Goal: Task Accomplishment & Management: Use online tool/utility

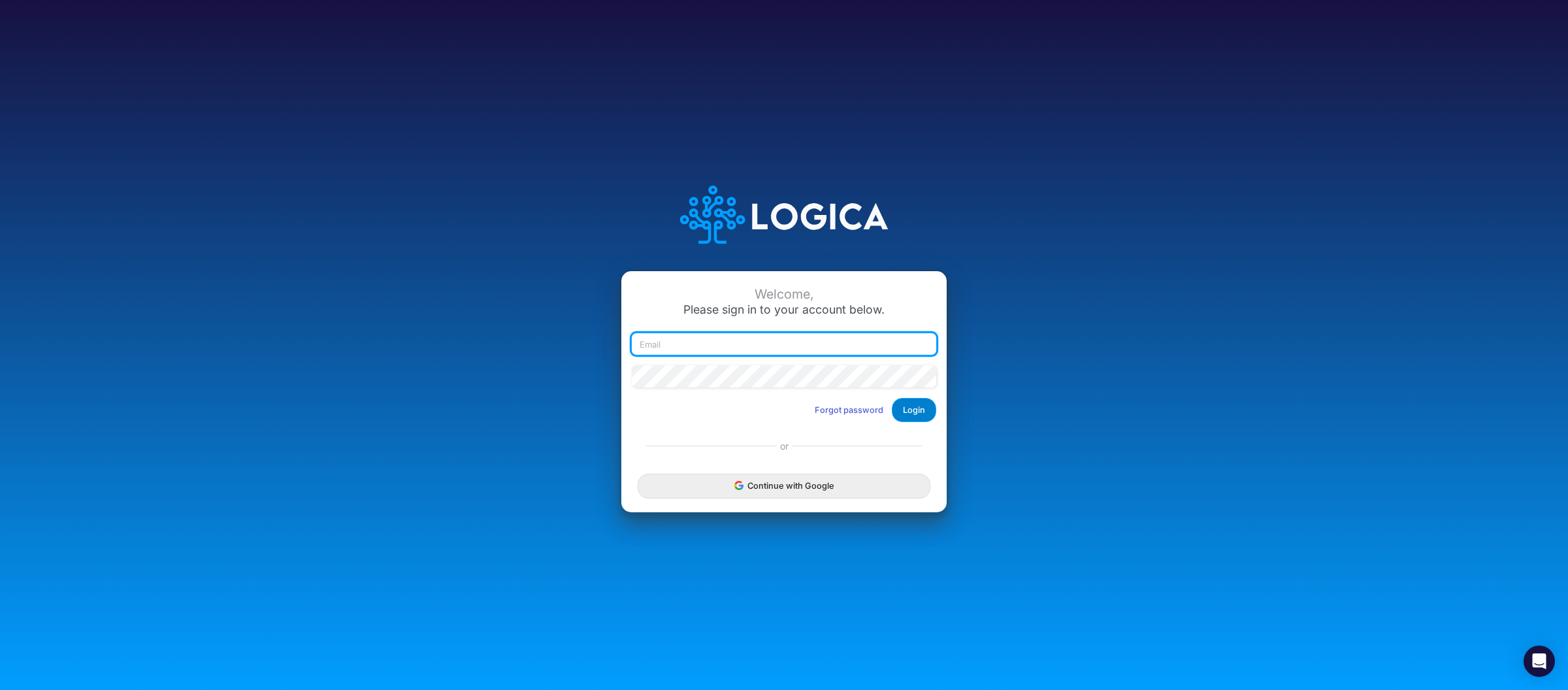
type input "[PERSON_NAME][EMAIL_ADDRESS][DOMAIN_NAME]"
click at [908, 405] on button "Login" at bounding box center [914, 410] width 44 height 24
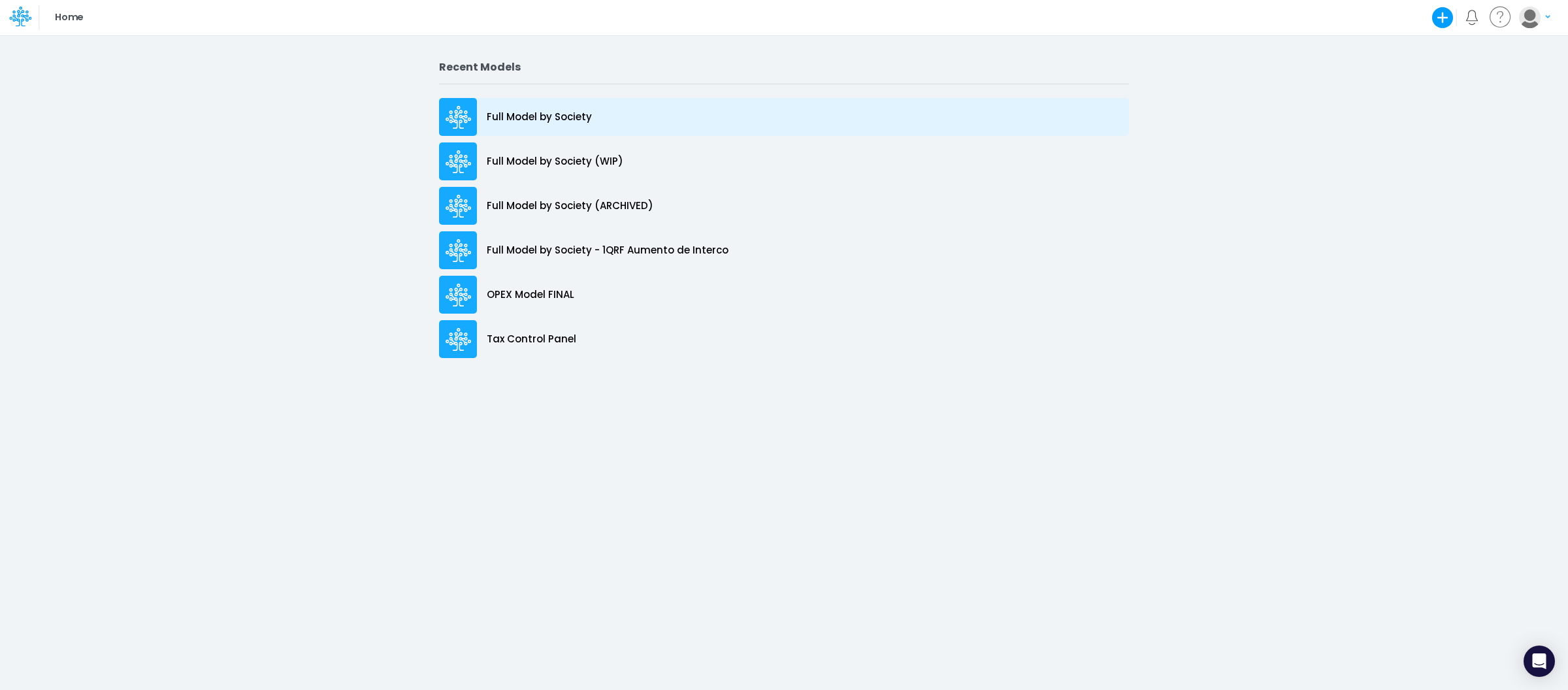
click at [498, 120] on p "Full Model by Society" at bounding box center [539, 116] width 105 height 15
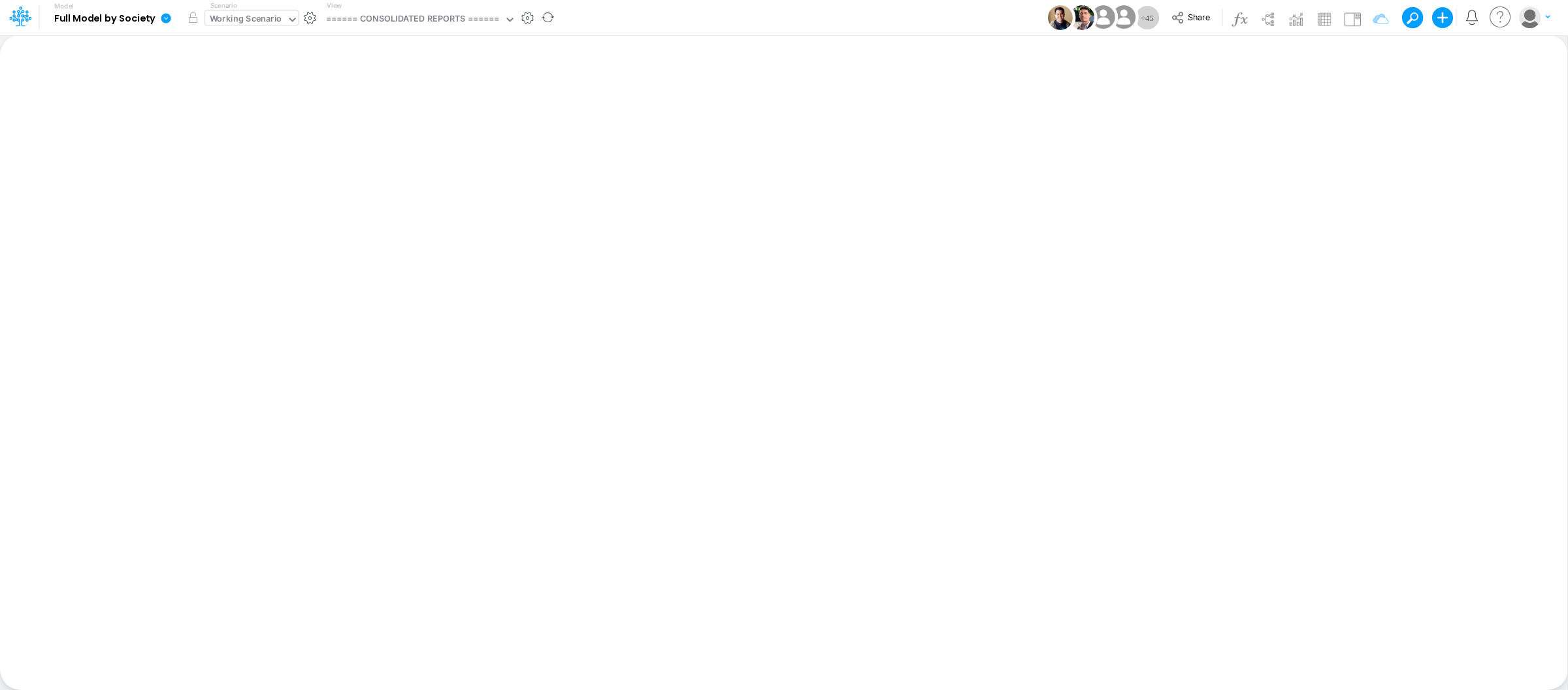
click at [287, 23] on icon at bounding box center [293, 20] width 12 height 12
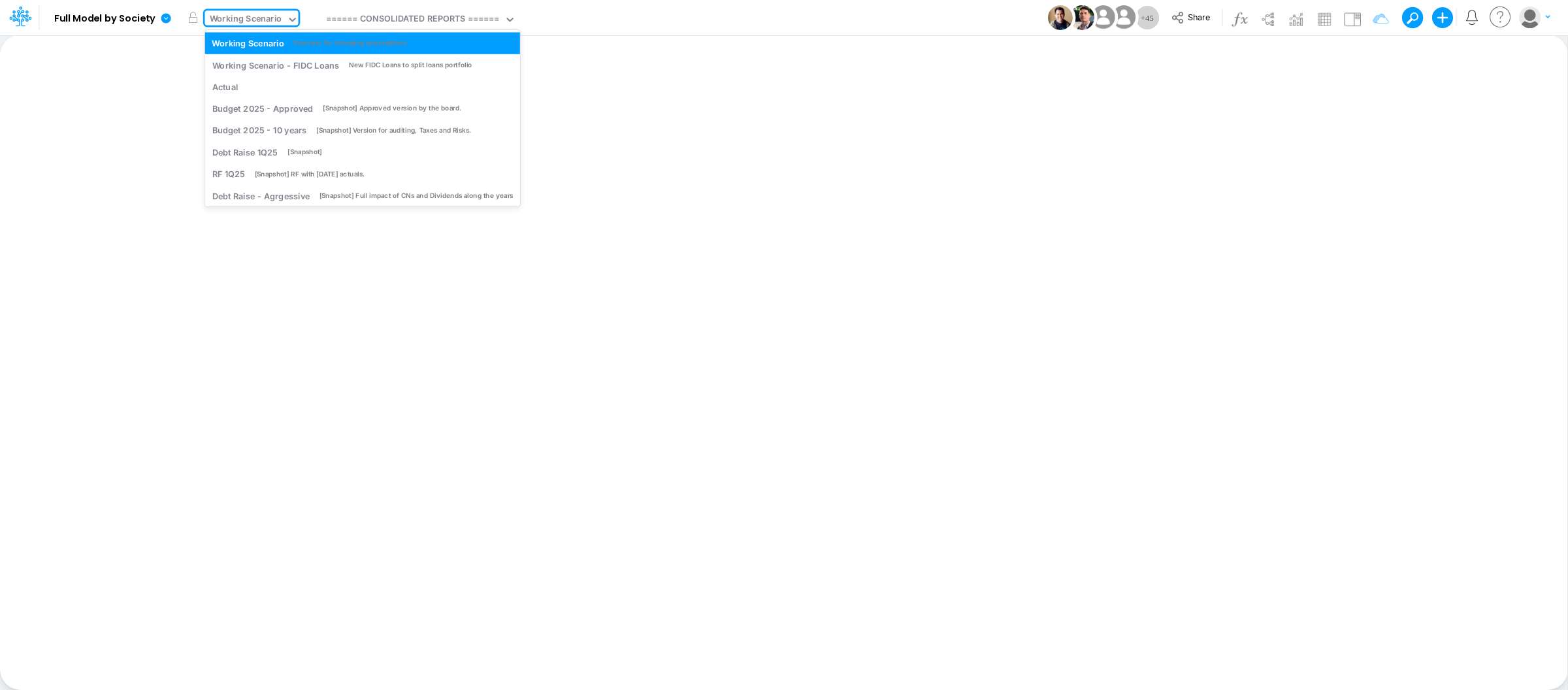
click at [744, 54] on div "Insert new Conditional formatting Paste Cut Copy AutoFill Ready 100% Sum: null …" at bounding box center [784, 362] width 1567 height 655
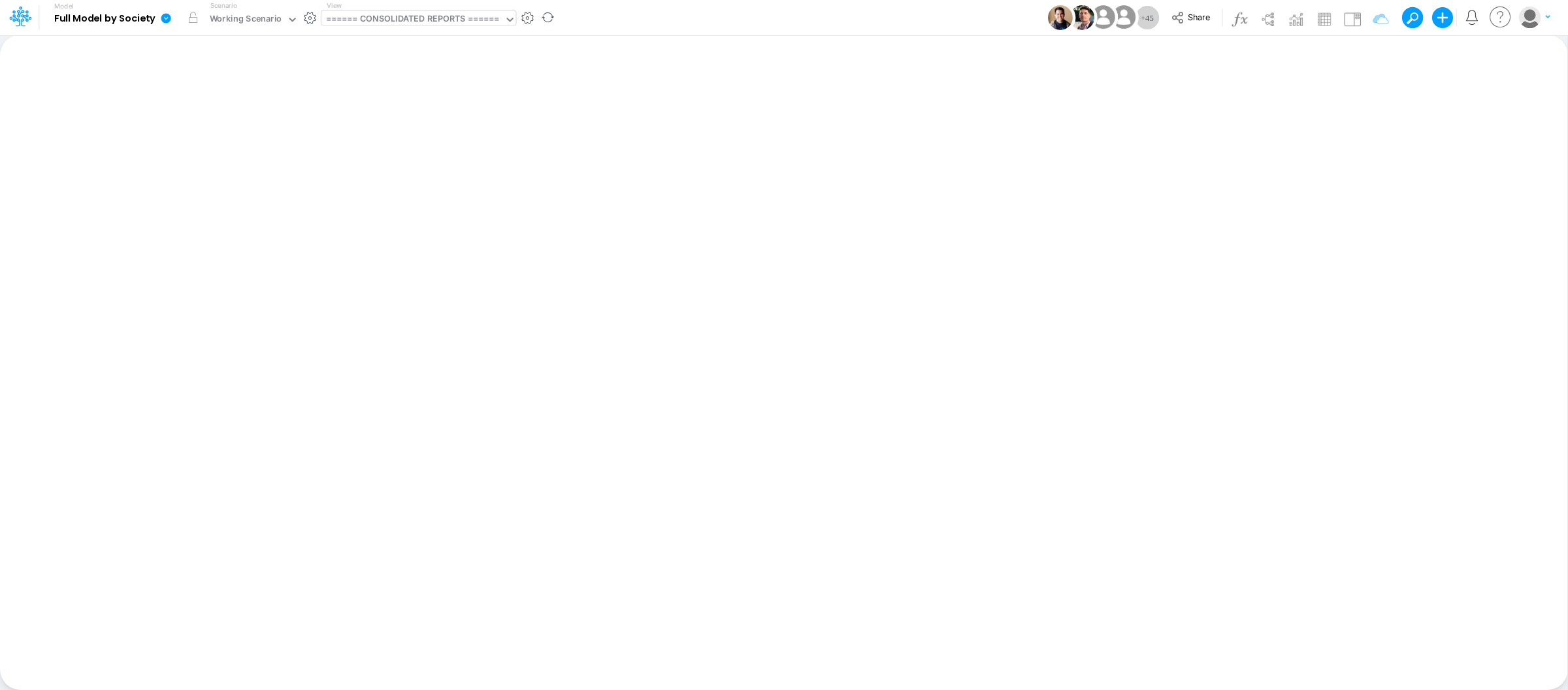
click at [438, 23] on div "====== CONSOLIDATED REPORTS ======" at bounding box center [412, 19] width 173 height 15
click at [619, 119] on div "Insert new Conditional formatting Paste Cut Copy AutoFill Ready 100% Sum: null …" at bounding box center [784, 362] width 1567 height 655
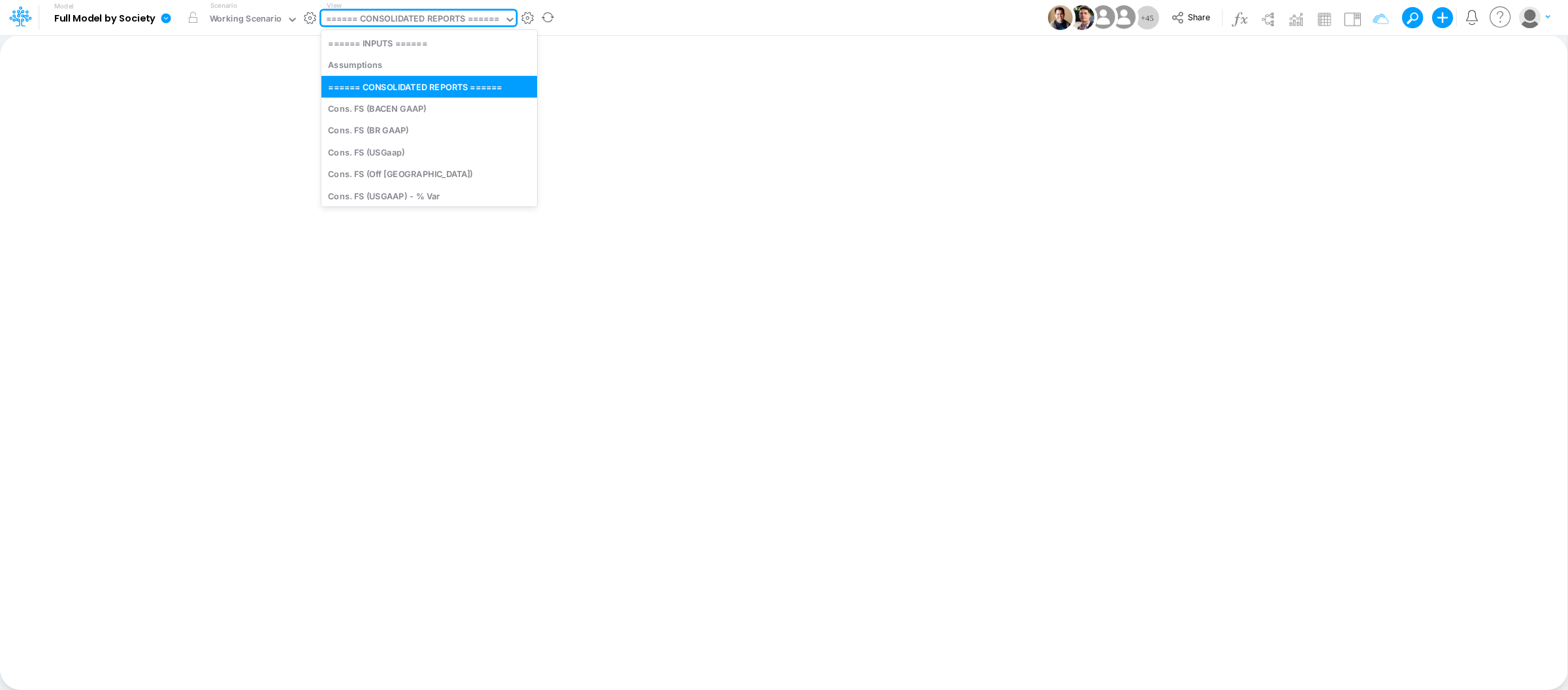
click at [421, 12] on div "====== CONSOLIDATED REPORTS ======" at bounding box center [412, 19] width 173 height 15
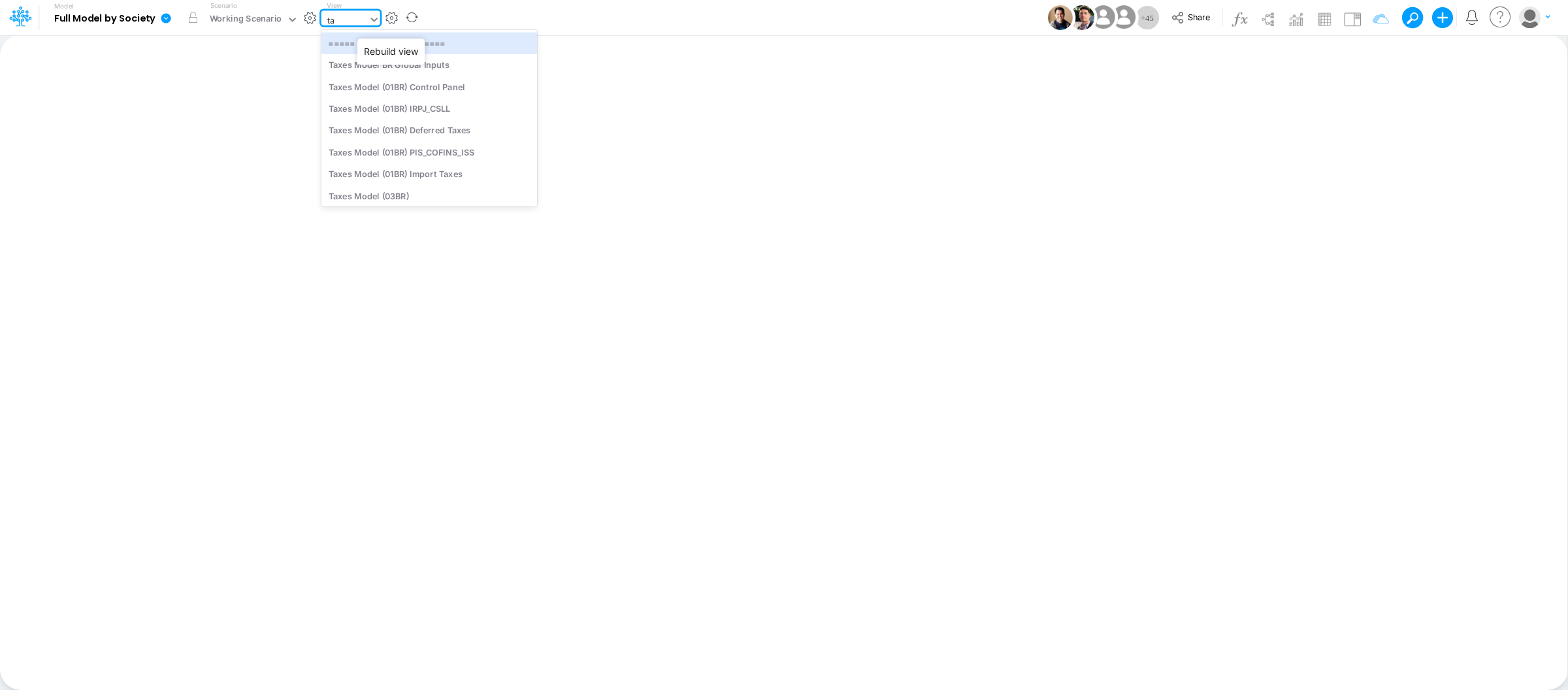
type input "t"
type input "bs"
click at [383, 65] on div "BS (USGAAP)" at bounding box center [409, 64] width 176 height 22
type input "BS (USGAAP) - Detailed"
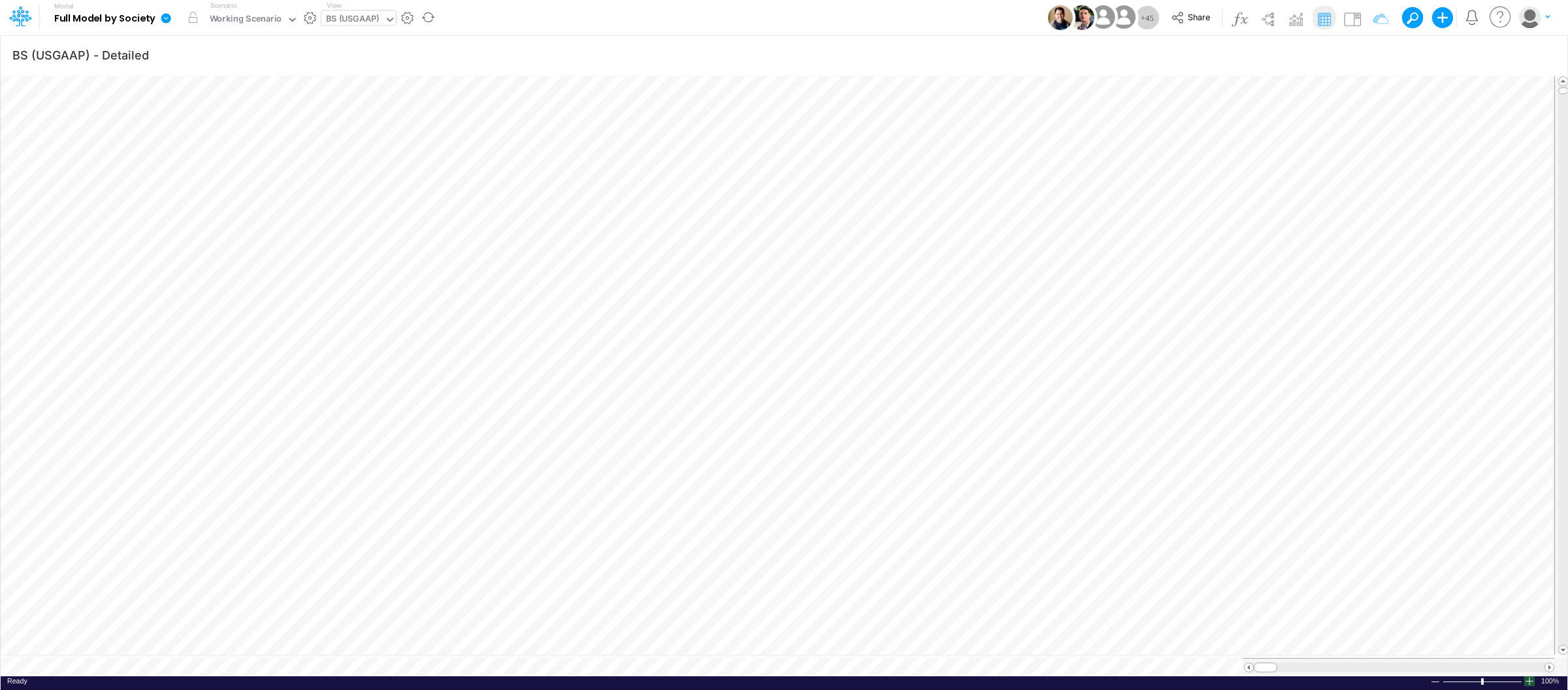
click at [1532, 679] on div at bounding box center [1530, 680] width 10 height 10
click at [1531, 678] on div at bounding box center [1530, 680] width 10 height 10
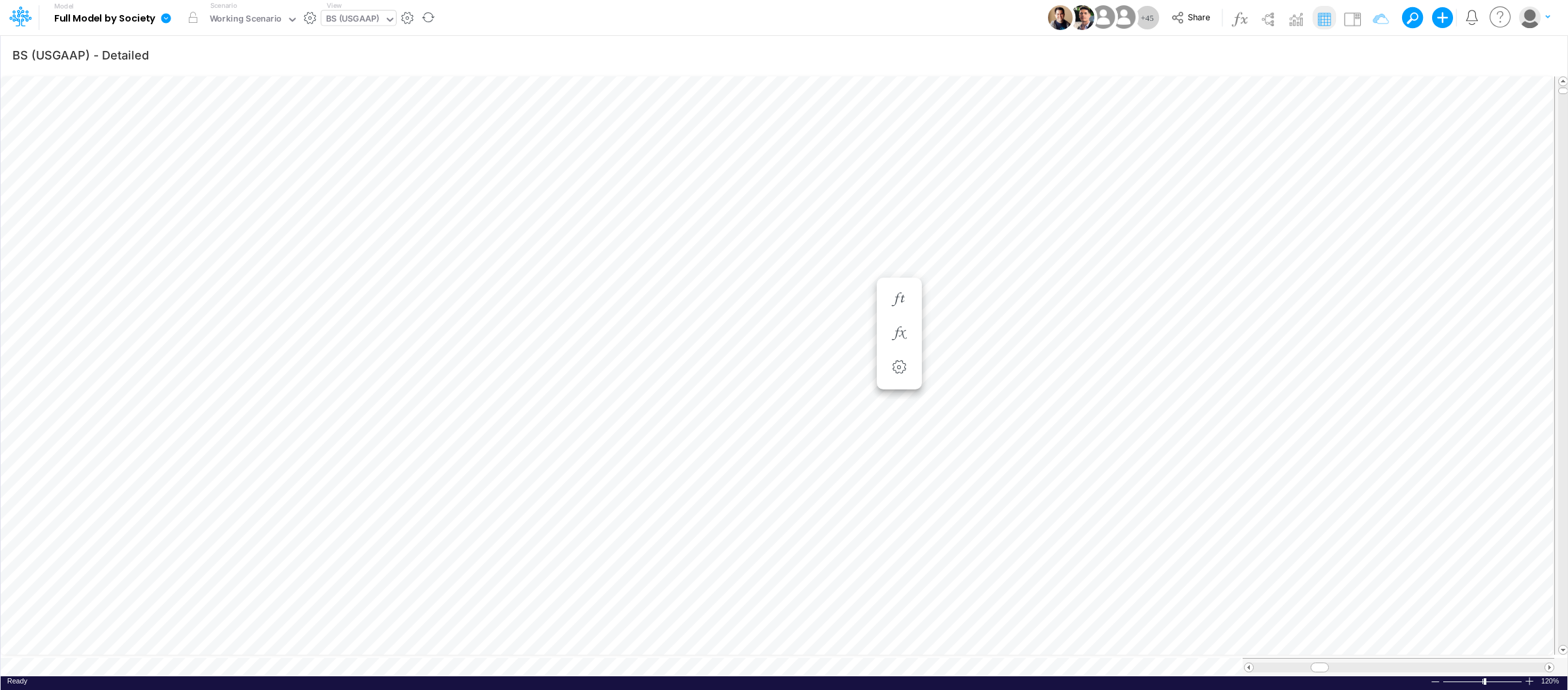
scroll to position [0, 1]
click at [1374, 49] on icon "button" at bounding box center [1373, 56] width 20 height 14
select select "tableSearchOR"
select select "notEqual"
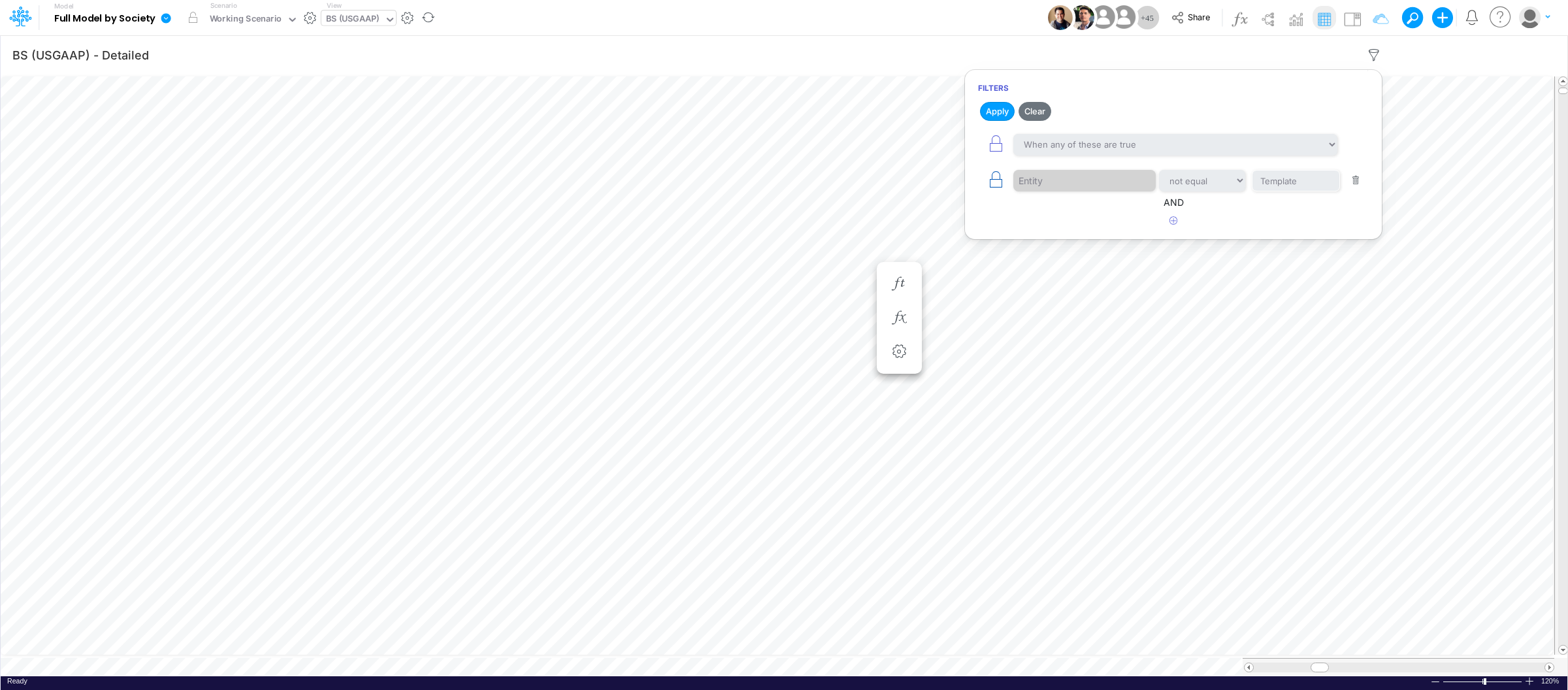
click at [1001, 183] on icon "button" at bounding box center [996, 179] width 18 height 18
select select "notEqual"
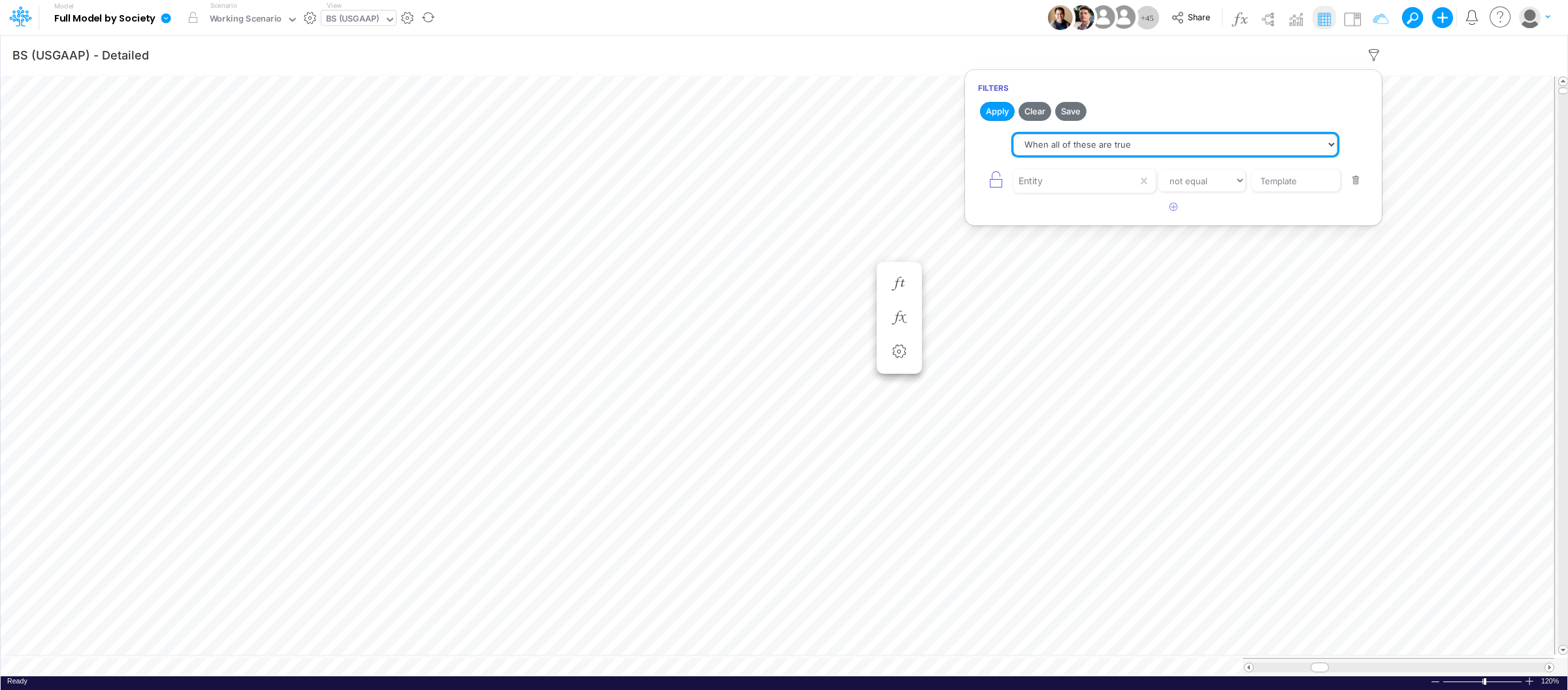
click at [1148, 135] on select "When all of these are true When any of these are true" at bounding box center [1175, 145] width 324 height 23
select select "tableSearchOR"
click at [1014, 134] on select "When all of these are true When any of these are true" at bounding box center [1175, 145] width 324 height 23
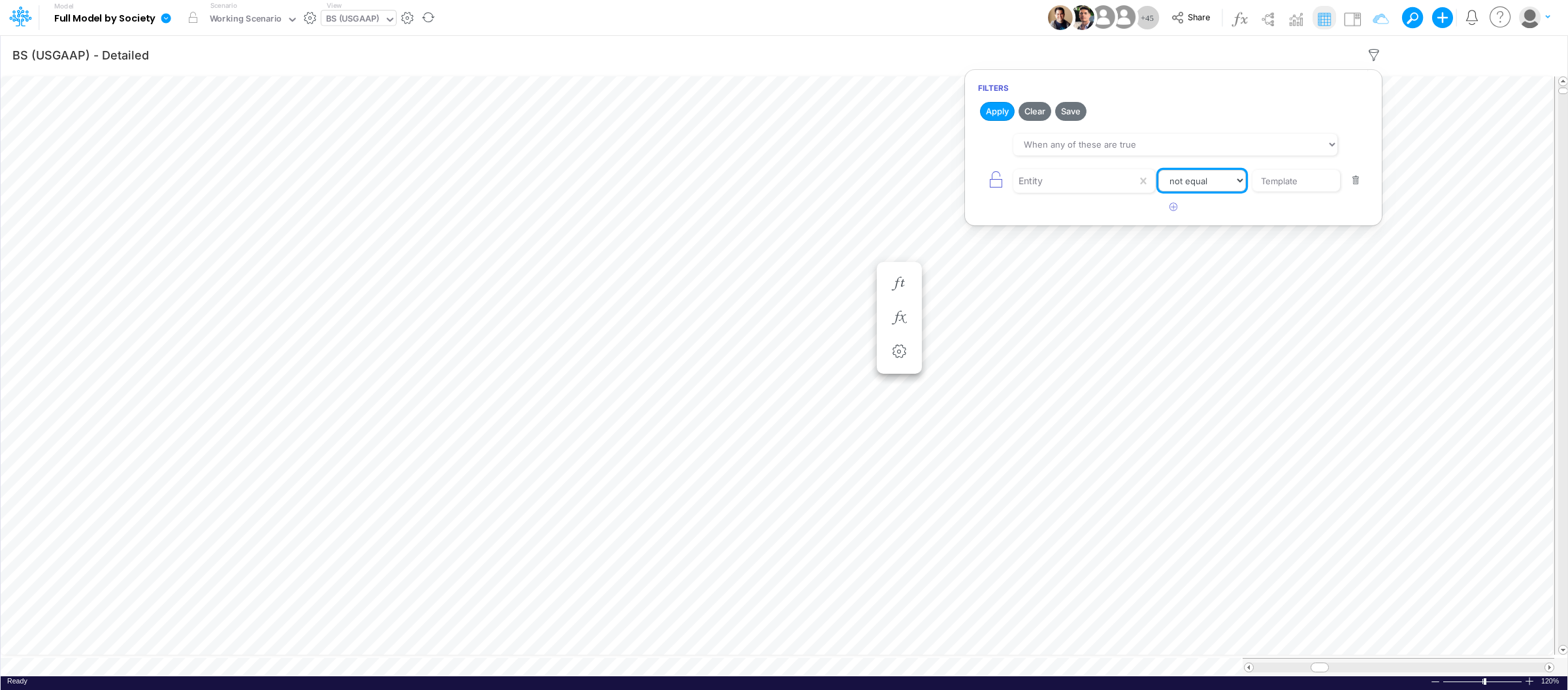
click at [1193, 180] on select "equals not equal starts with ends with contains" at bounding box center [1202, 182] width 88 height 23
select select "equals"
click at [1159, 170] on select "equals not equal starts with ends with contains" at bounding box center [1202, 182] width 88 height 23
click at [1300, 182] on input "Template" at bounding box center [1296, 182] width 89 height 23
drag, startPoint x: 1303, startPoint y: 178, endPoint x: 1235, endPoint y: 178, distance: 68.0
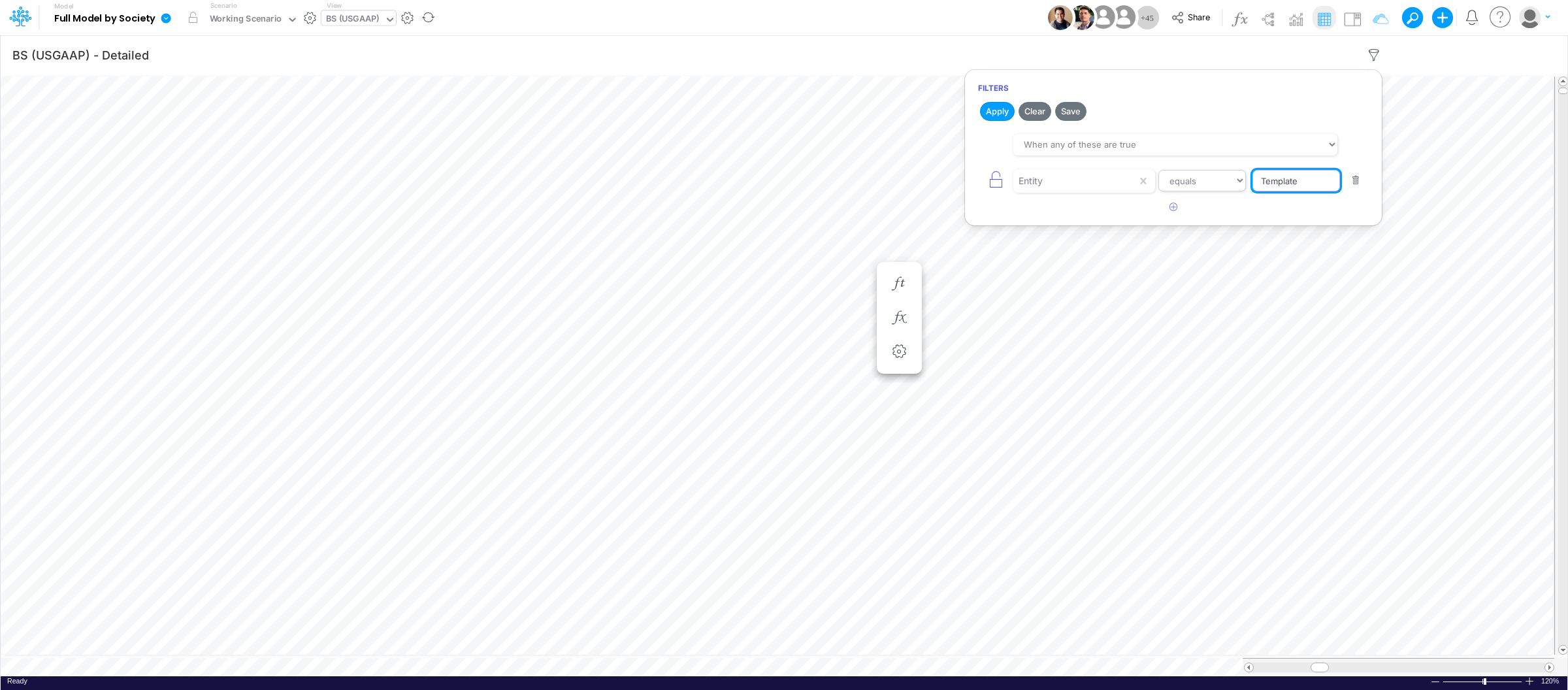
click at [1235, 178] on div "Entity equals not equal starts with ends with contains Template" at bounding box center [1174, 181] width 391 height 30
type input "04BR"
click at [1169, 208] on icon "button" at bounding box center [1174, 207] width 9 height 9
click at [1044, 222] on div at bounding box center [1075, 217] width 124 height 23
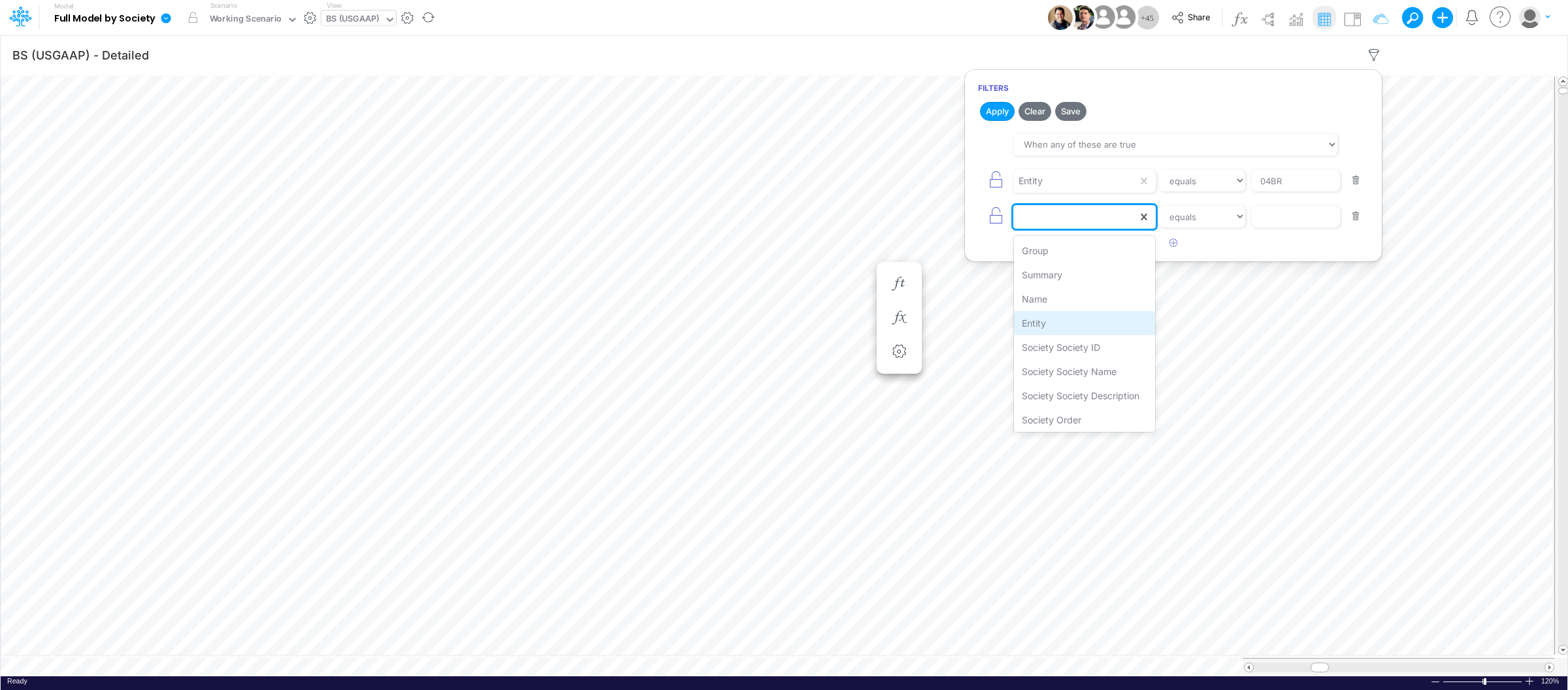
click at [1037, 321] on div "Entity" at bounding box center [1084, 323] width 142 height 24
click at [1287, 218] on input "text" at bounding box center [1296, 217] width 89 height 23
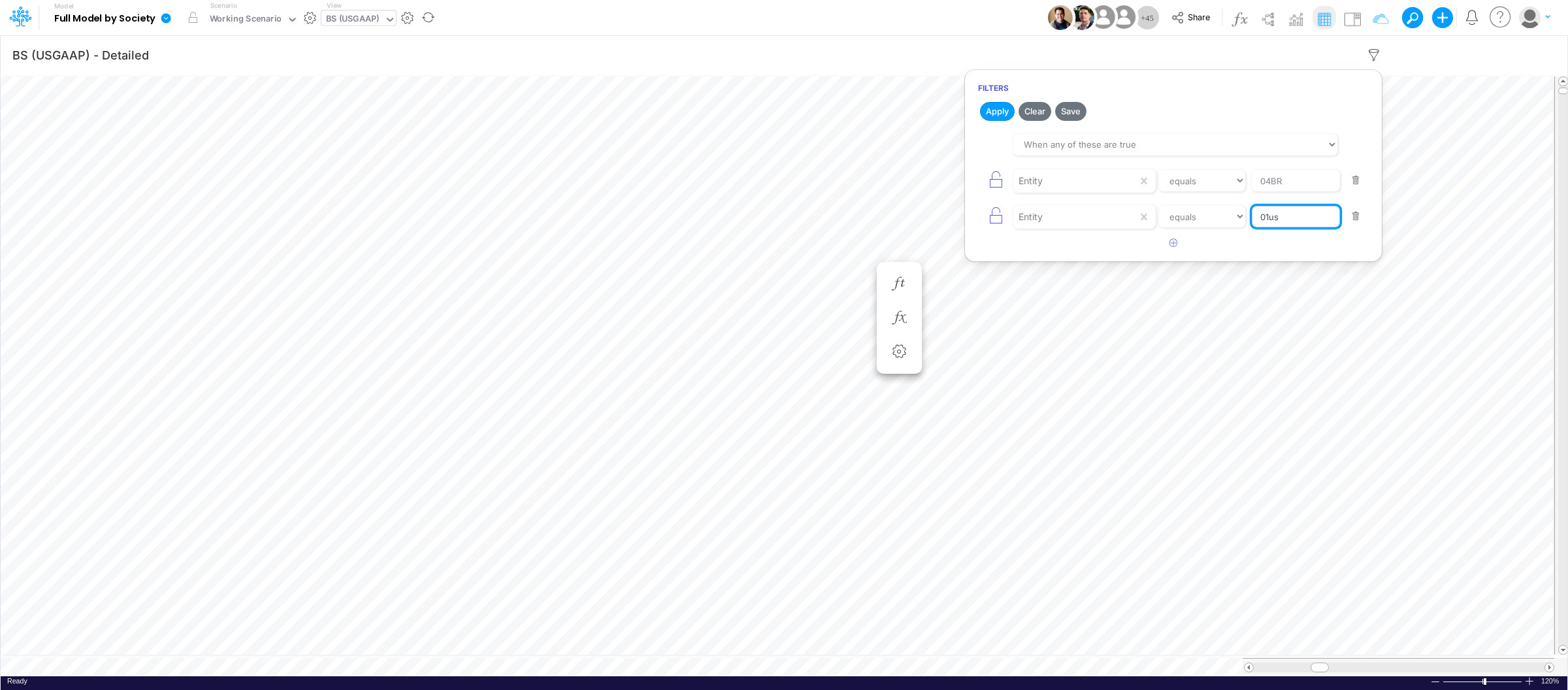
type input "01US"
click at [1169, 244] on icon "button" at bounding box center [1174, 243] width 9 height 9
click at [1066, 260] on div at bounding box center [1075, 253] width 124 height 23
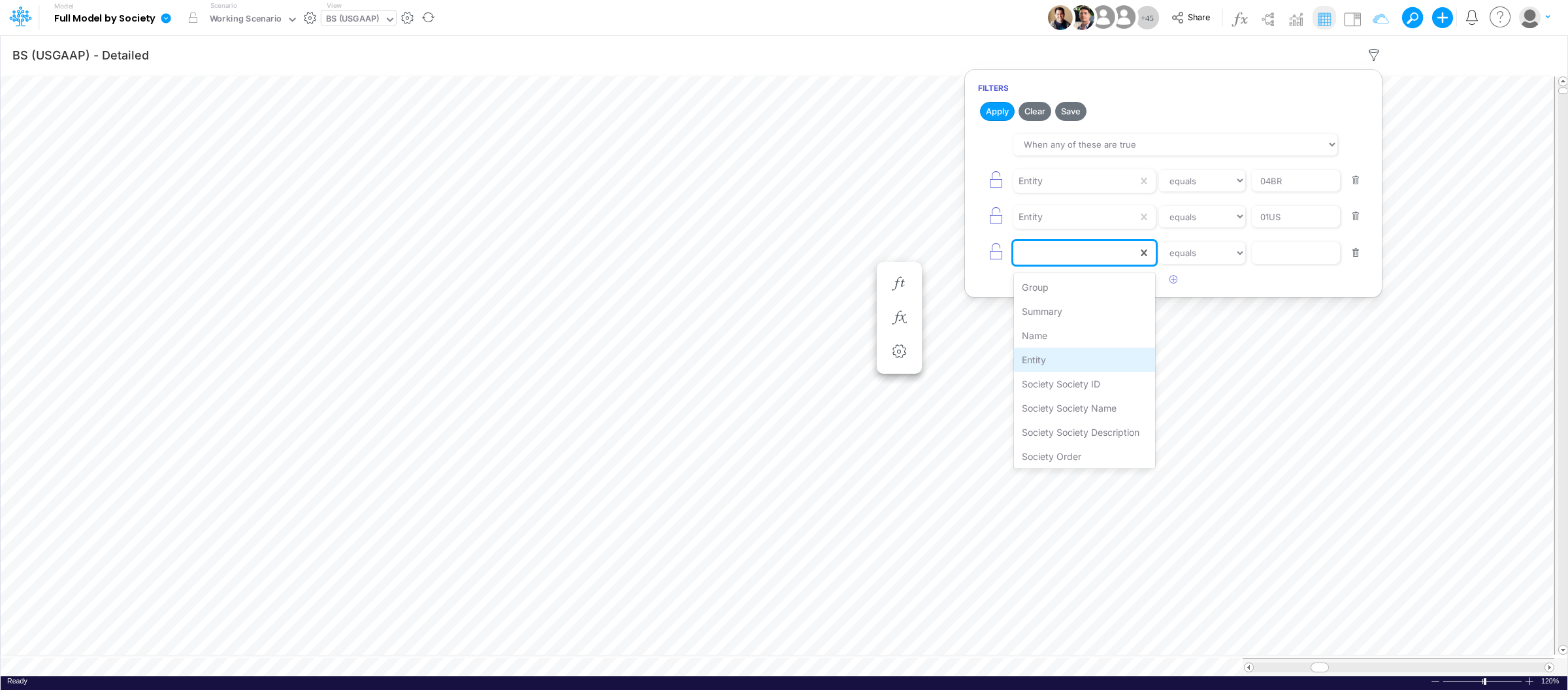
click at [1044, 357] on div "Entity" at bounding box center [1084, 360] width 142 height 24
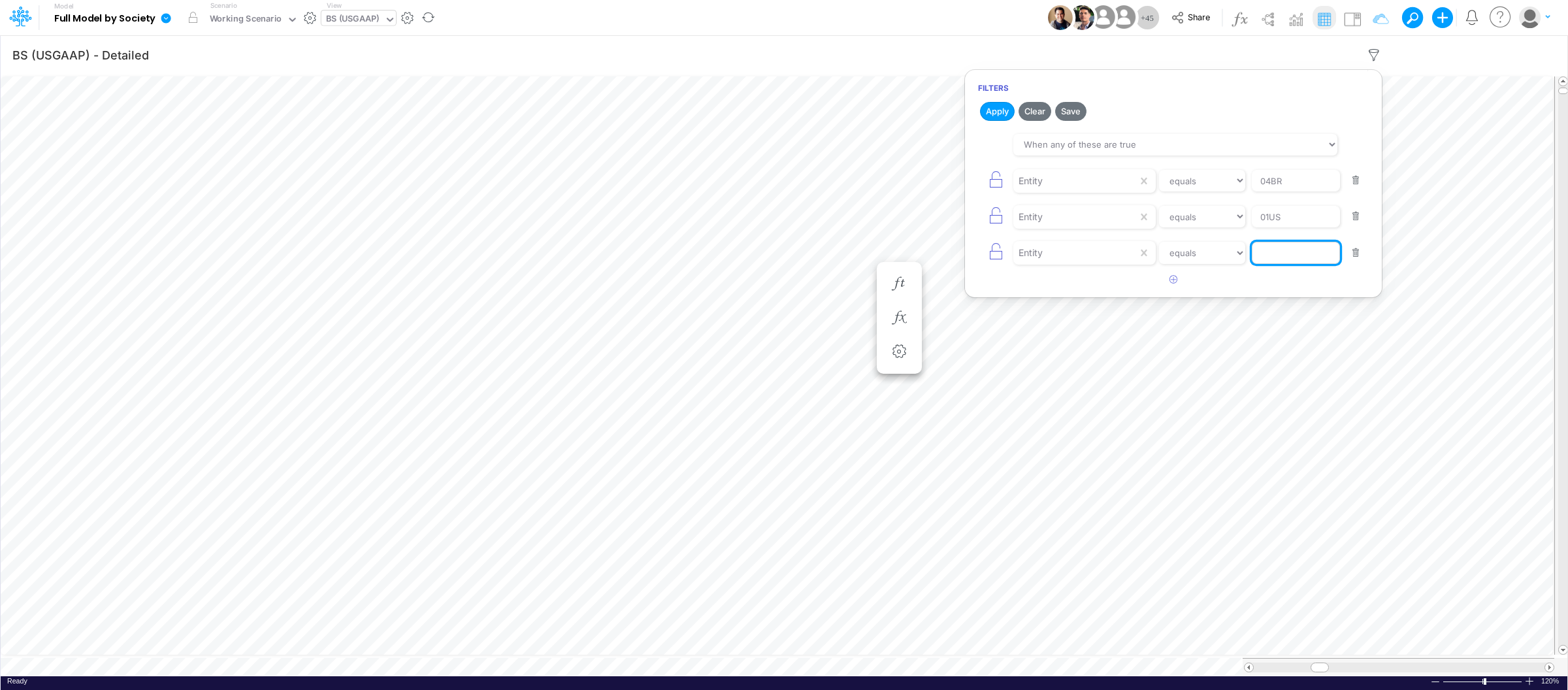
click at [1287, 253] on input "text" at bounding box center [1296, 253] width 89 height 23
type input "02US"
click at [1003, 115] on button "Apply" at bounding box center [997, 111] width 35 height 19
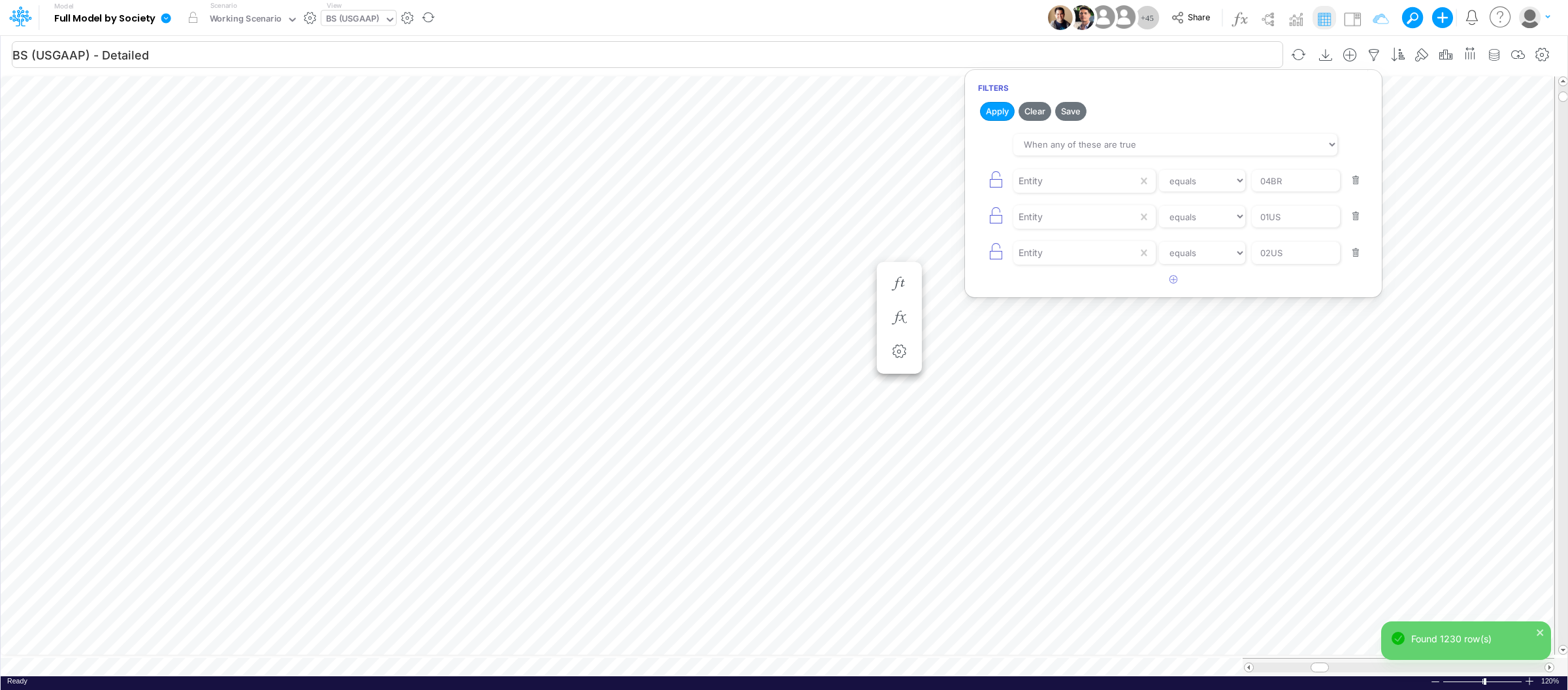
click at [909, 51] on input "BS (USGAAP) - Detailed" at bounding box center [648, 54] width 1272 height 27
click at [165, 13] on icon at bounding box center [166, 18] width 12 height 12
click at [191, 131] on button "View model info" at bounding box center [232, 135] width 140 height 20
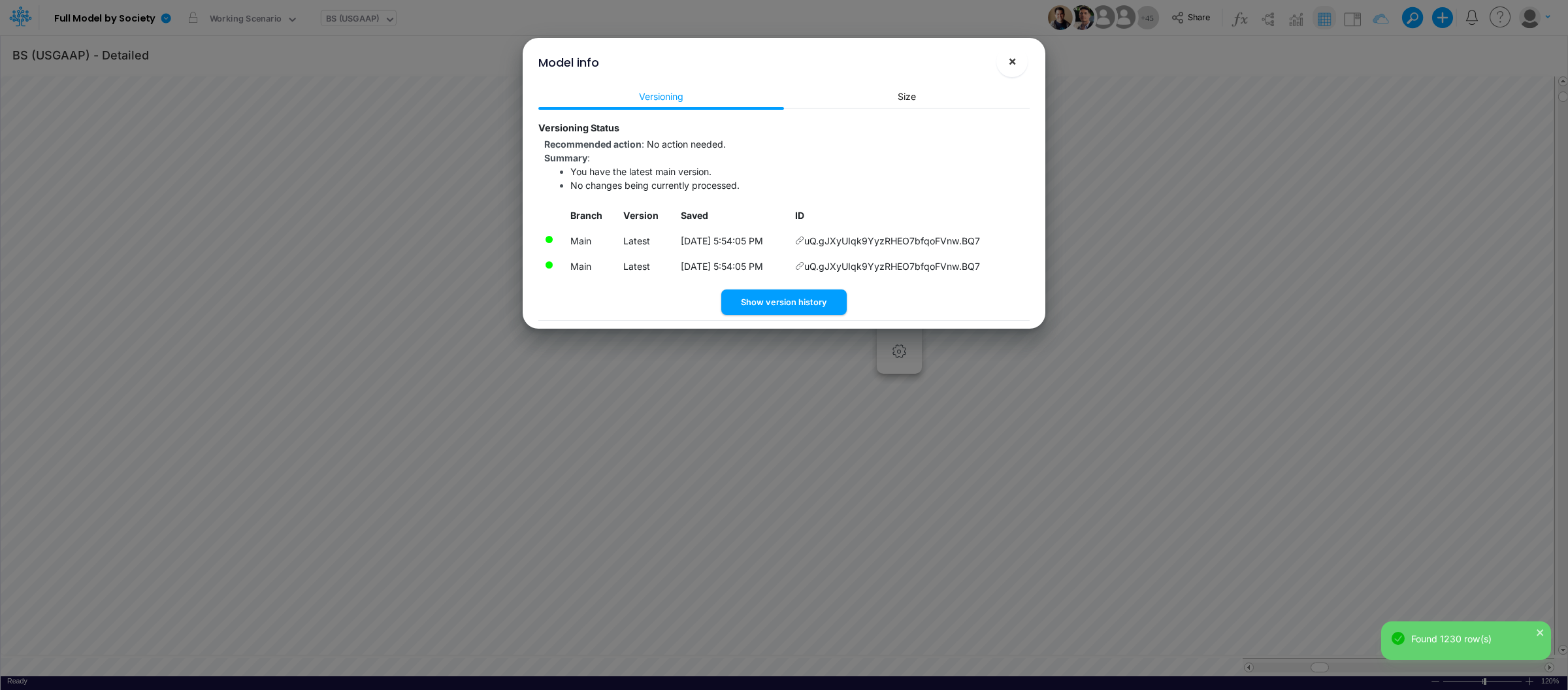
click at [1009, 59] on span "×" at bounding box center [1013, 61] width 9 height 16
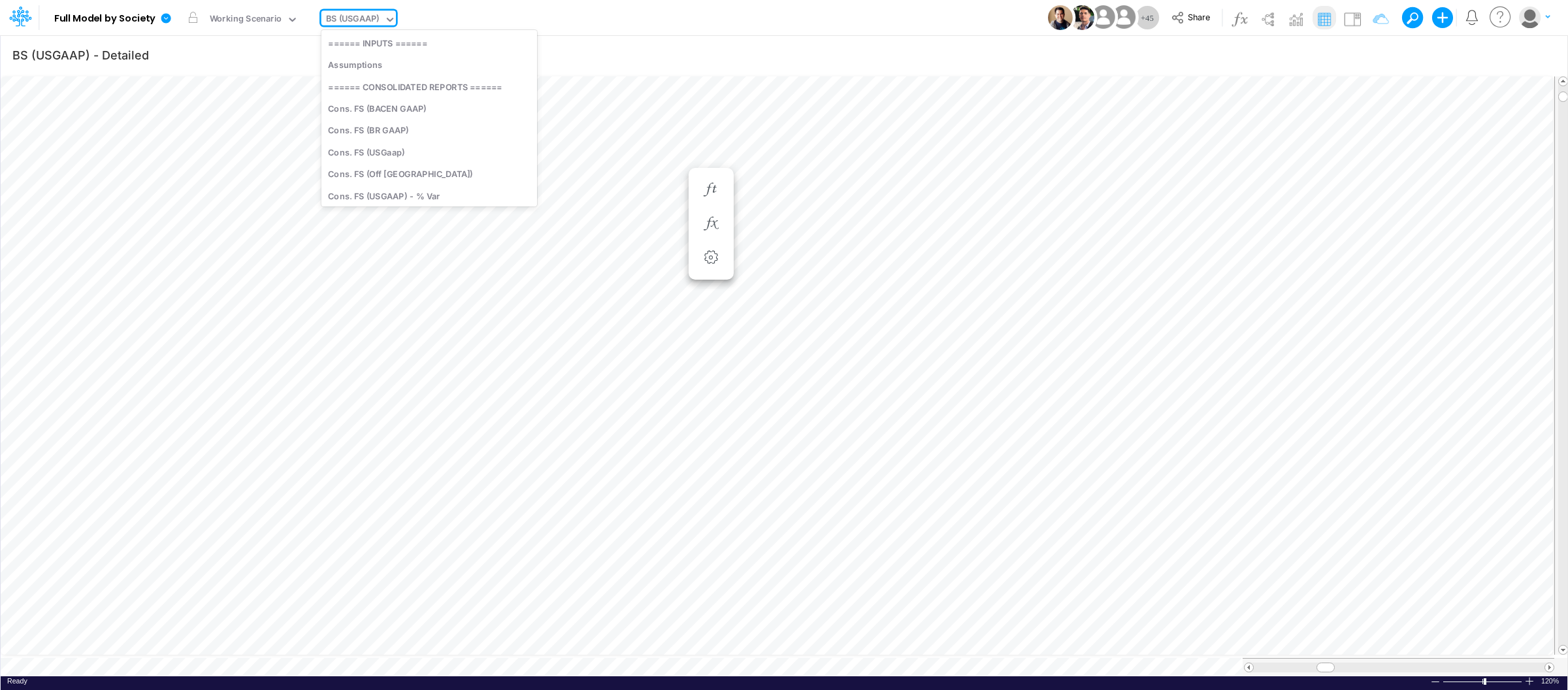
click at [369, 17] on div "BS (USGAAP)" at bounding box center [353, 19] width 54 height 15
type input "fs"
type input "BS (USGAAP) - Detailed"
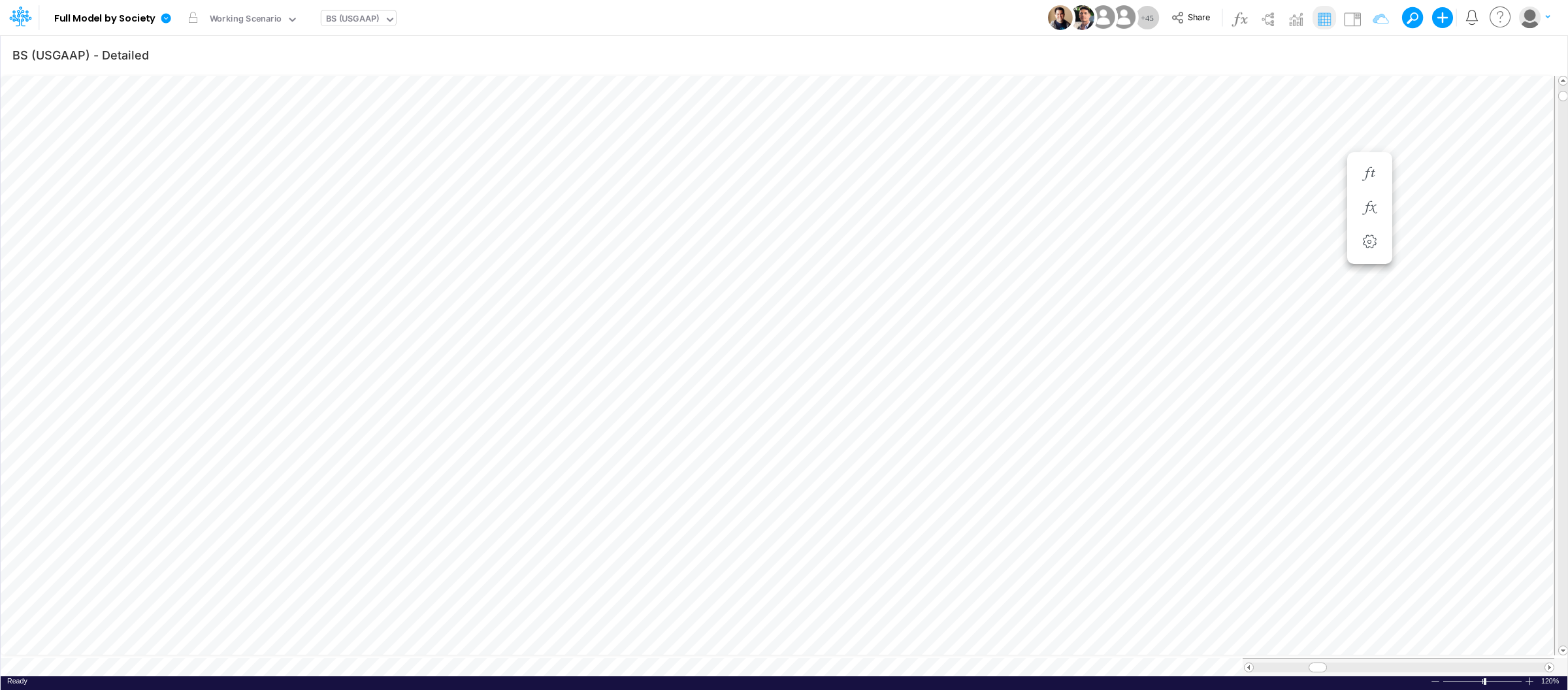
scroll to position [0, 1]
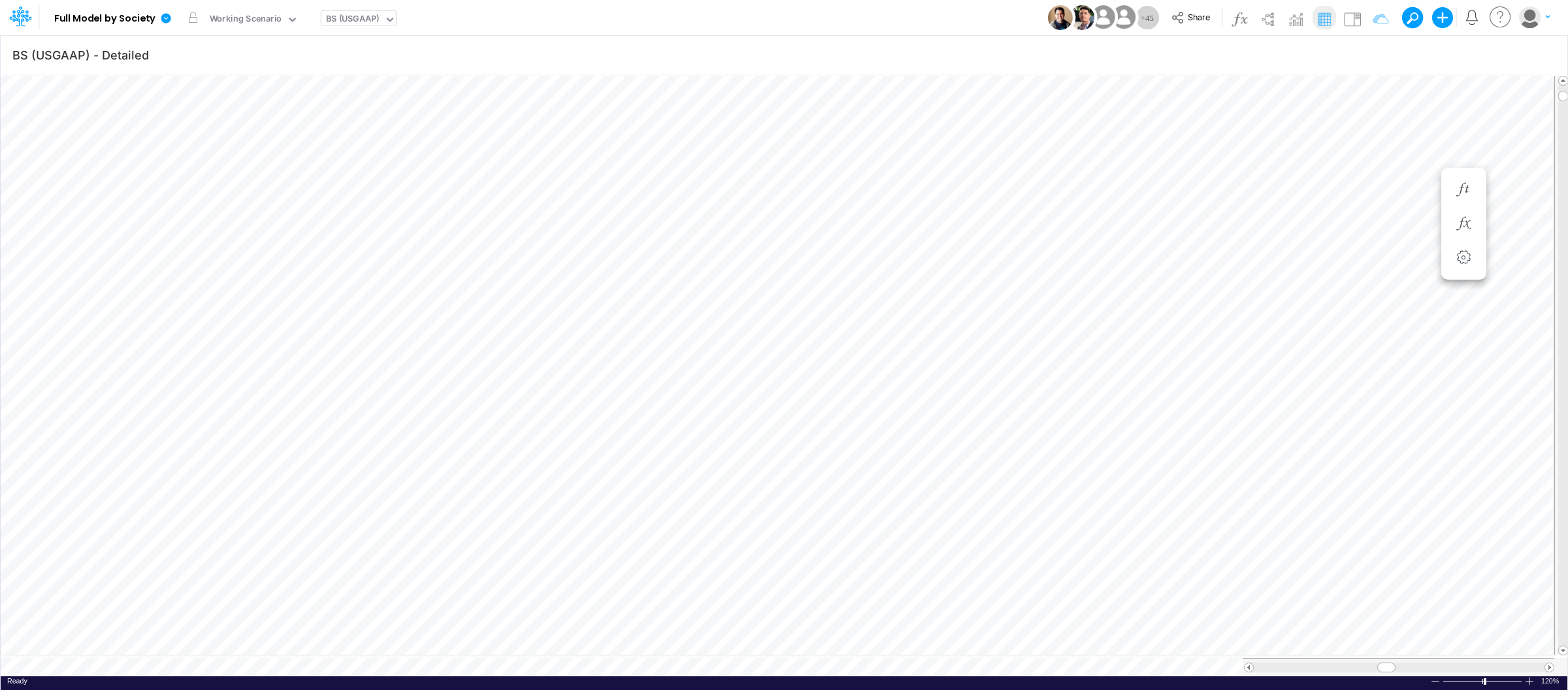
click at [354, 15] on div "BS (USGAAP)" at bounding box center [353, 19] width 54 height 15
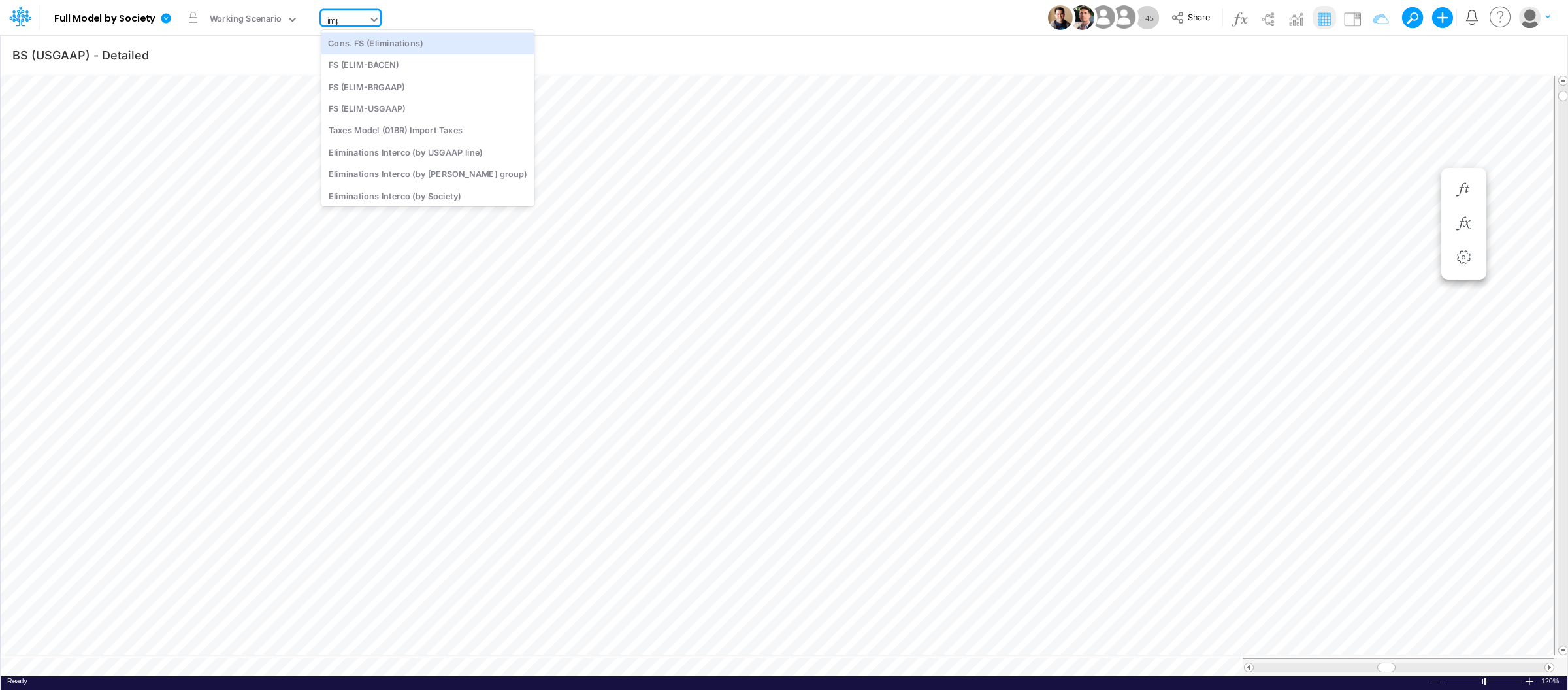
type input "impor"
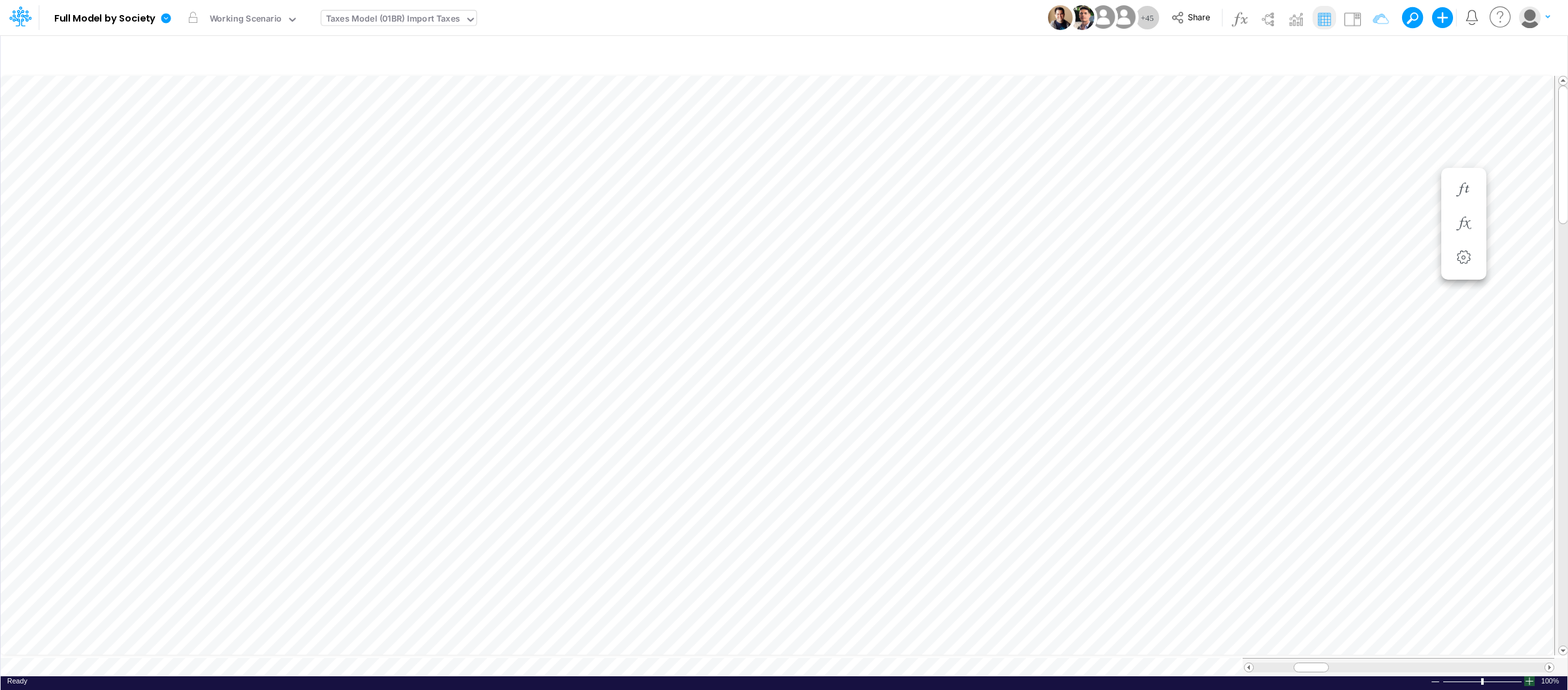
click at [1528, 676] on div at bounding box center [1530, 680] width 10 height 10
type input "BS (USGAAP) - Detailed"
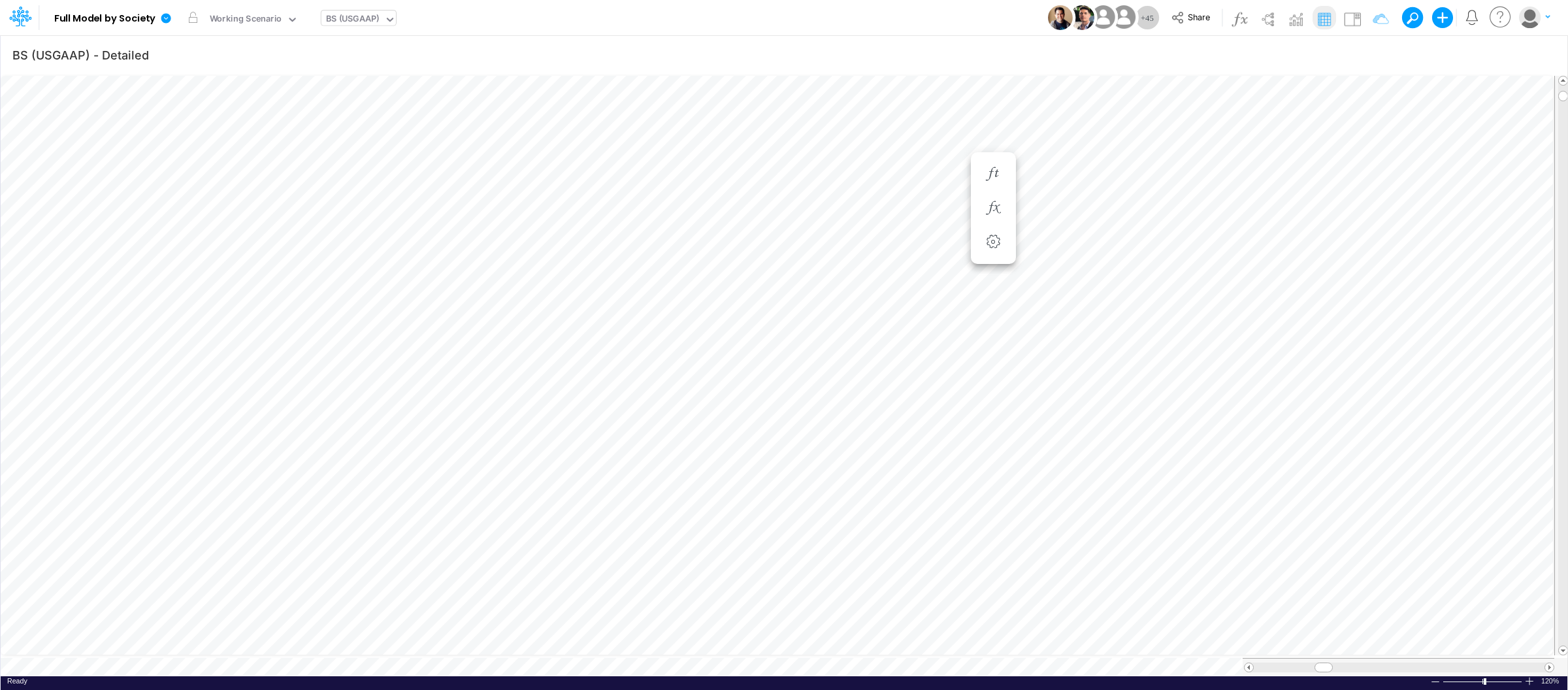
scroll to position [0, 1]
click at [381, 17] on input "text" at bounding box center [382, 20] width 2 height 12
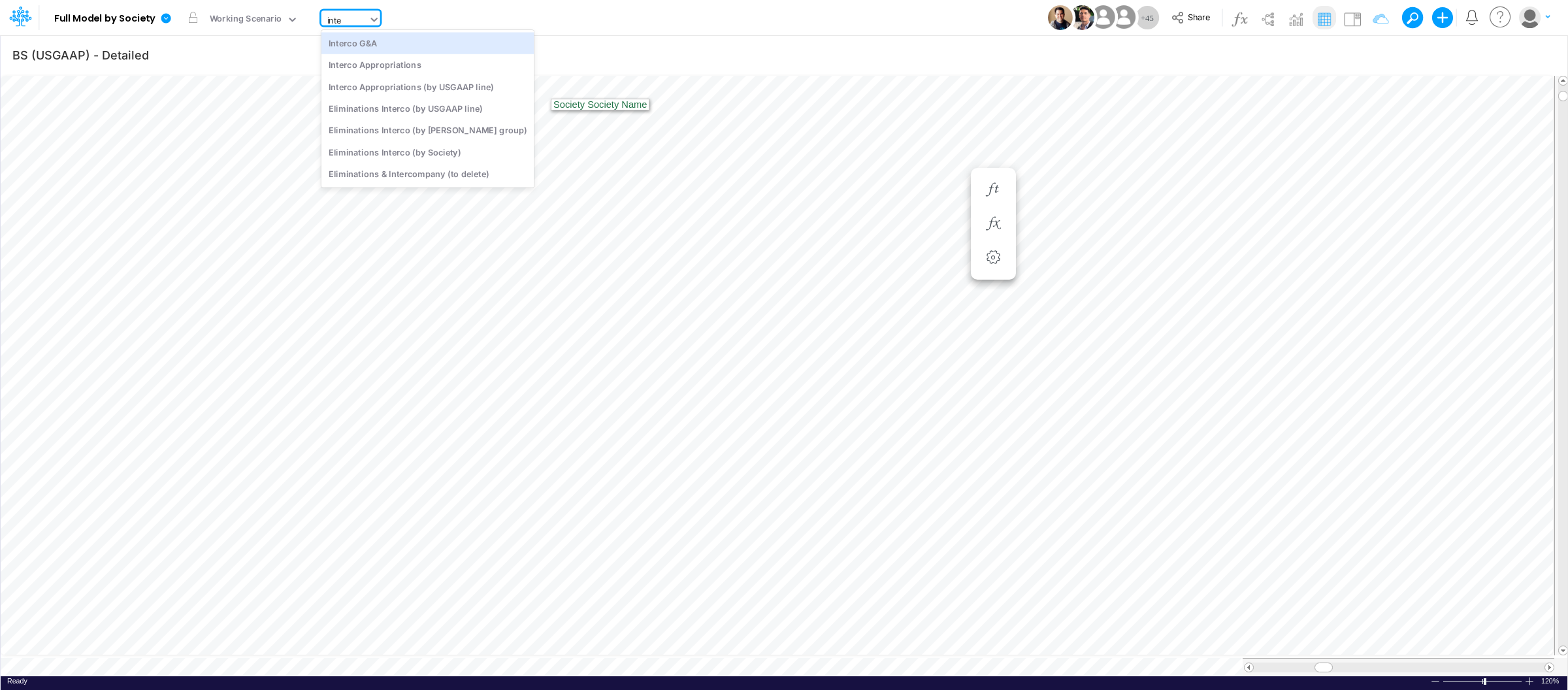
type input "inter"
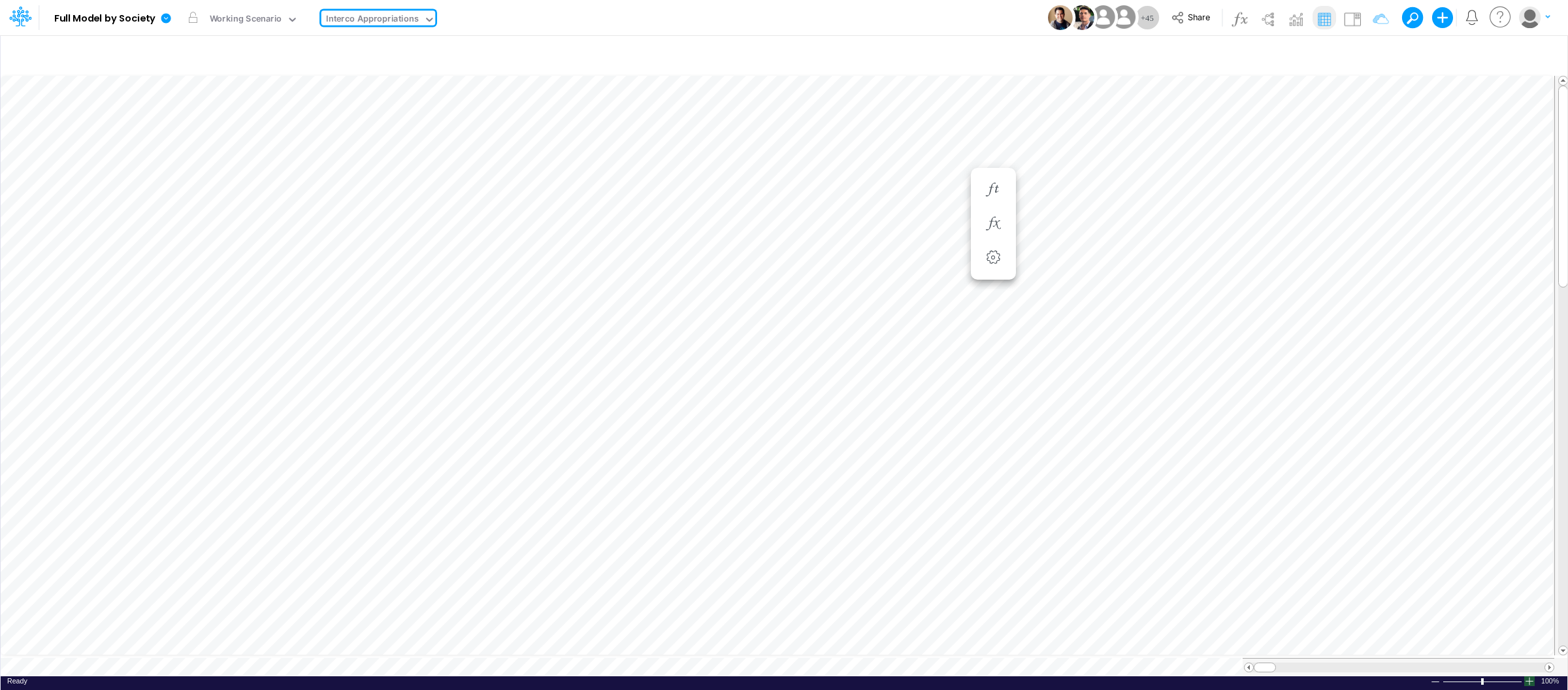
click at [1531, 676] on div at bounding box center [1530, 680] width 10 height 10
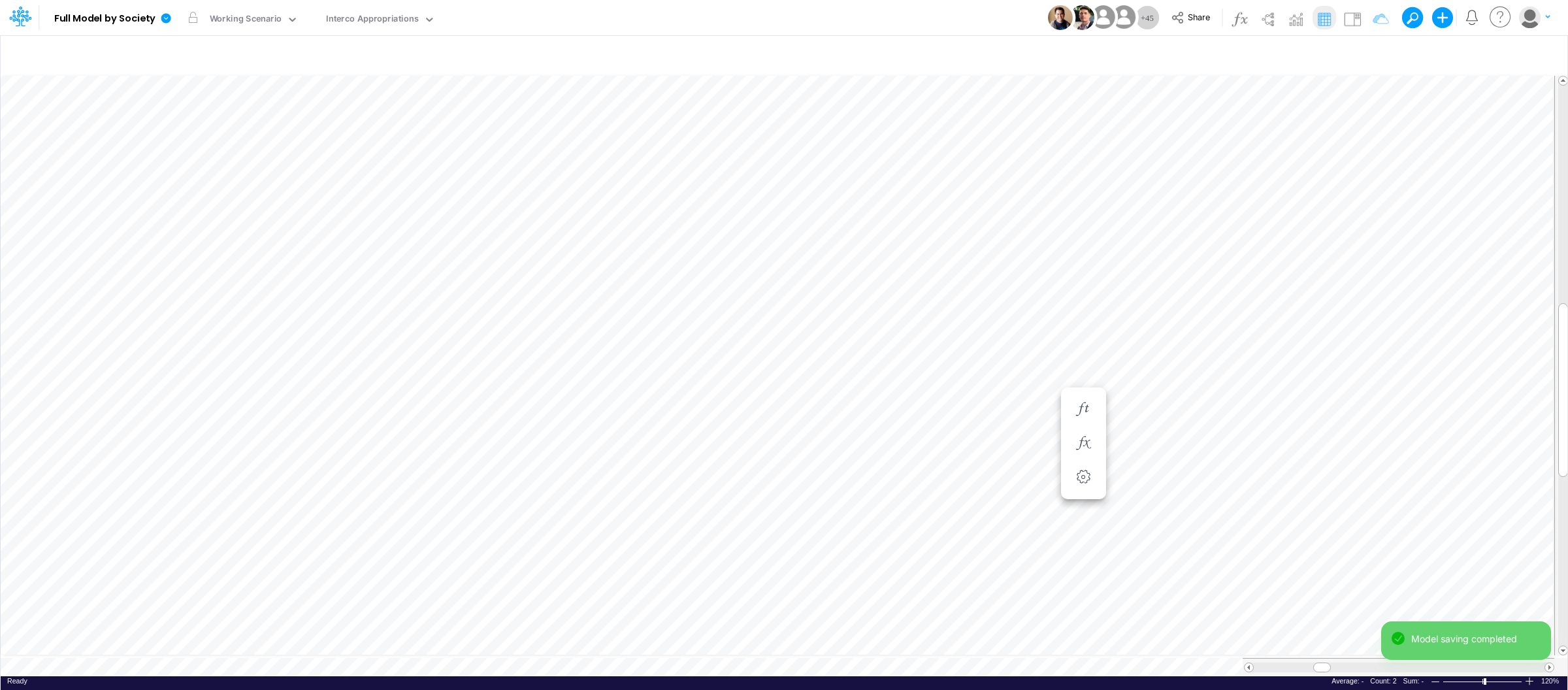
type input "BS (USGAAP) - Detailed"
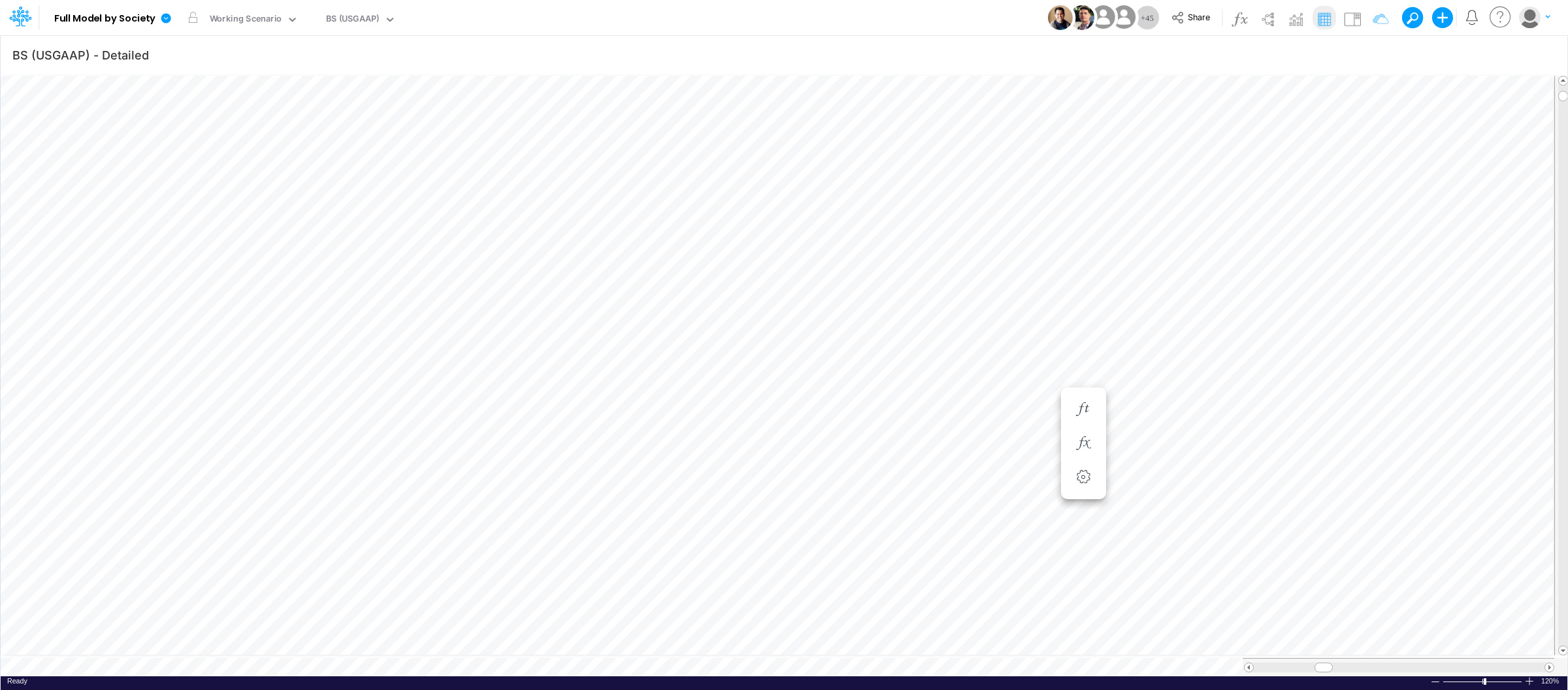
scroll to position [0, 1]
type input "BS (USGAAP) - Detailed"
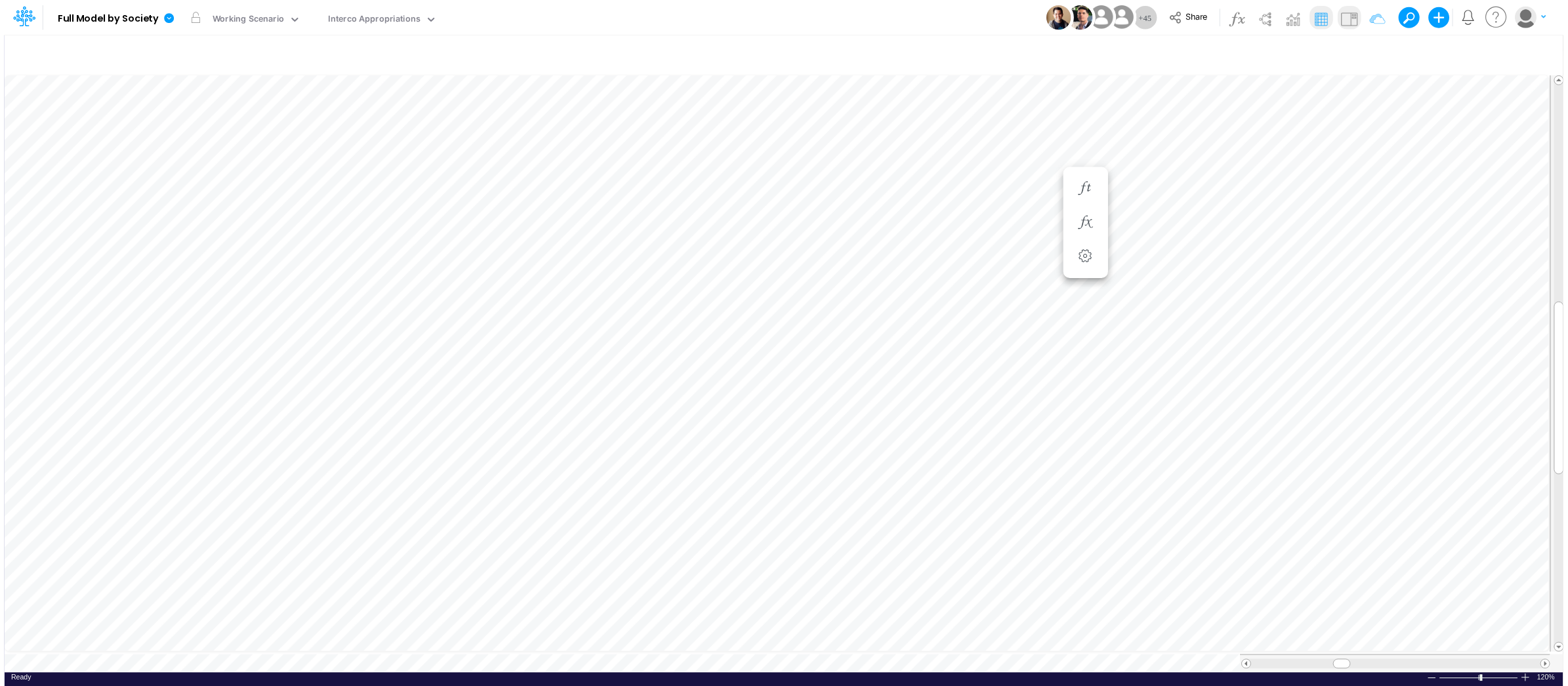
scroll to position [0, 1]
type input "BS (USGAAP) - Detailed"
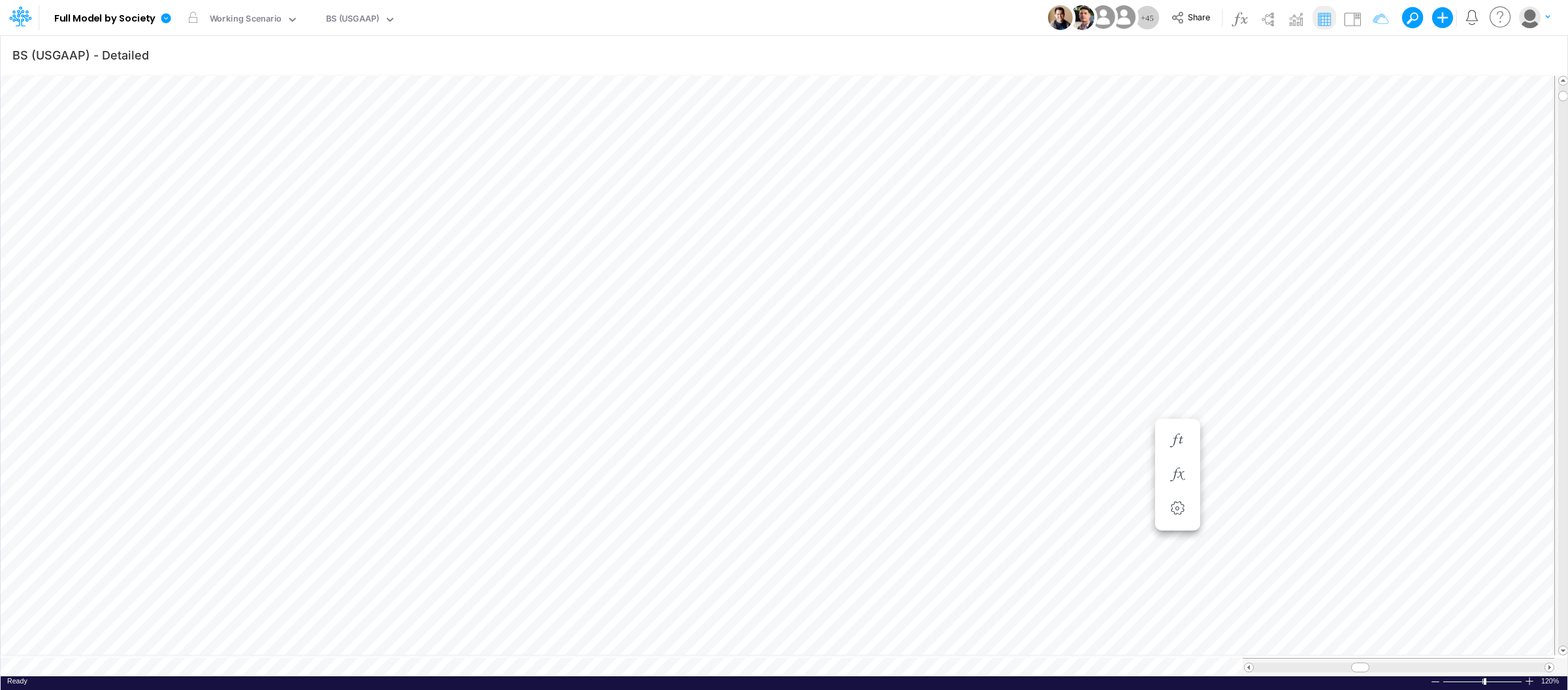
scroll to position [0, 1]
type input "BS (USGAAP) - Detailed"
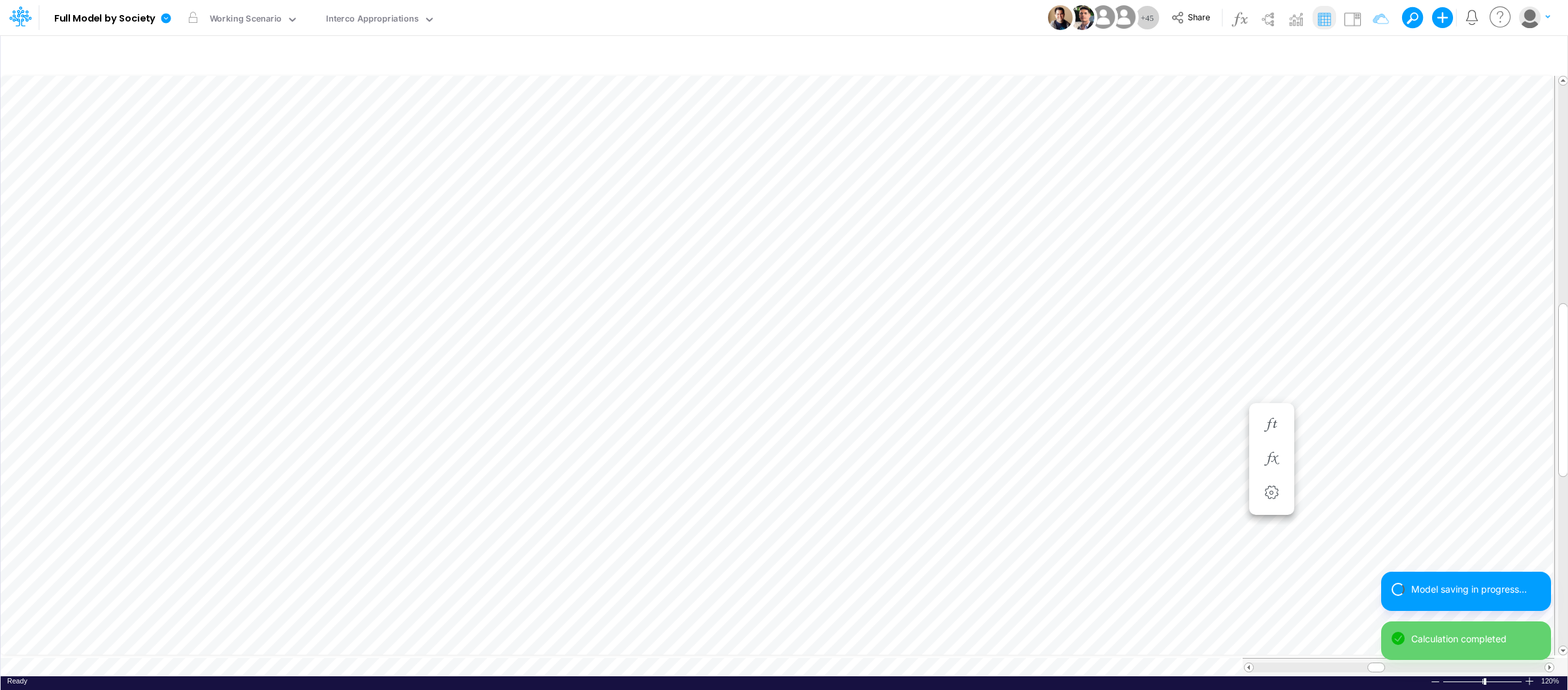
scroll to position [0, 1]
type input "BS (USGAAP) - Detailed"
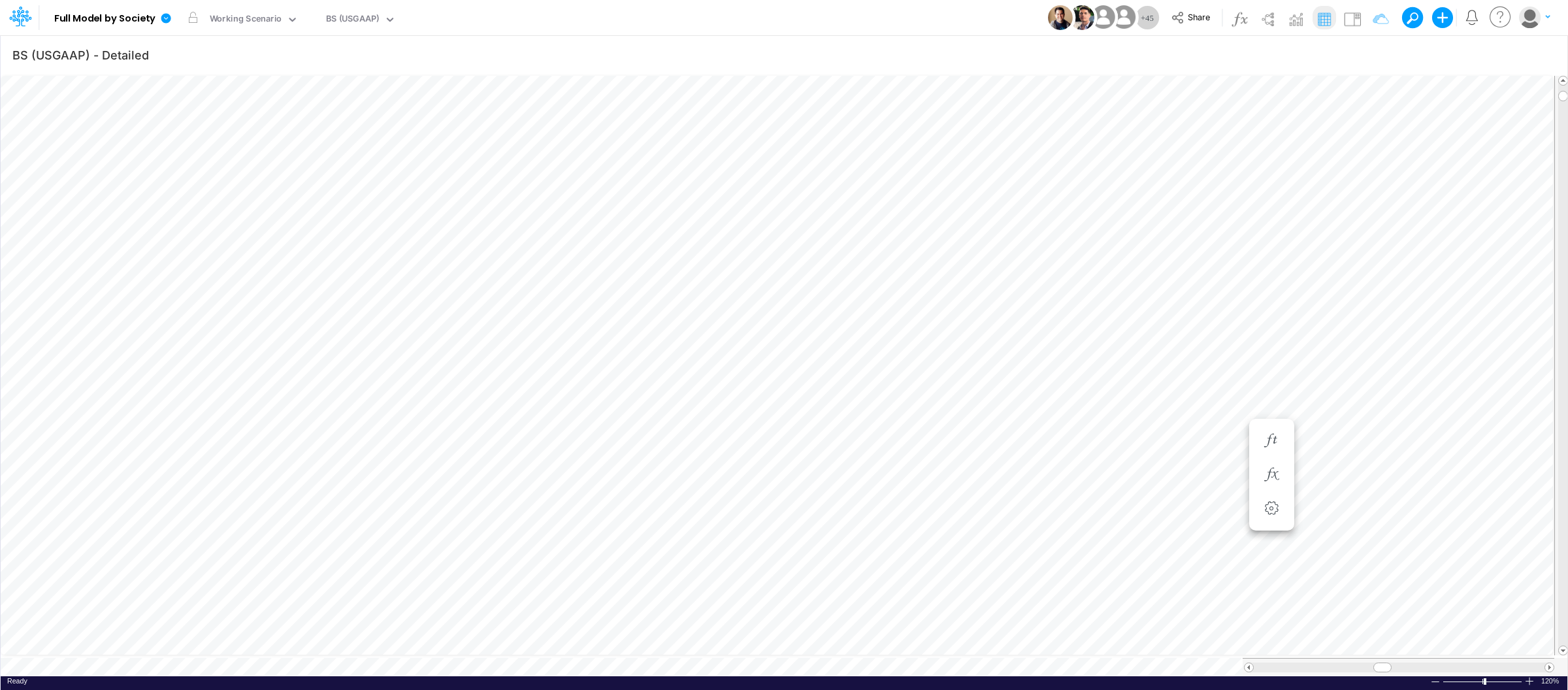
scroll to position [0, 1]
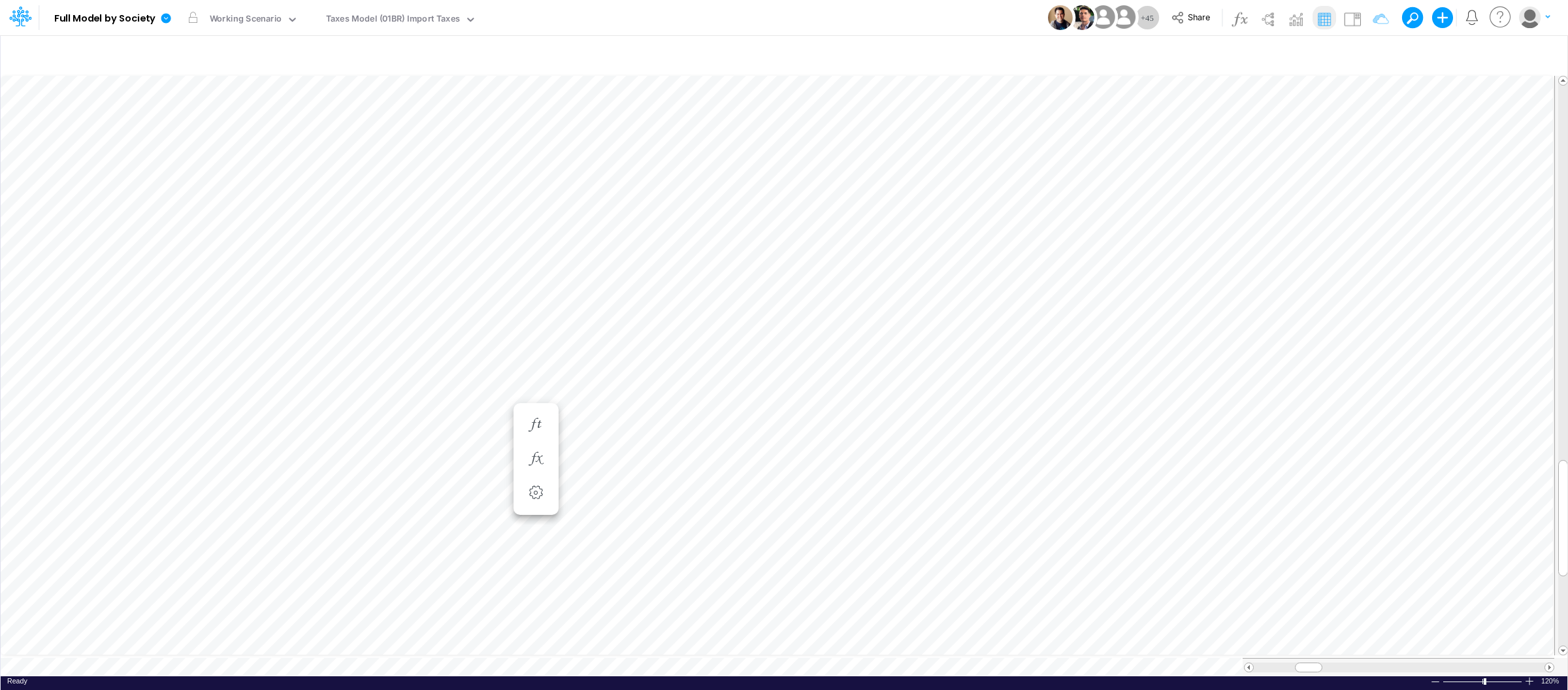
scroll to position [0, 1]
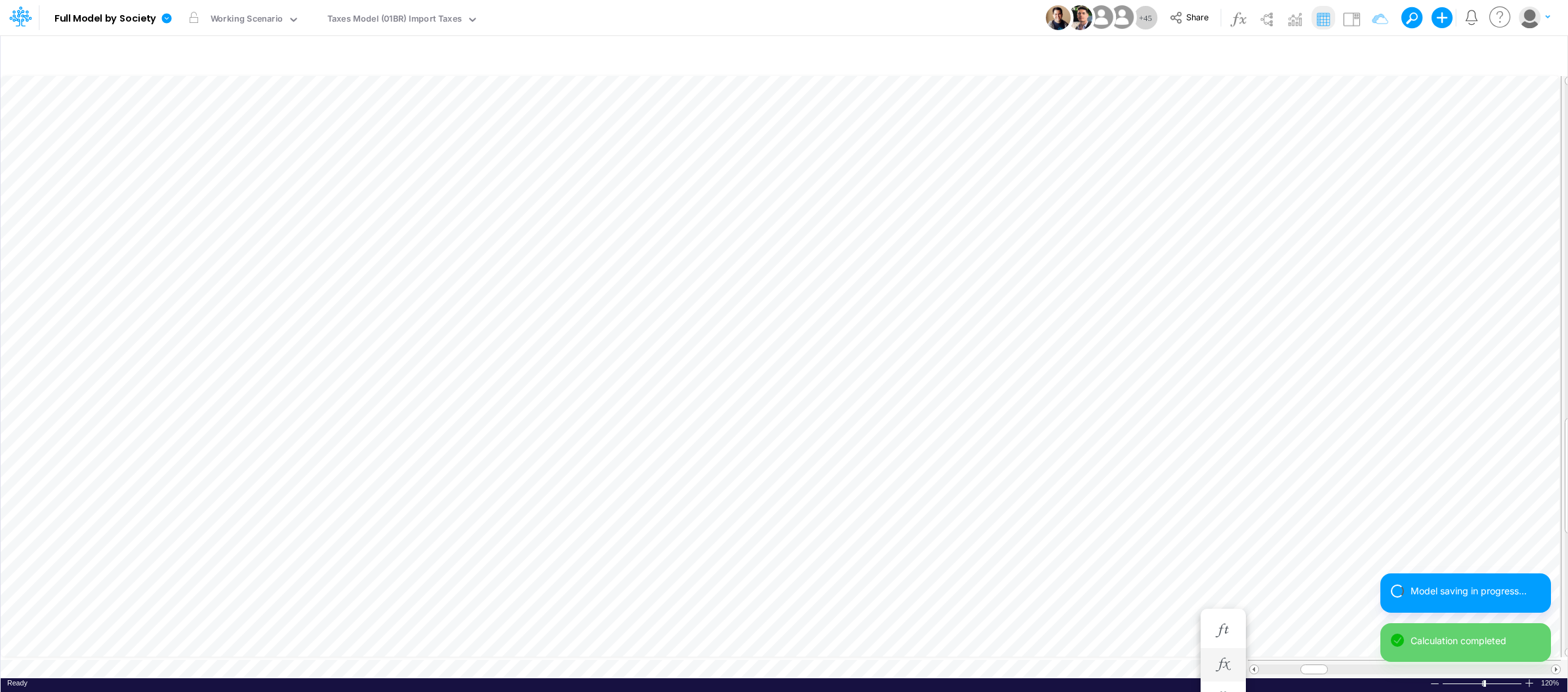
scroll to position [0, 1]
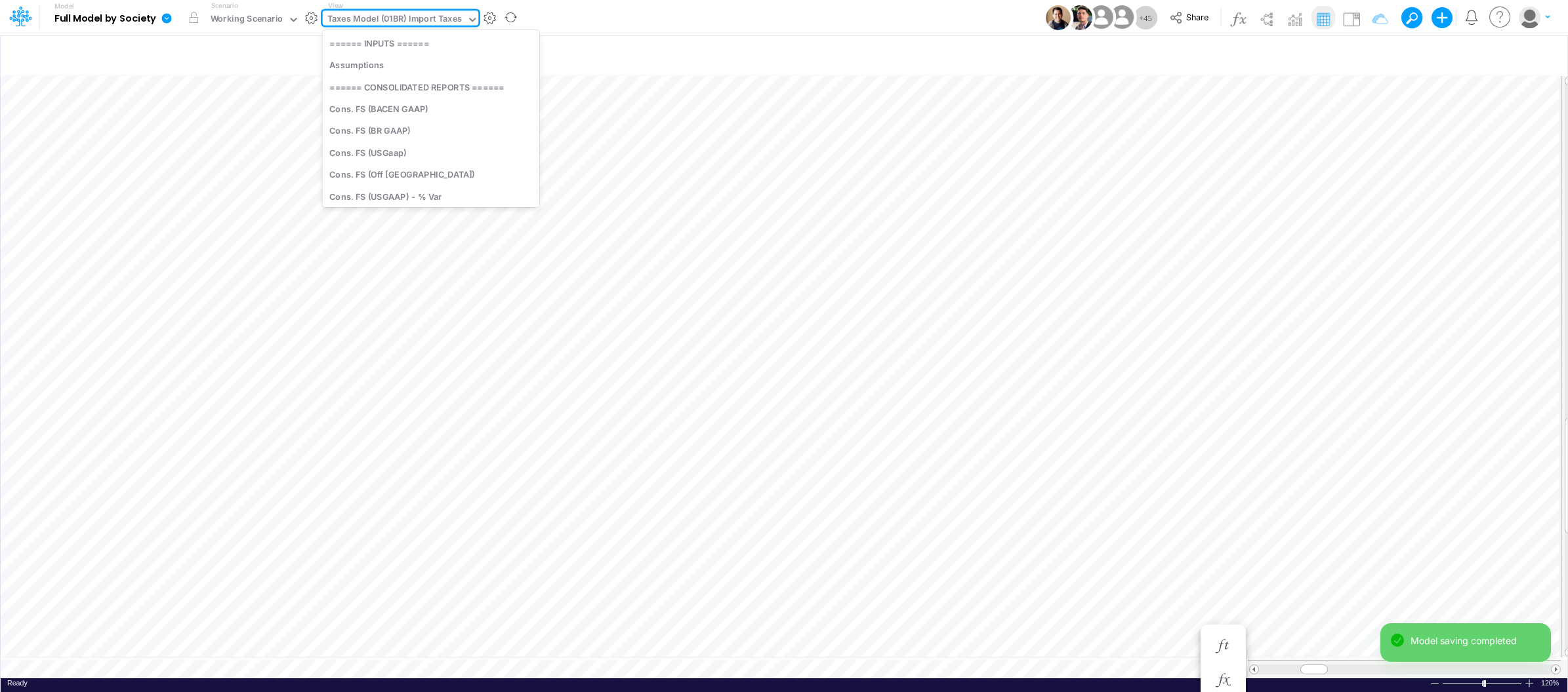
click at [440, 18] on div "Taxes Model (01BR) Import Taxes" at bounding box center [394, 19] width 134 height 15
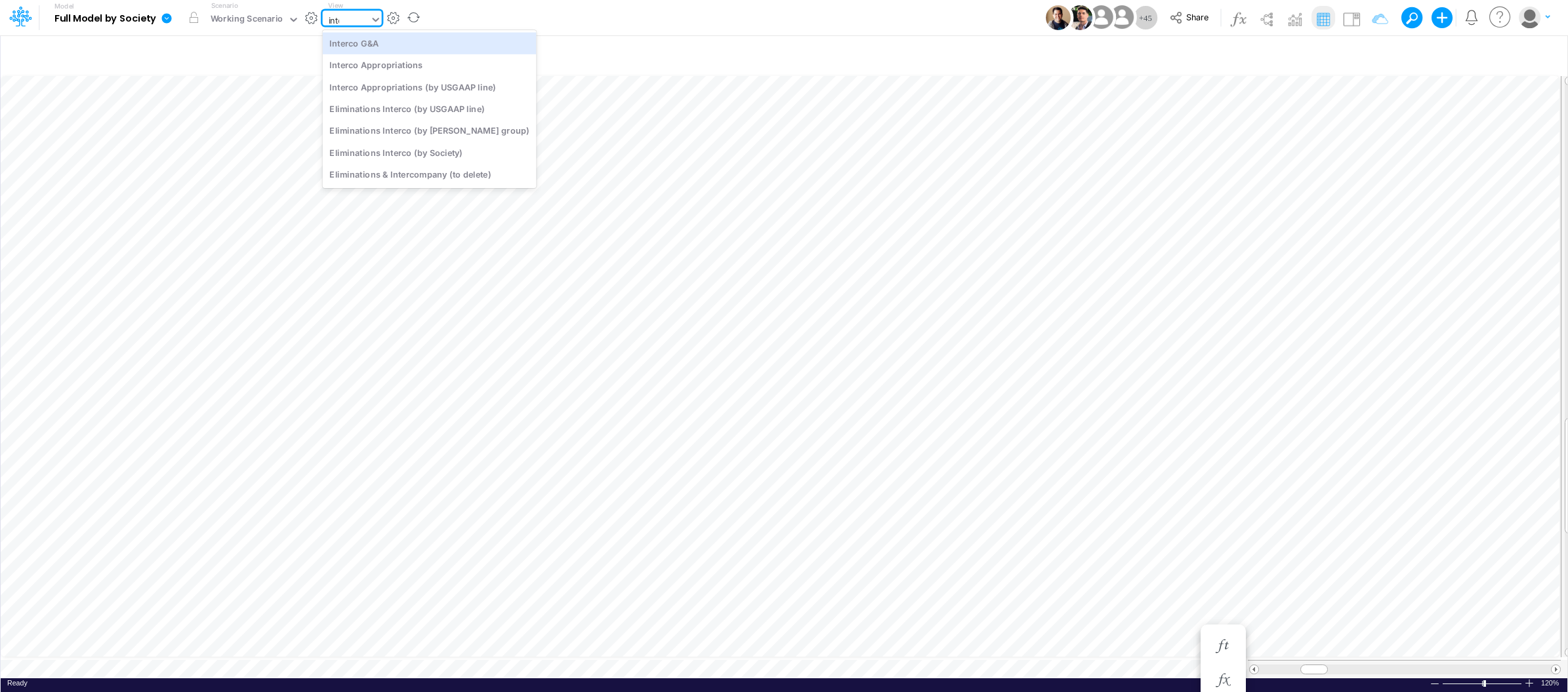
type input "inter"
click at [1533, 679] on div at bounding box center [1529, 682] width 10 height 10
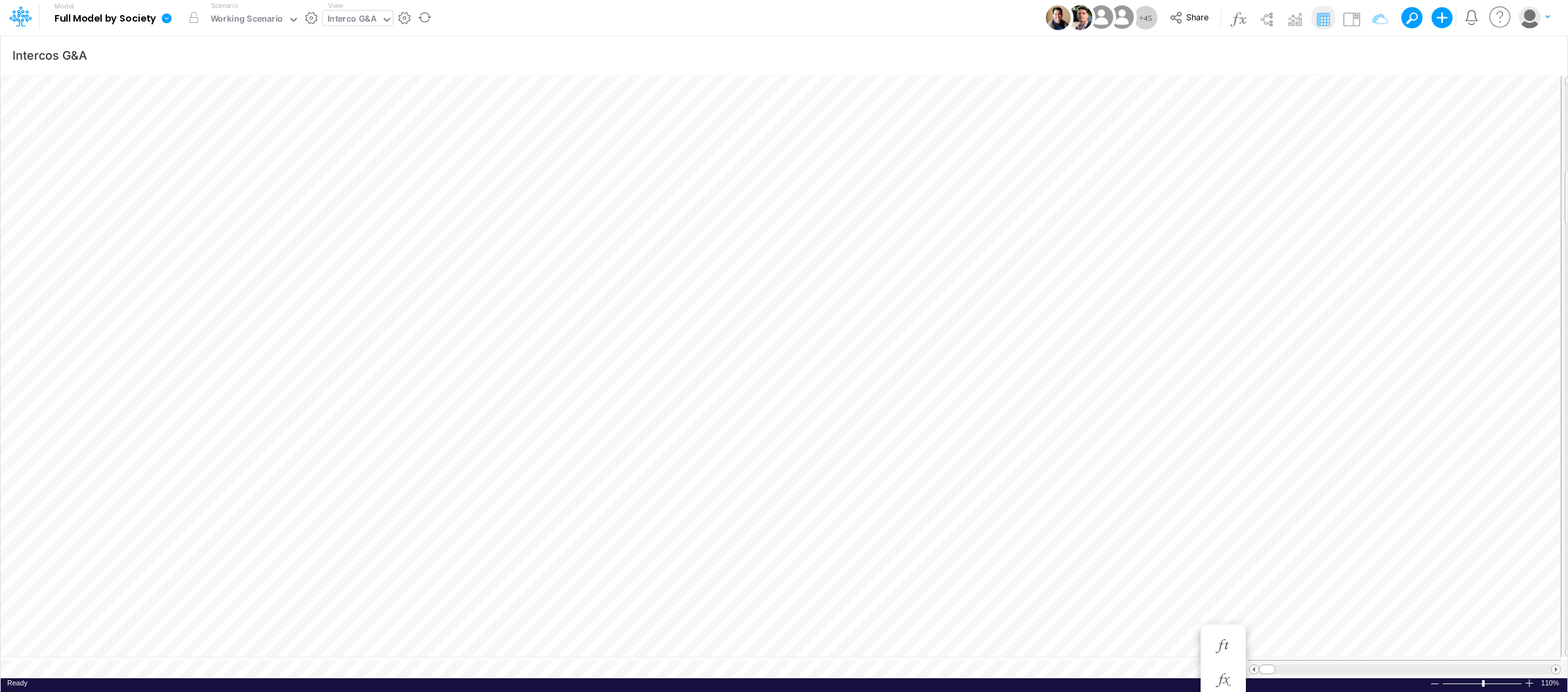
click at [1533, 679] on div at bounding box center [1529, 682] width 10 height 10
type input "BS (USGAAP) - Detailed"
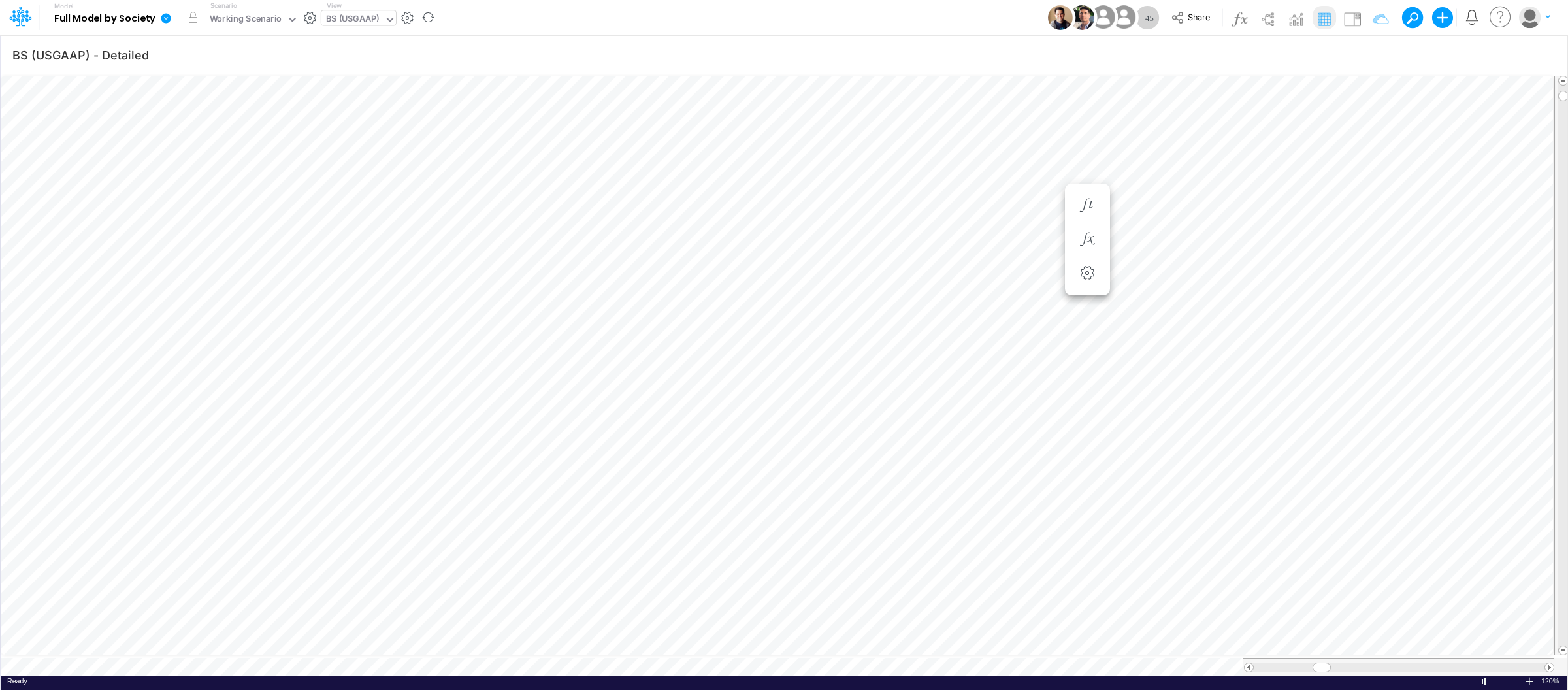
scroll to position [0, 1]
type input "BS (USGAAP) - Detailed"
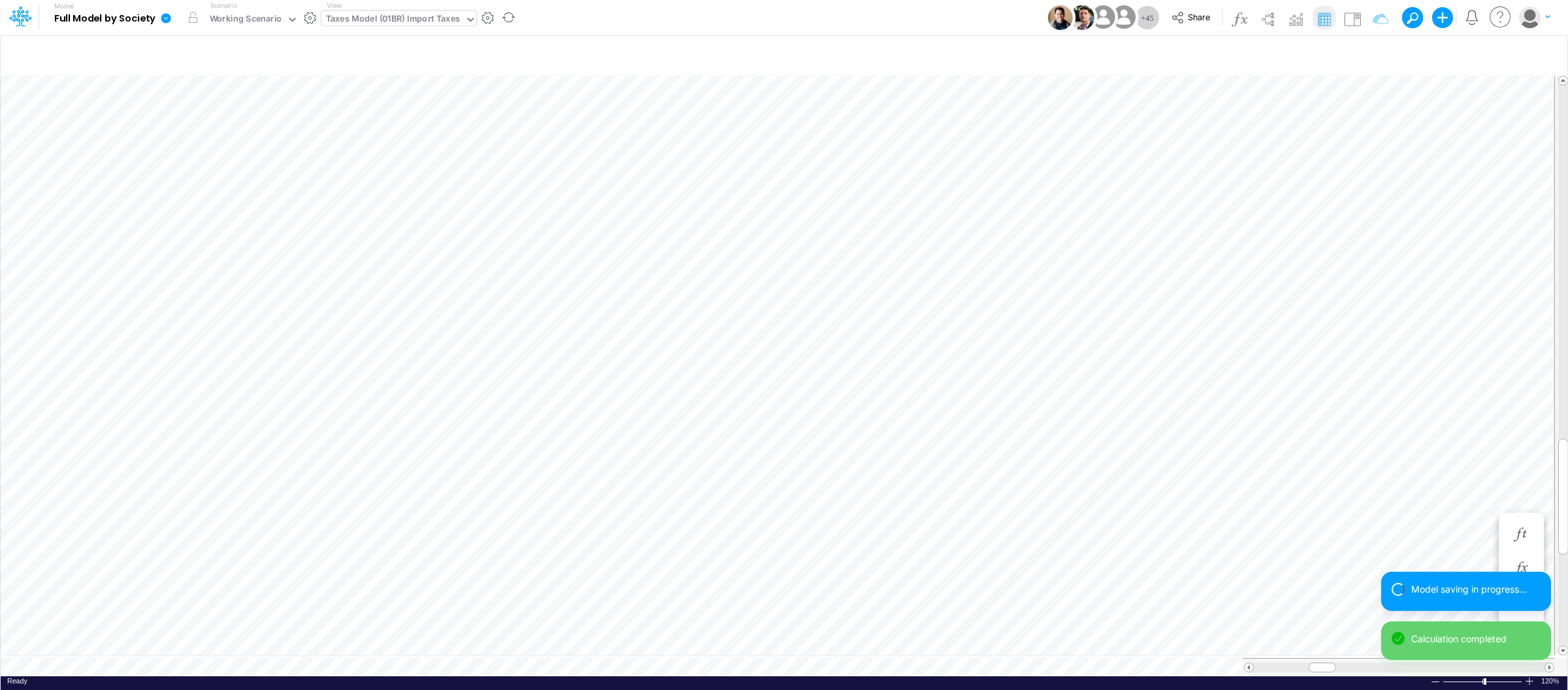
scroll to position [0, 1]
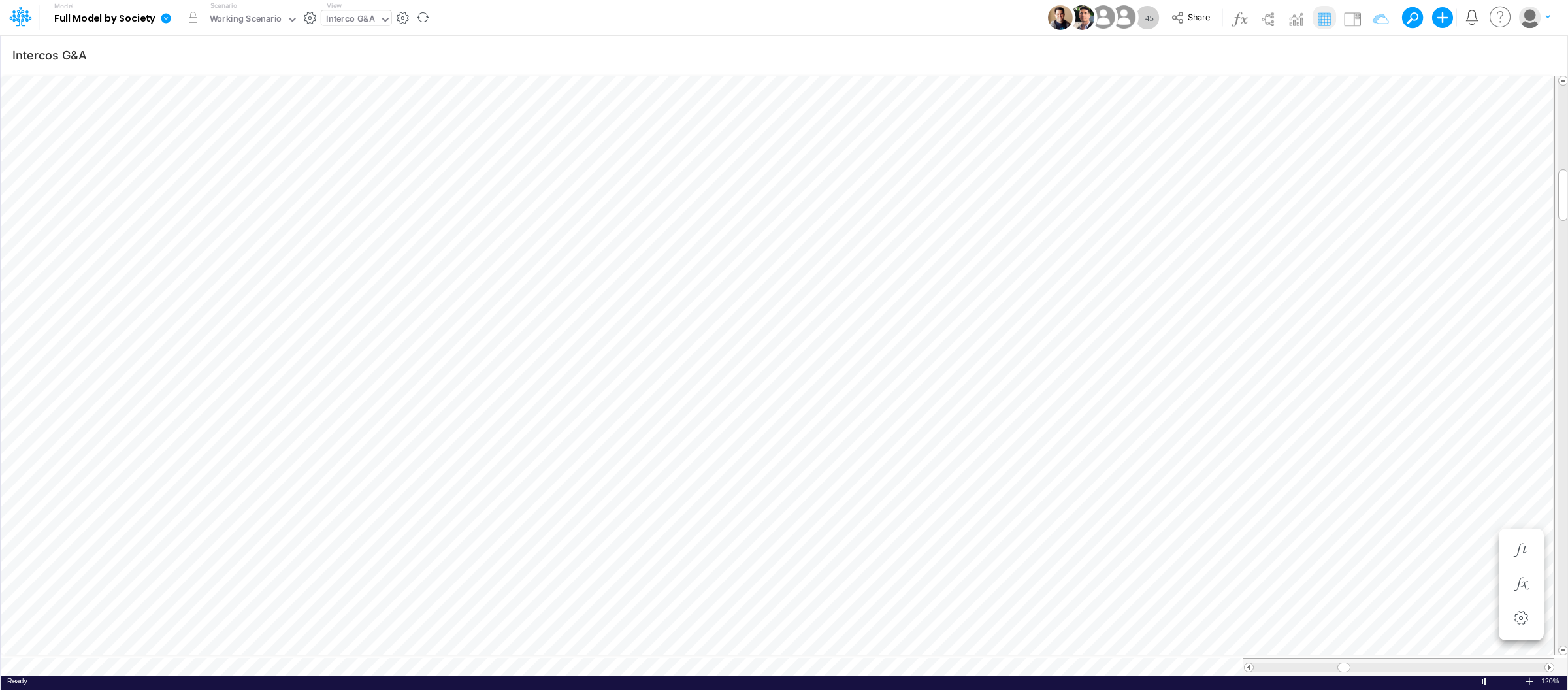
scroll to position [0, 1]
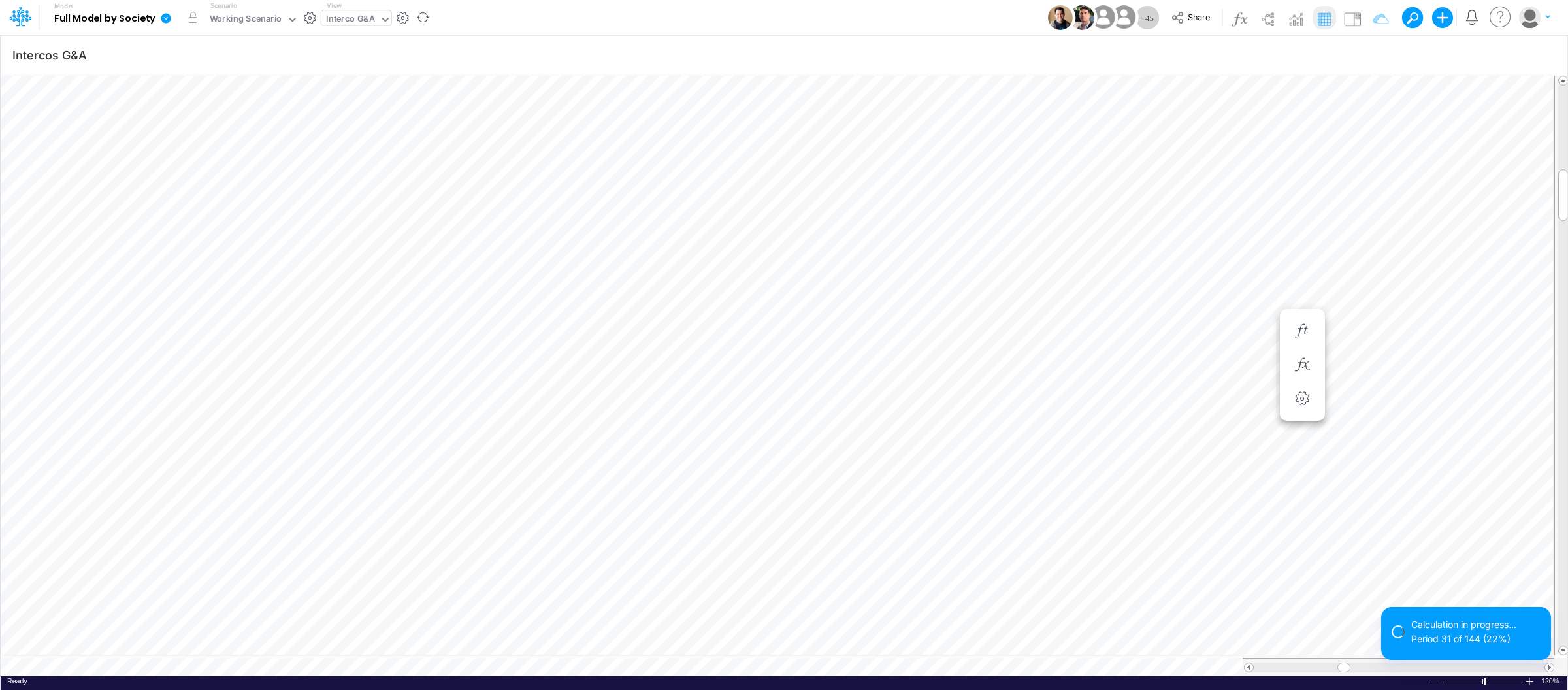
scroll to position [0, 1]
type input "BS (USGAAP) - Detailed"
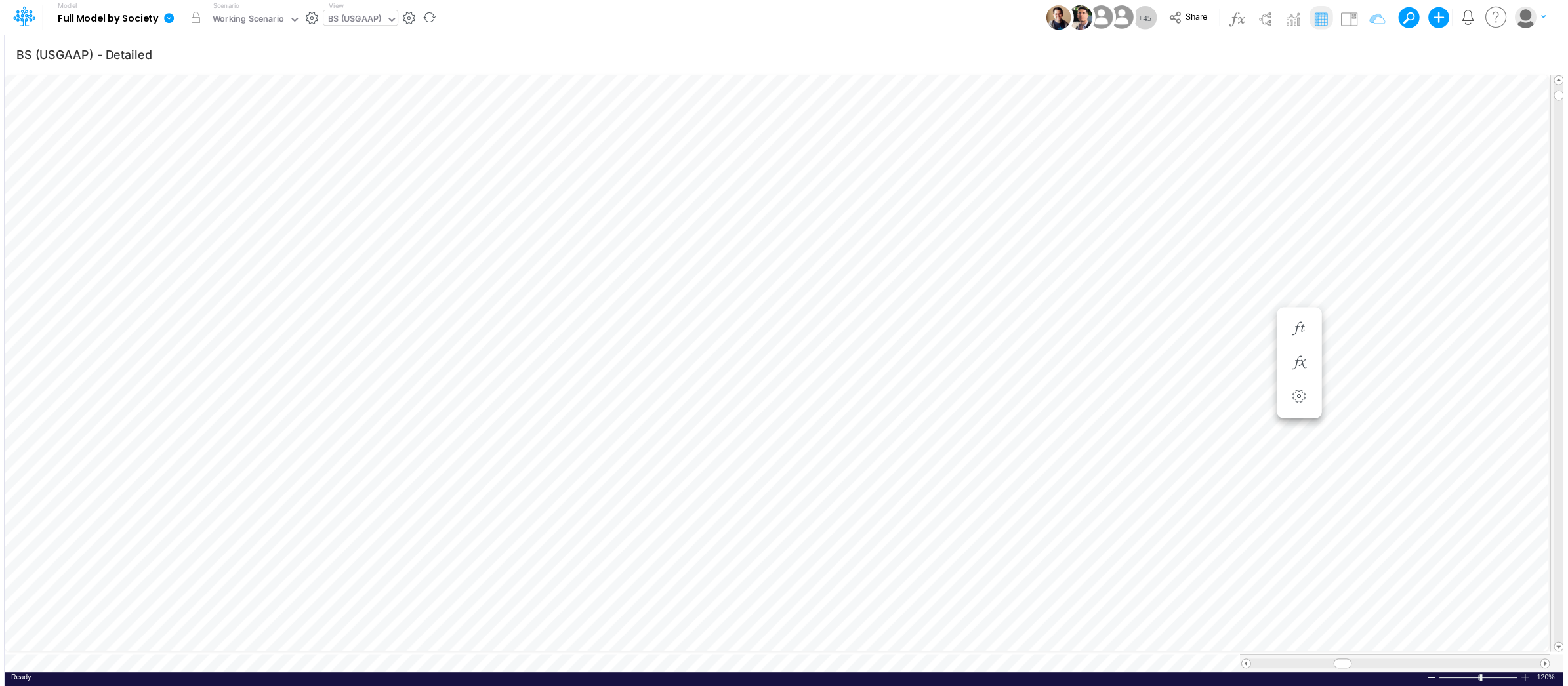
scroll to position [0, 1]
type input "BS (USGAAP) - Detailed"
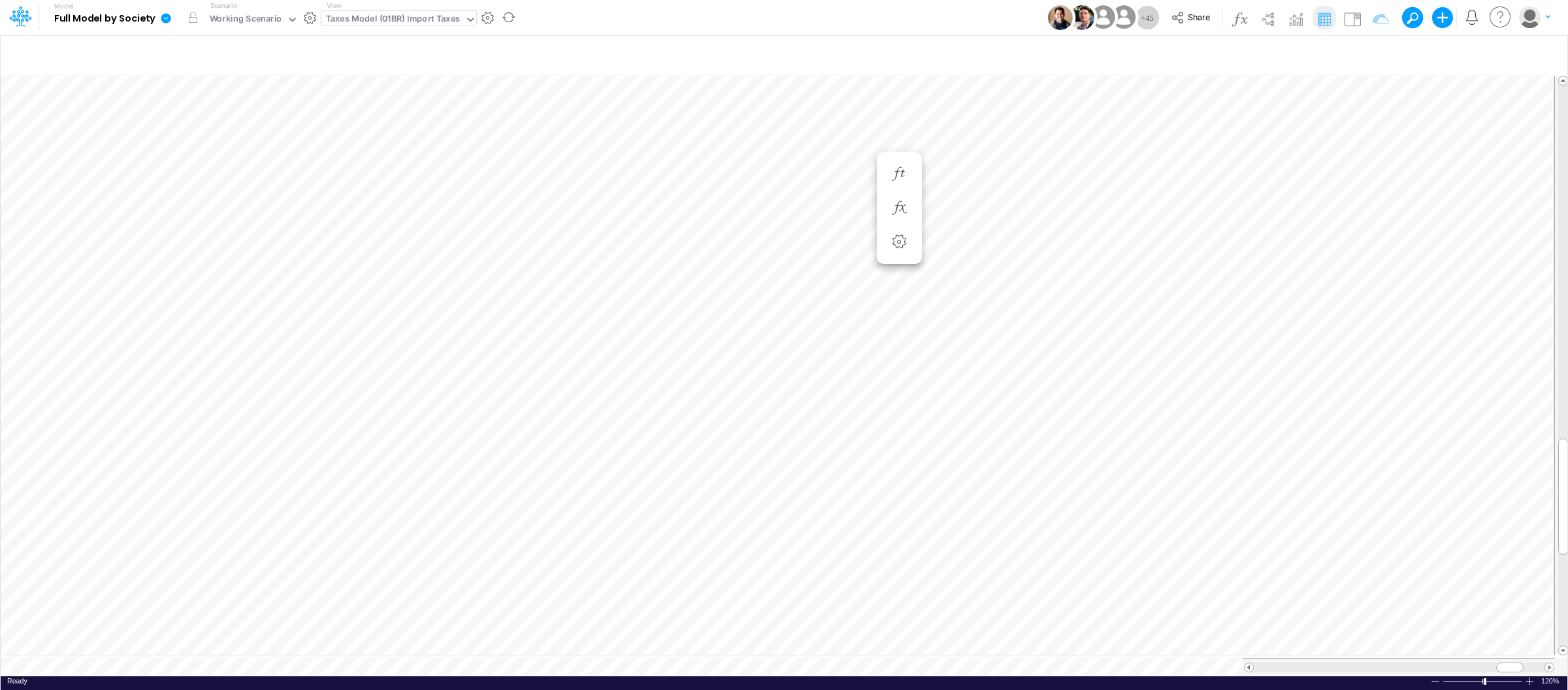
scroll to position [0, 1]
type input "BS (USGAAP) - Detailed"
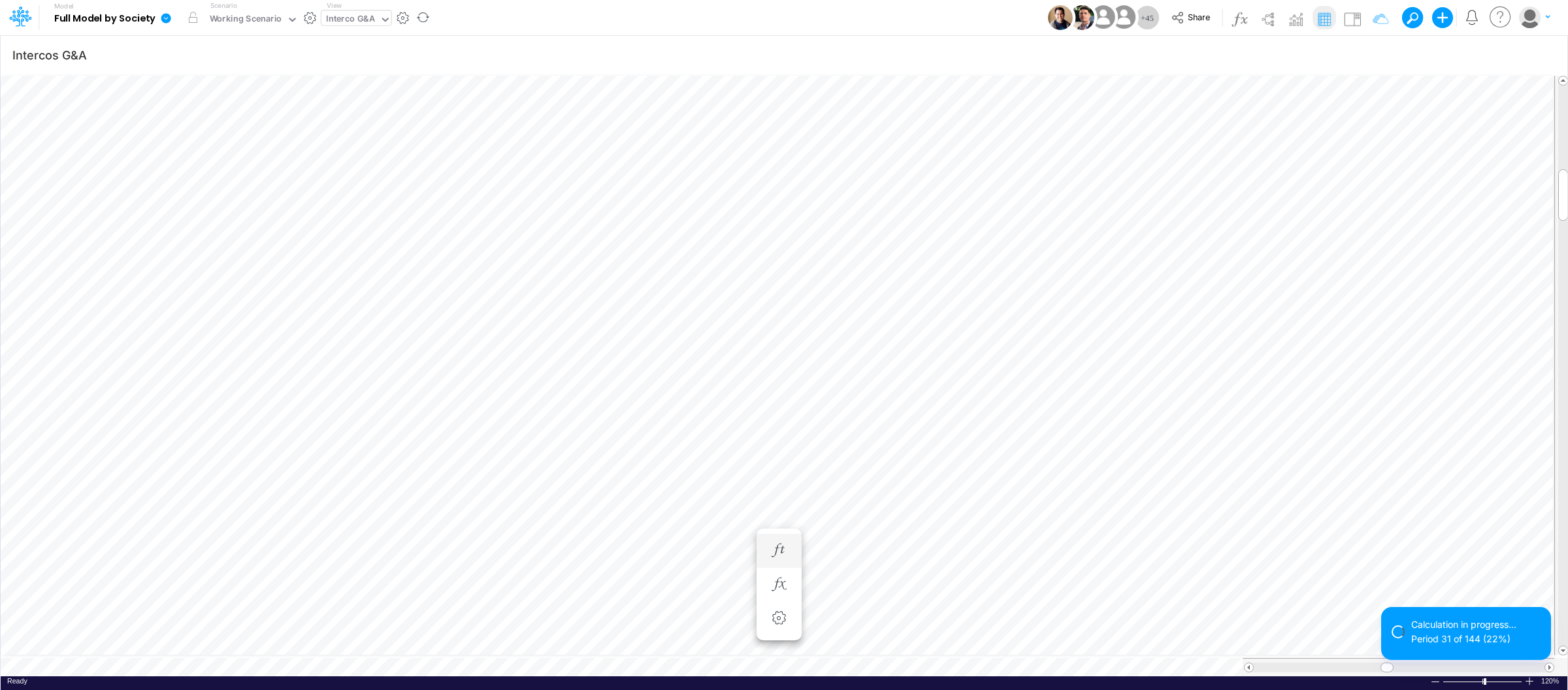
scroll to position [0, 1]
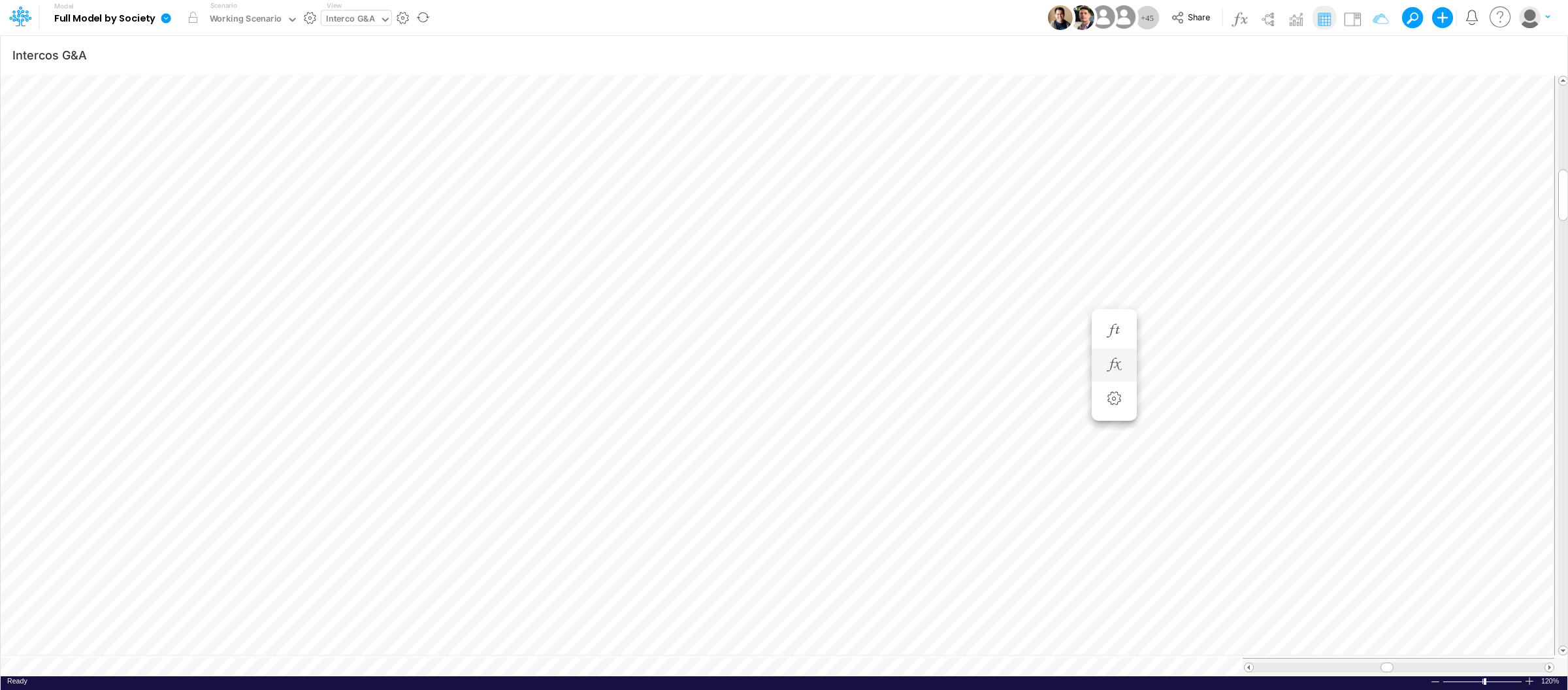
type input "BS (USGAAP) - Detailed"
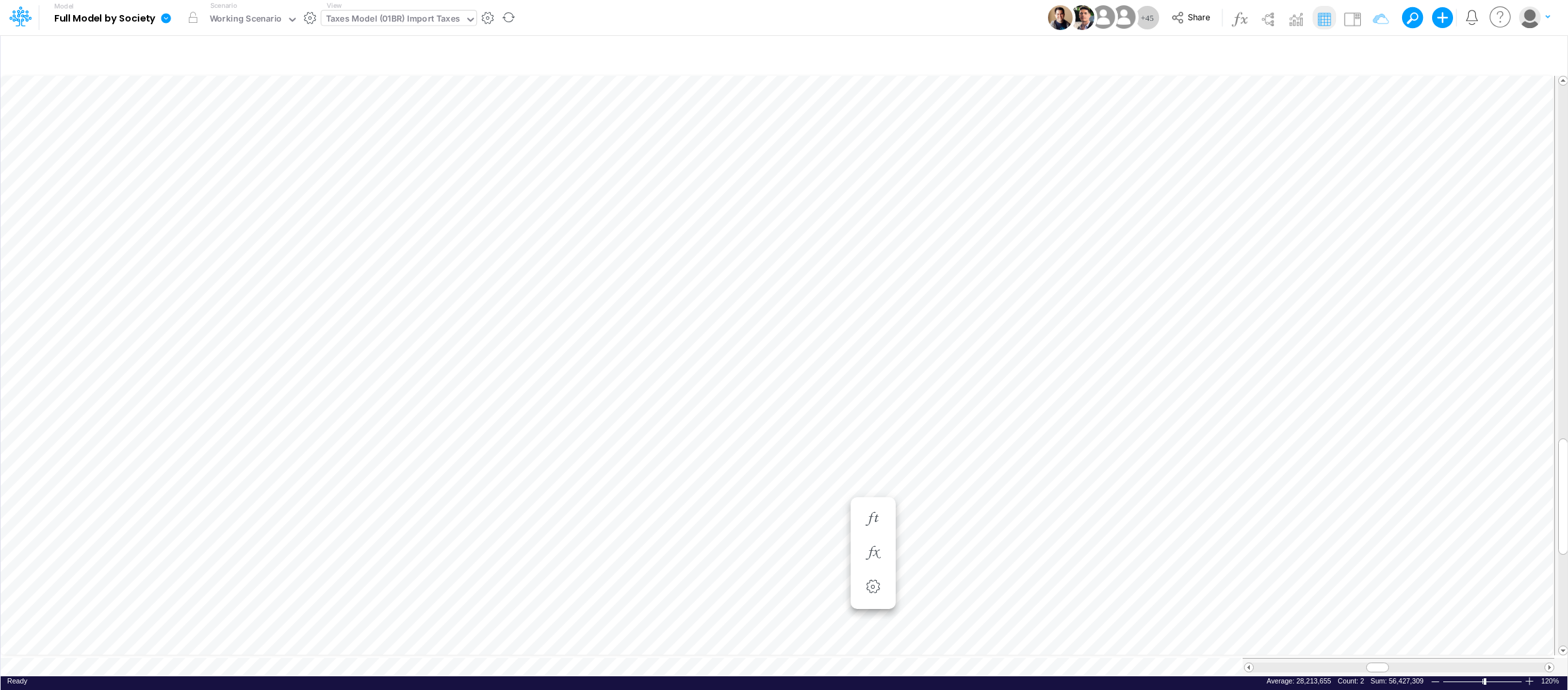
type input "BS (USGAAP) - Detailed"
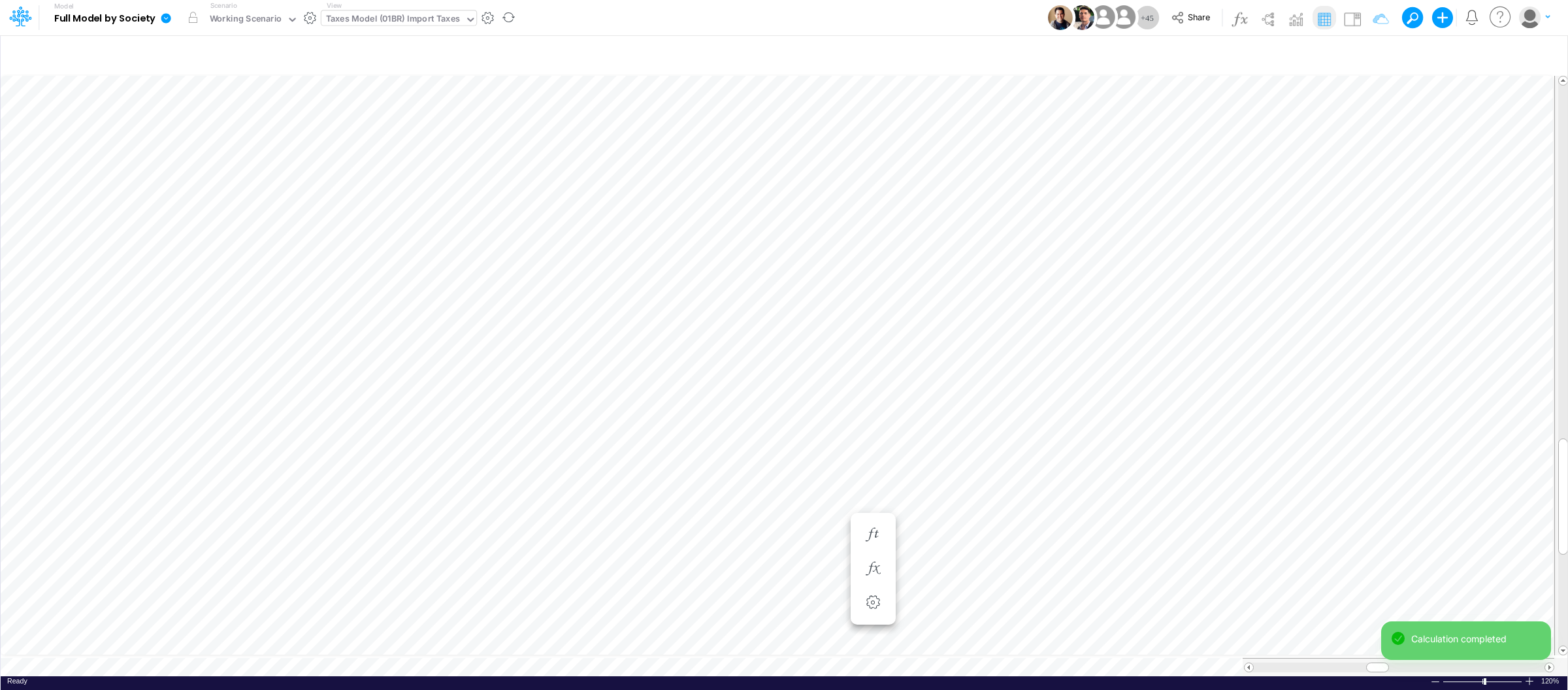
scroll to position [0, 1]
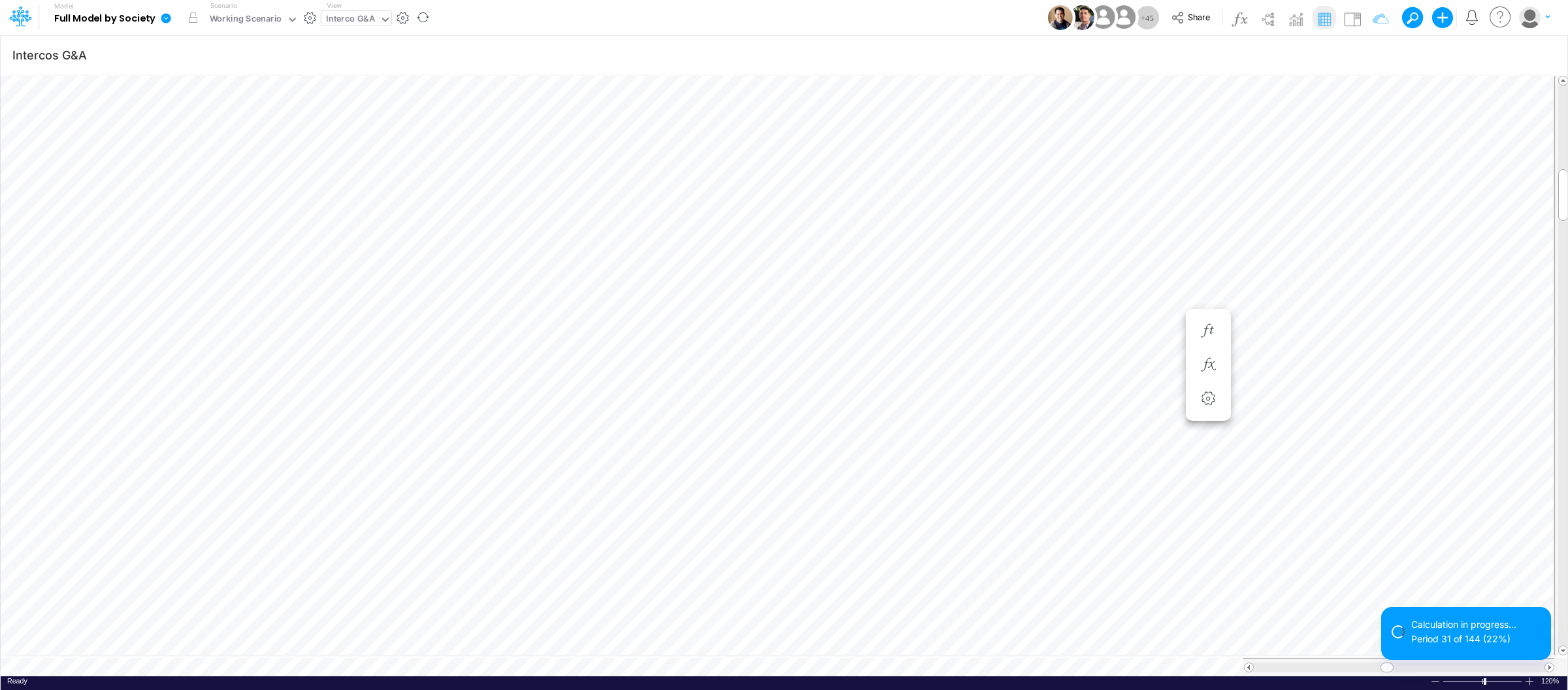
scroll to position [0, 1]
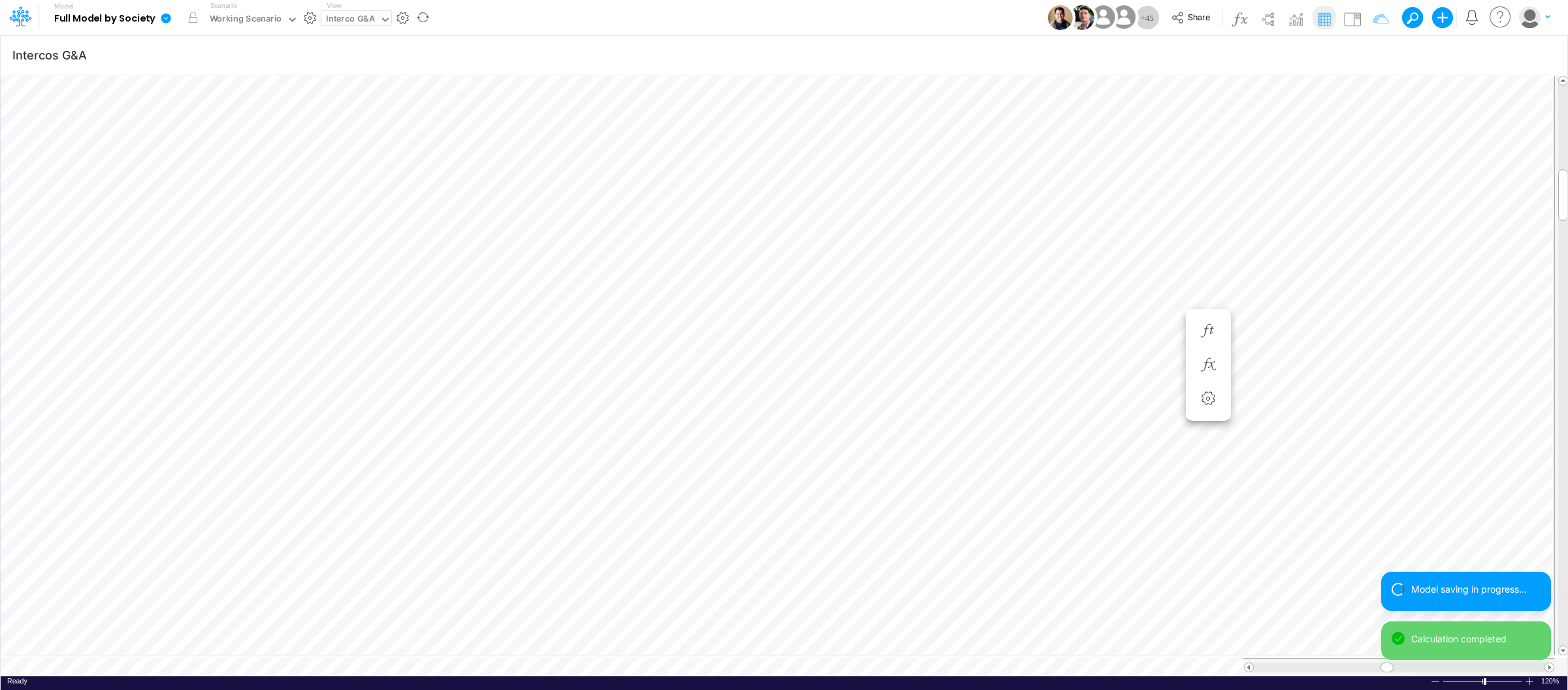
type input "BS (USGAAP) - Detailed"
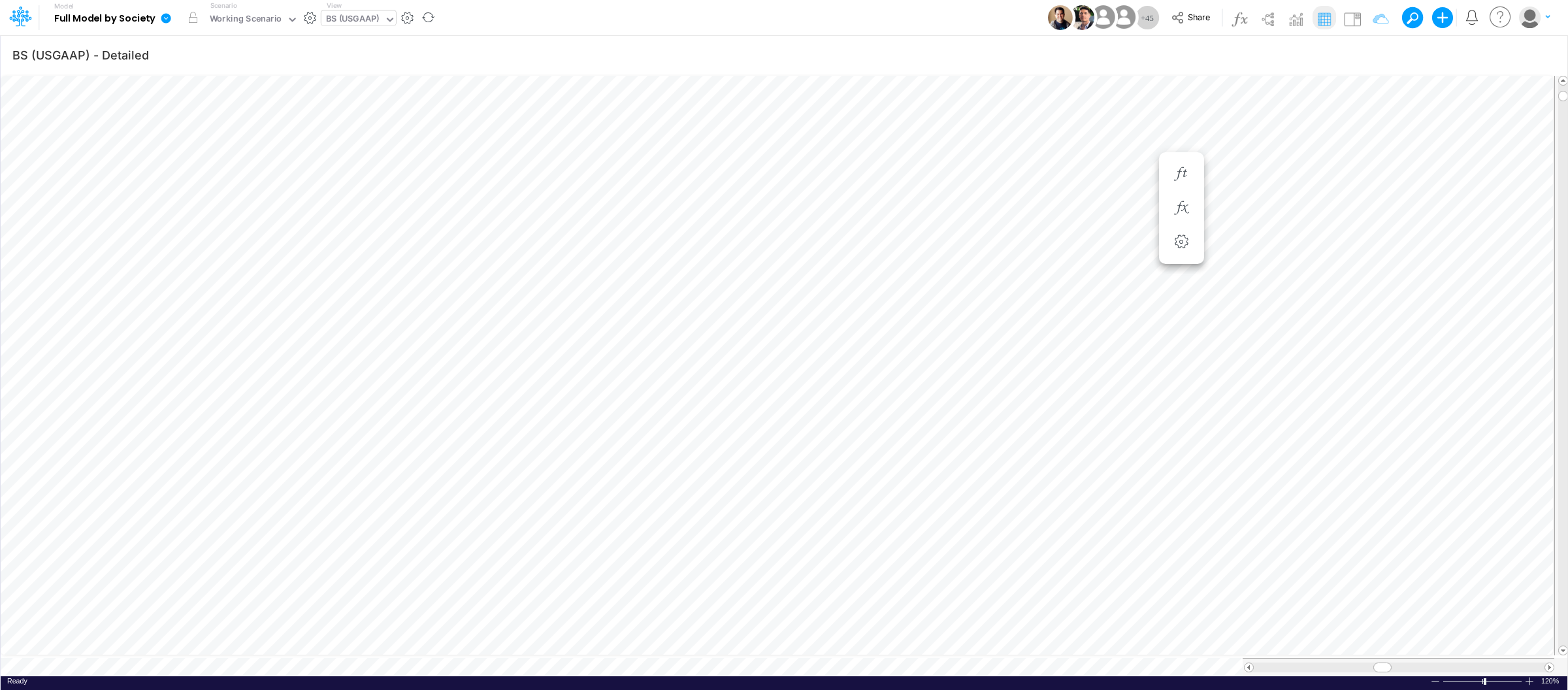
scroll to position [0, 1]
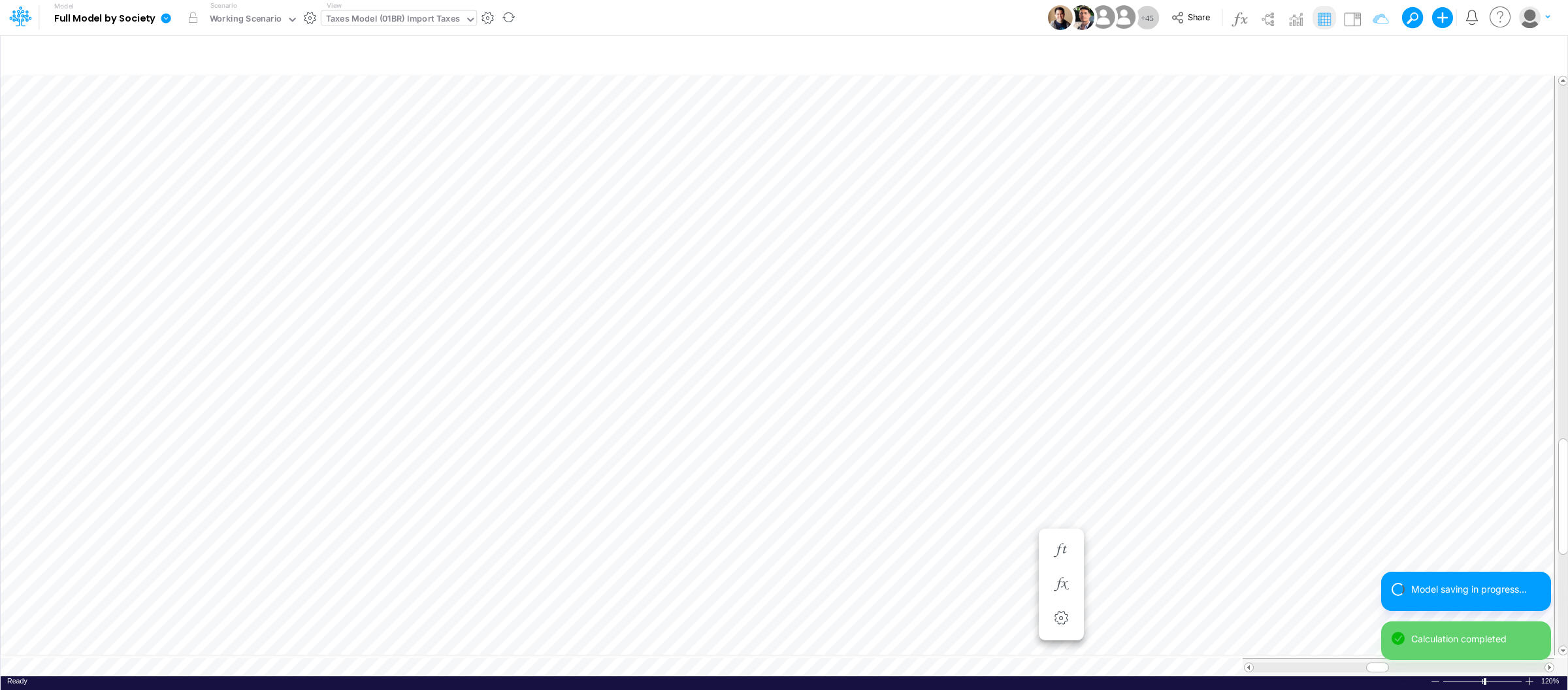
scroll to position [0, 1]
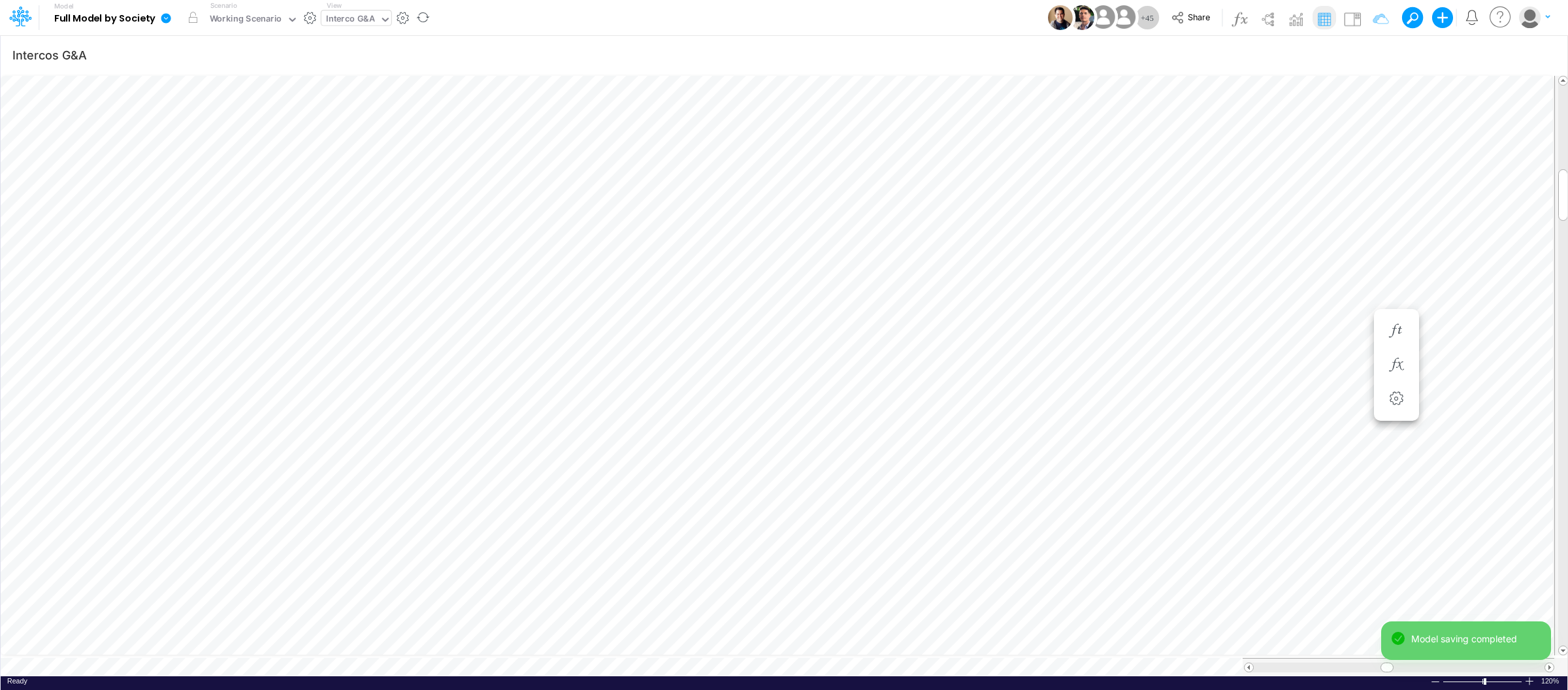
scroll to position [0, 1]
type input "BS (USGAAP) - Detailed"
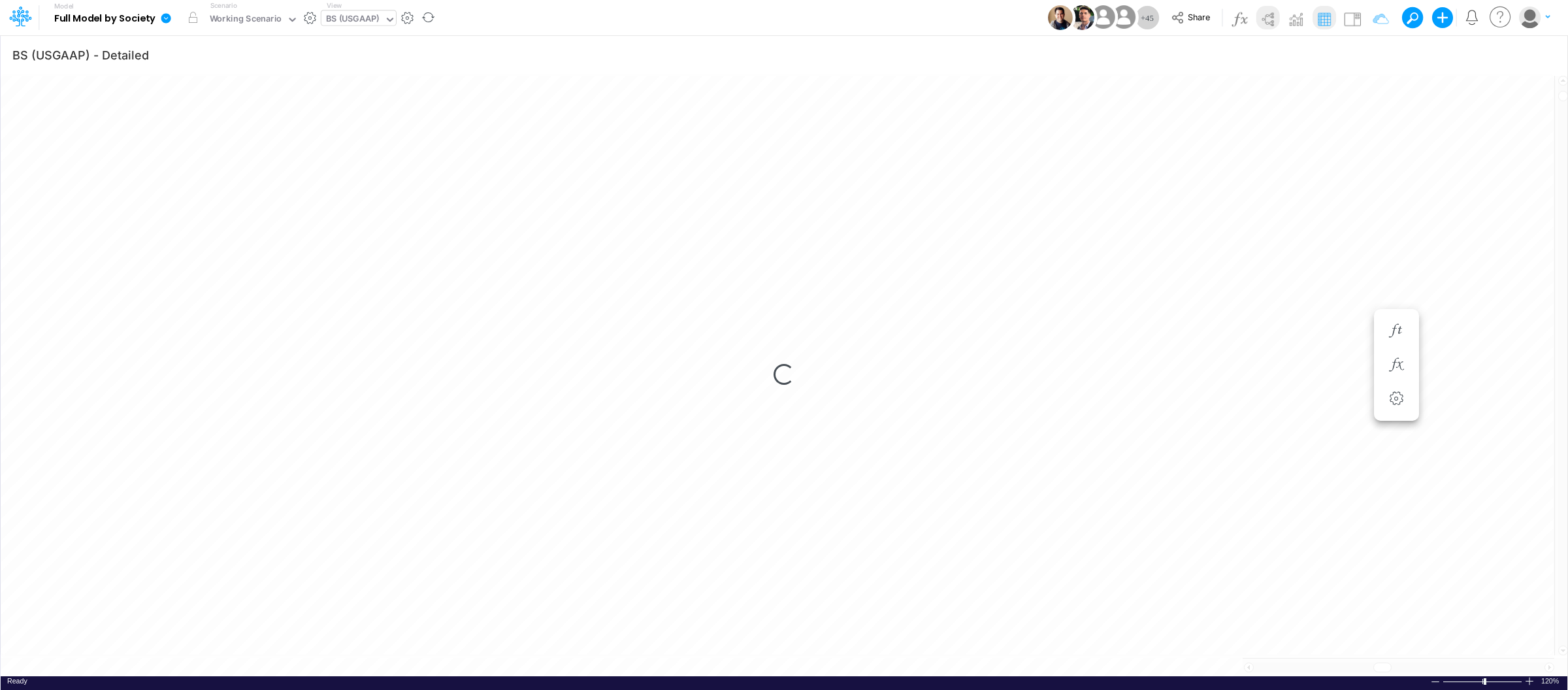
scroll to position [0, 1]
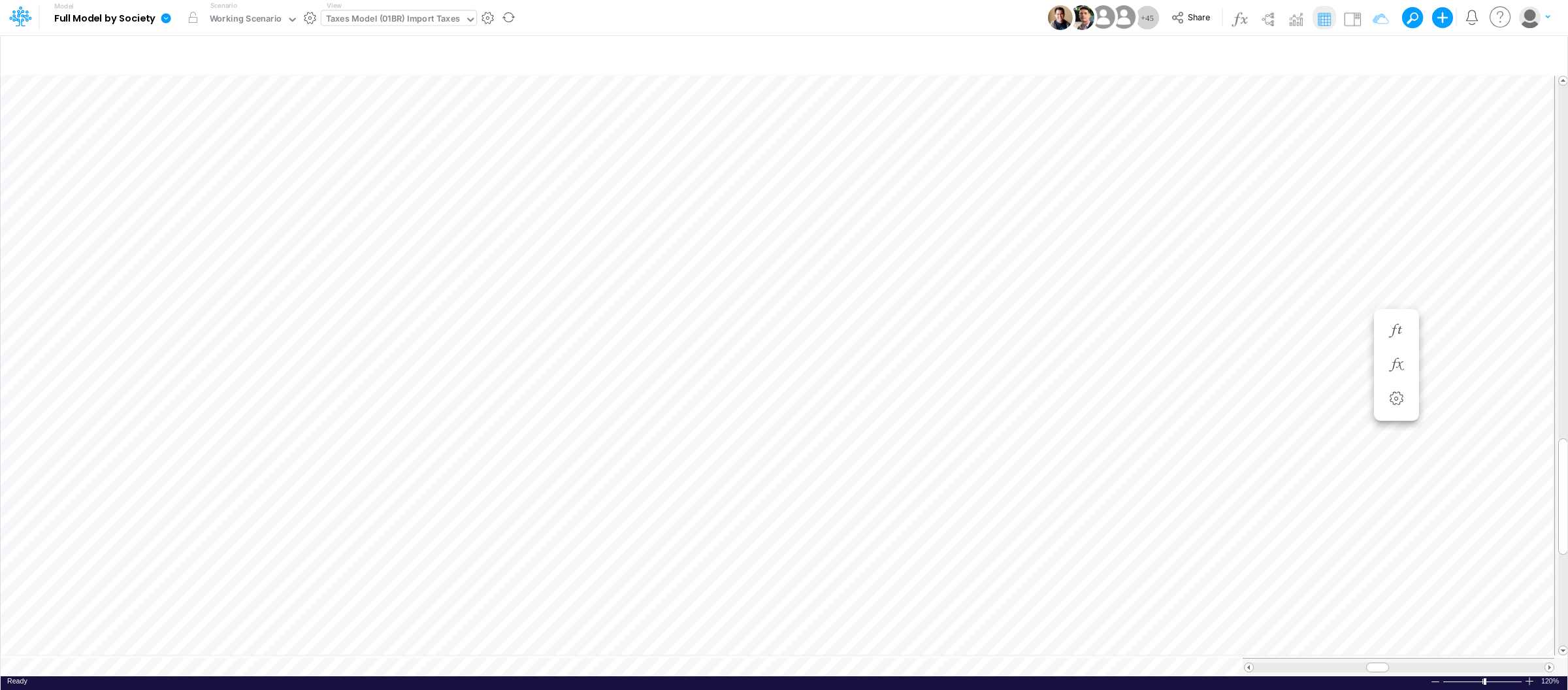
scroll to position [0, 1]
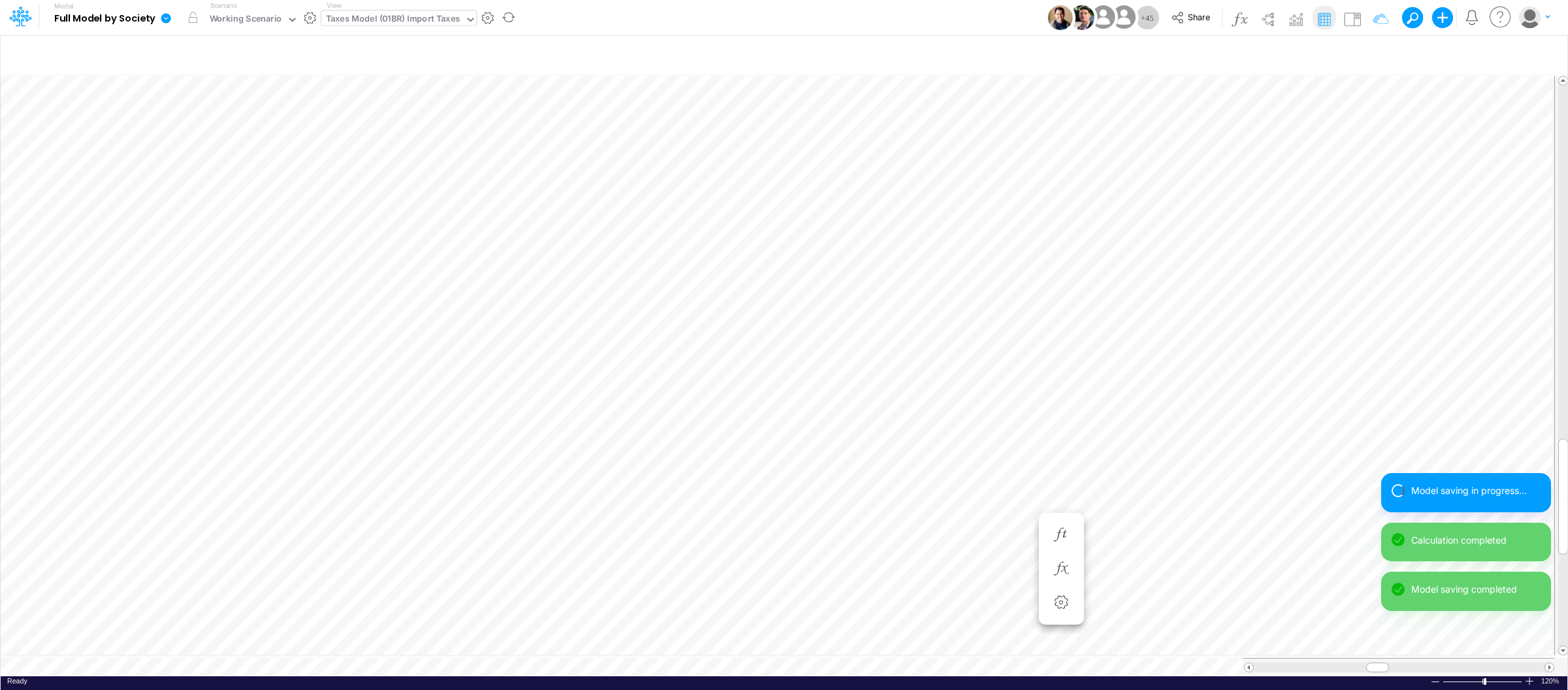
scroll to position [0, 1]
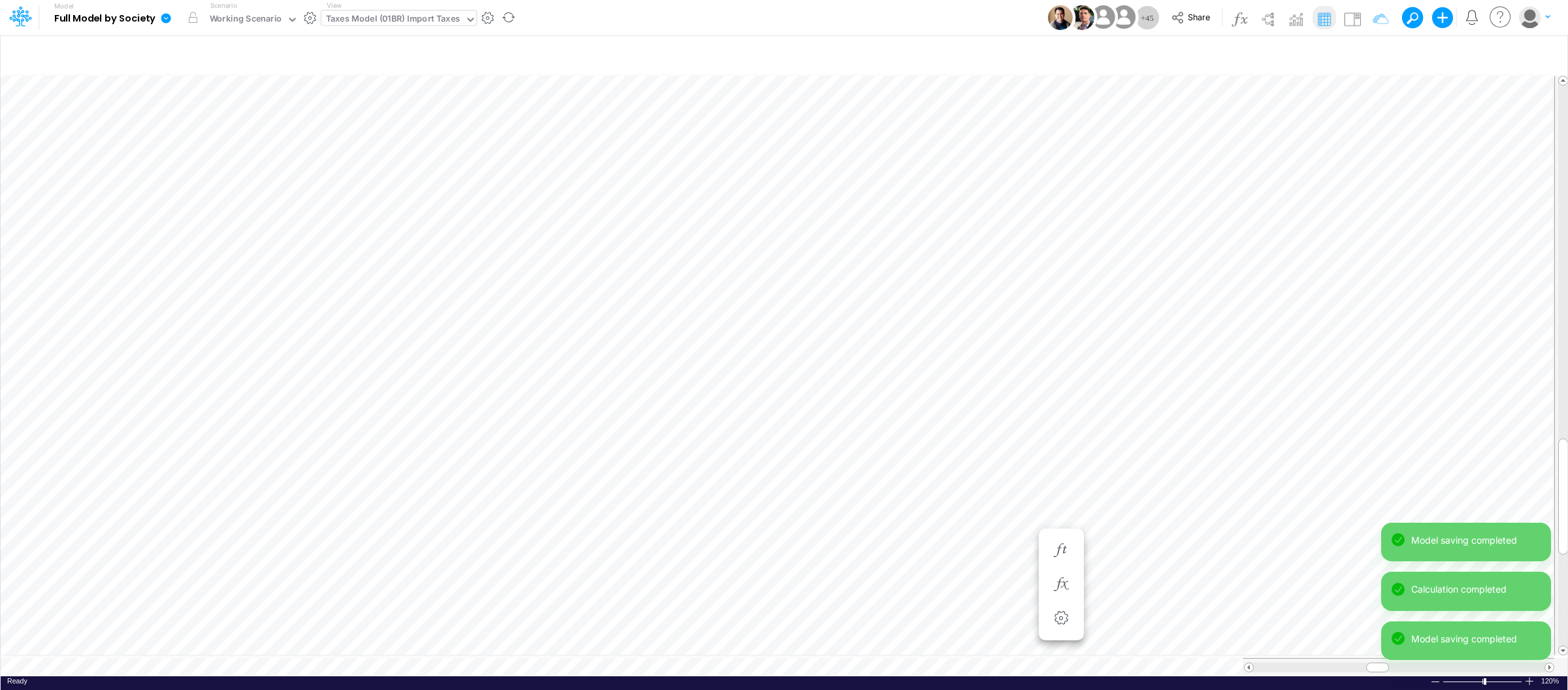
scroll to position [0, 1]
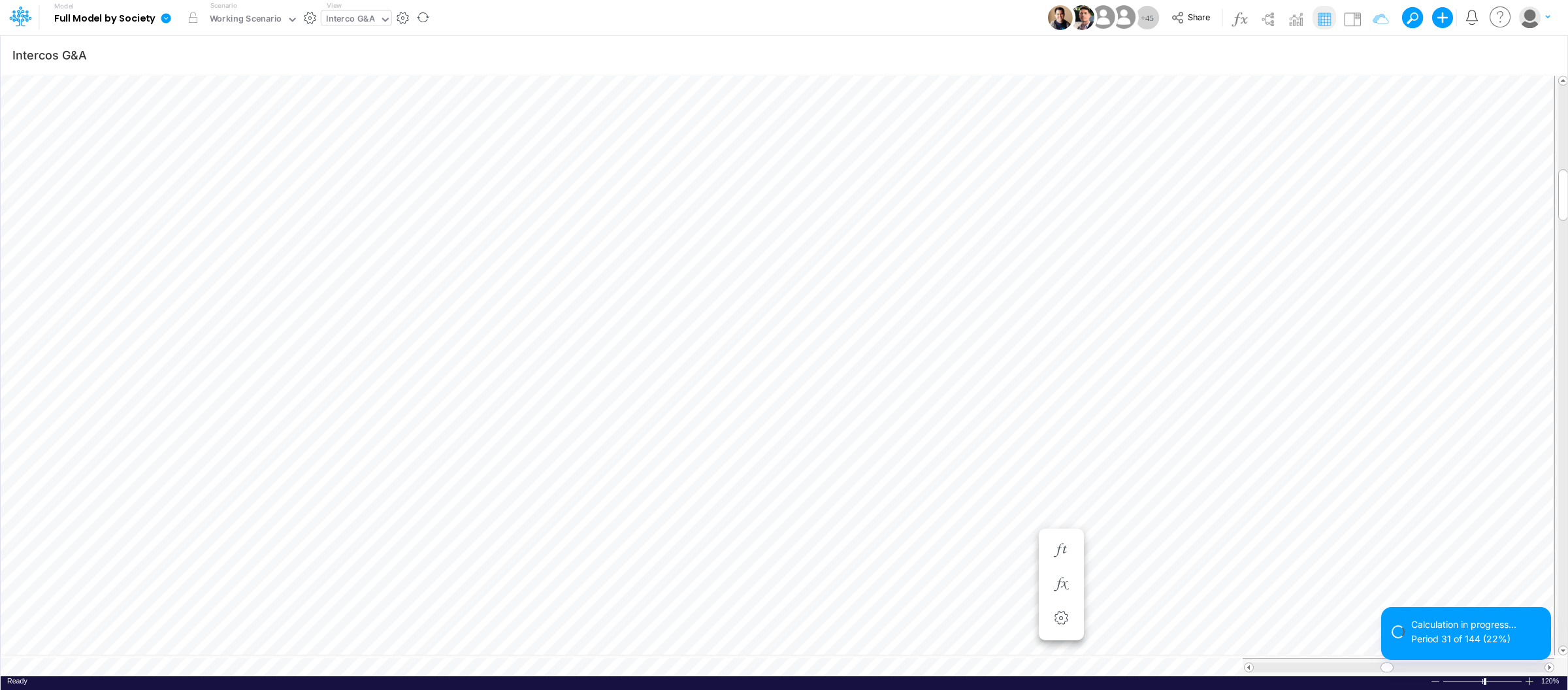
scroll to position [0, 1]
type input "BS (USGAAP) - Detailed"
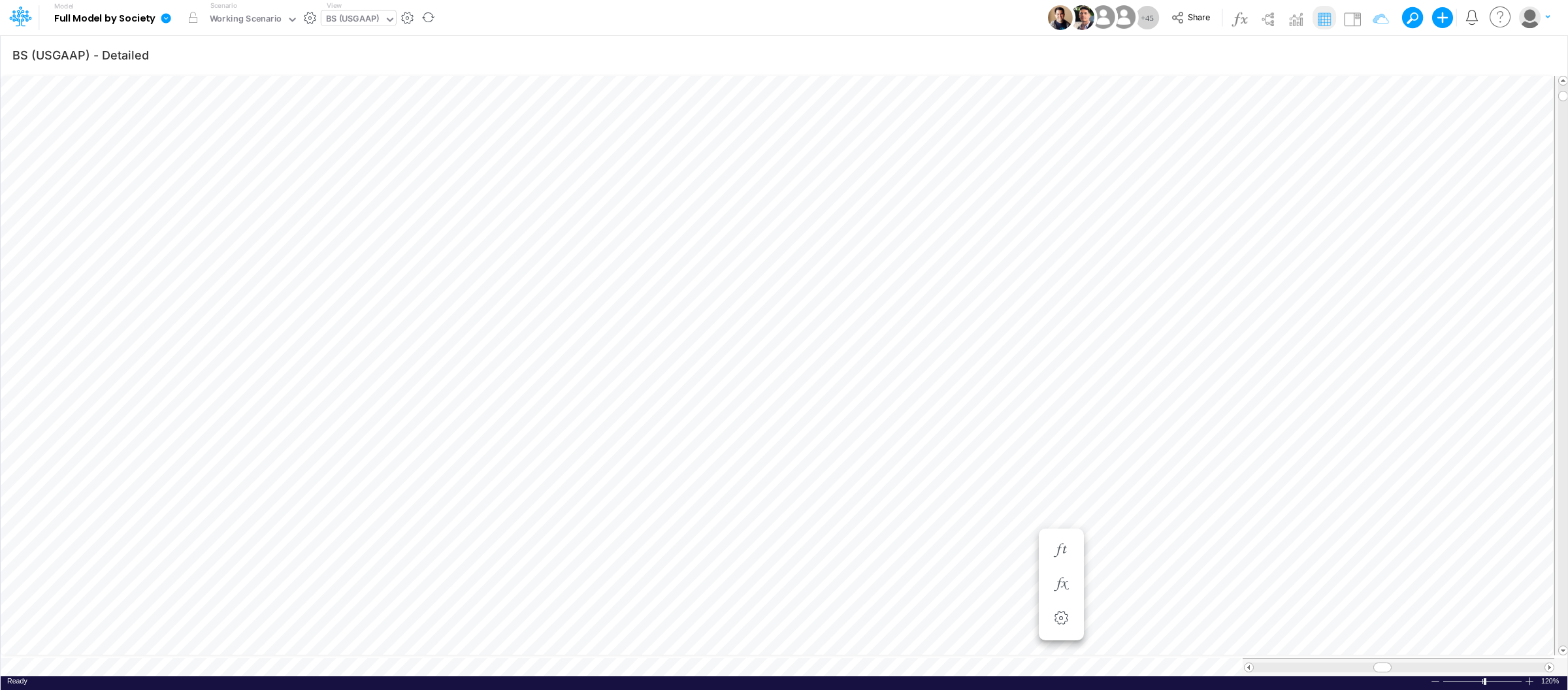
scroll to position [0, 1]
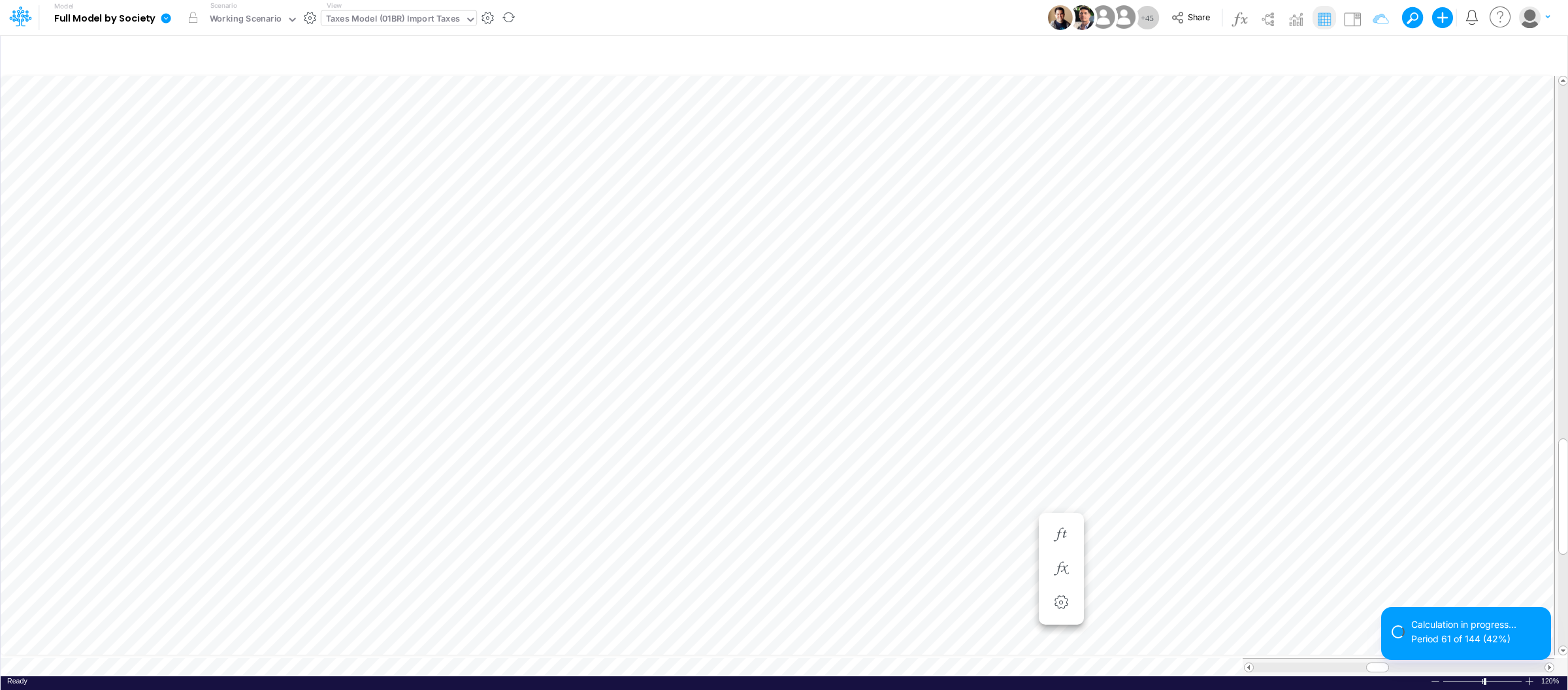
scroll to position [0, 1]
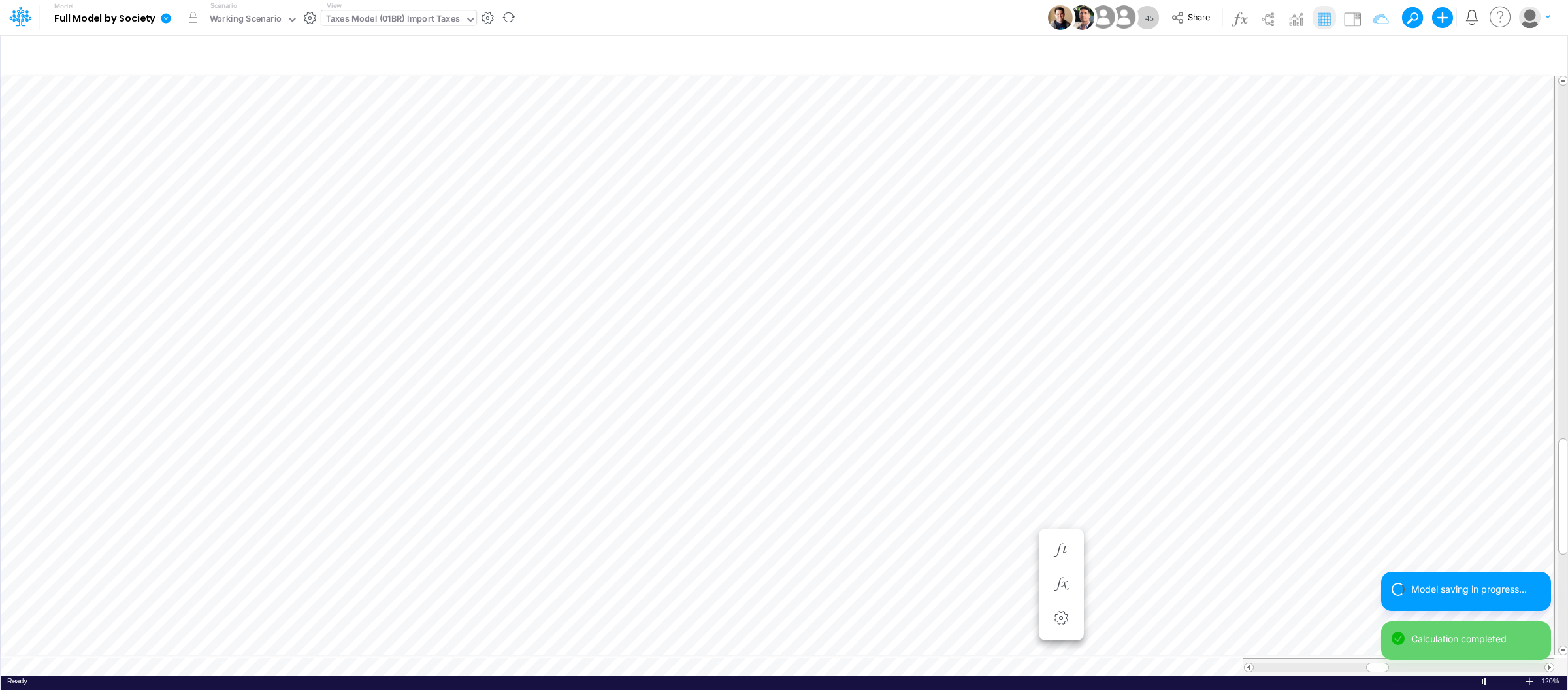
scroll to position [0, 1]
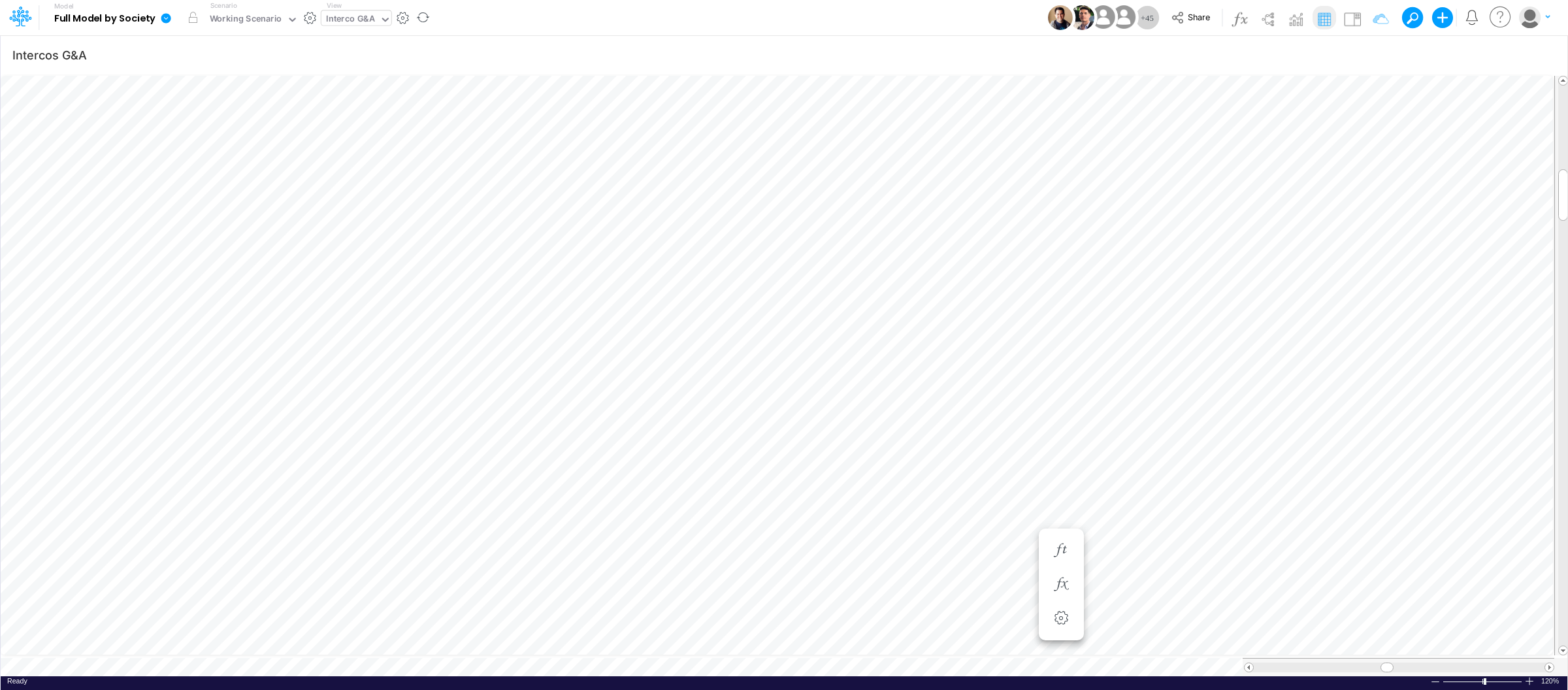
type input "BS (USGAAP) - Detailed"
click at [165, 20] on icon at bounding box center [166, 17] width 10 height 10
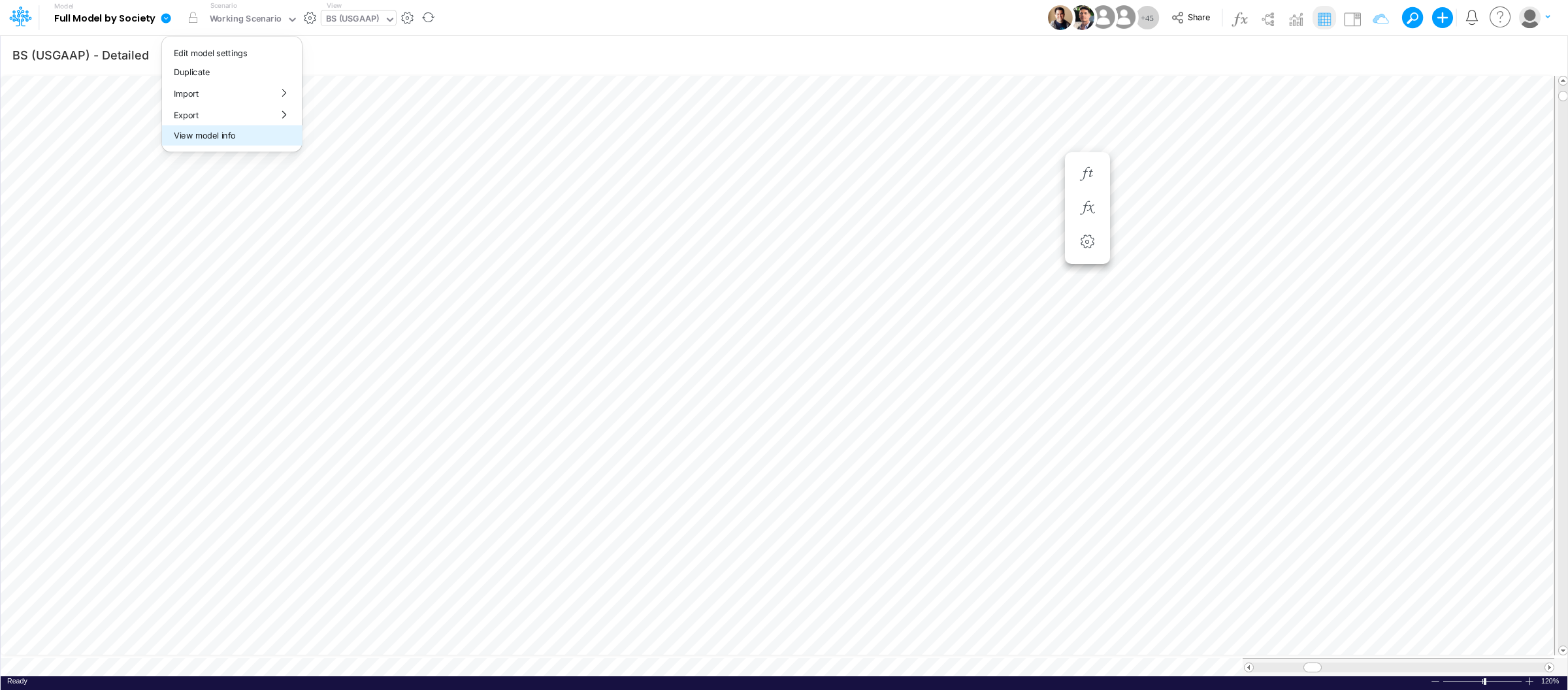
click at [201, 133] on button "View model info" at bounding box center [232, 135] width 140 height 20
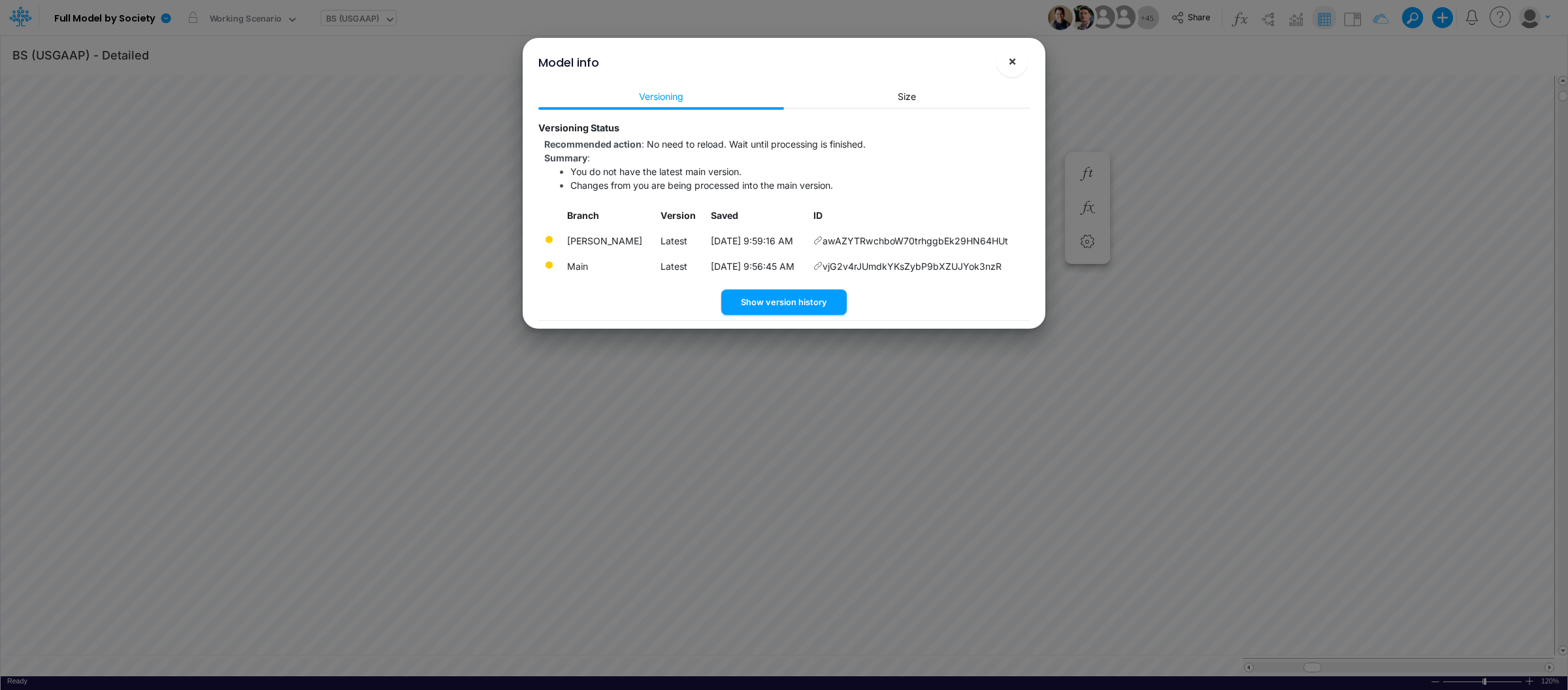
click at [1009, 56] on span "×" at bounding box center [1013, 61] width 9 height 16
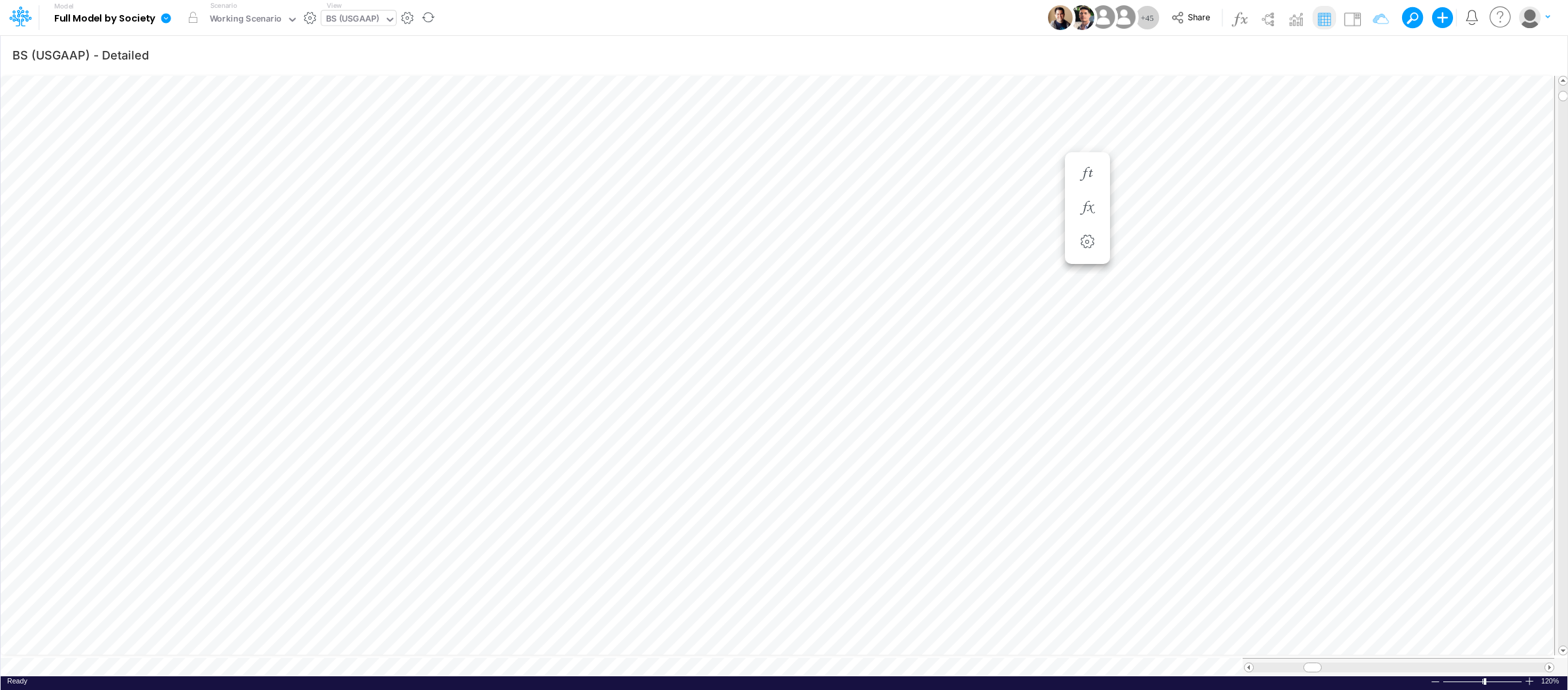
click at [166, 17] on icon at bounding box center [166, 17] width 10 height 10
click at [219, 133] on button "View model info" at bounding box center [232, 135] width 140 height 20
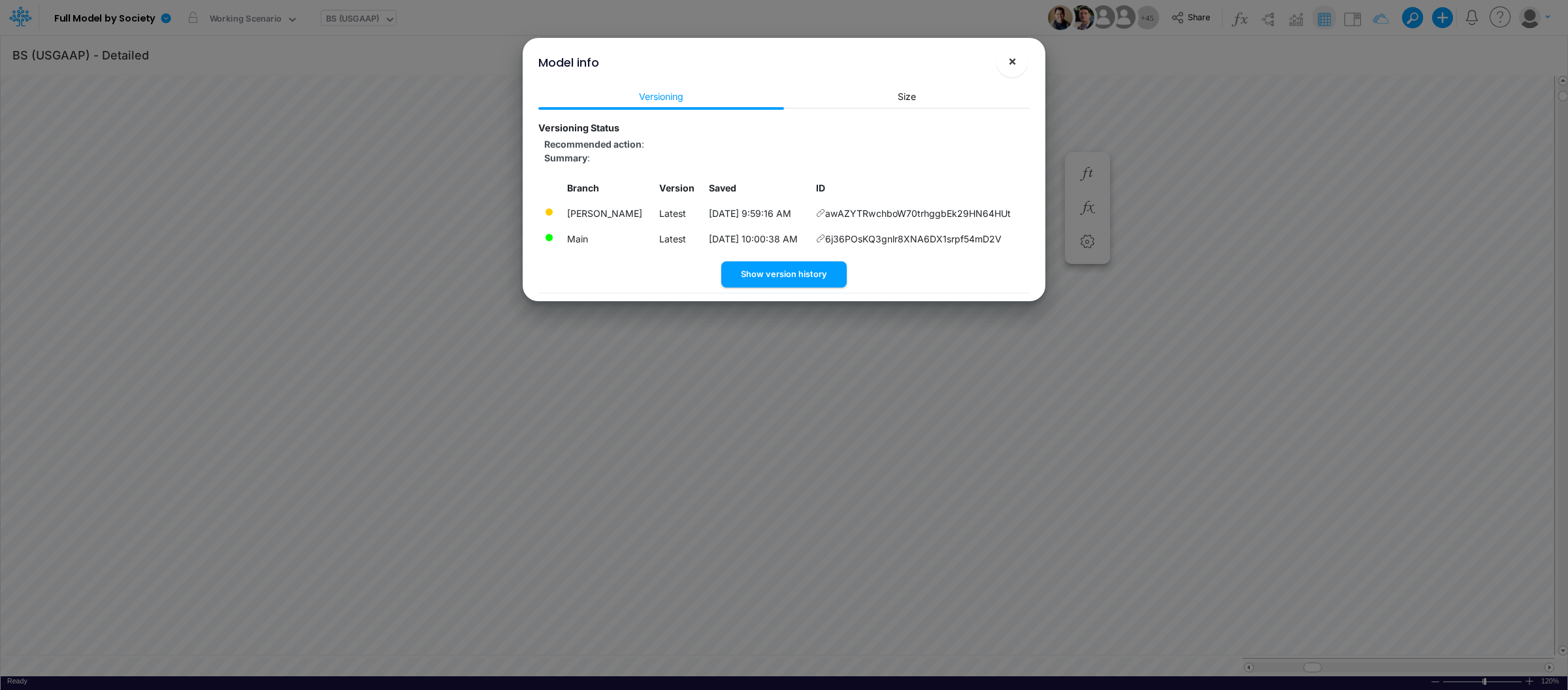
click at [1014, 70] on button "×" at bounding box center [1012, 62] width 31 height 31
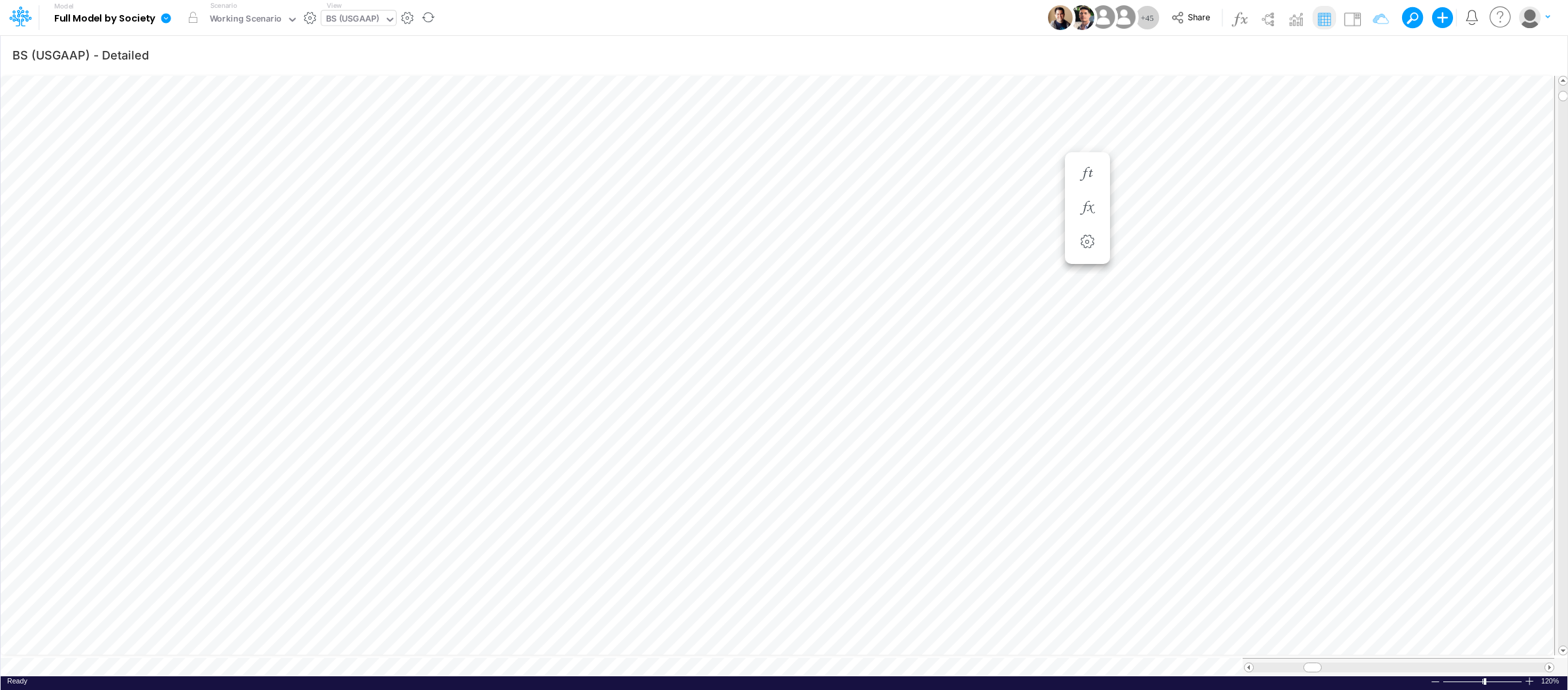
click at [169, 17] on icon at bounding box center [166, 17] width 10 height 10
click at [228, 138] on button "View model info" at bounding box center [232, 135] width 140 height 20
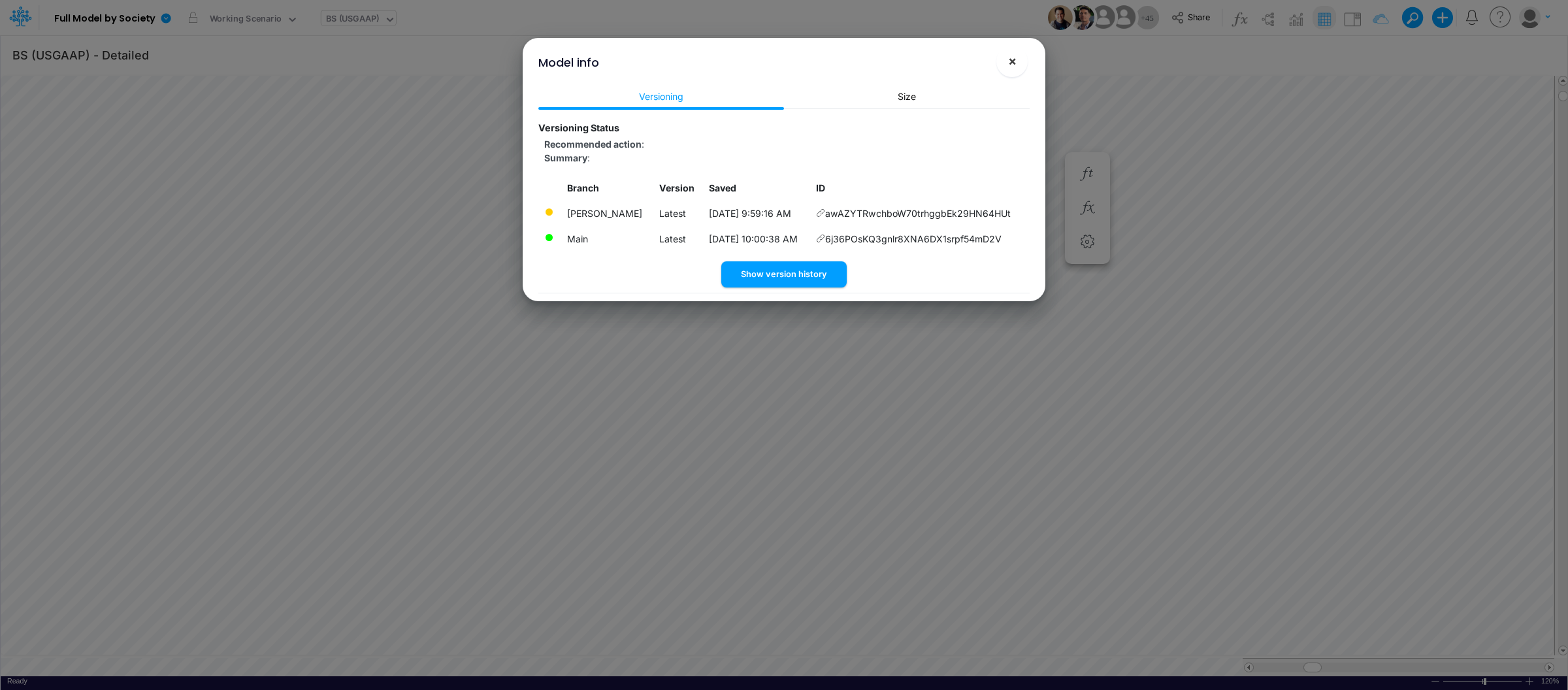
click at [1009, 67] on span "×" at bounding box center [1013, 61] width 9 height 16
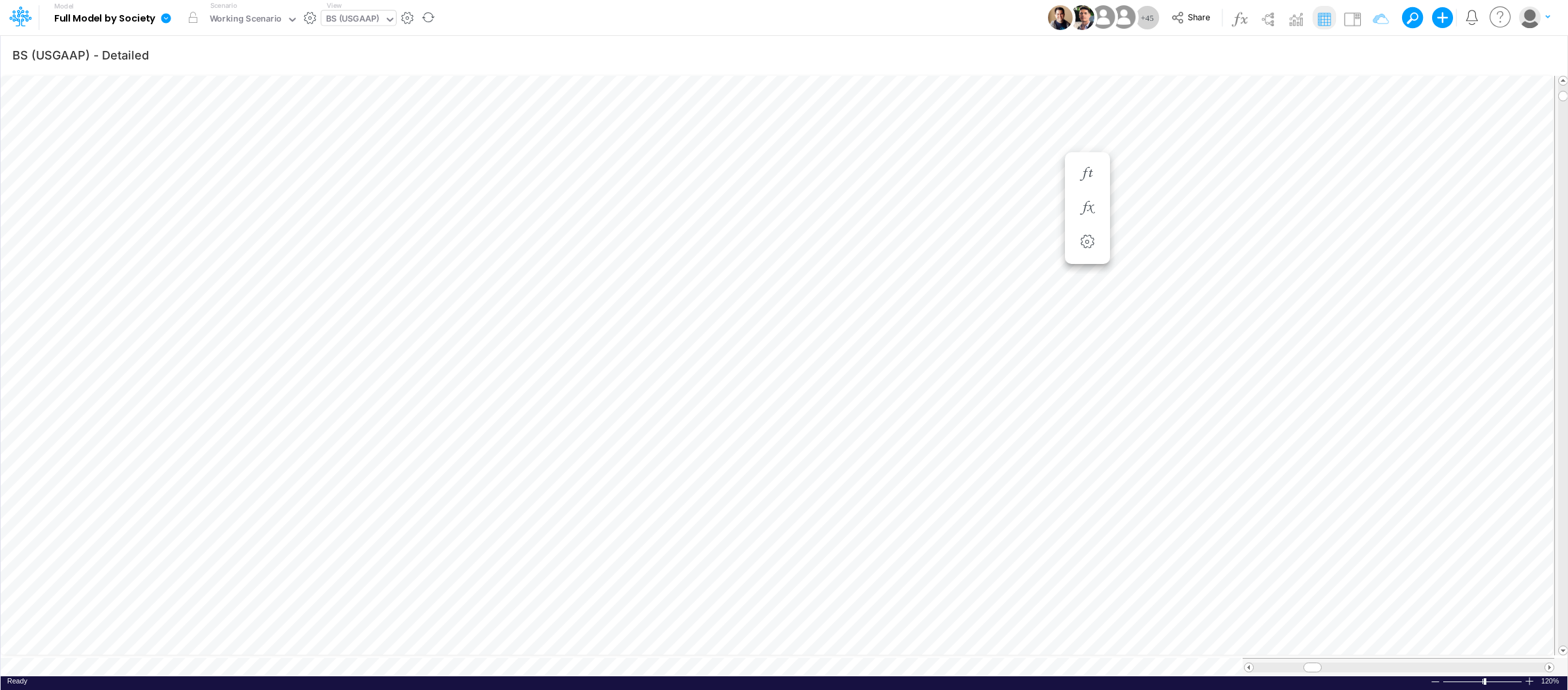
click at [167, 20] on icon at bounding box center [166, 17] width 10 height 10
click at [218, 129] on button "View model info" at bounding box center [232, 135] width 140 height 20
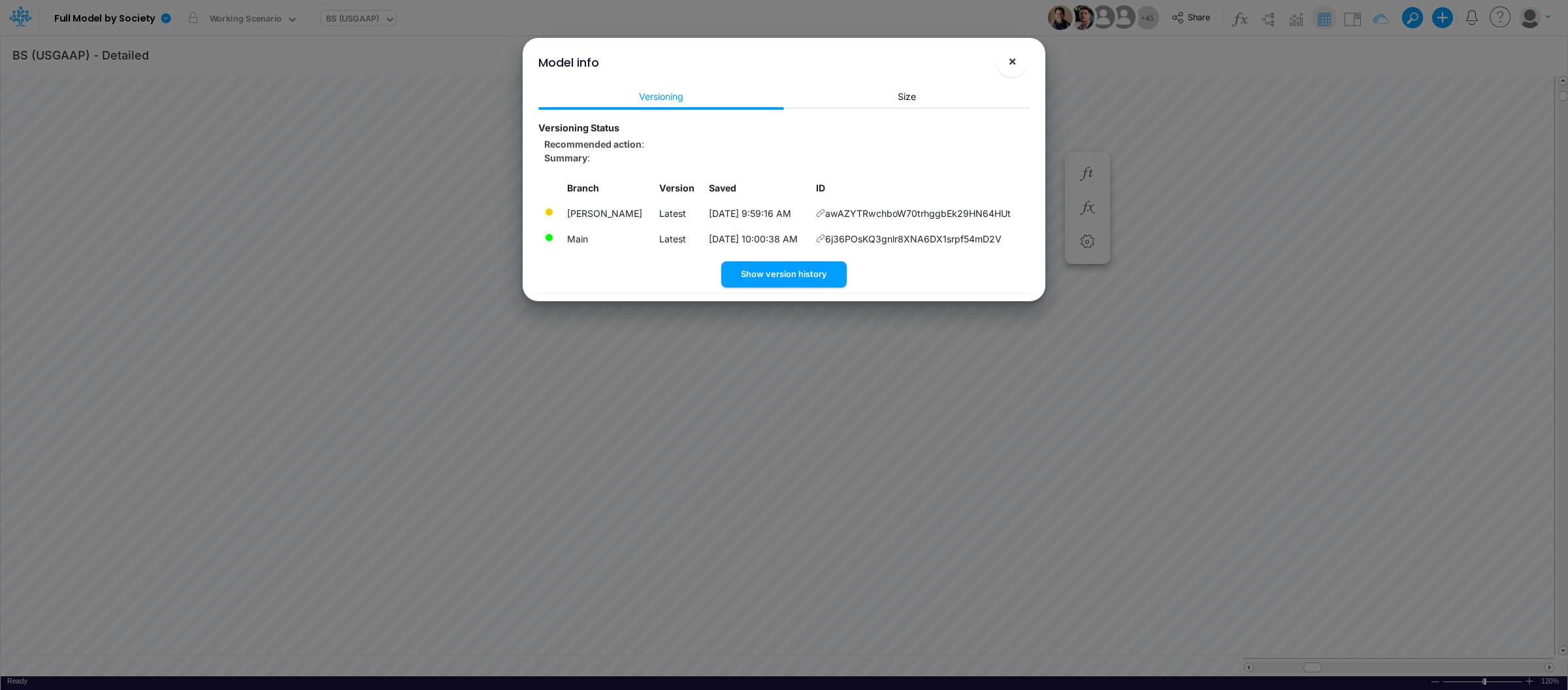
click at [1014, 61] on span "×" at bounding box center [1013, 61] width 9 height 16
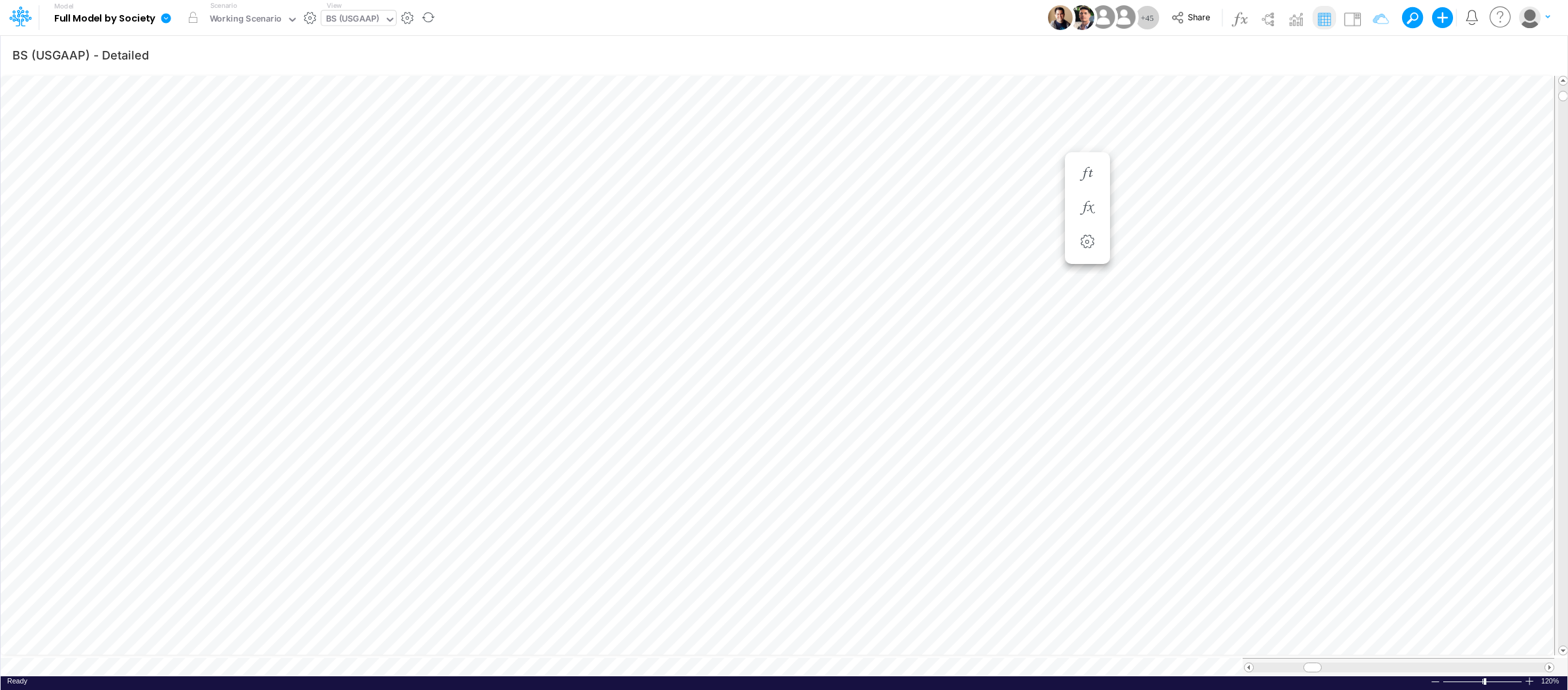
click at [163, 12] on icon at bounding box center [166, 18] width 12 height 12
click at [210, 128] on button "View model info" at bounding box center [232, 135] width 140 height 20
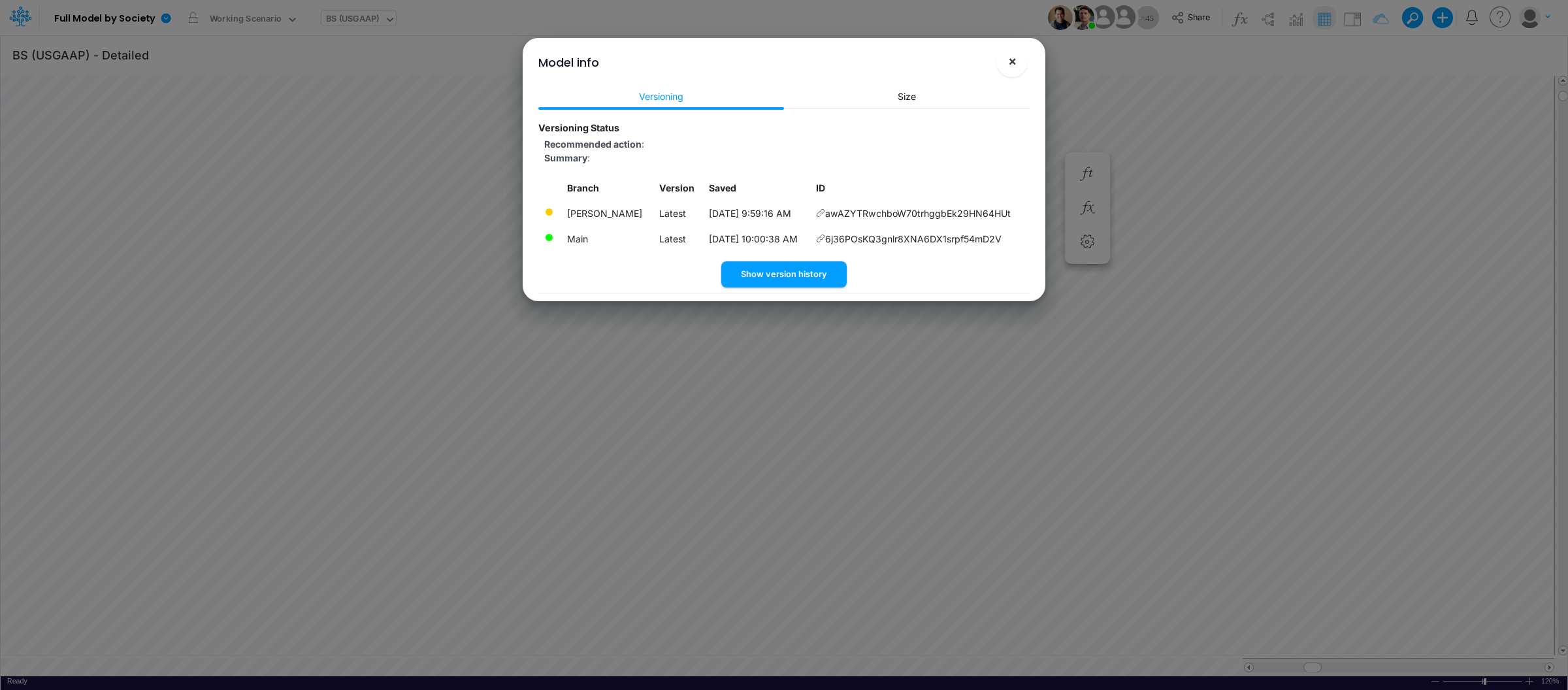
click at [1009, 63] on span "×" at bounding box center [1013, 61] width 9 height 16
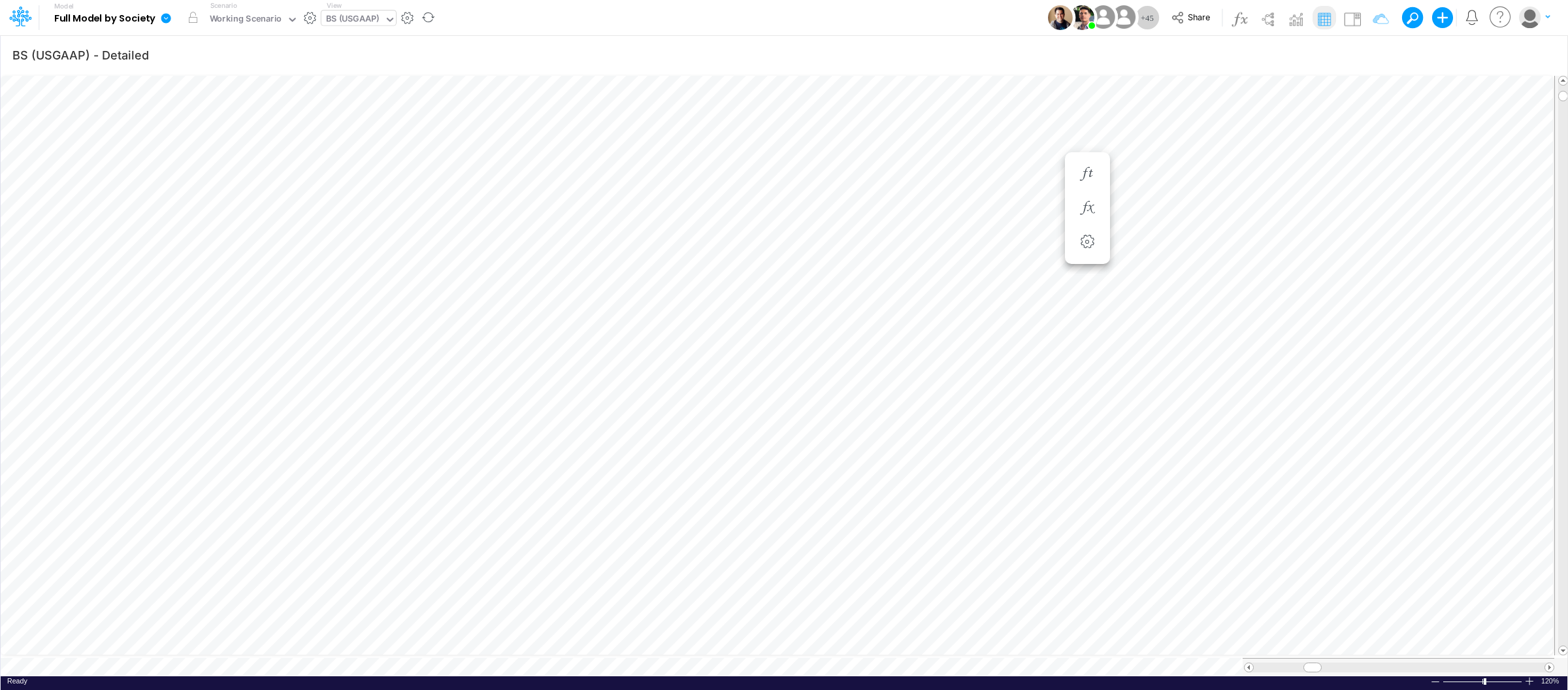
click at [166, 17] on icon at bounding box center [166, 17] width 10 height 10
click at [235, 133] on button "View model info" at bounding box center [232, 135] width 140 height 20
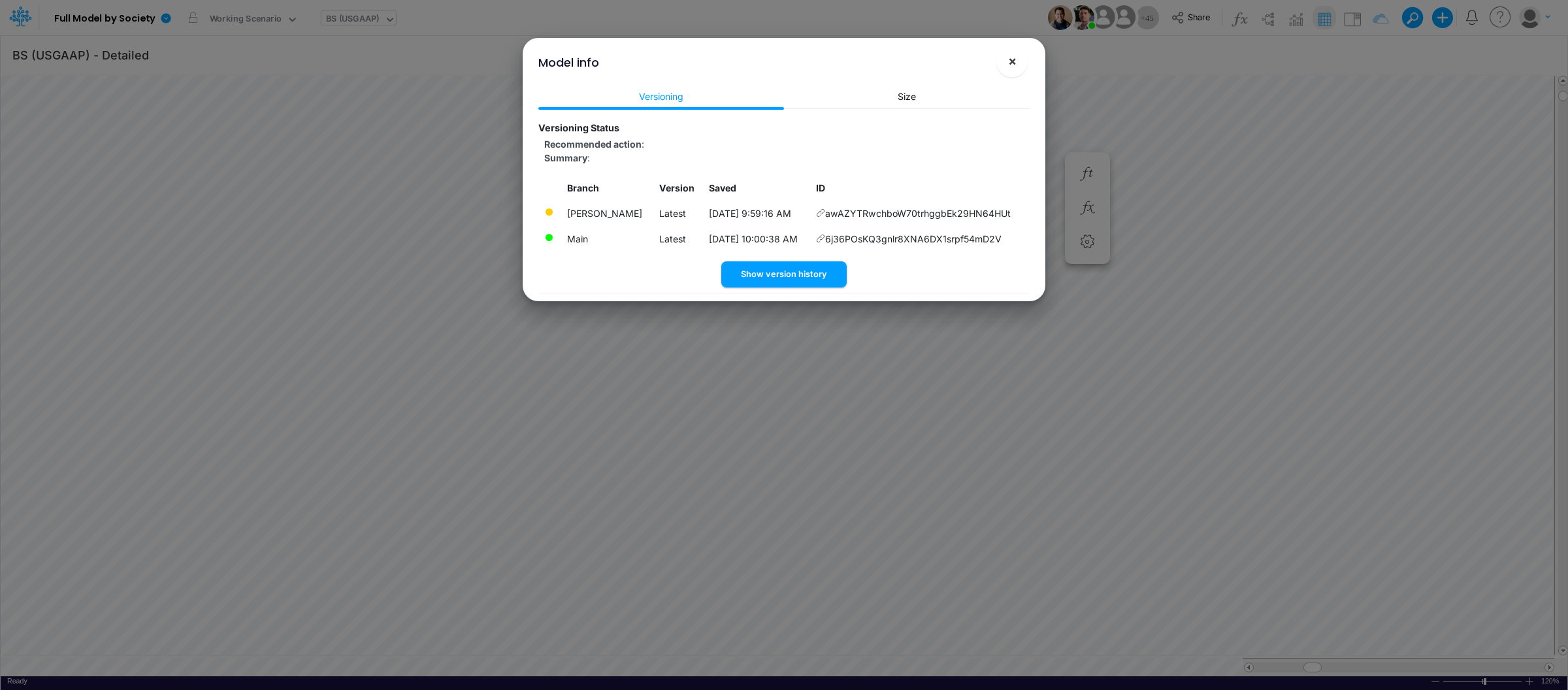
click at [1006, 60] on button "×" at bounding box center [1012, 62] width 31 height 31
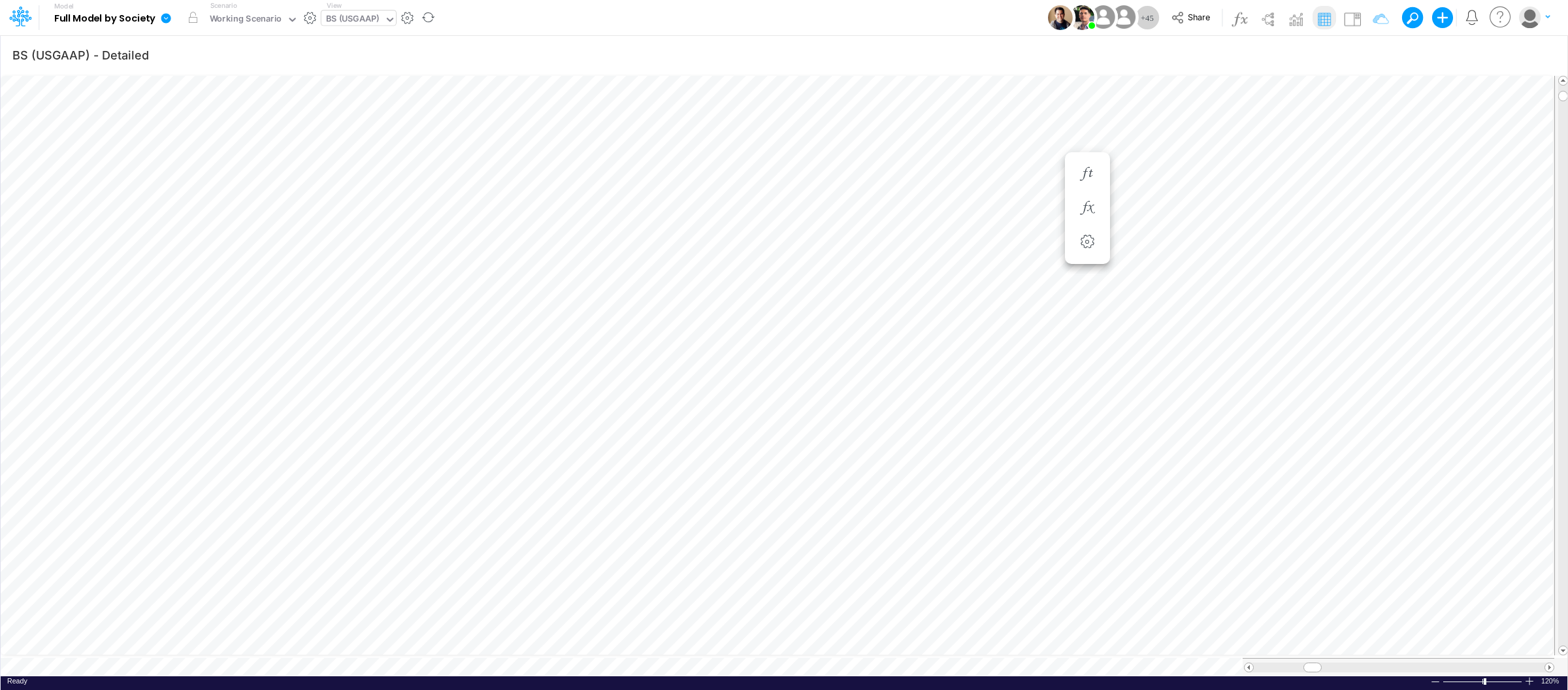
click at [159, 12] on link at bounding box center [169, 17] width 26 height 34
click at [228, 132] on button "View model info" at bounding box center [232, 135] width 140 height 20
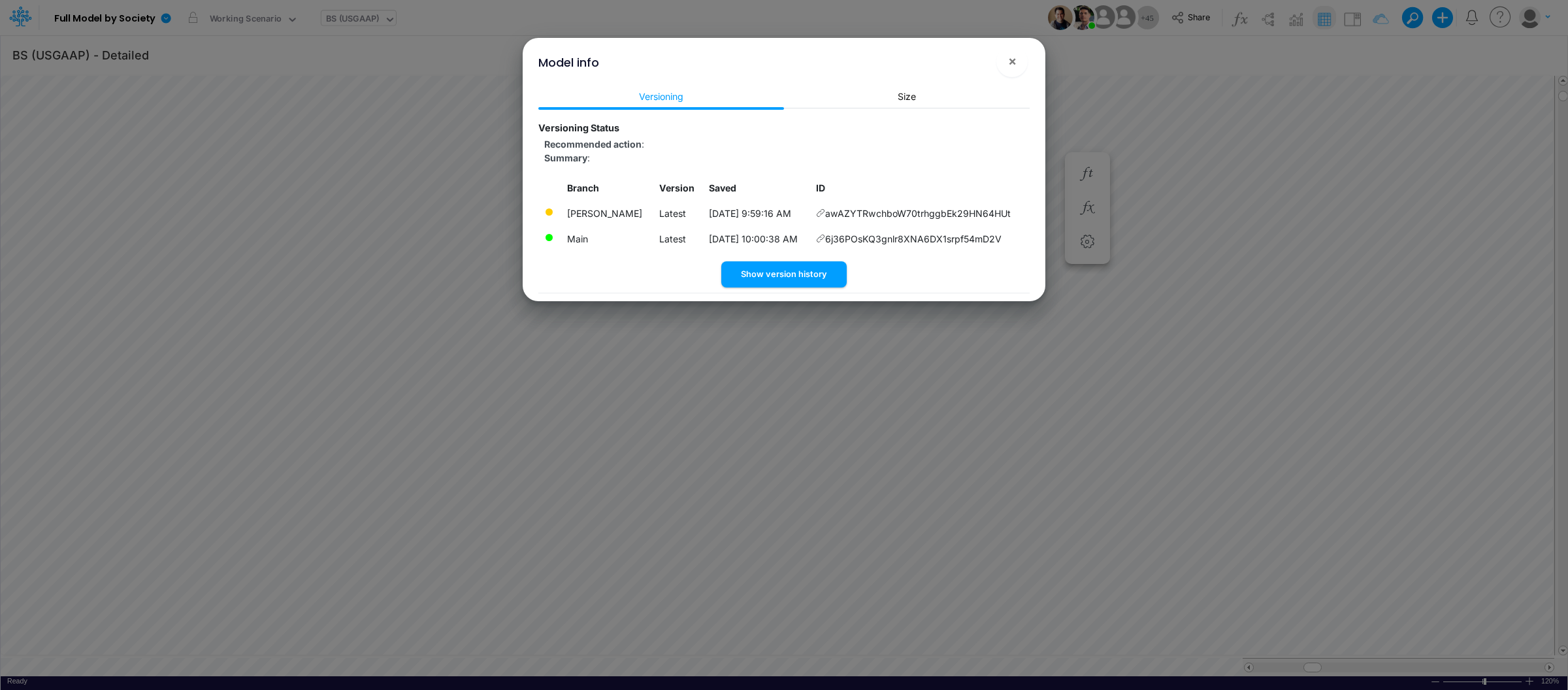
drag, startPoint x: 1016, startPoint y: 62, endPoint x: 1032, endPoint y: 107, distance: 47.8
click at [1016, 62] on span "×" at bounding box center [1013, 61] width 9 height 16
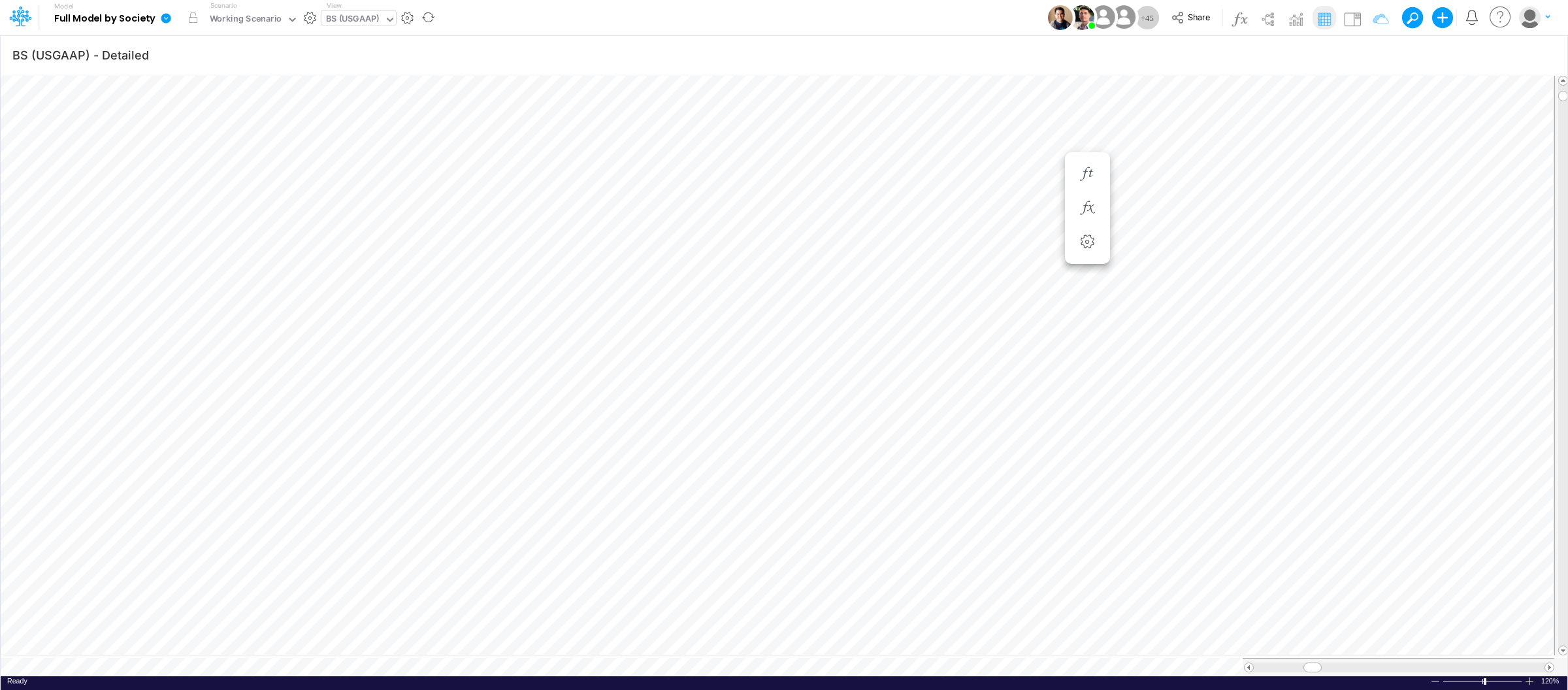
click at [168, 25] on link at bounding box center [169, 17] width 26 height 34
click at [202, 128] on button "View model info" at bounding box center [232, 135] width 140 height 20
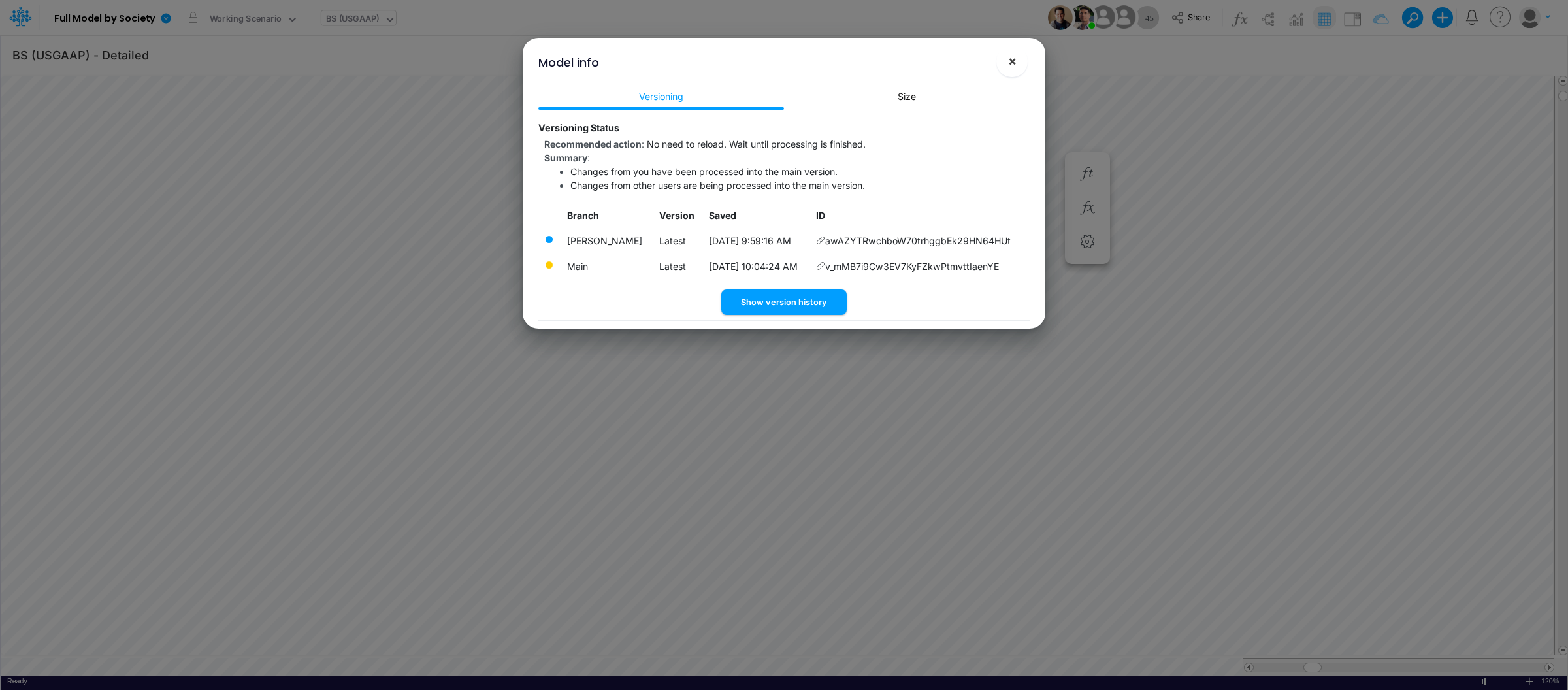
click at [1011, 67] on span "×" at bounding box center [1013, 61] width 9 height 16
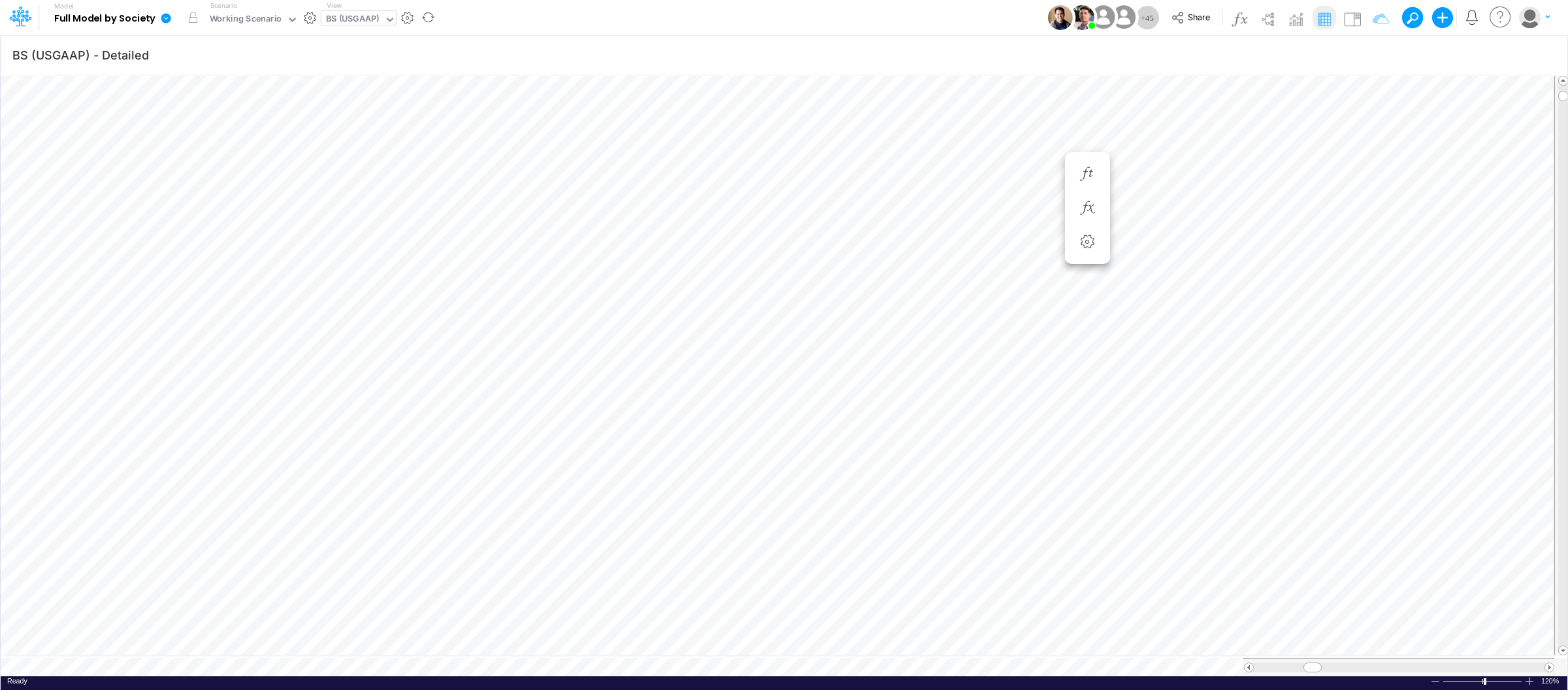
click at [167, 10] on link at bounding box center [169, 17] width 26 height 34
click at [224, 136] on button "View model info" at bounding box center [232, 135] width 140 height 20
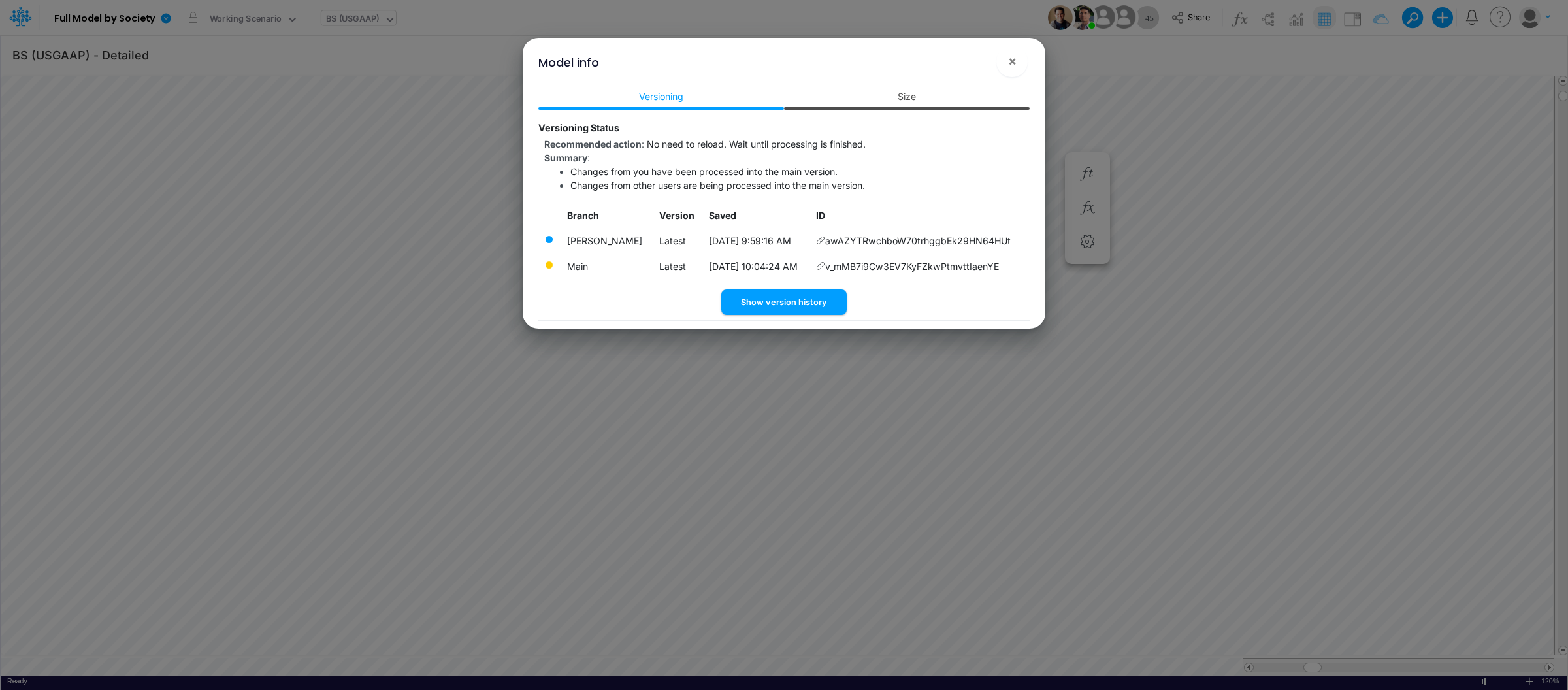
click at [925, 90] on link "Size" at bounding box center [907, 96] width 246 height 24
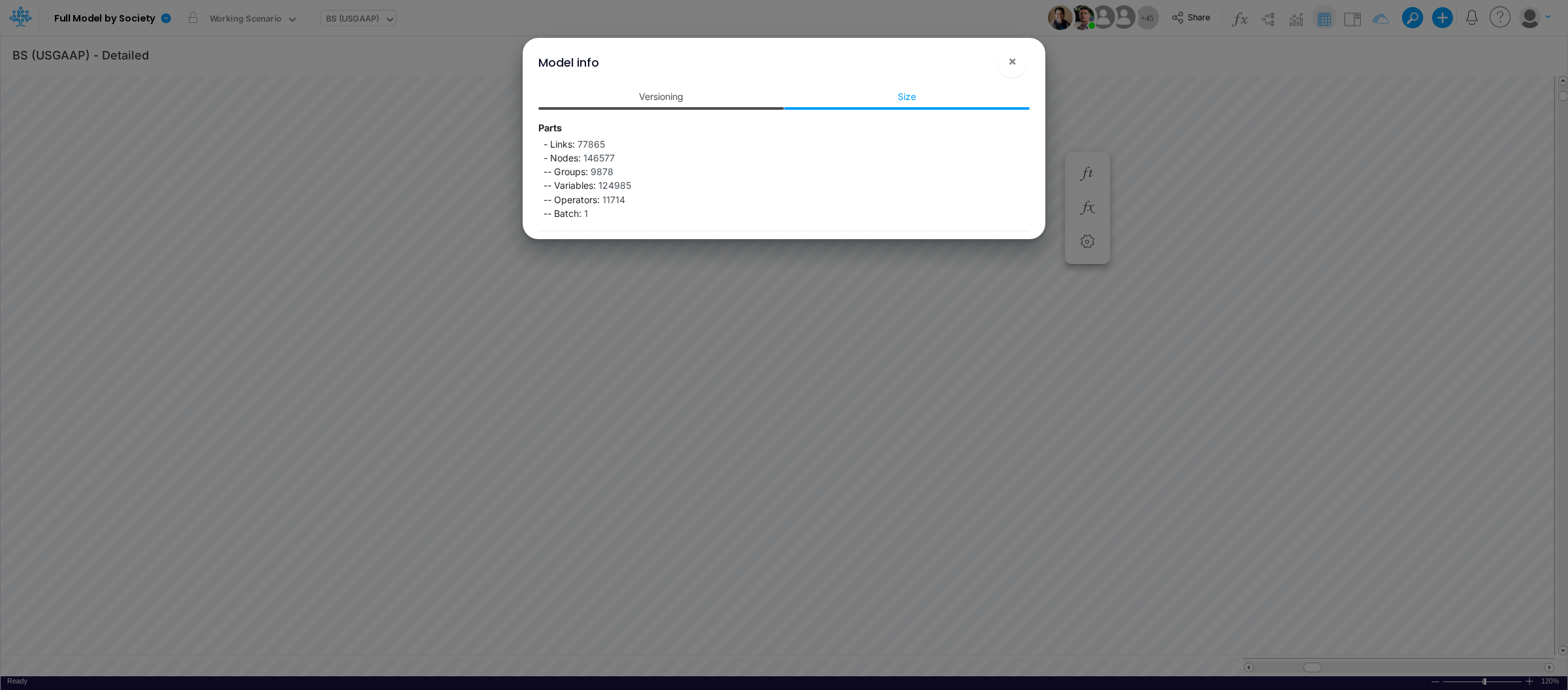
click at [700, 97] on link "Versioning" at bounding box center [661, 96] width 246 height 24
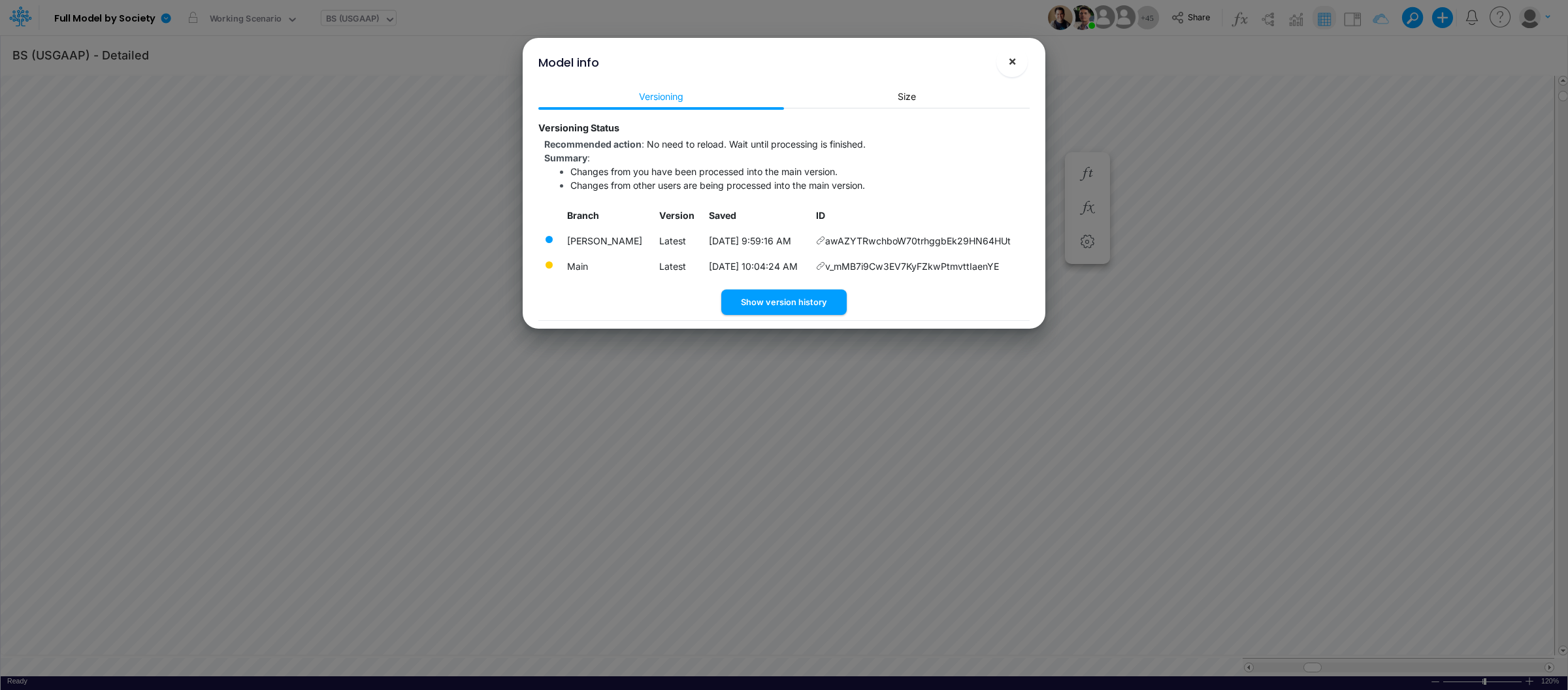
click at [998, 66] on button "×" at bounding box center [1012, 62] width 31 height 31
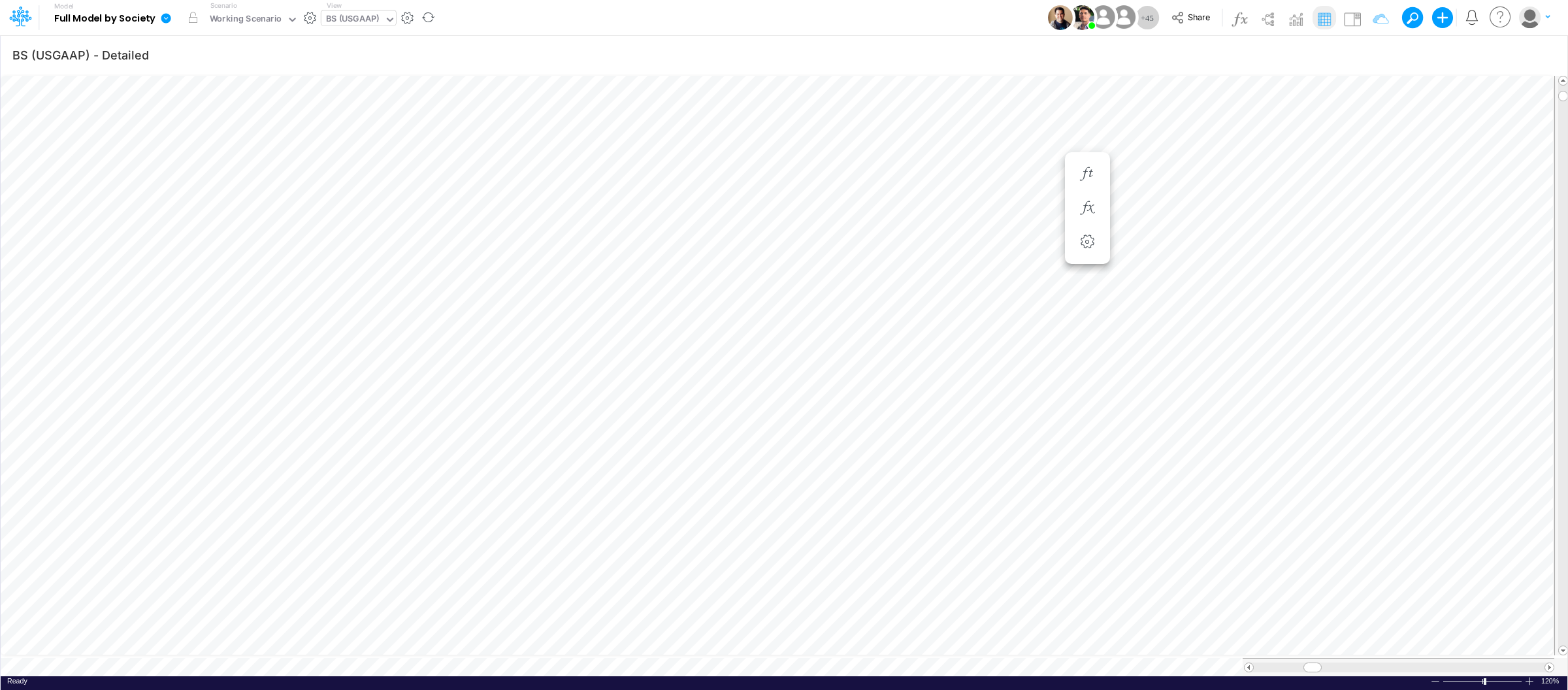
click at [169, 15] on icon at bounding box center [166, 17] width 10 height 10
click at [233, 136] on button "View model info" at bounding box center [232, 135] width 140 height 20
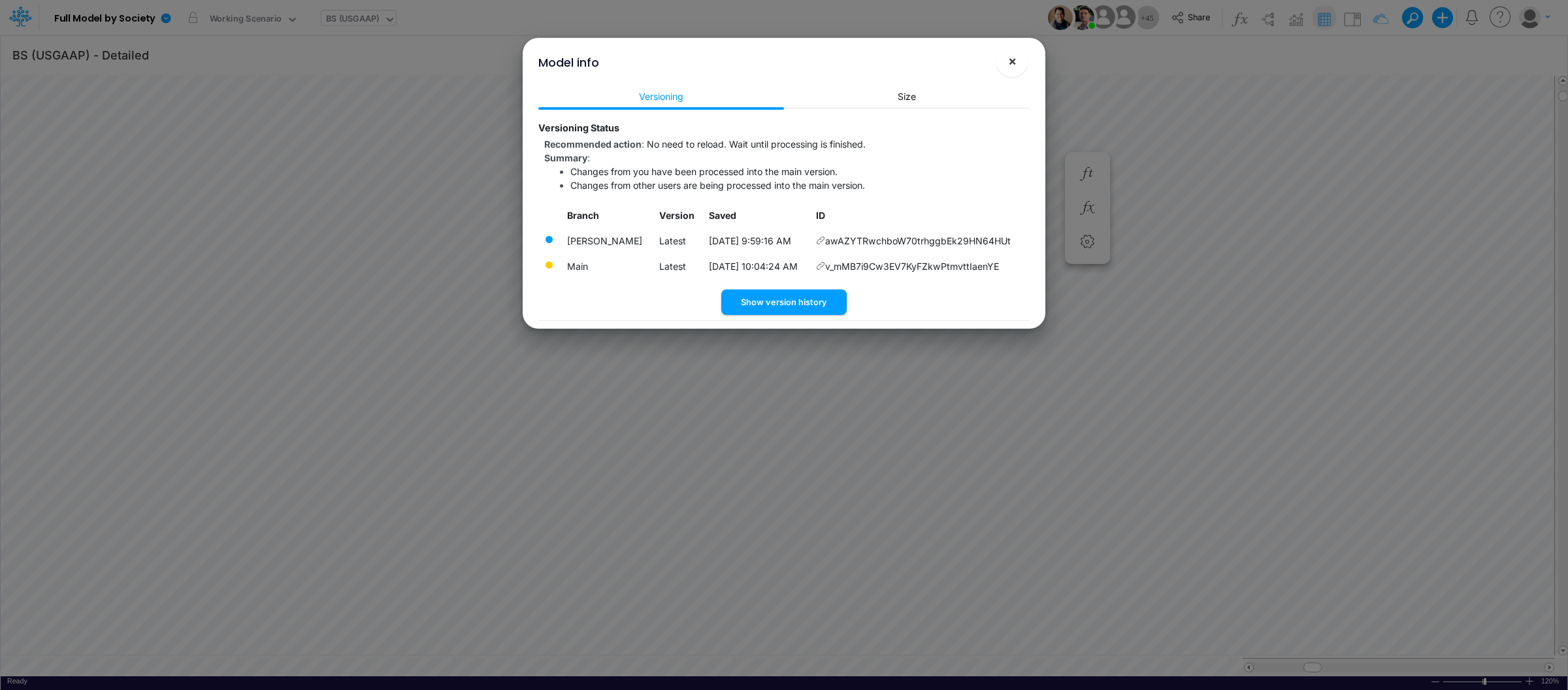
click at [1011, 67] on span "×" at bounding box center [1013, 61] width 9 height 16
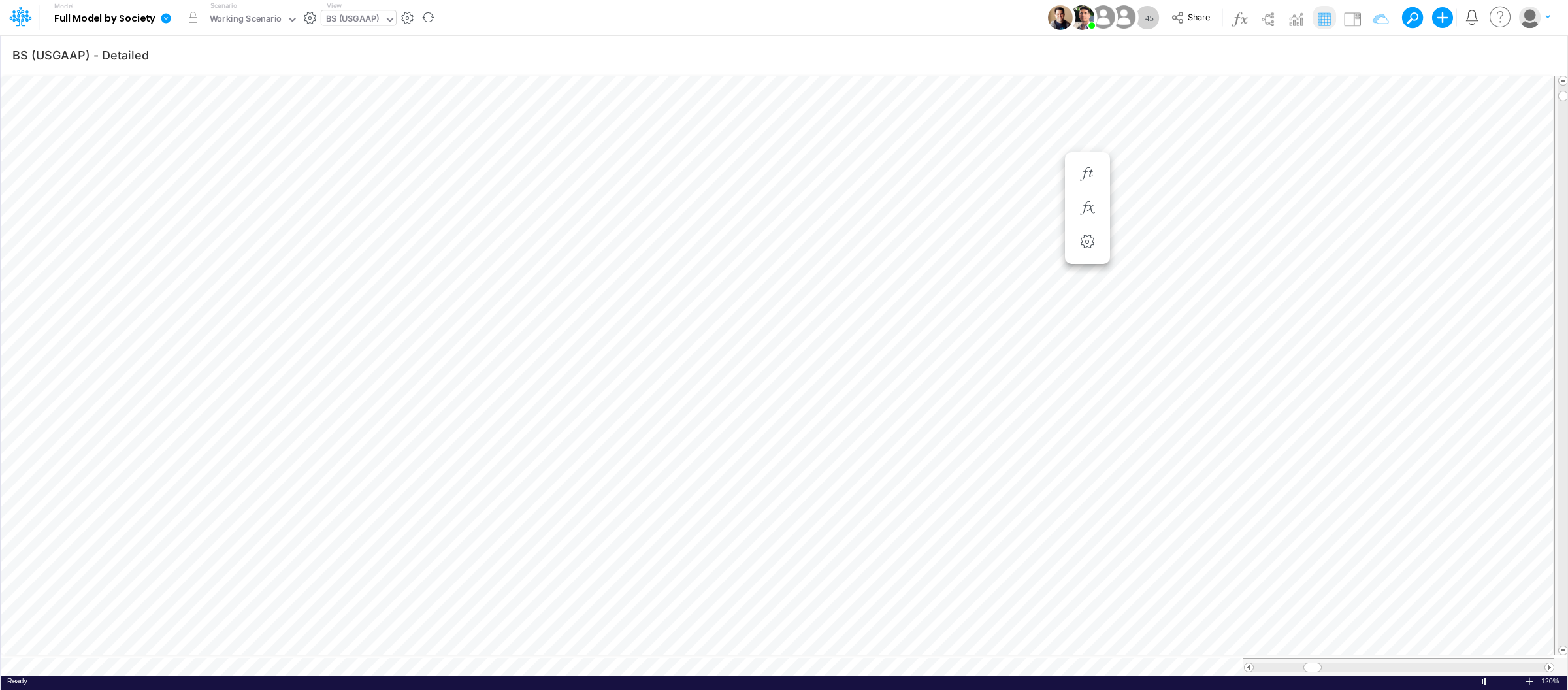
click at [162, 20] on icon at bounding box center [166, 17] width 10 height 10
click at [234, 141] on button "View model info" at bounding box center [232, 135] width 140 height 20
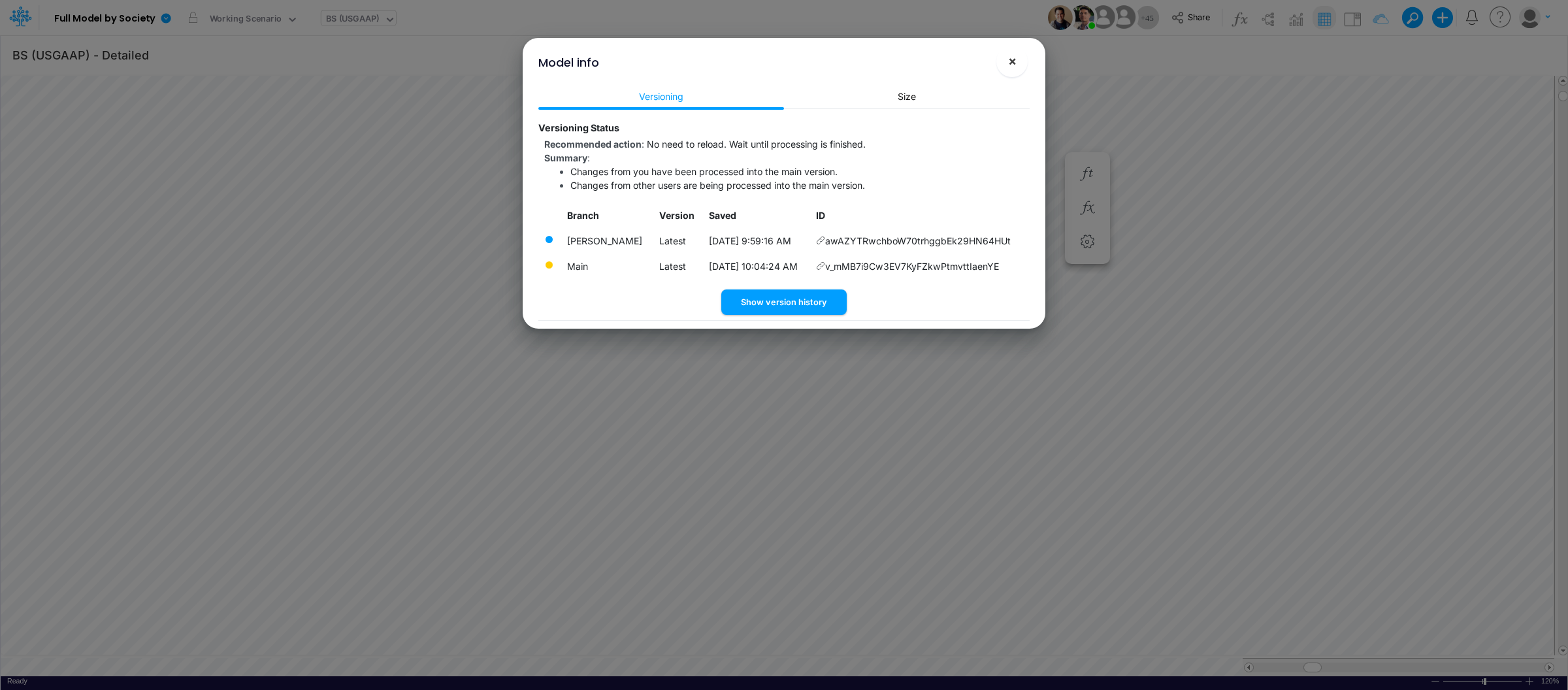
click at [1010, 64] on span "×" at bounding box center [1013, 61] width 9 height 16
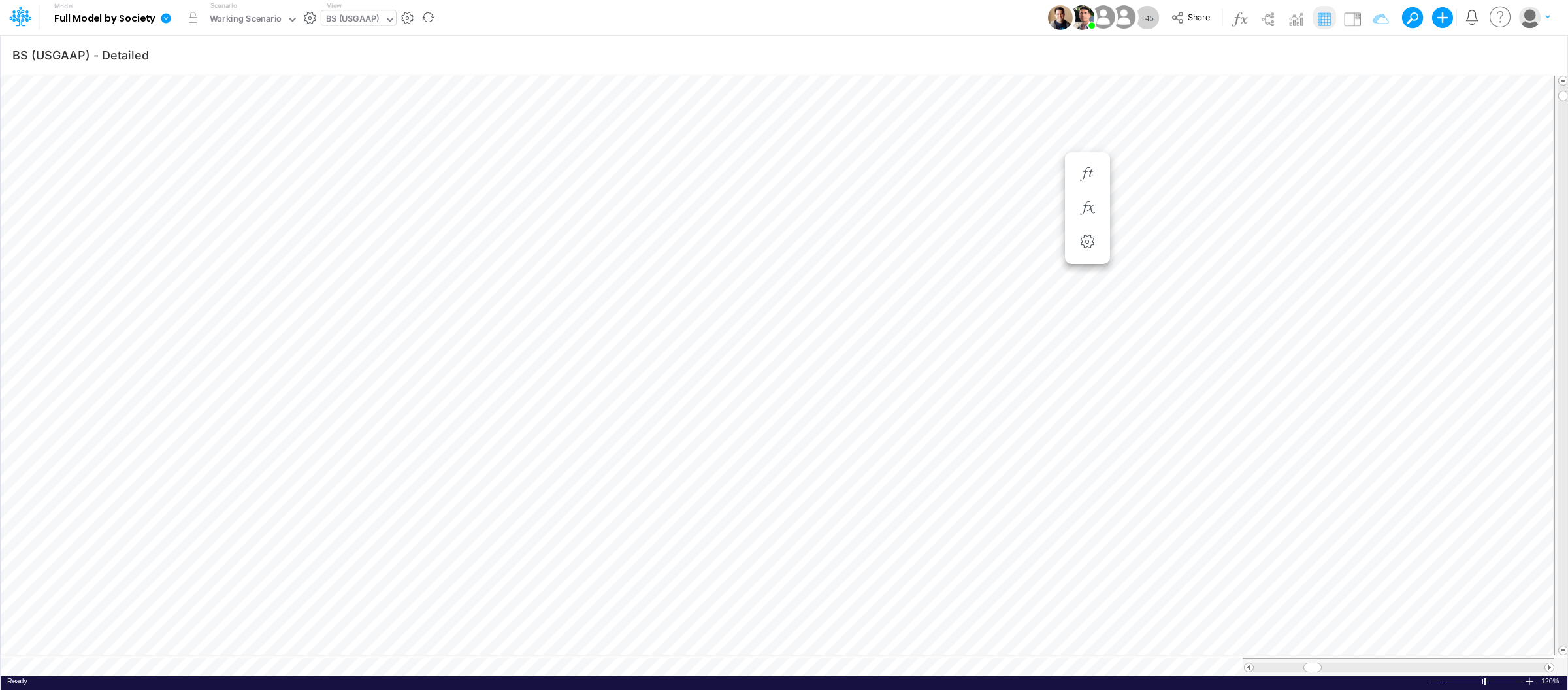
click at [162, 23] on icon at bounding box center [166, 18] width 12 height 12
click at [201, 129] on button "View model info" at bounding box center [232, 135] width 140 height 20
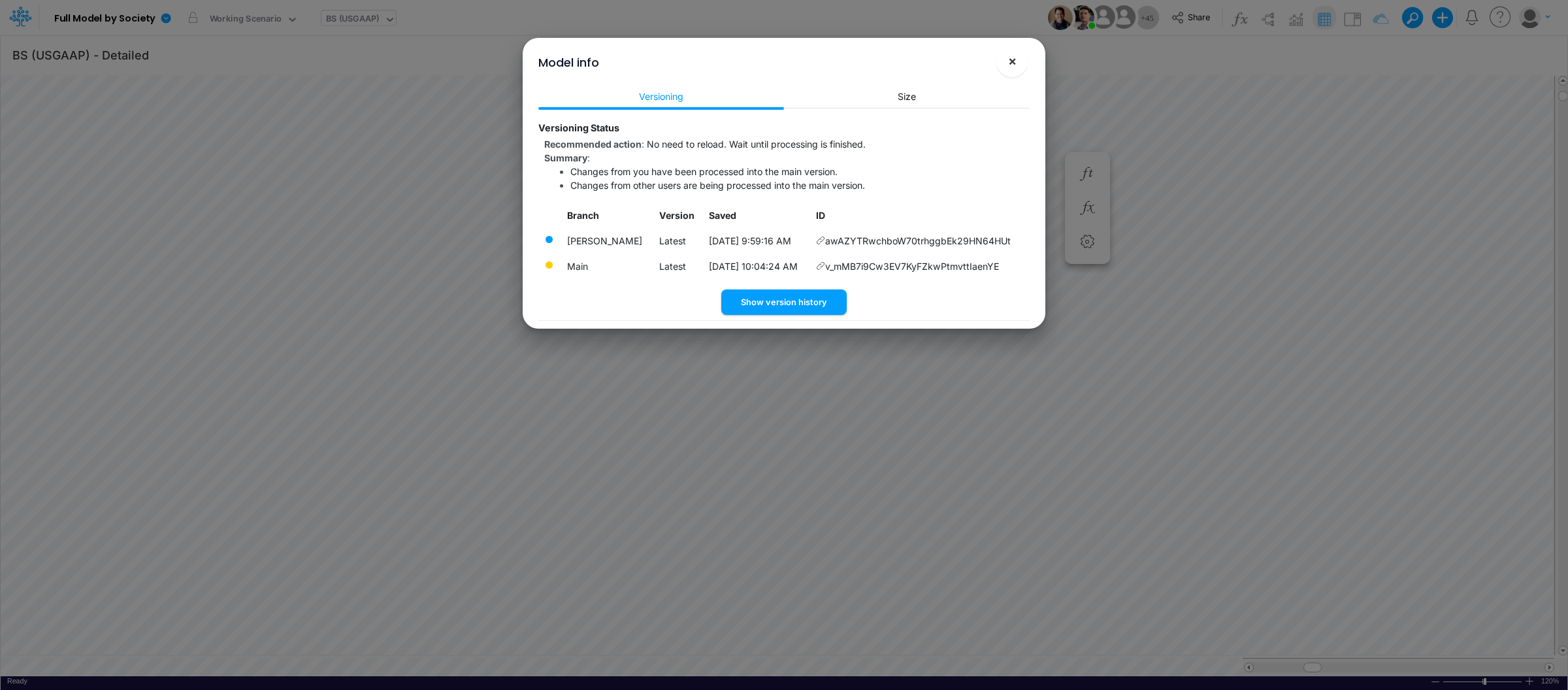
click at [1014, 67] on span "×" at bounding box center [1013, 61] width 9 height 16
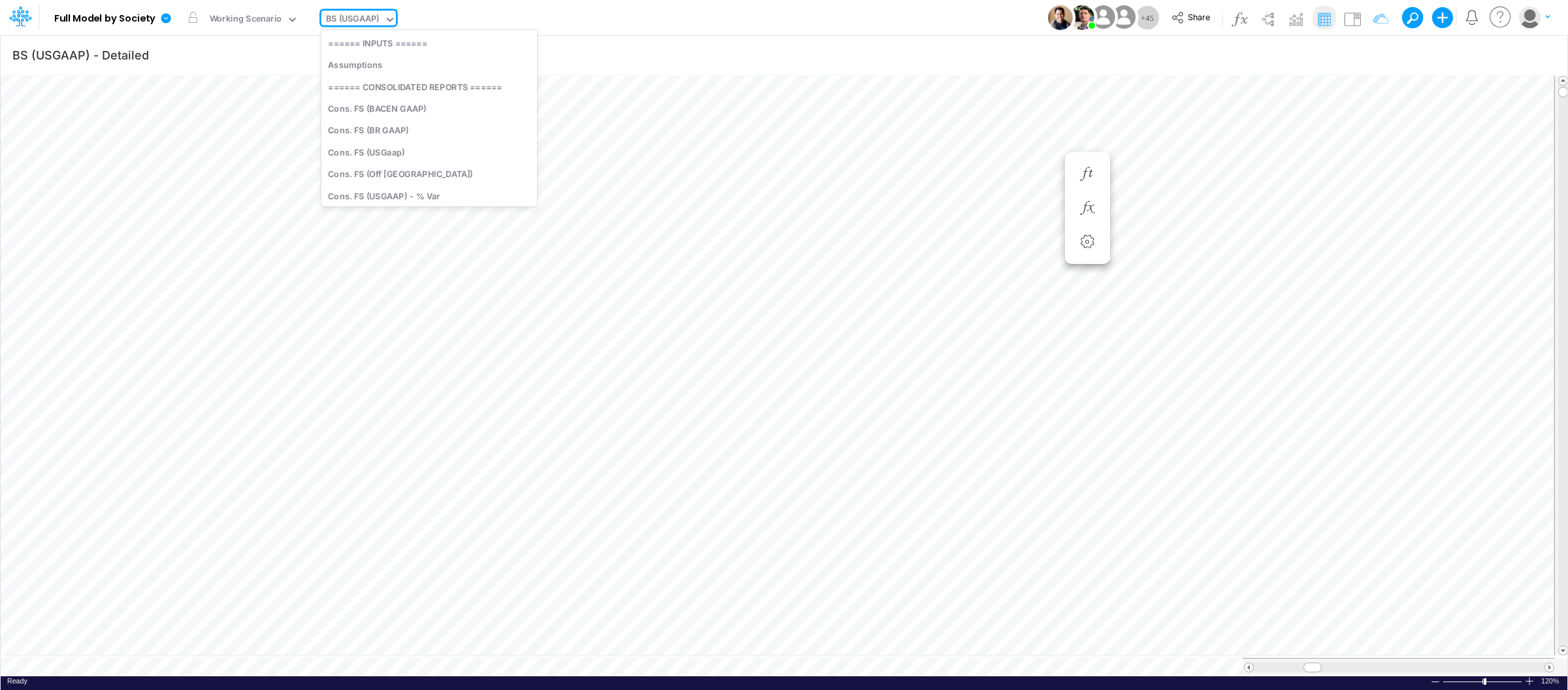
click at [362, 23] on div "BS (USGAAP)" at bounding box center [353, 19] width 54 height 15
type input "tax"
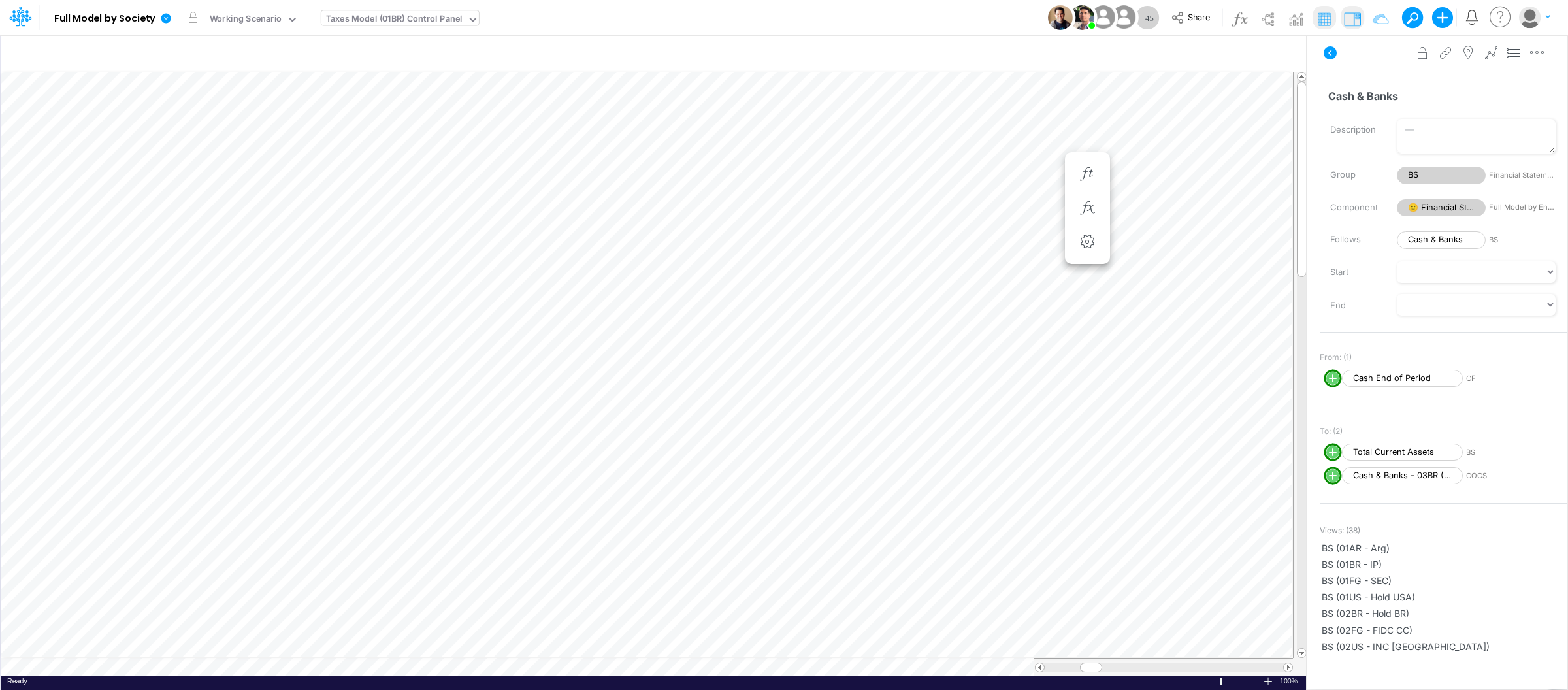
scroll to position [0, 1]
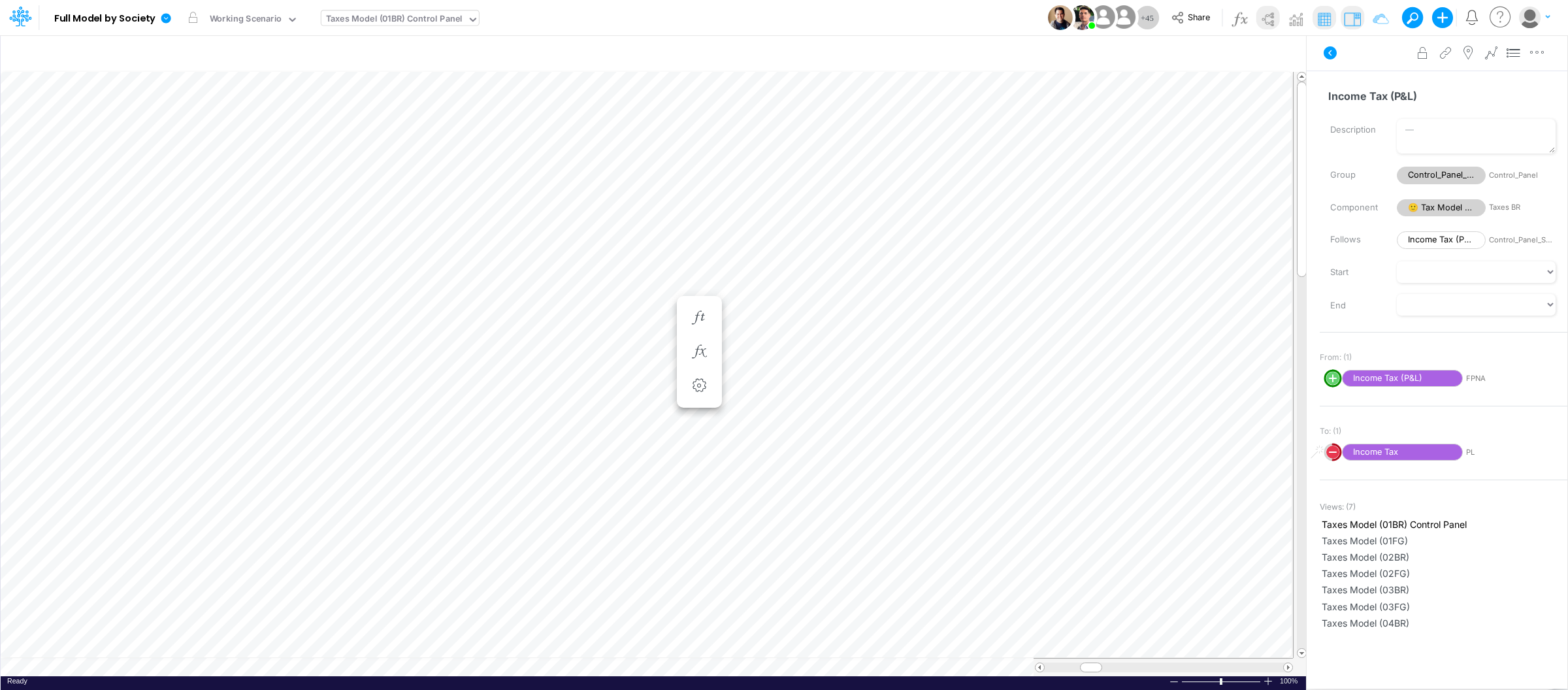
scroll to position [0, 1]
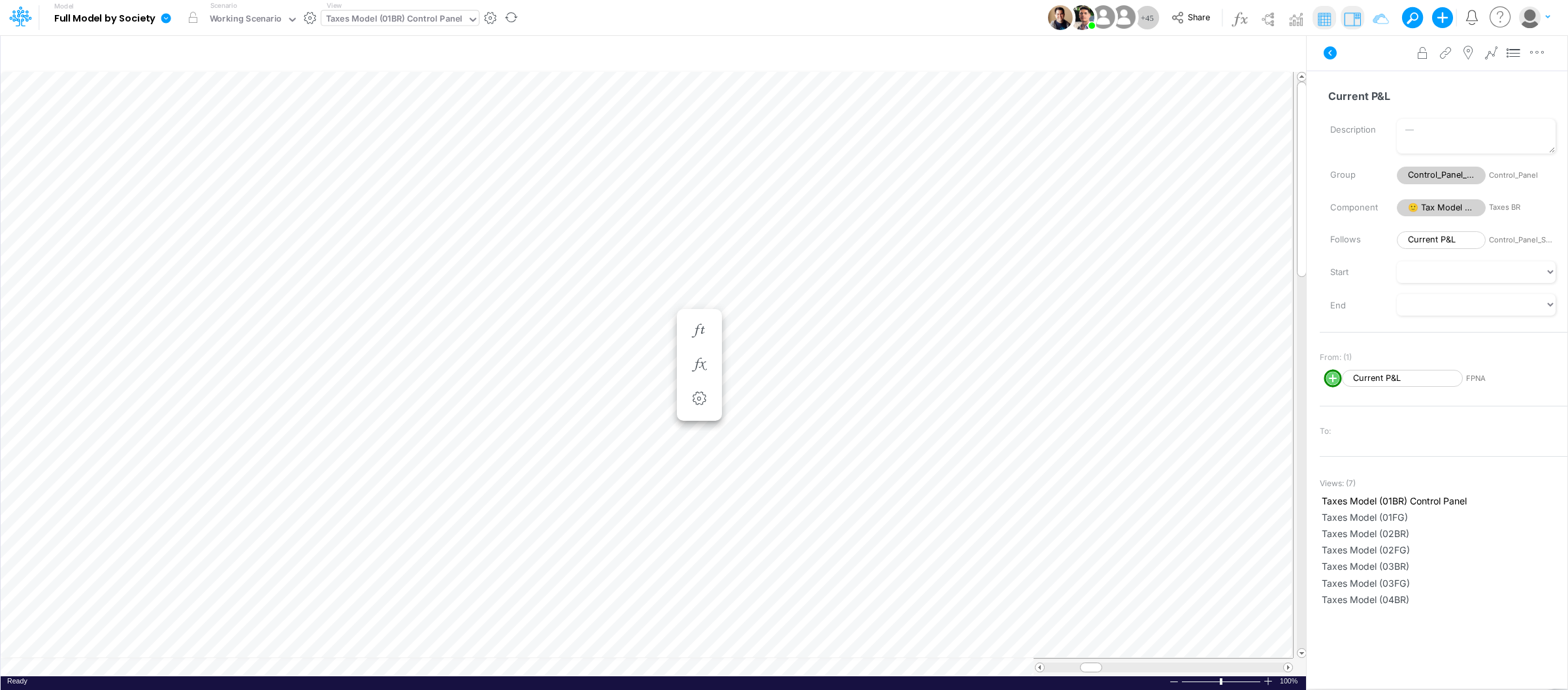
click at [167, 6] on link at bounding box center [169, 17] width 26 height 34
click at [201, 130] on button "View model info" at bounding box center [232, 135] width 140 height 20
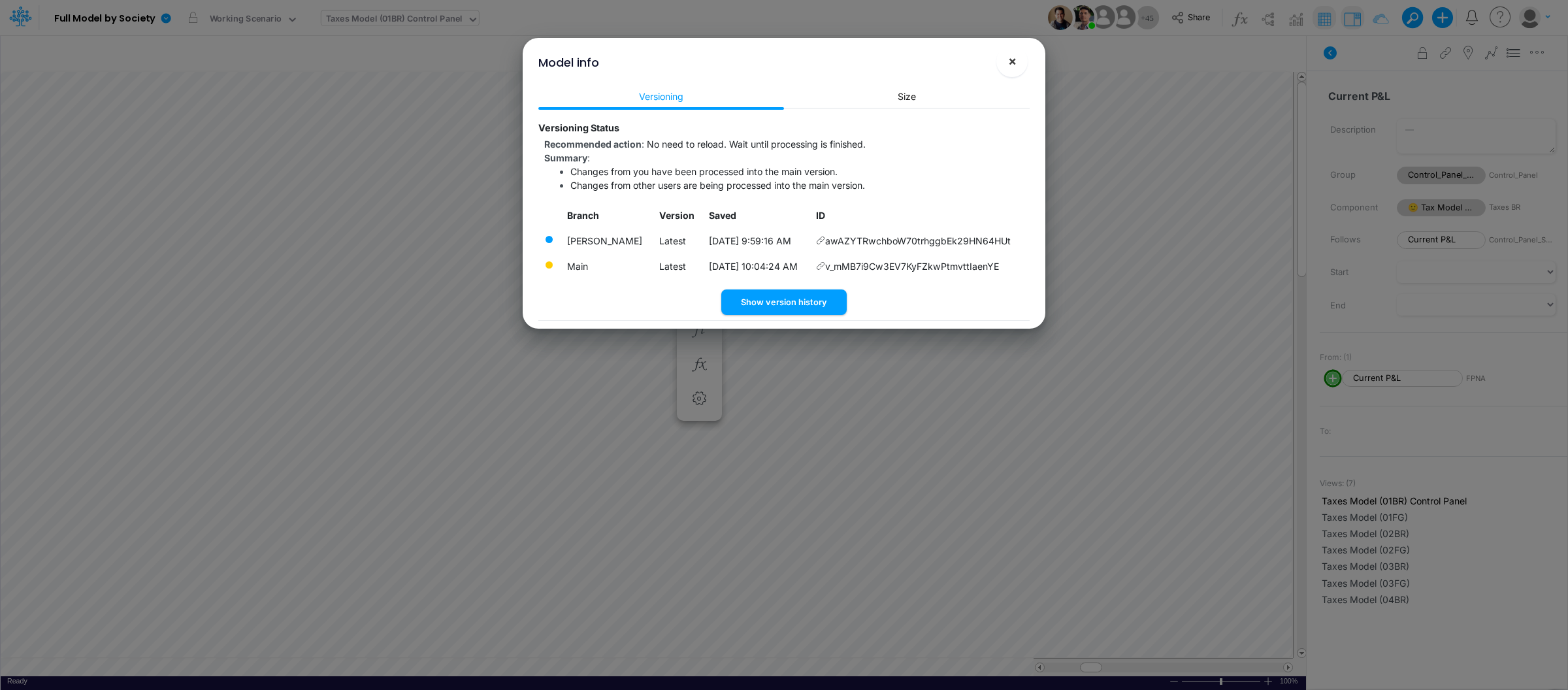
click at [1009, 60] on span "×" at bounding box center [1013, 61] width 9 height 16
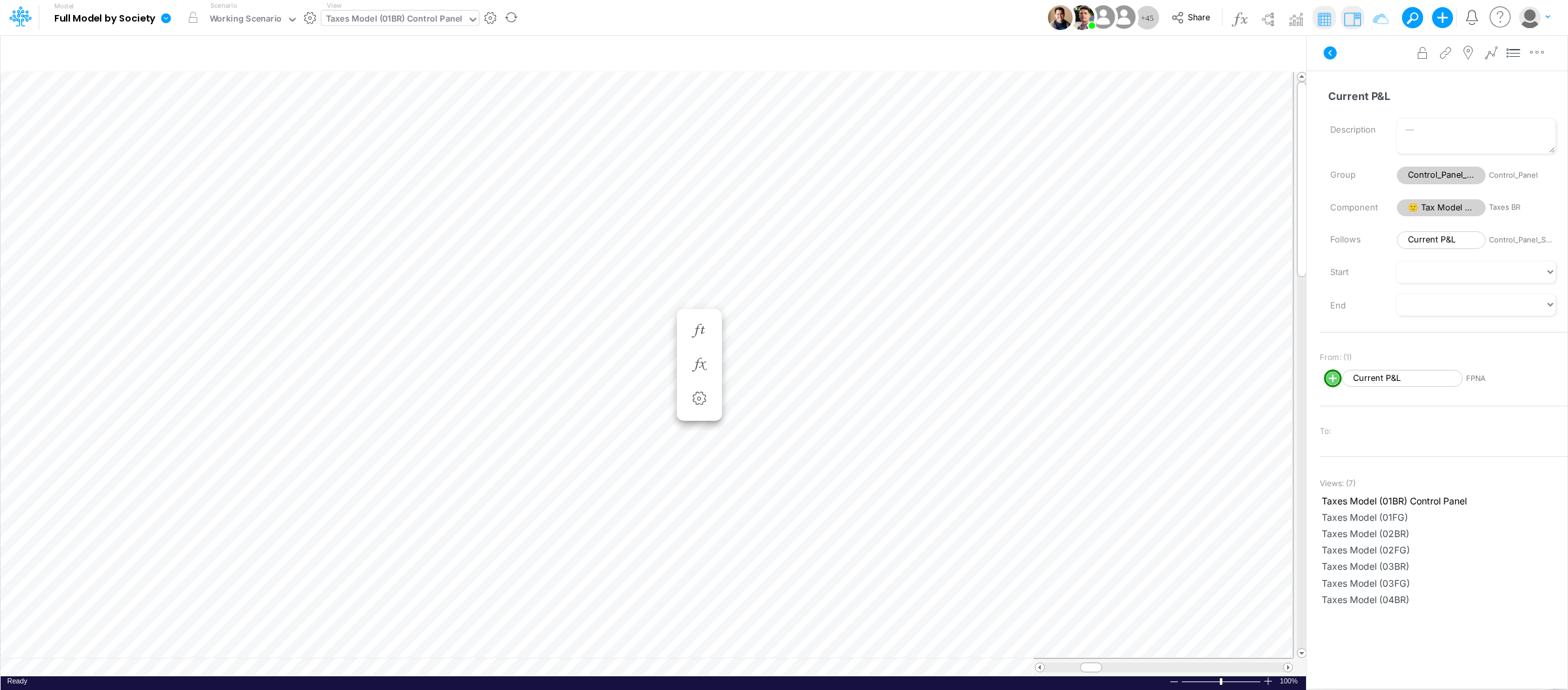
click at [157, 16] on link at bounding box center [169, 17] width 26 height 34
click at [235, 129] on button "View model info" at bounding box center [232, 135] width 140 height 20
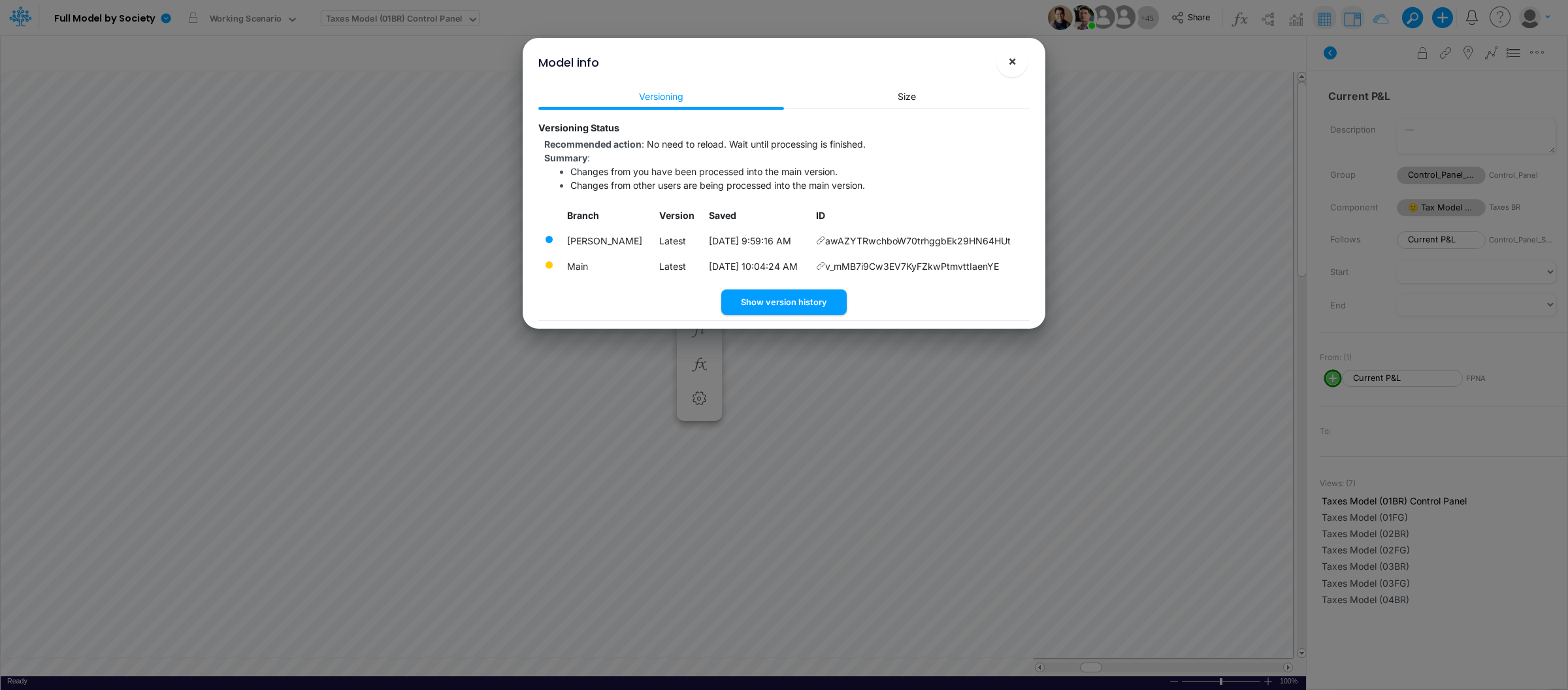
click at [1009, 56] on span "×" at bounding box center [1013, 61] width 9 height 16
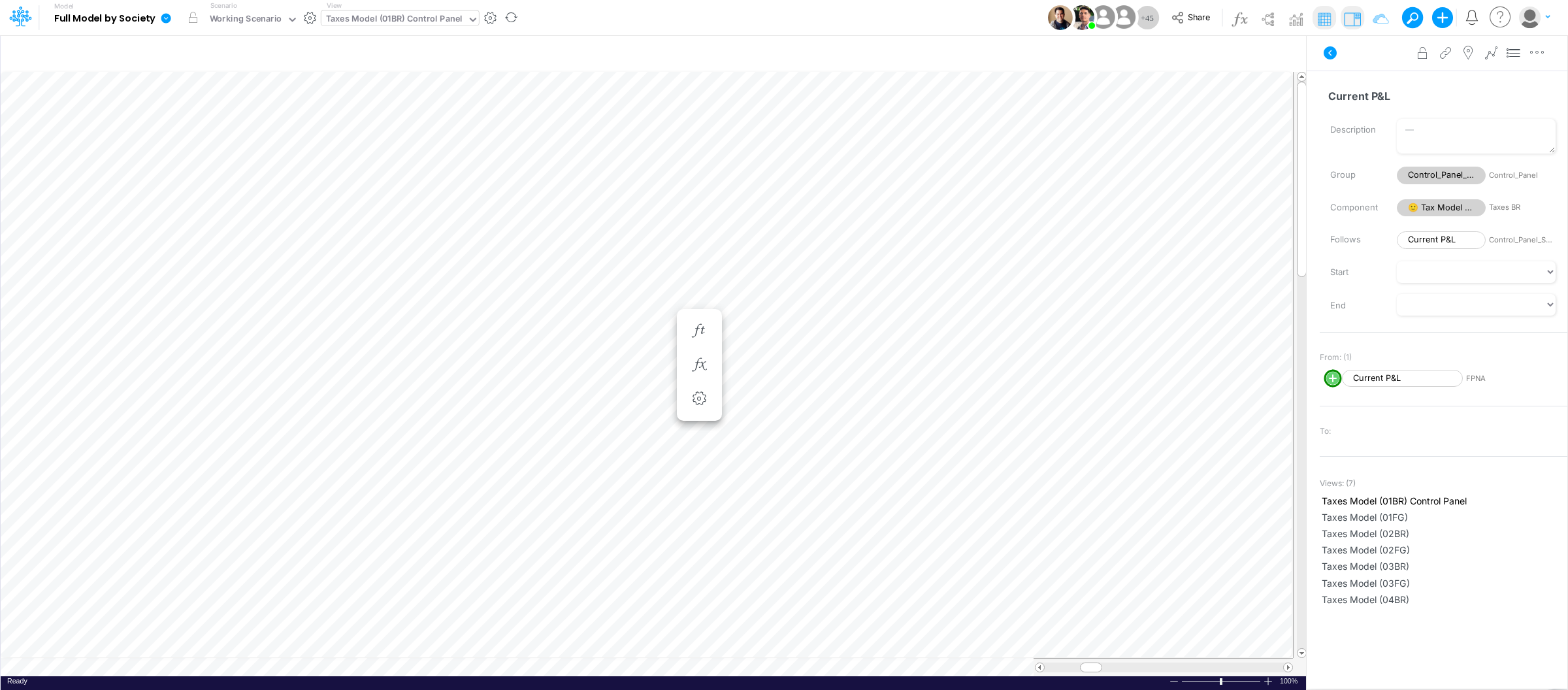
click at [169, 19] on icon at bounding box center [166, 17] width 10 height 10
click at [222, 136] on button "View model info" at bounding box center [232, 135] width 140 height 20
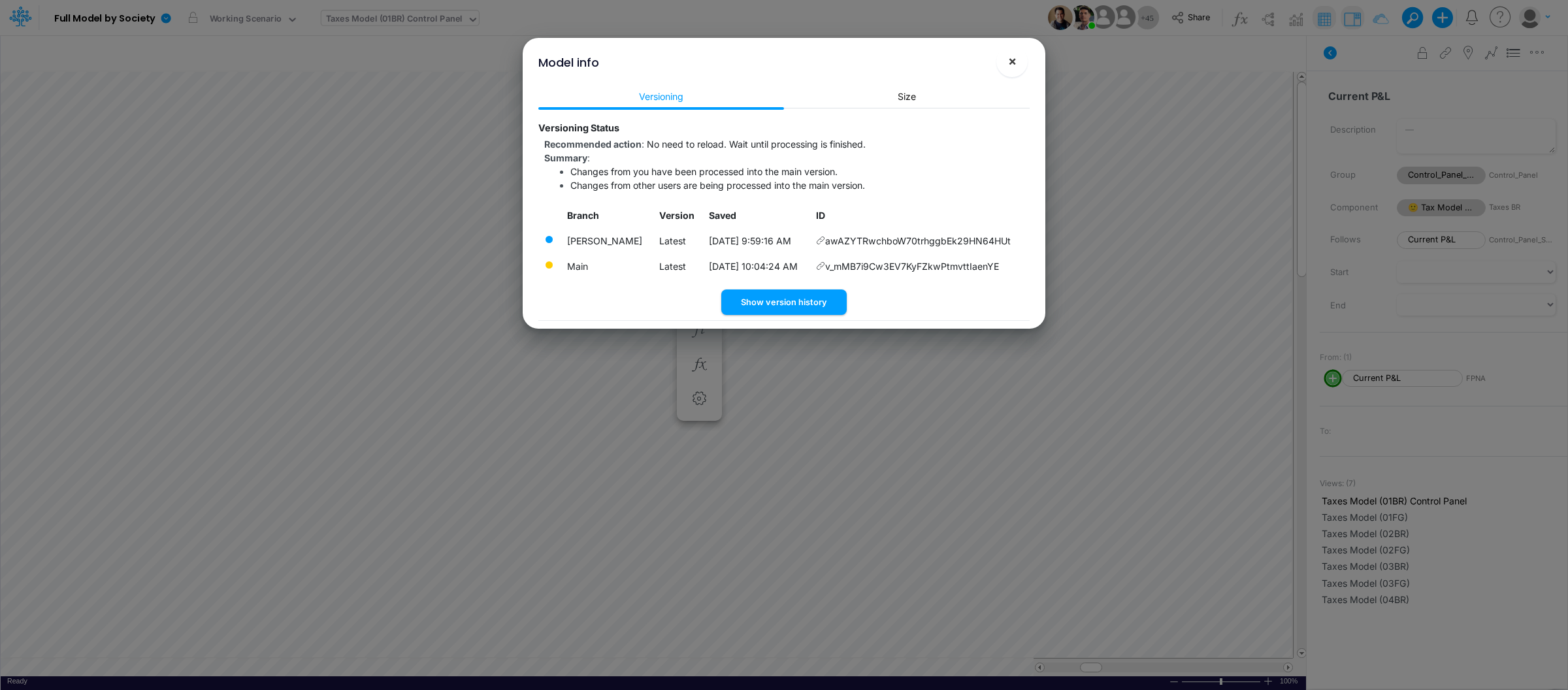
click at [1013, 54] on span "×" at bounding box center [1013, 61] width 9 height 16
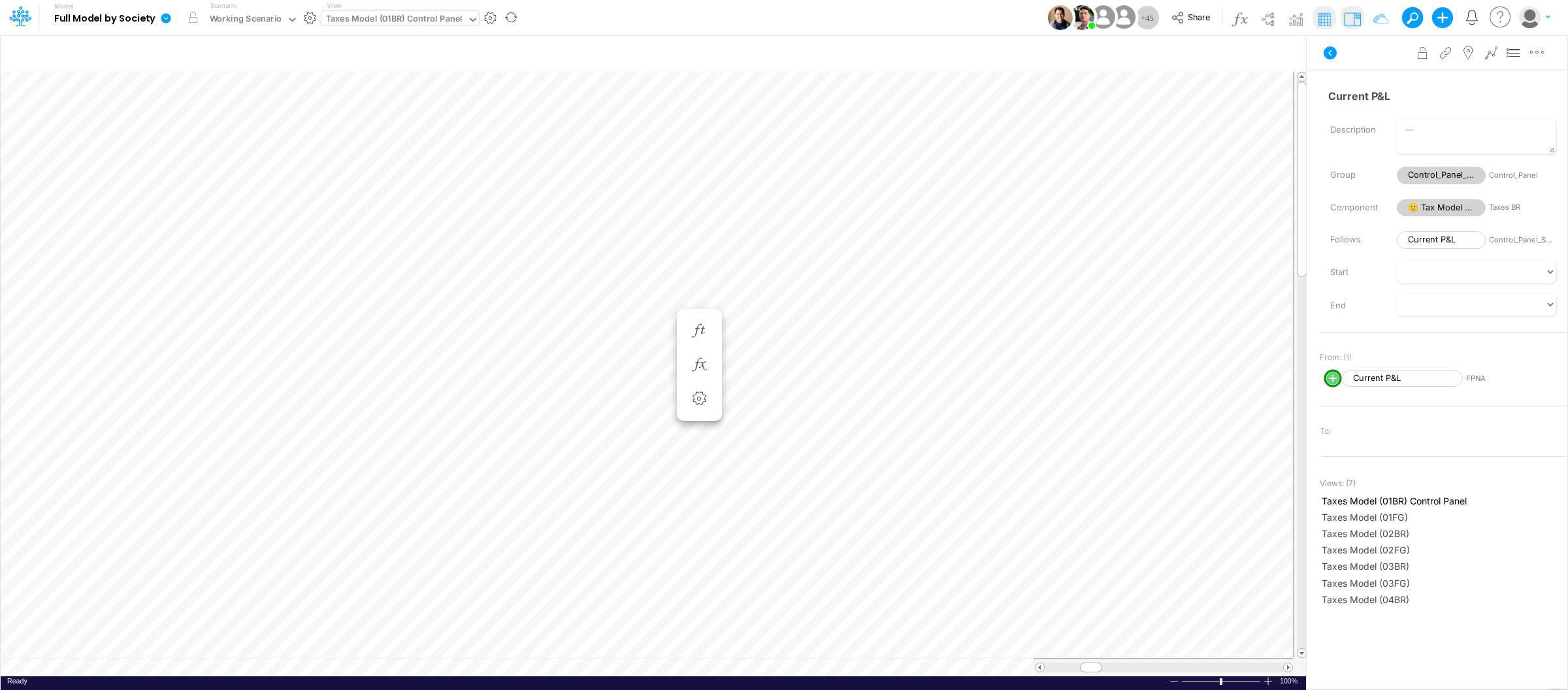
click at [165, 16] on icon at bounding box center [166, 17] width 10 height 10
click at [217, 130] on button "View model info" at bounding box center [232, 135] width 140 height 20
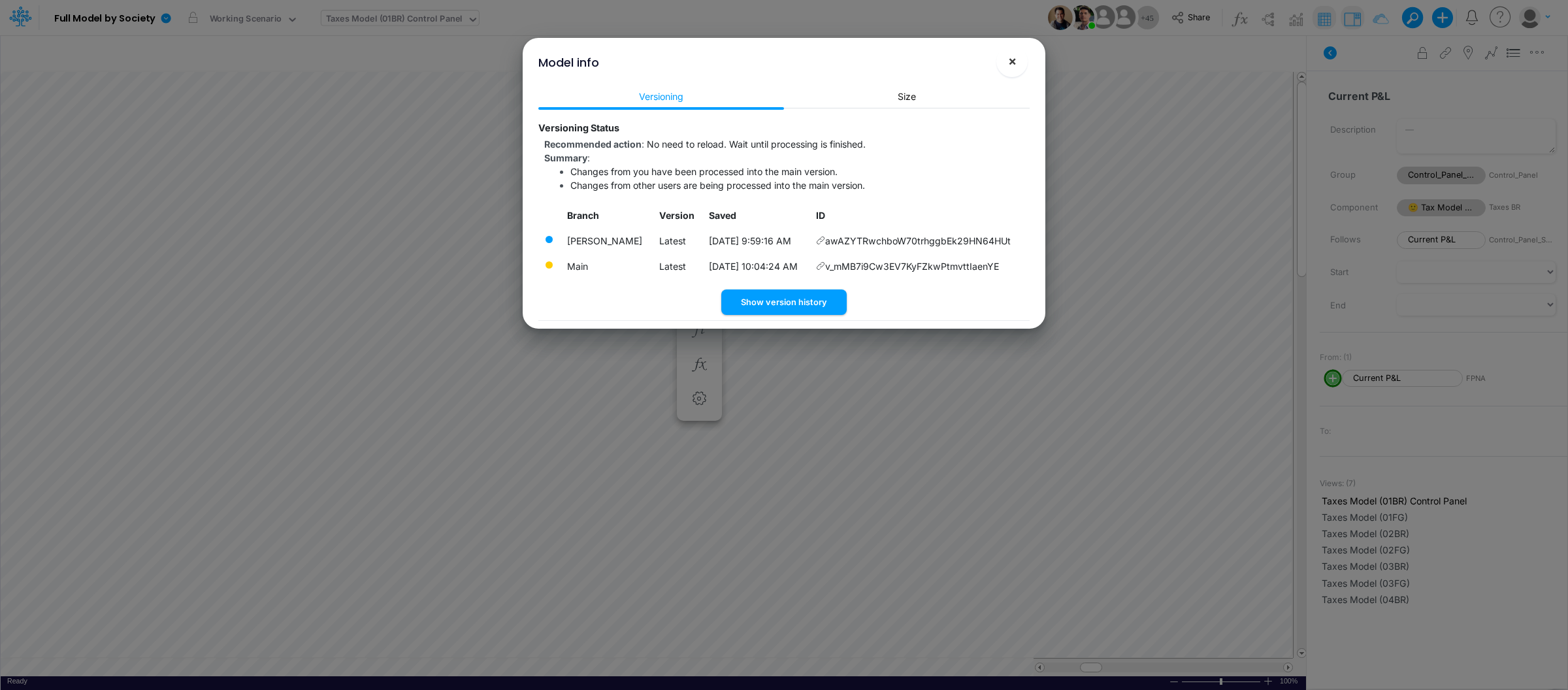
click at [1019, 64] on button "×" at bounding box center [1012, 62] width 31 height 31
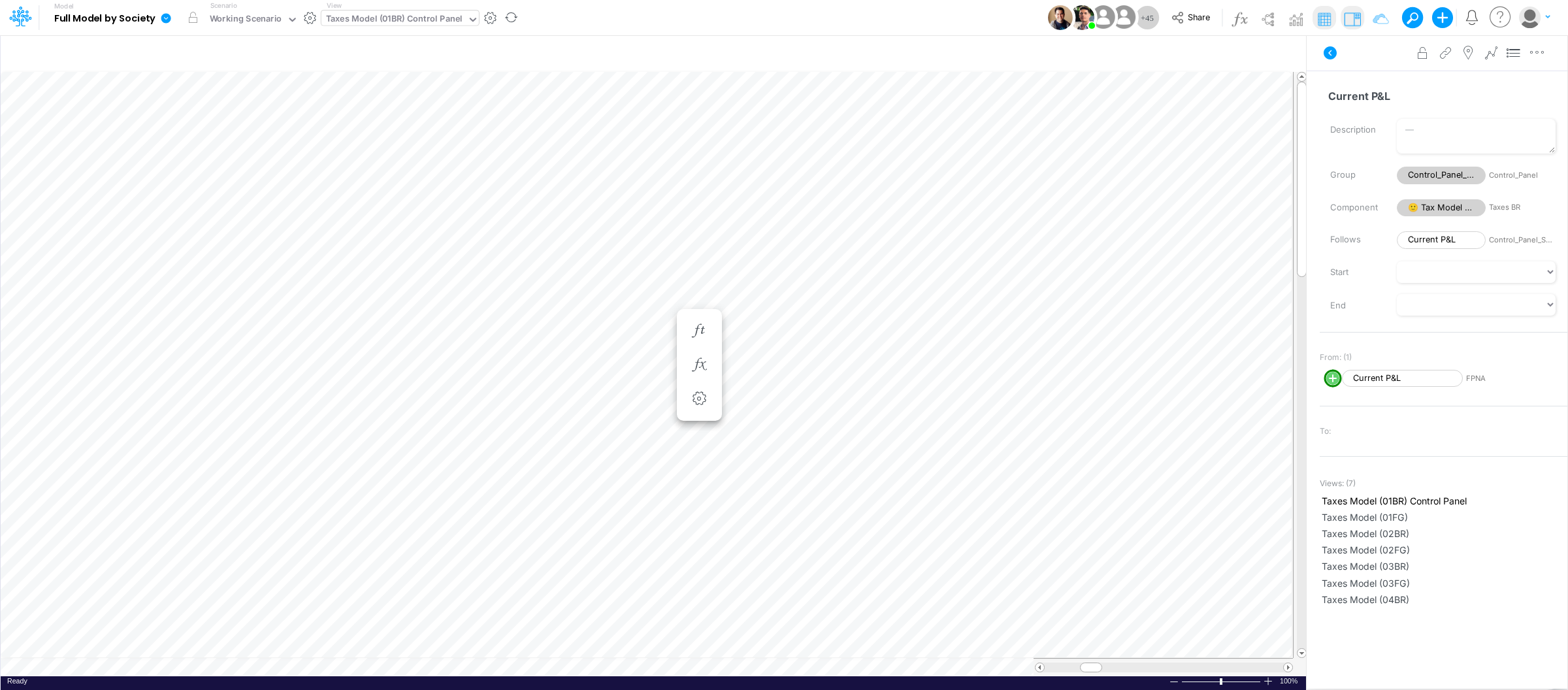
click at [159, 20] on link at bounding box center [169, 17] width 26 height 34
click at [211, 141] on button "View model info" at bounding box center [232, 135] width 140 height 20
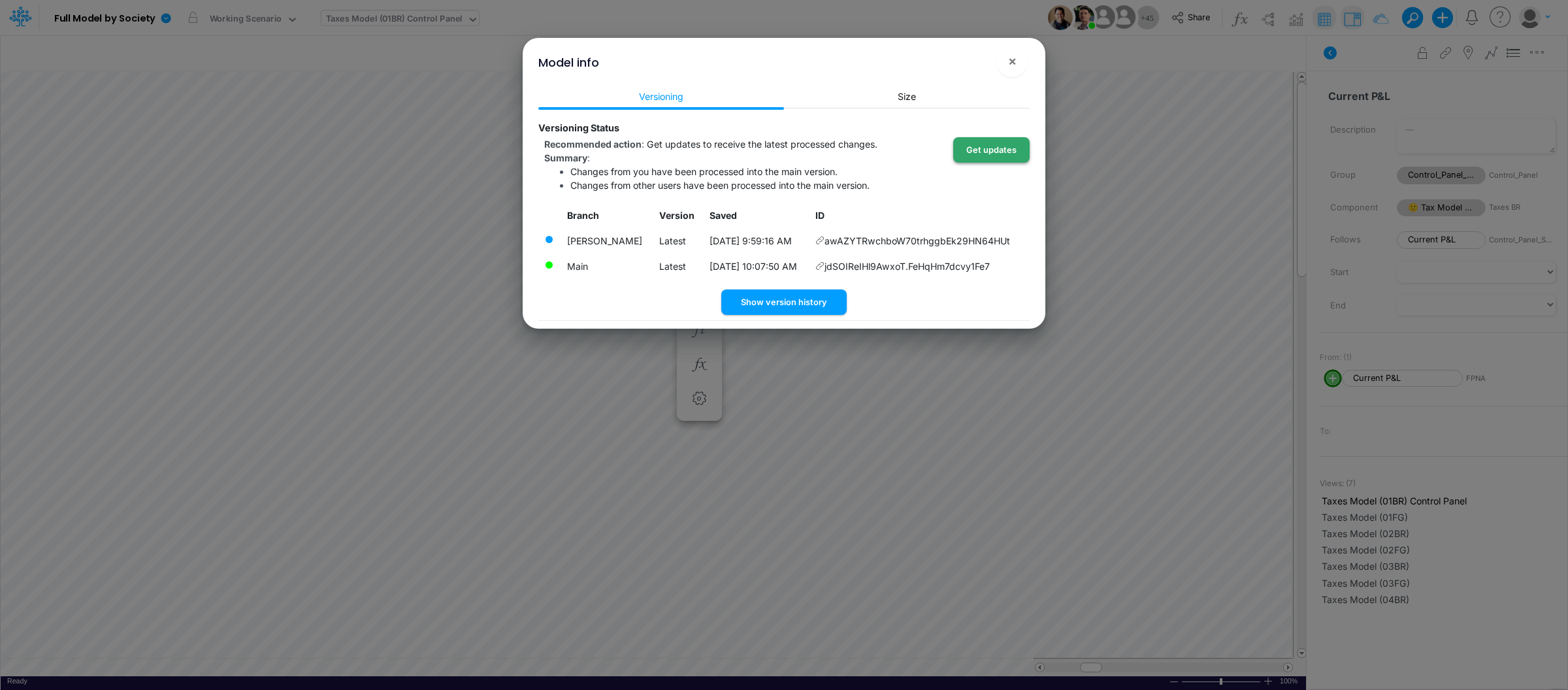
click at [986, 143] on button "Get updates" at bounding box center [991, 149] width 76 height 25
click at [1016, 57] on button "×" at bounding box center [1012, 62] width 31 height 31
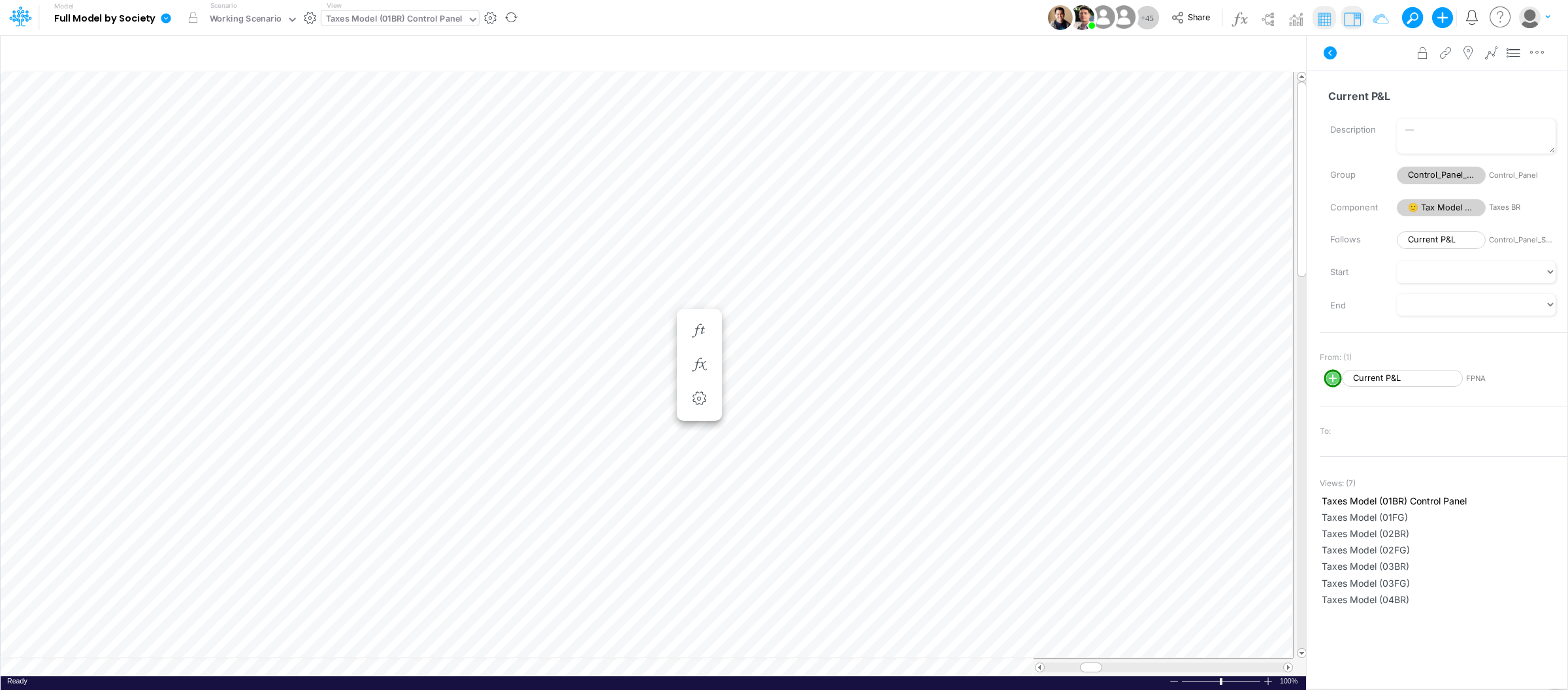
click at [162, 19] on icon at bounding box center [166, 17] width 10 height 10
click at [209, 134] on button "View model info" at bounding box center [232, 135] width 140 height 20
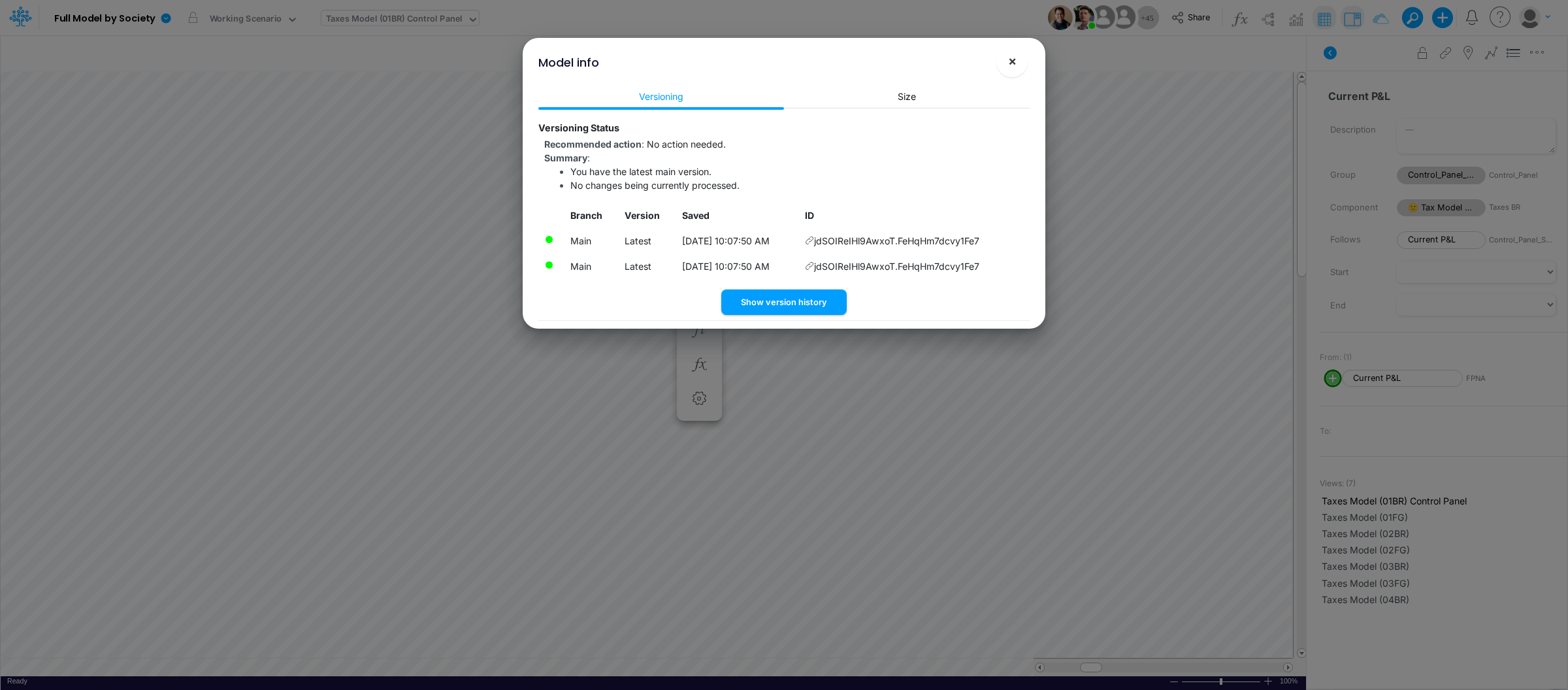
click at [1013, 64] on span "×" at bounding box center [1013, 61] width 9 height 16
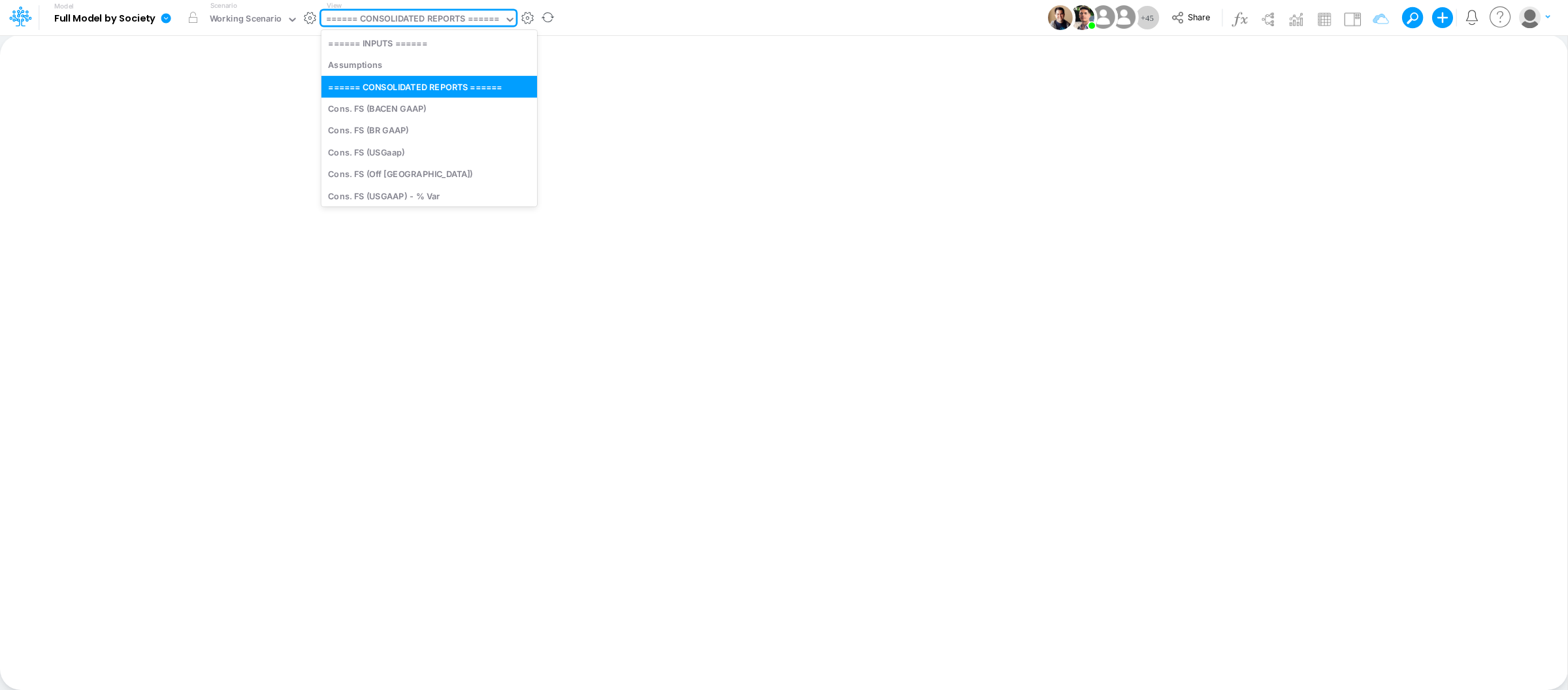
click at [410, 14] on div "====== CONSOLIDATED REPORTS ======" at bounding box center [412, 19] width 173 height 15
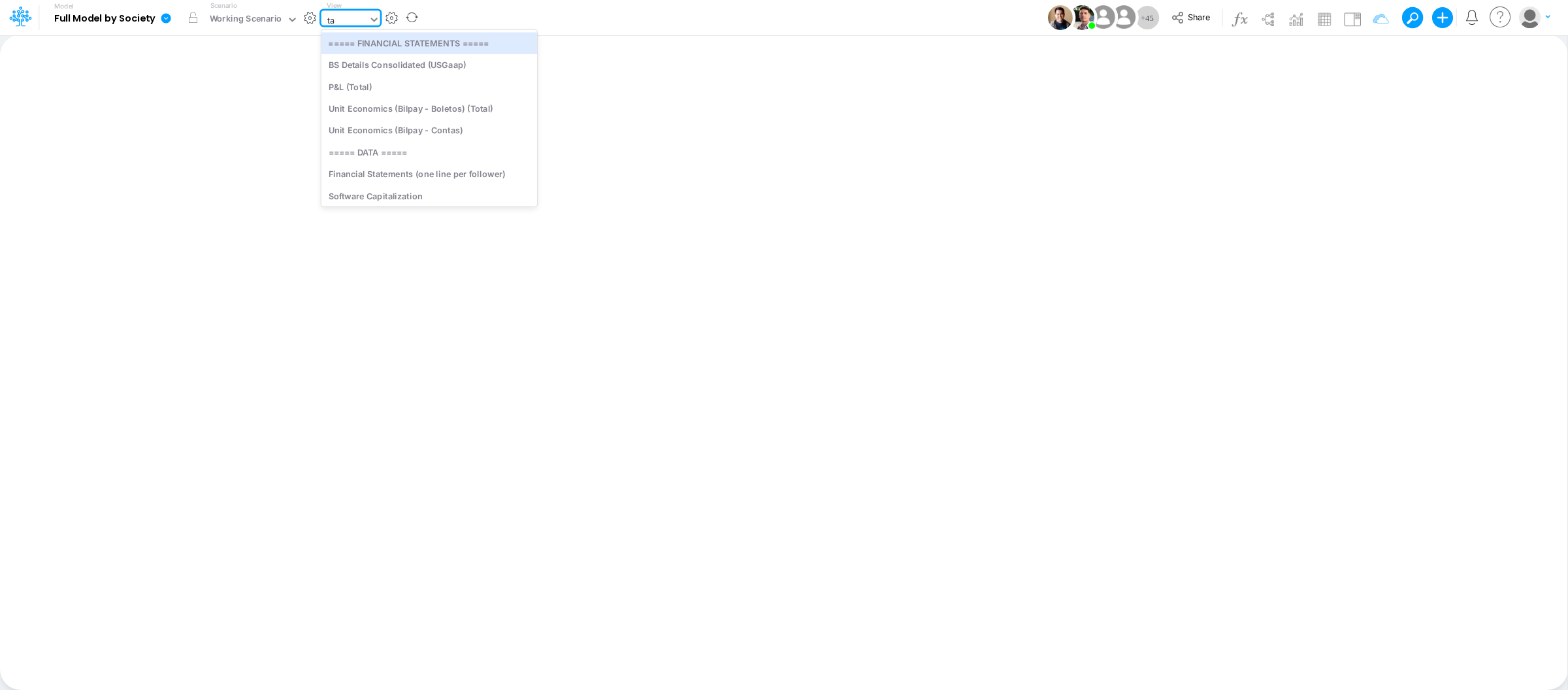
type input "tax"
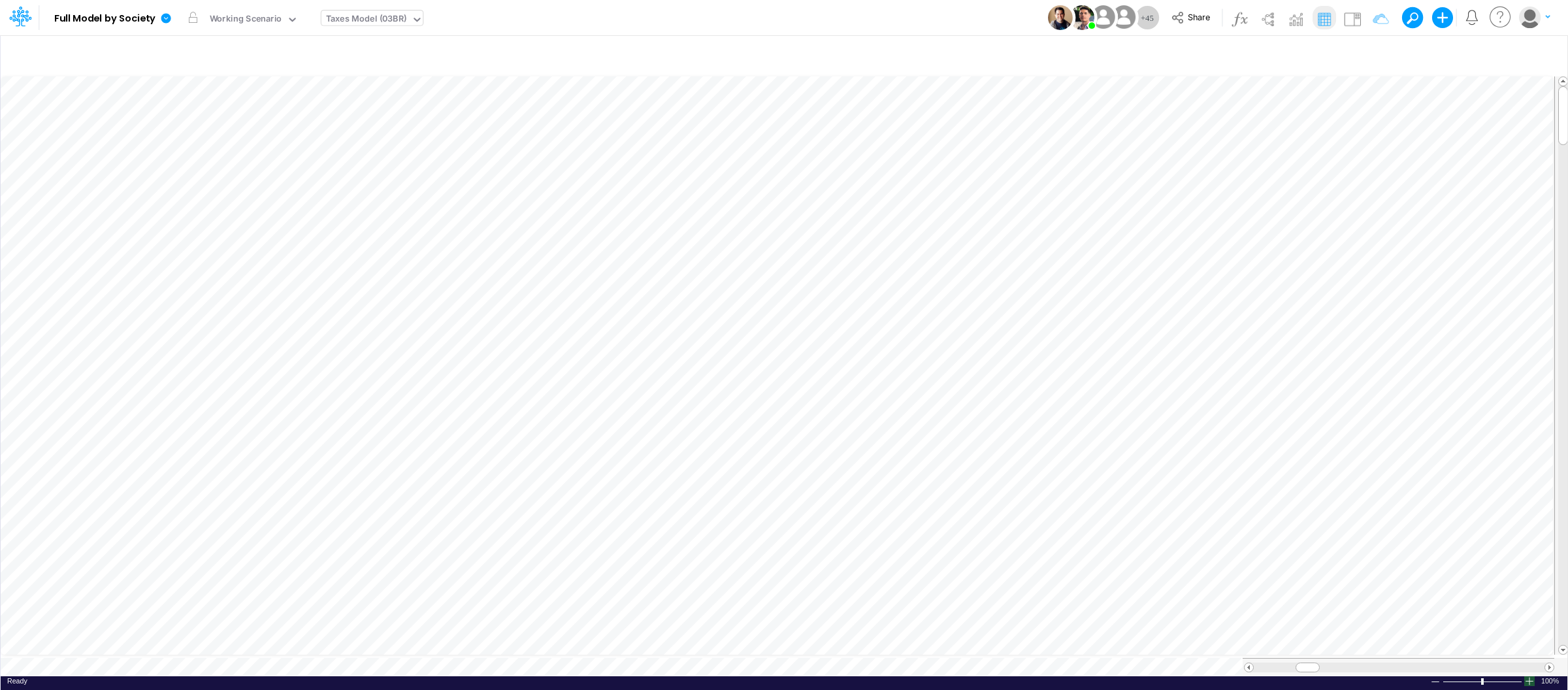
click at [1530, 676] on div at bounding box center [1530, 680] width 10 height 10
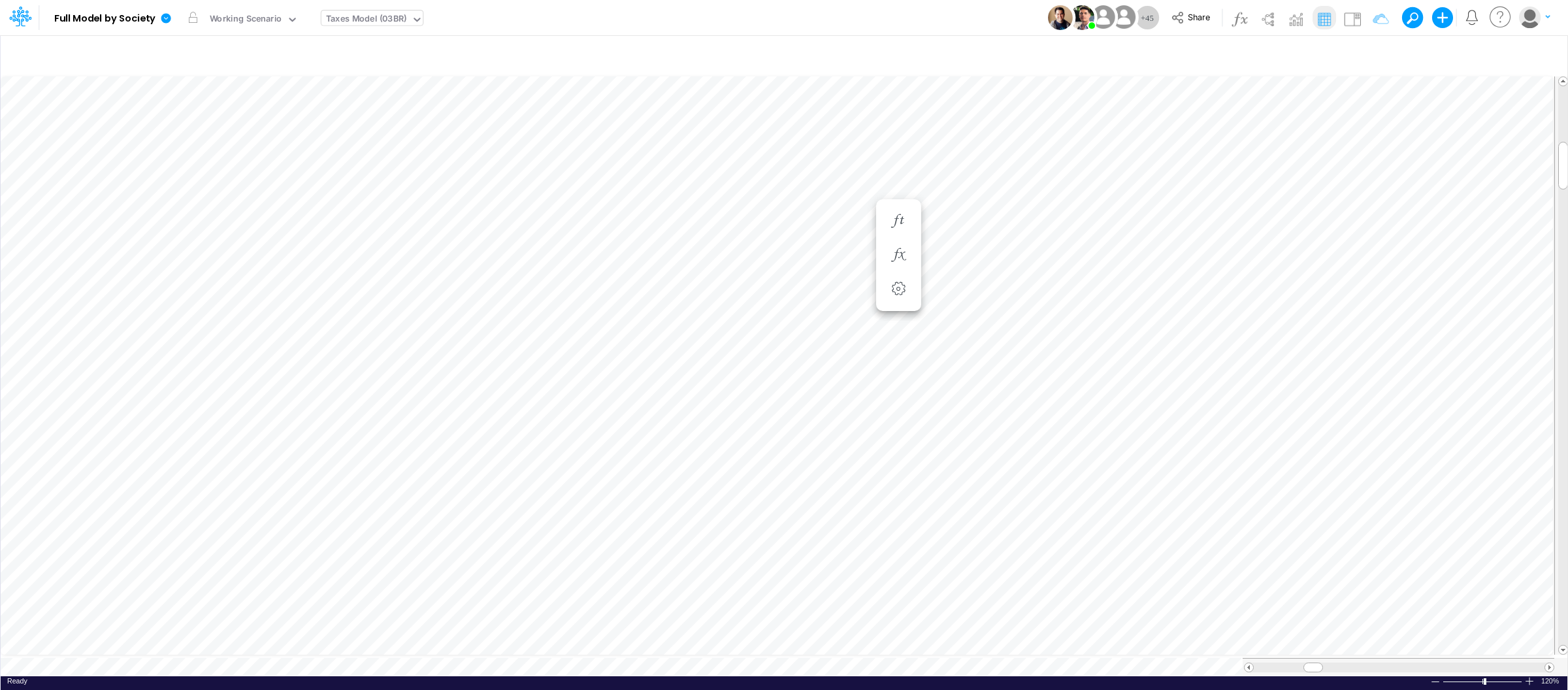
scroll to position [0, 1]
click at [405, 22] on div "Taxes Model (03BR)" at bounding box center [366, 19] width 81 height 15
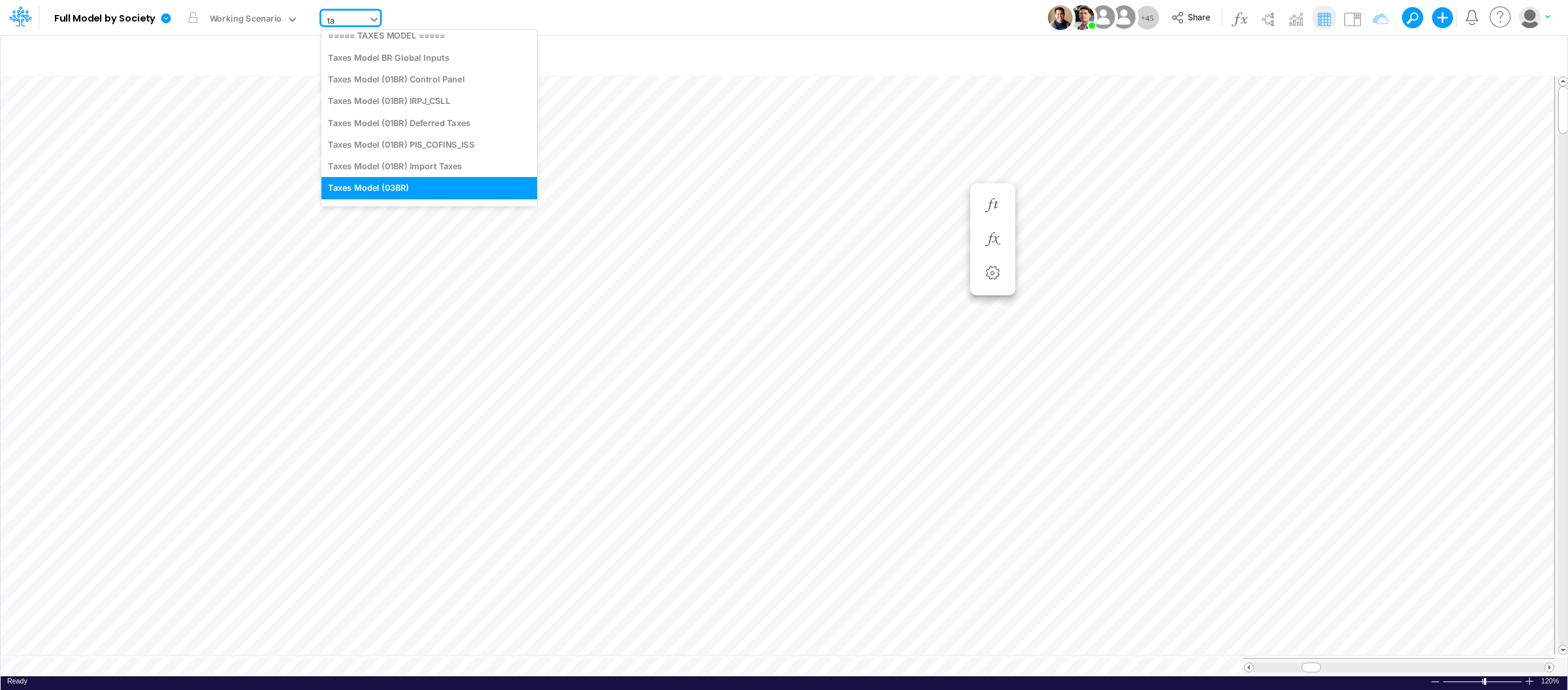
type input "tax"
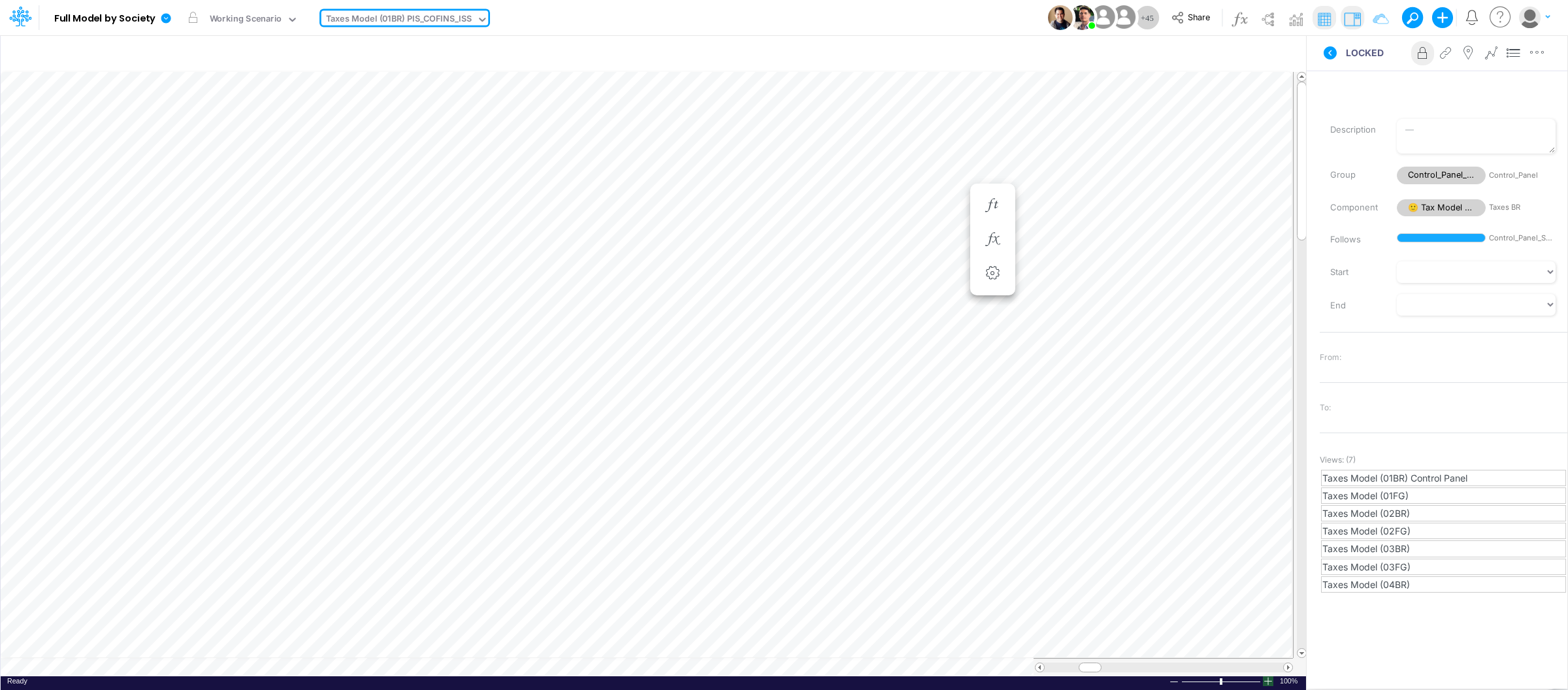
click at [1264, 684] on div at bounding box center [1268, 680] width 10 height 10
click at [1269, 684] on div at bounding box center [1268, 680] width 10 height 10
click at [1176, 682] on div at bounding box center [1174, 681] width 10 height 10
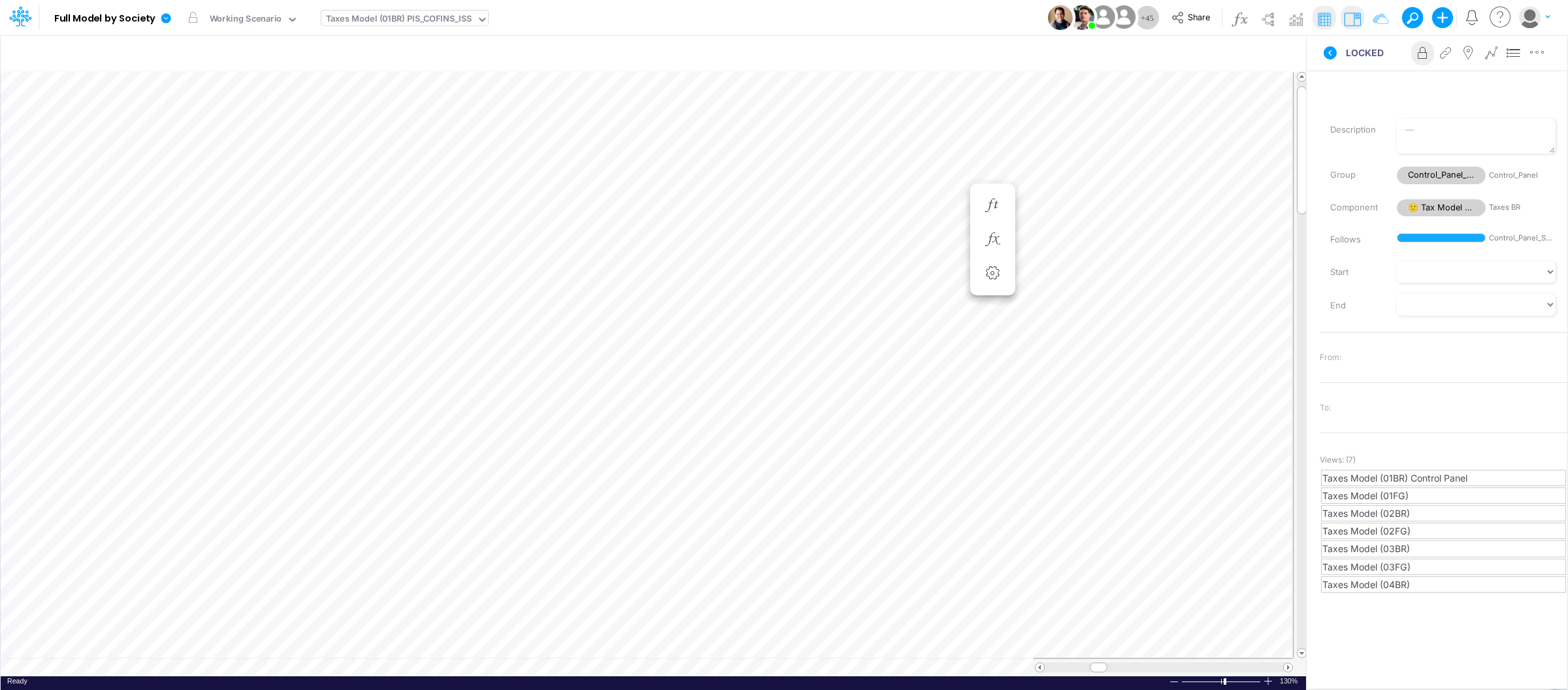
click at [1176, 682] on div at bounding box center [1174, 681] width 10 height 10
click at [1353, 12] on img at bounding box center [1353, 19] width 21 height 21
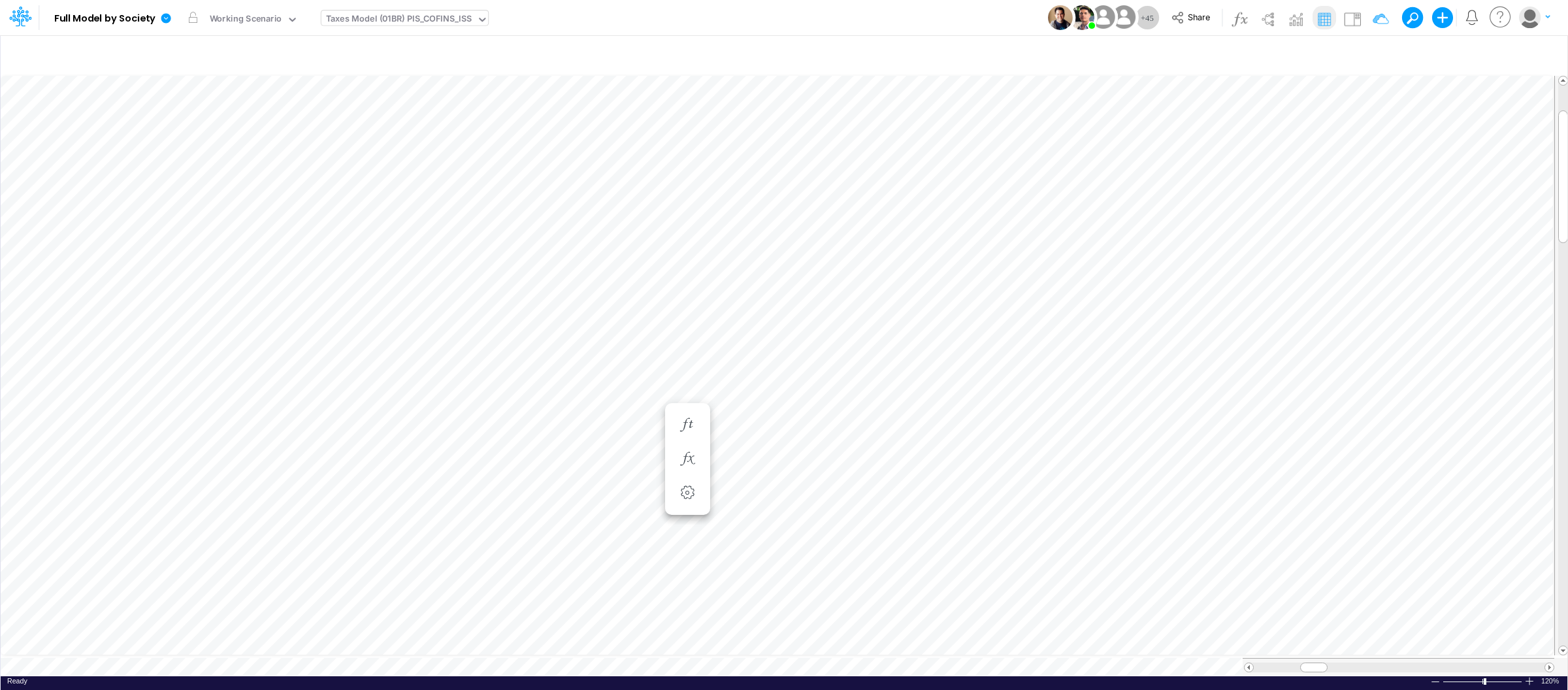
scroll to position [0, 1]
click at [170, 17] on icon at bounding box center [166, 17] width 10 height 10
click at [188, 133] on button "View model info" at bounding box center [232, 135] width 140 height 20
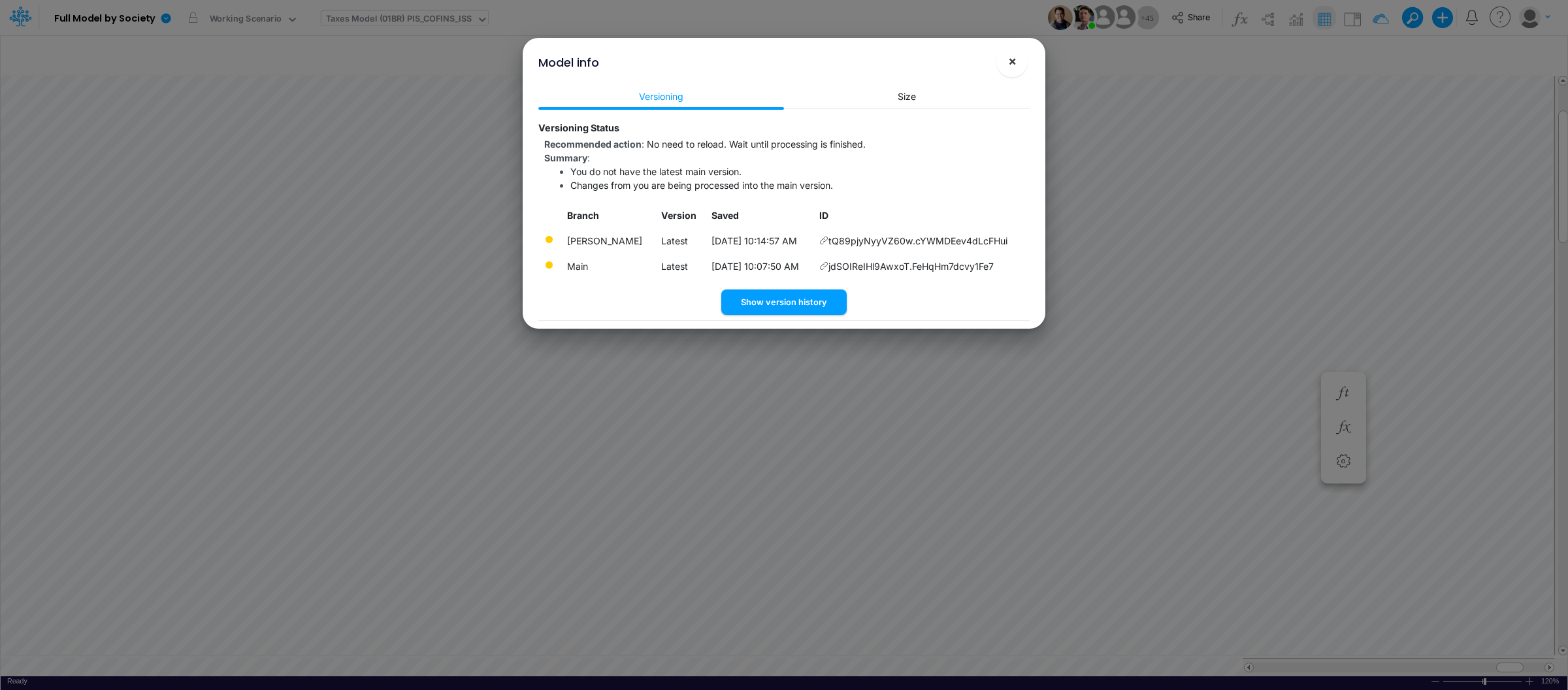
click at [1012, 62] on span "×" at bounding box center [1013, 61] width 9 height 16
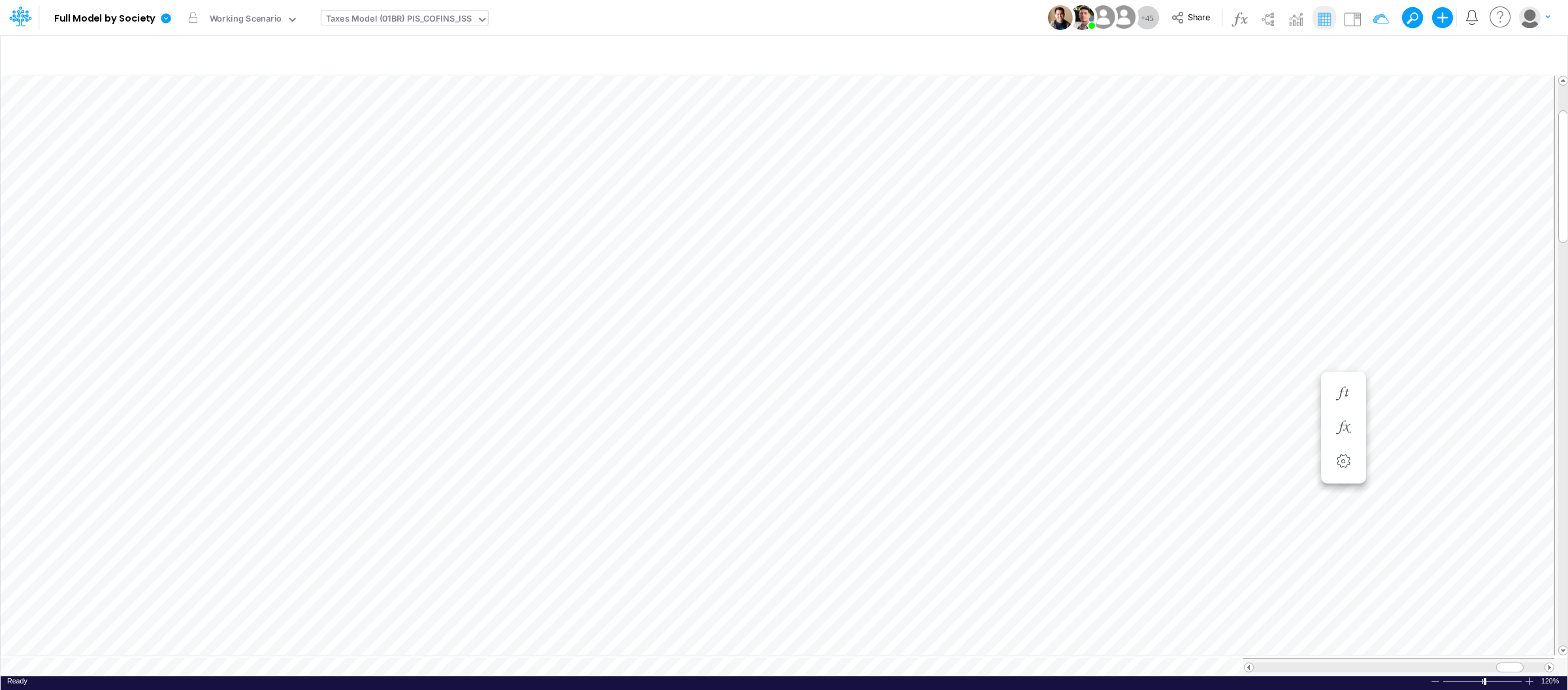
click at [380, 14] on div "Taxes Model (01BR) PIS_COFINS_ISS" at bounding box center [399, 19] width 146 height 15
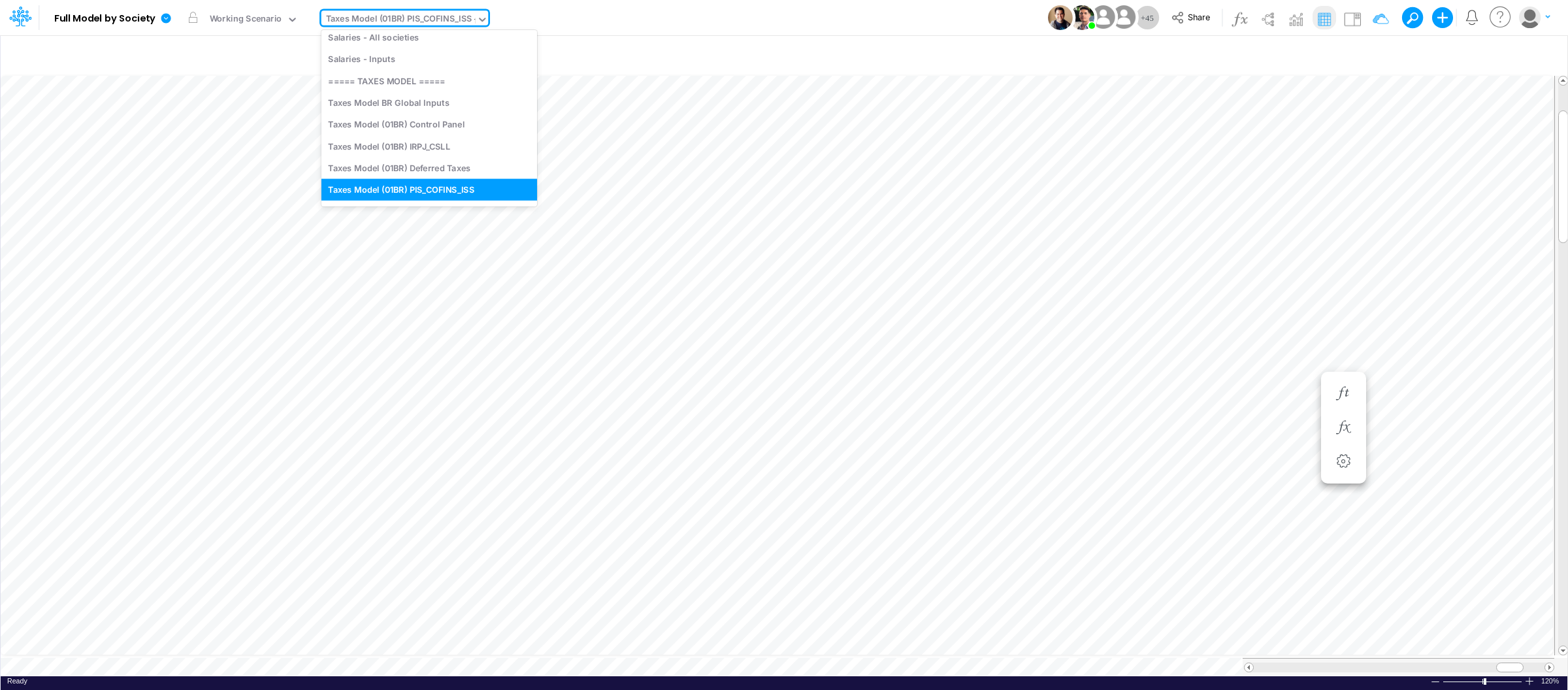
type input "fs"
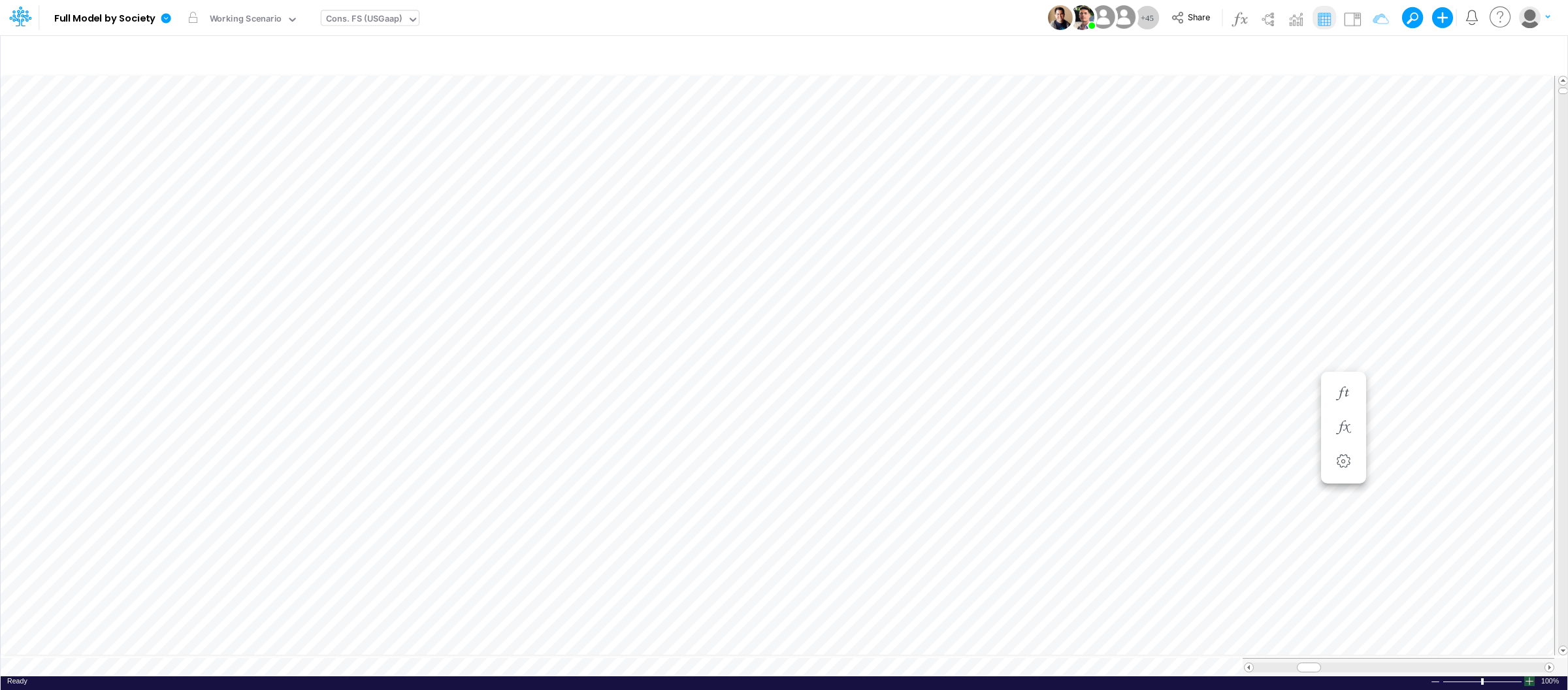
click at [1531, 676] on div at bounding box center [1530, 680] width 10 height 10
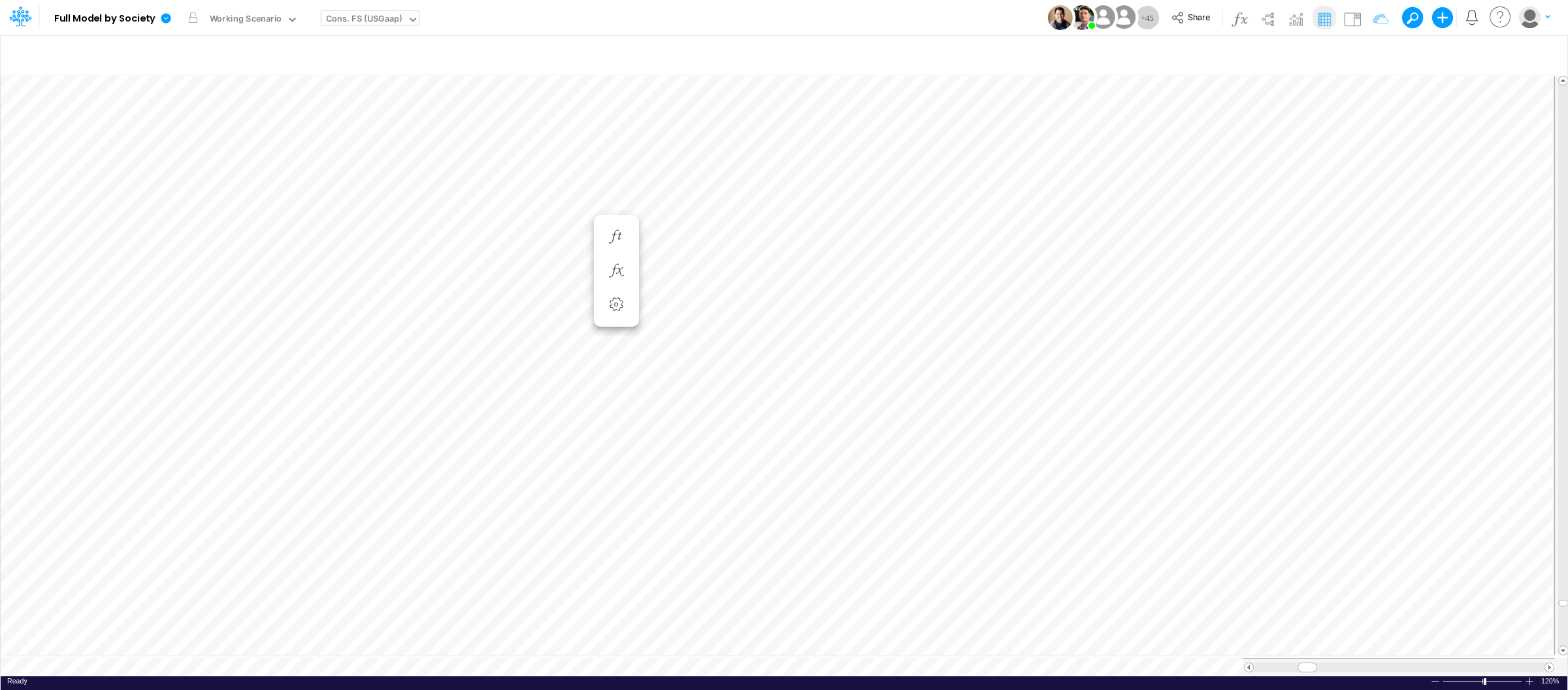
scroll to position [0, 1]
click at [395, 17] on div "Cons. FS (USGaap)" at bounding box center [364, 19] width 76 height 15
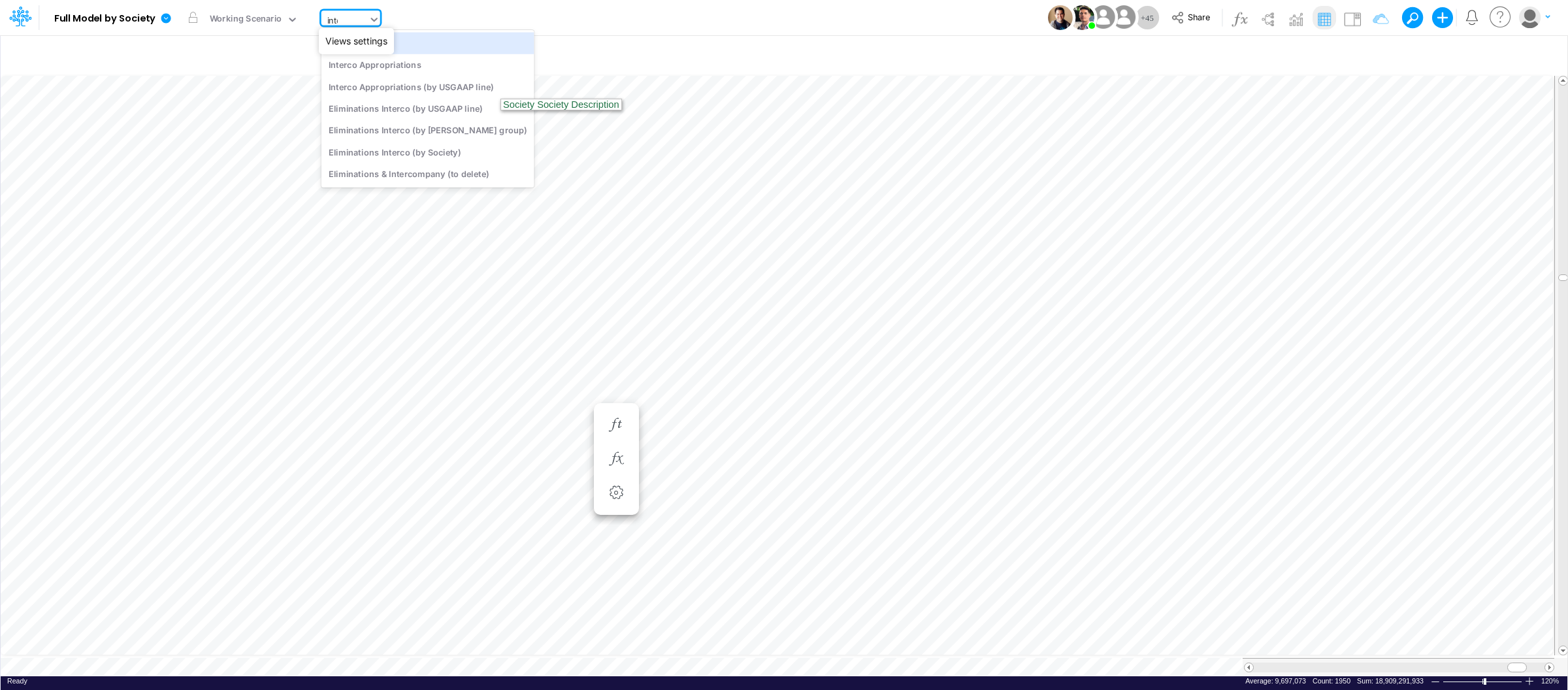
type input "inter"
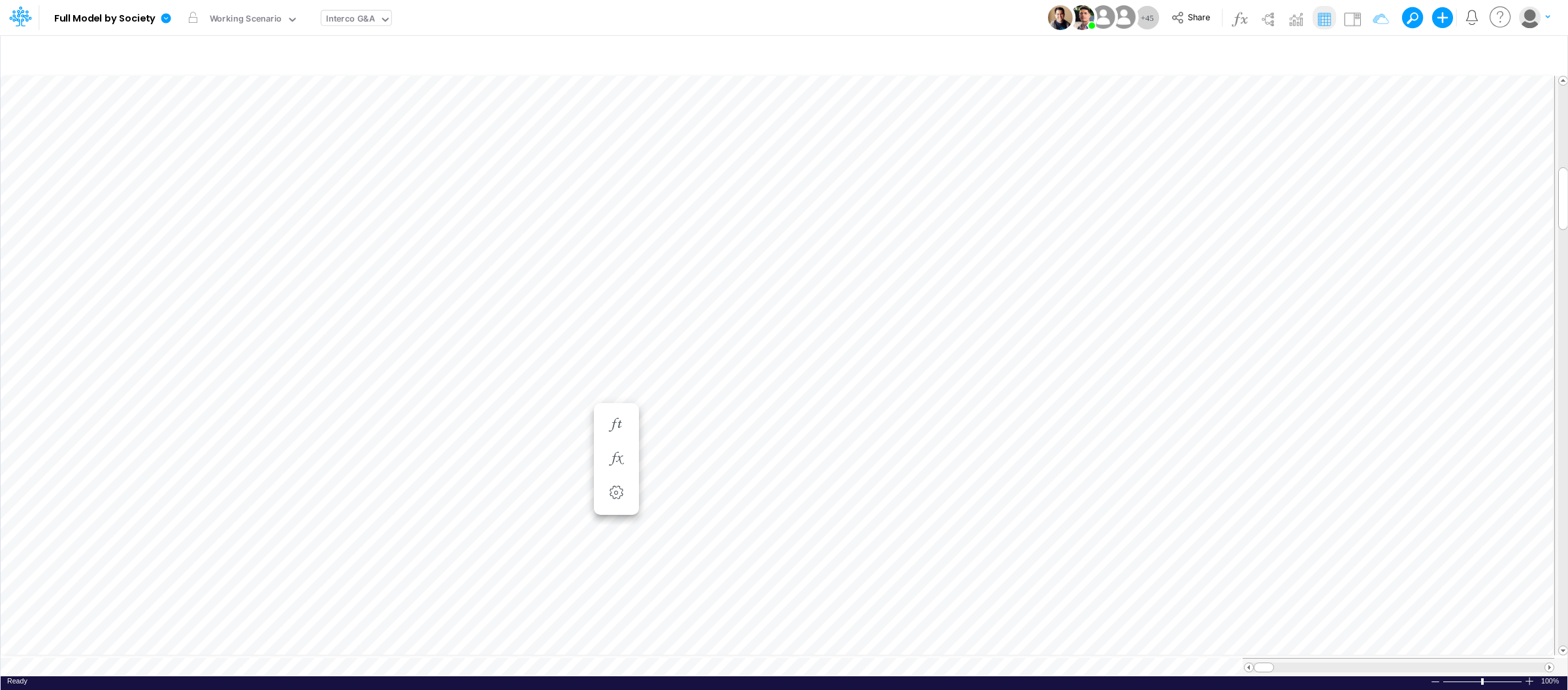
scroll to position [0, 1]
click at [1538, 51] on icon "button" at bounding box center [1543, 56] width 20 height 14
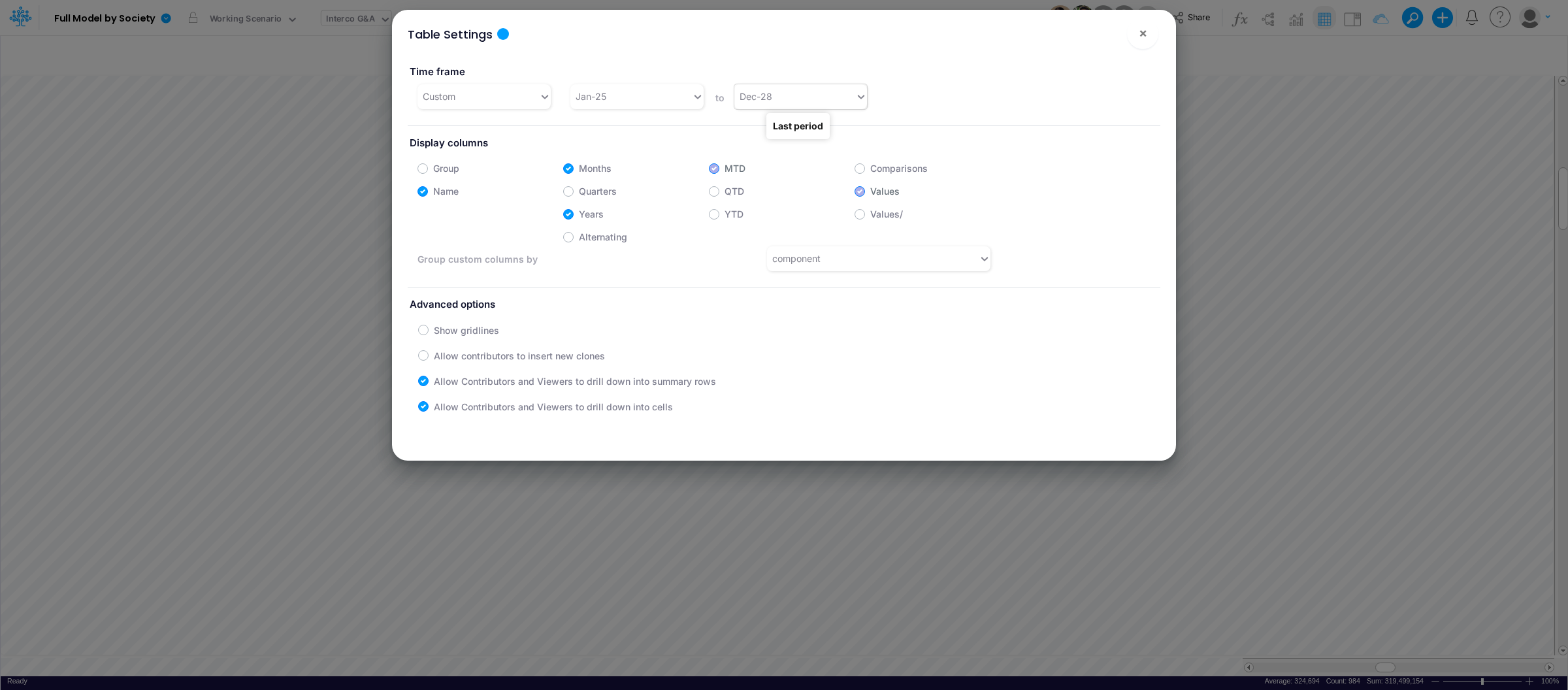
click at [834, 99] on div "Dec-28" at bounding box center [795, 96] width 122 height 22
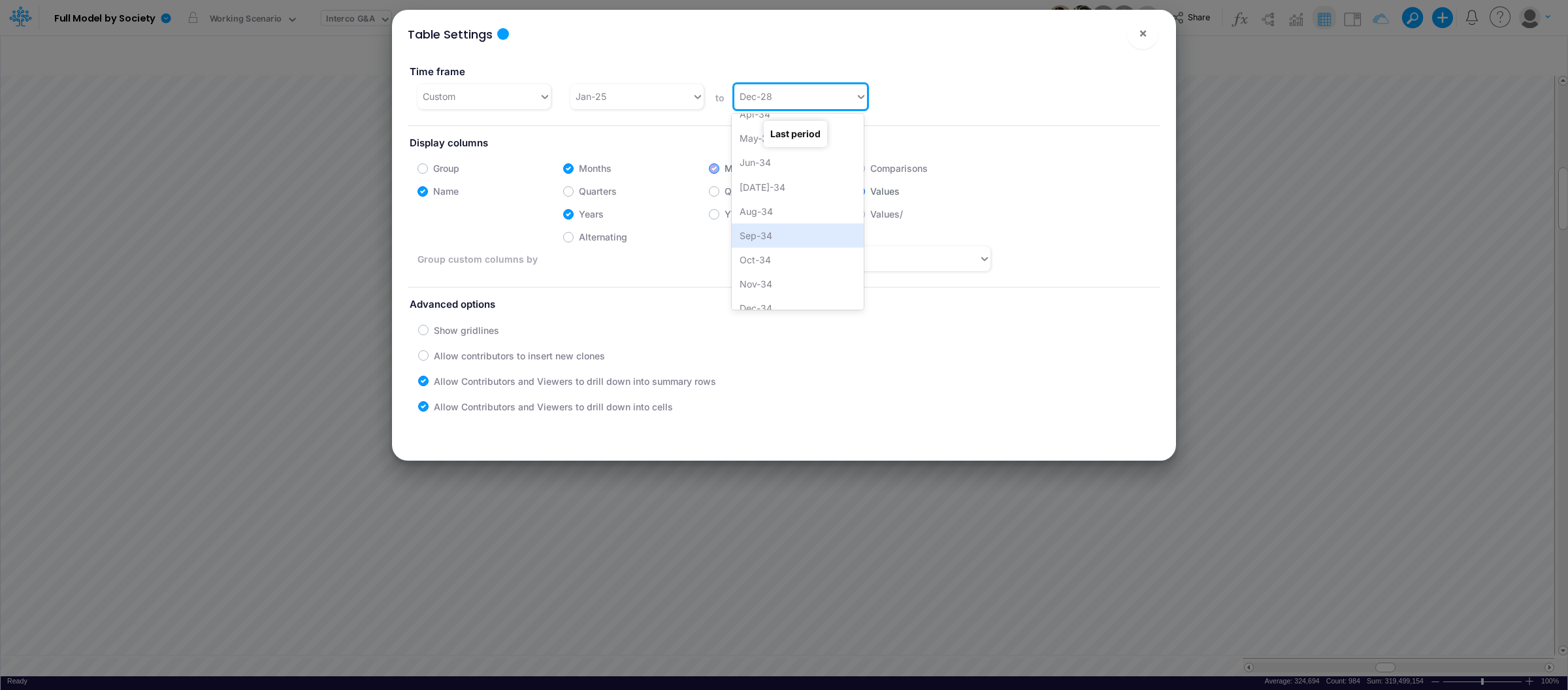
scroll to position [3300, 0]
click at [760, 299] on div "Dec-34" at bounding box center [797, 298] width 132 height 24
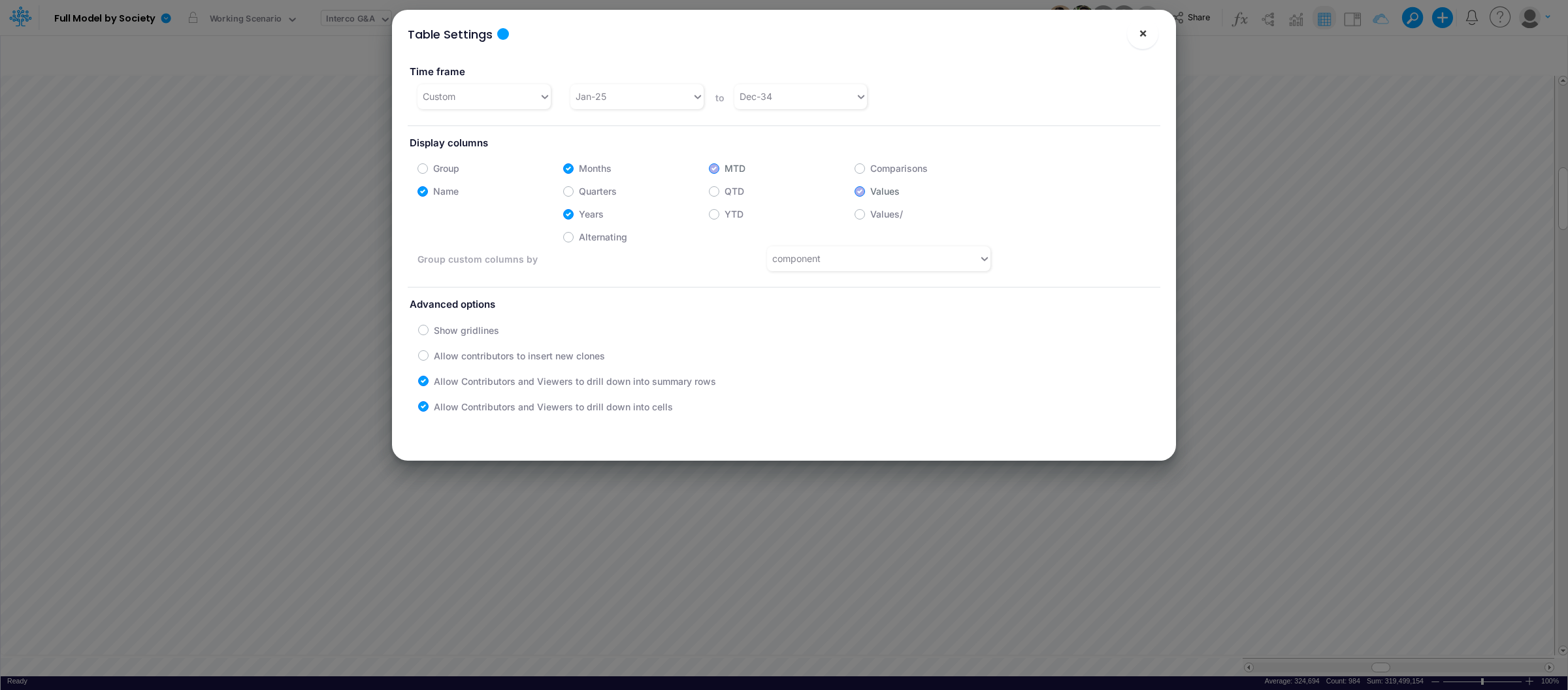
click at [1139, 37] on span "×" at bounding box center [1143, 33] width 9 height 16
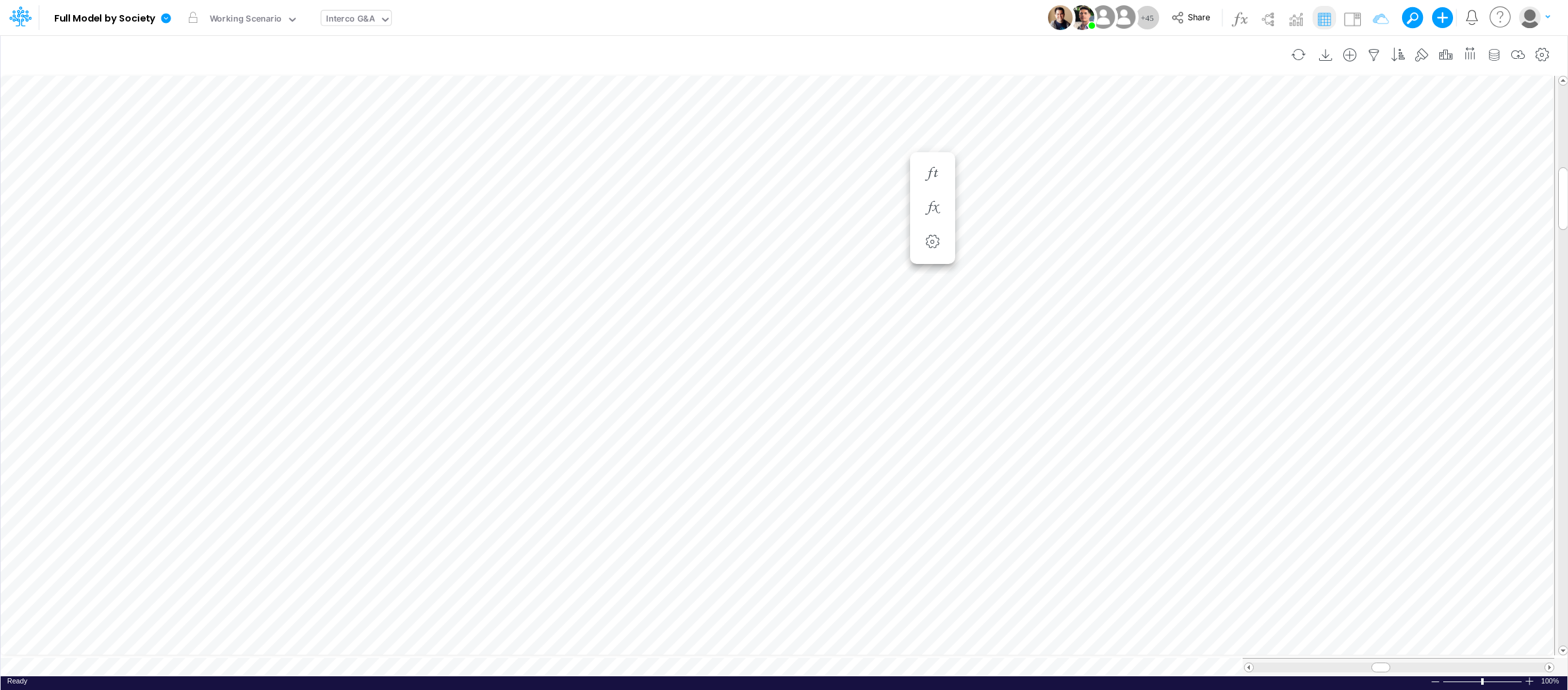
scroll to position [0, 1]
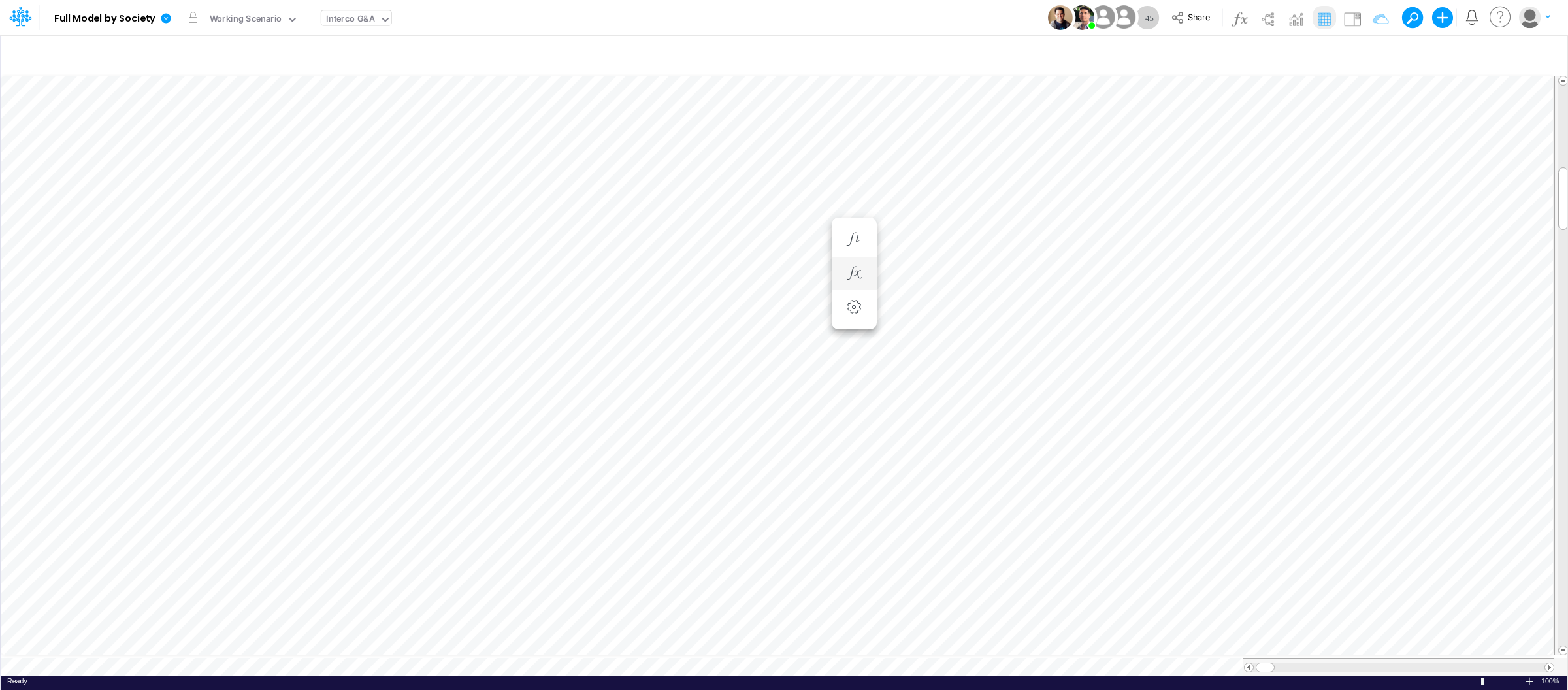
scroll to position [0, 1]
click at [168, 19] on icon at bounding box center [166, 17] width 10 height 10
click at [208, 136] on button "View model info" at bounding box center [232, 135] width 140 height 20
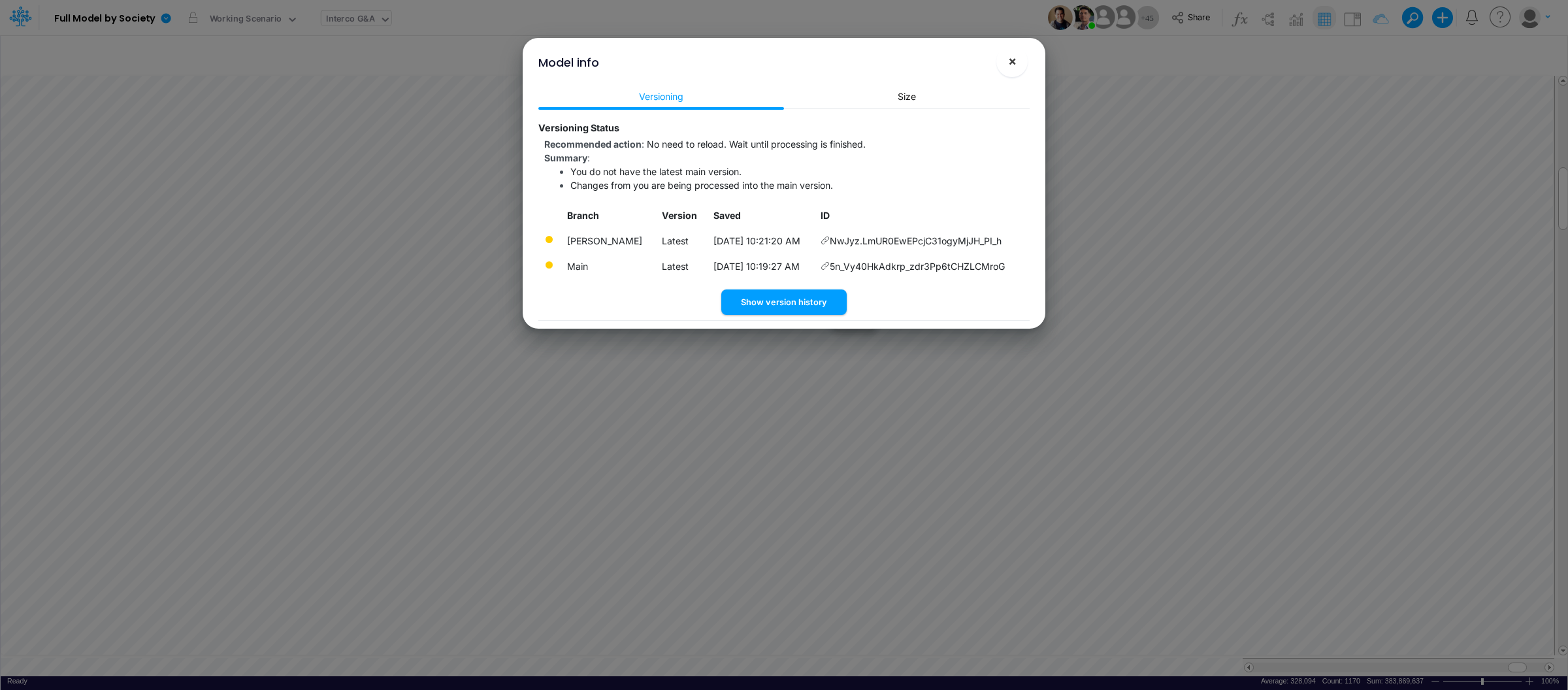
click at [1009, 67] on span "×" at bounding box center [1013, 61] width 9 height 16
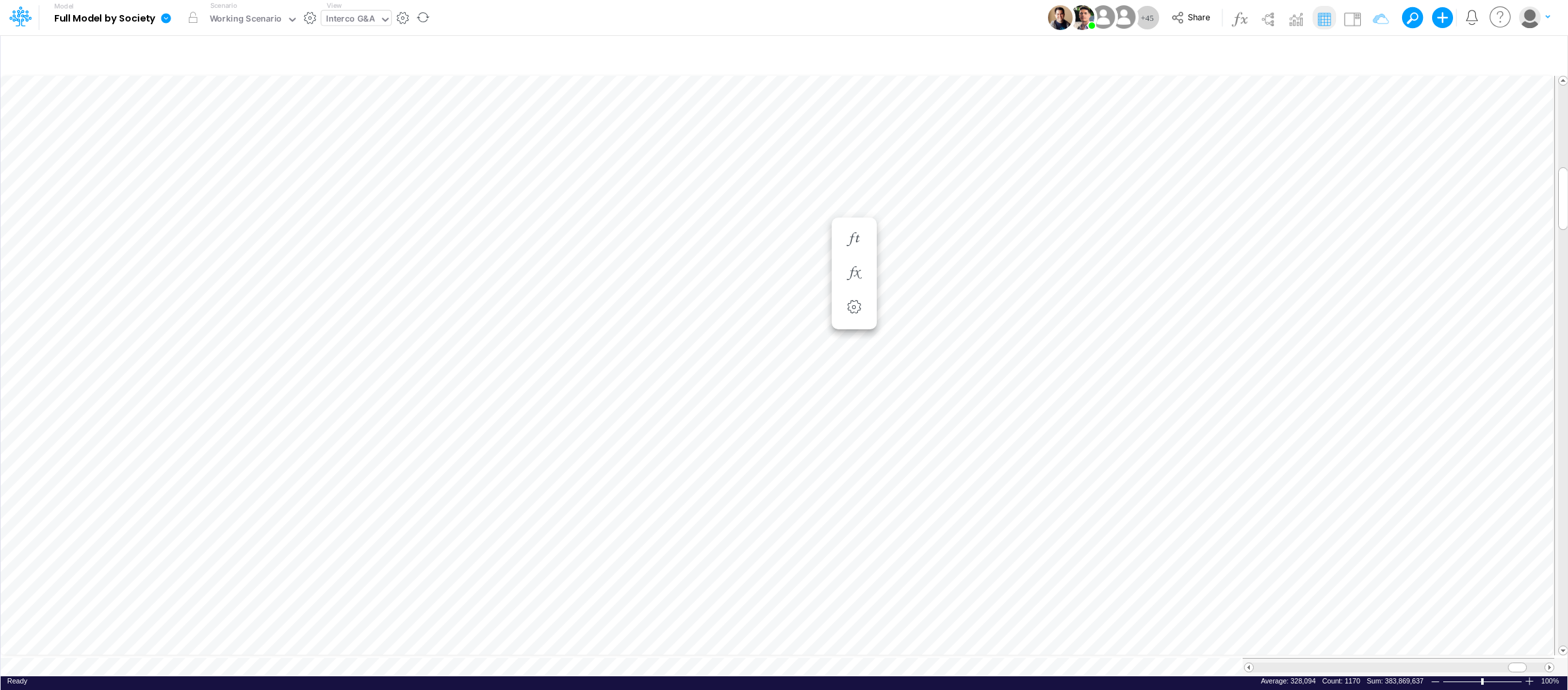
click at [162, 15] on icon at bounding box center [166, 17] width 10 height 10
click at [228, 129] on button "View model info" at bounding box center [232, 135] width 140 height 20
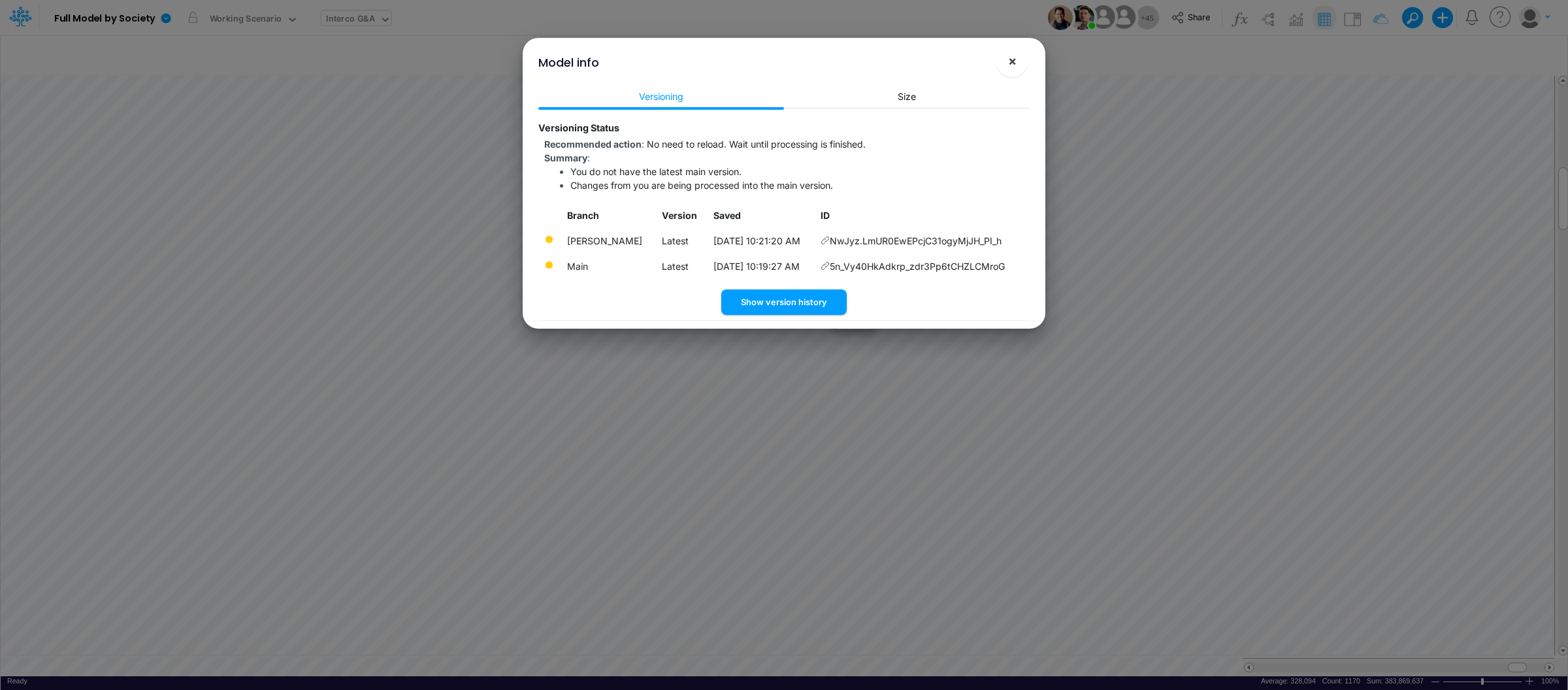
click at [1009, 62] on span "×" at bounding box center [1013, 61] width 9 height 16
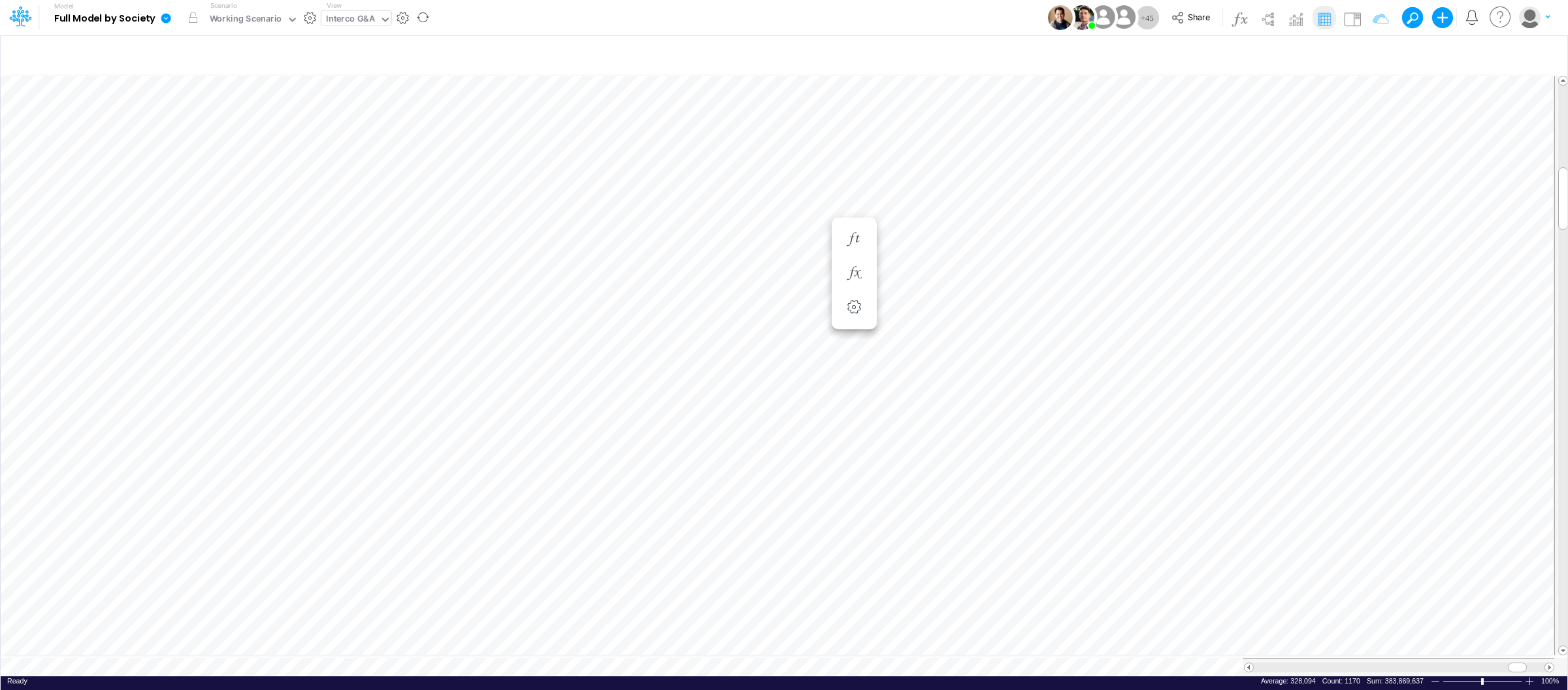
click at [165, 20] on icon at bounding box center [166, 17] width 10 height 10
click at [220, 133] on button "View model info" at bounding box center [232, 135] width 140 height 20
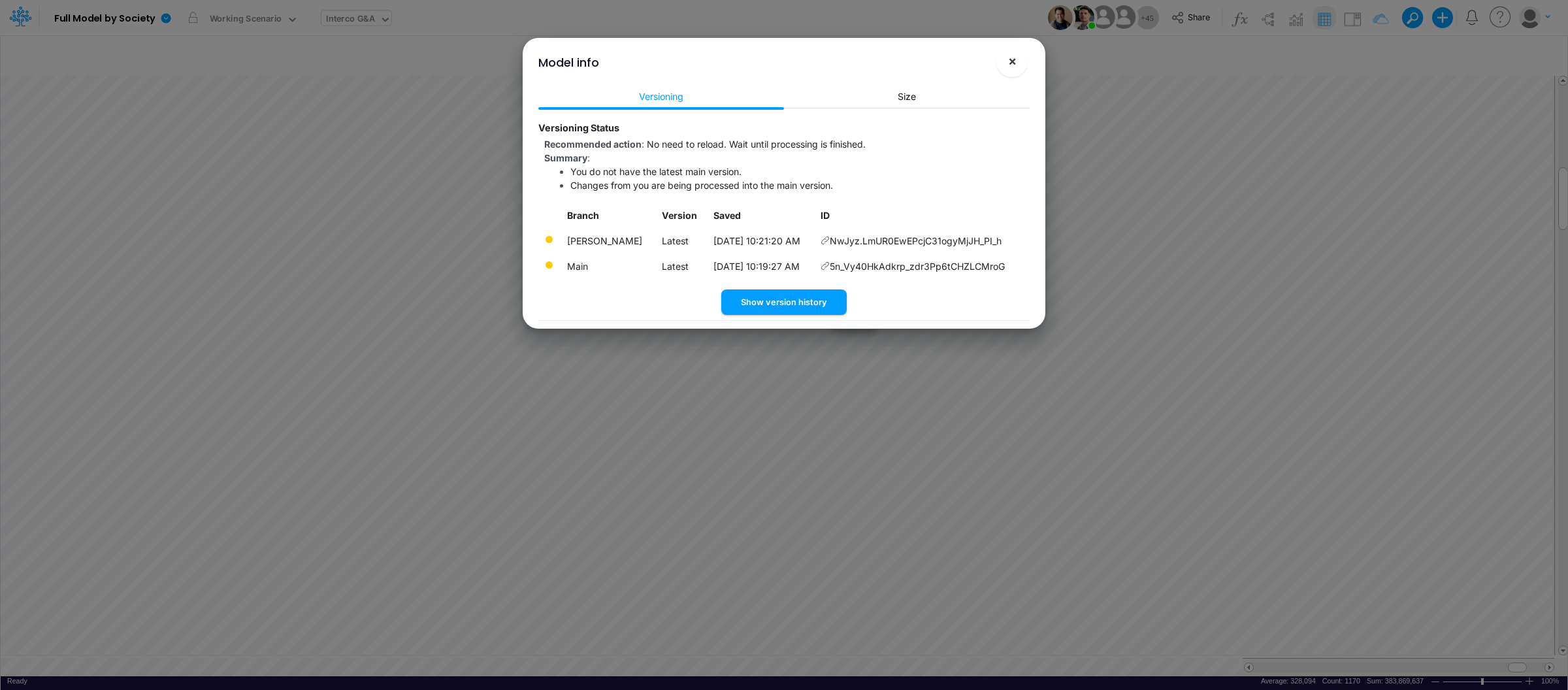
click at [1009, 62] on span "×" at bounding box center [1013, 61] width 9 height 16
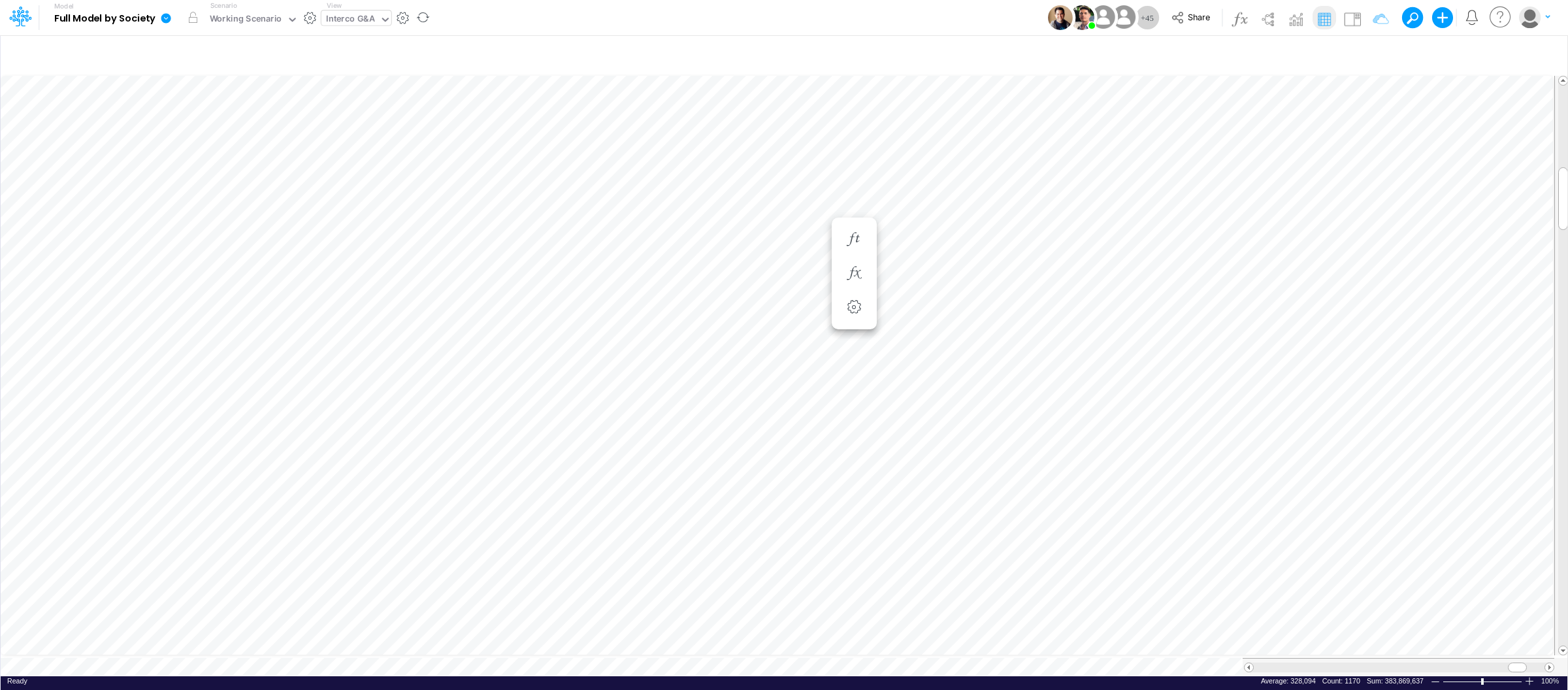
click at [167, 17] on icon at bounding box center [166, 17] width 10 height 10
click at [239, 136] on button "View model info" at bounding box center [232, 135] width 140 height 20
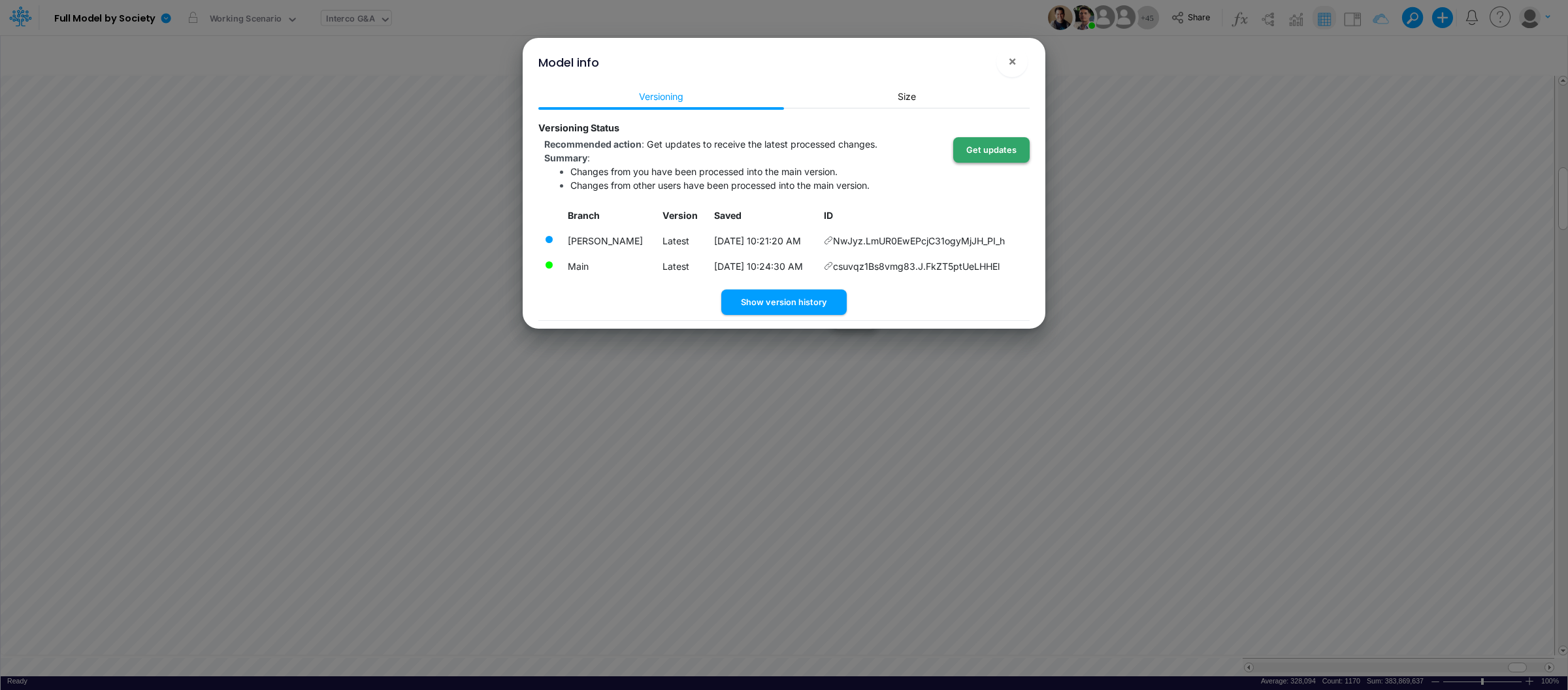
click at [1008, 153] on button "Get updates" at bounding box center [991, 149] width 76 height 25
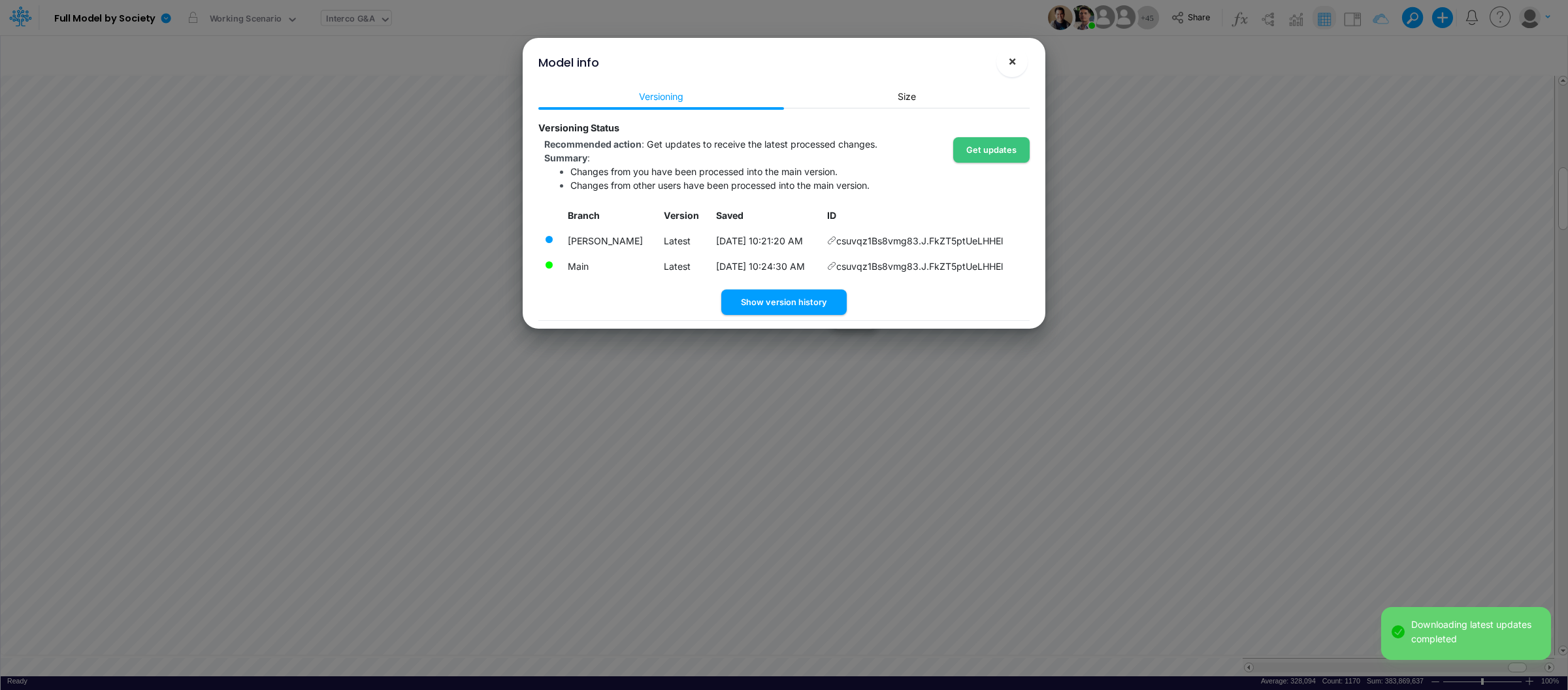
click at [1011, 58] on span "×" at bounding box center [1013, 61] width 9 height 16
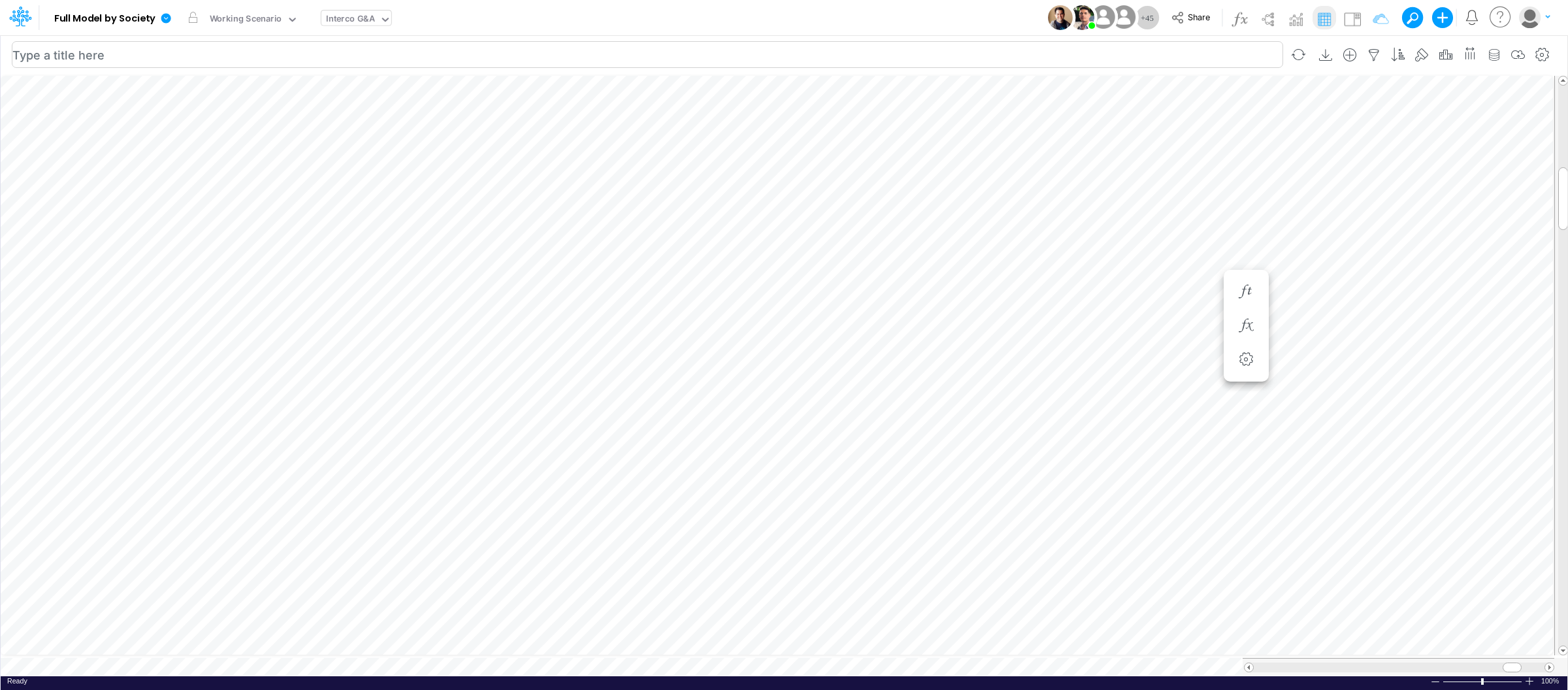
scroll to position [0, 1]
click at [169, 17] on icon at bounding box center [166, 17] width 10 height 10
click at [245, 136] on button "View model info" at bounding box center [232, 135] width 140 height 20
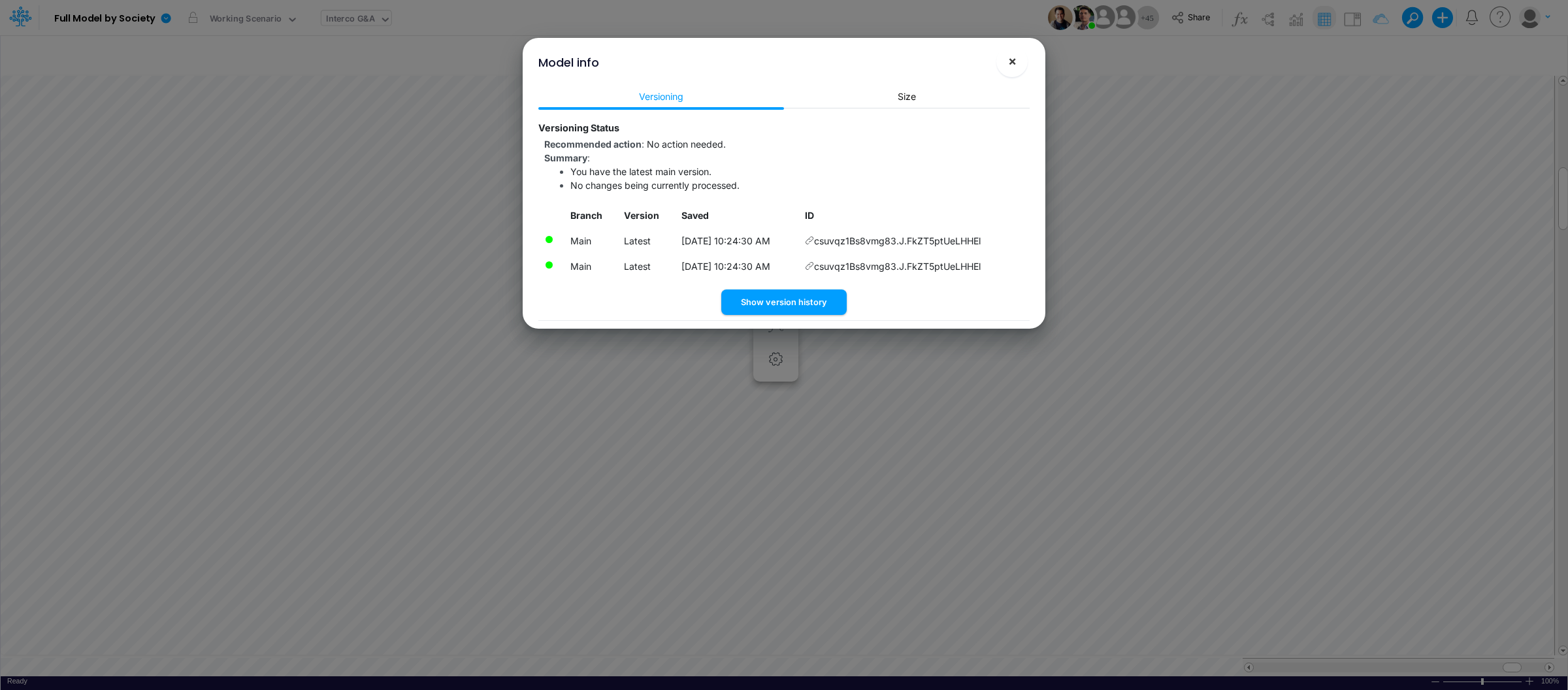
click at [1016, 61] on button "×" at bounding box center [1012, 62] width 31 height 31
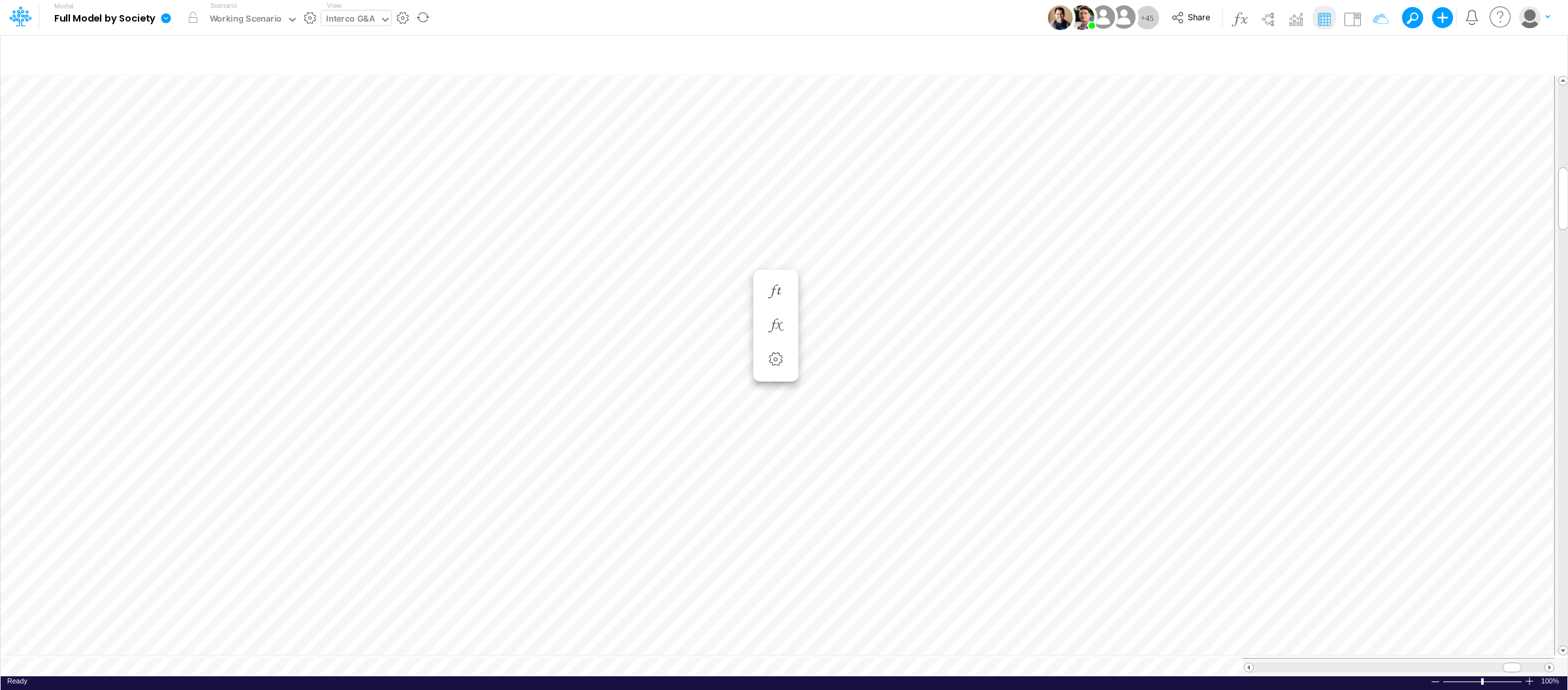
click at [158, 20] on link at bounding box center [169, 17] width 26 height 34
click at [210, 115] on button "Export" at bounding box center [232, 115] width 140 height 22
click at [335, 128] on button "Excel" at bounding box center [372, 122] width 140 height 20
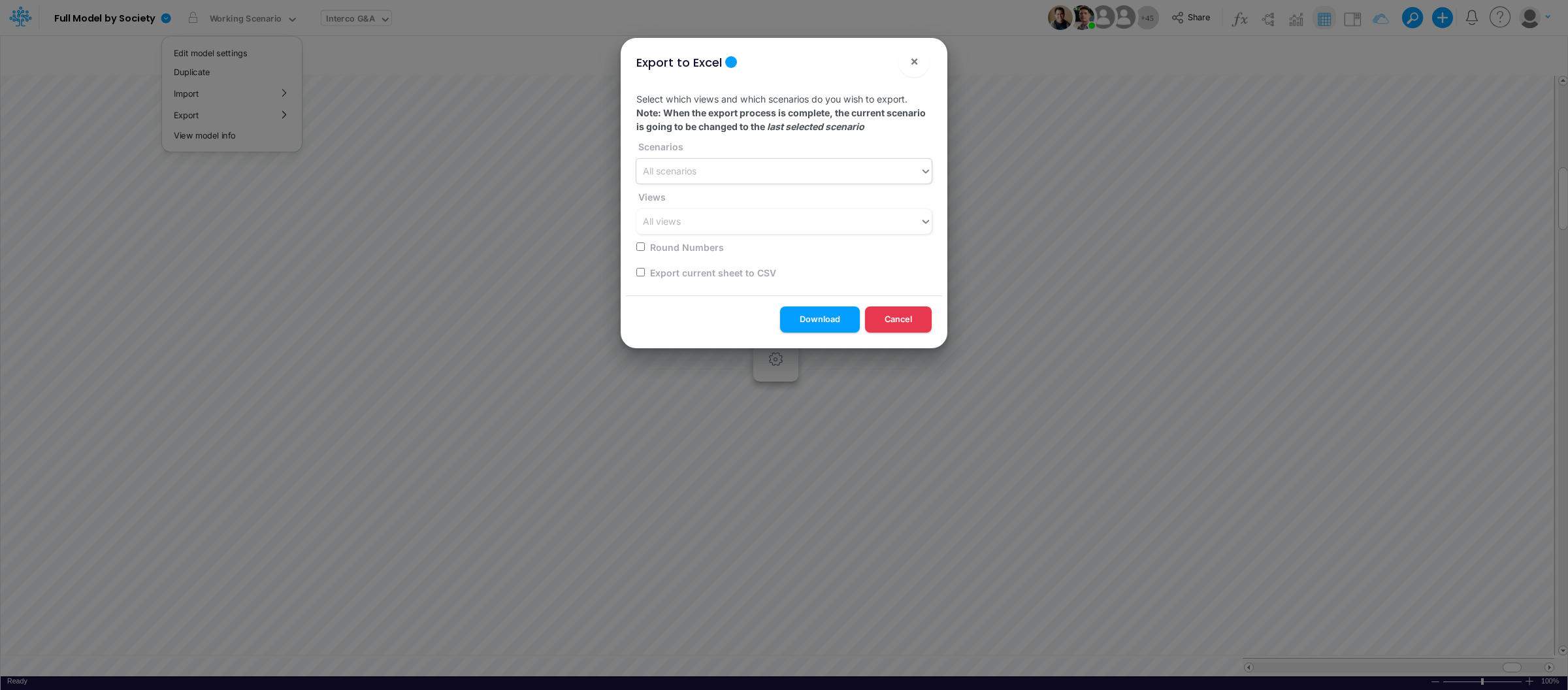
click at [844, 173] on div "All scenarios" at bounding box center [778, 171] width 283 height 22
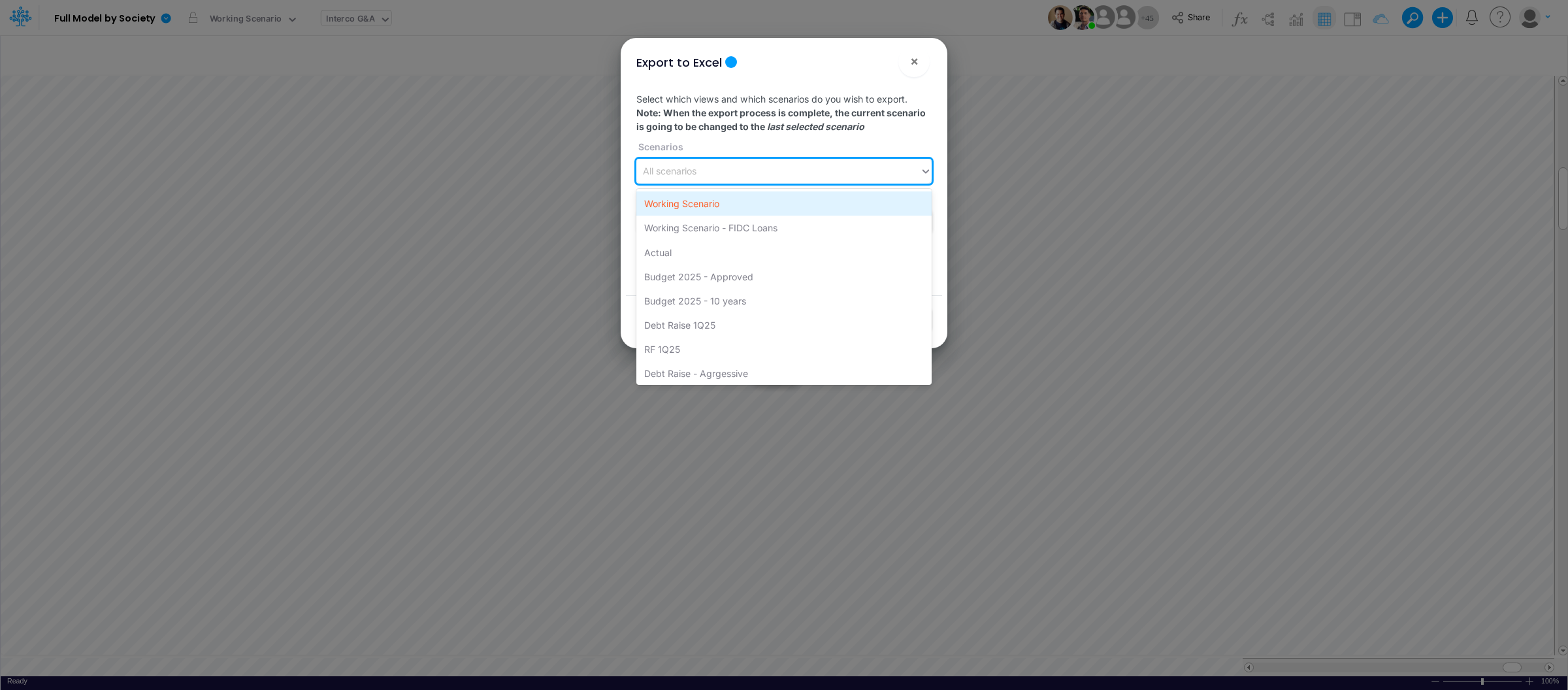
click at [735, 207] on div "Working Scenario" at bounding box center [784, 203] width 295 height 24
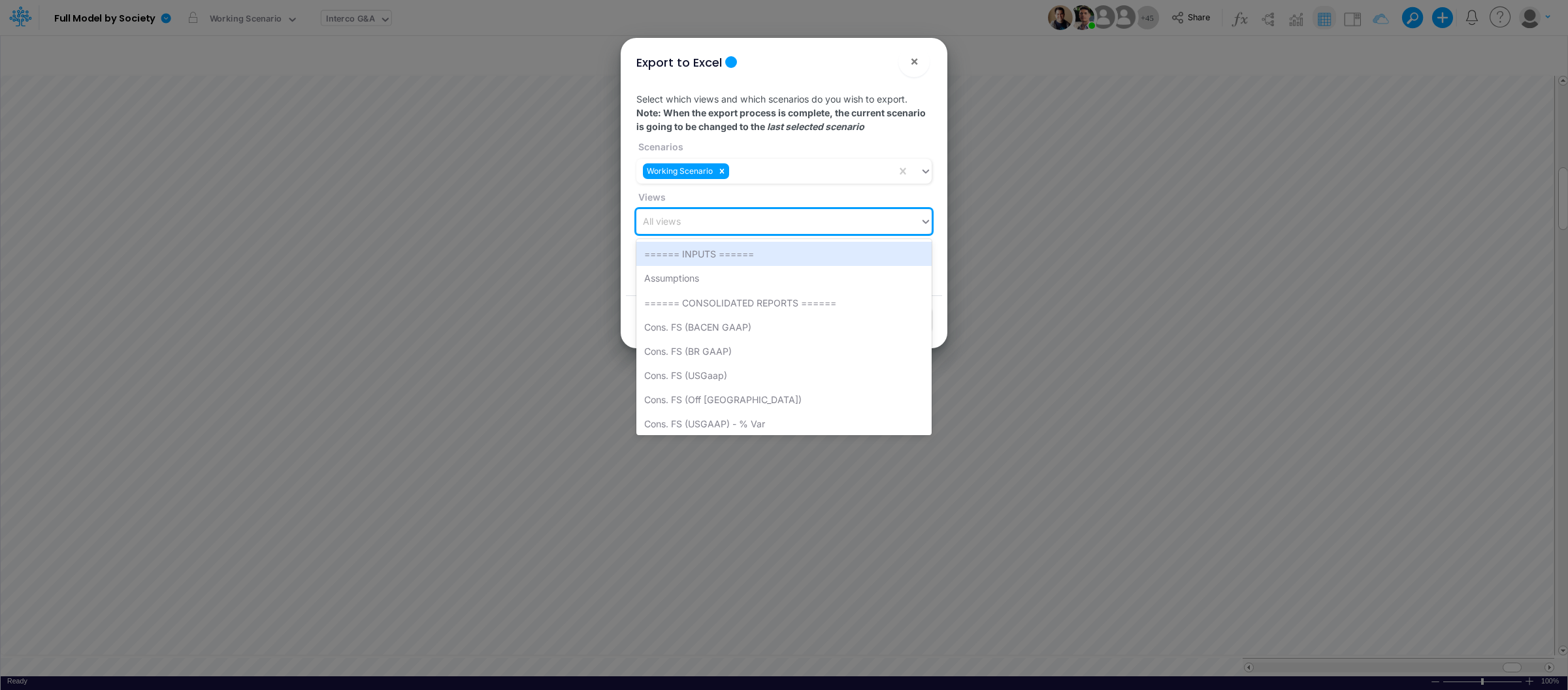
click at [703, 219] on div "All views" at bounding box center [778, 222] width 283 height 22
type input "tax"
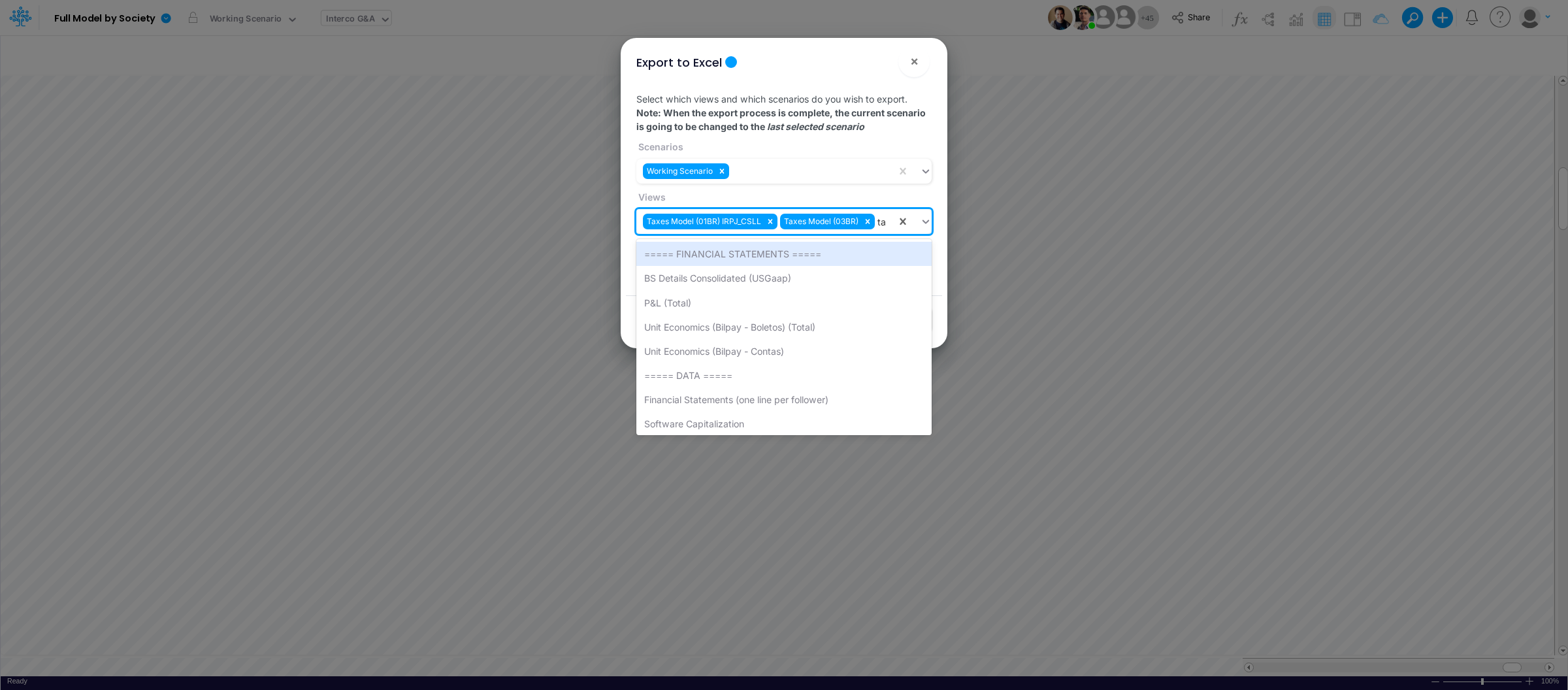
type input "tax"
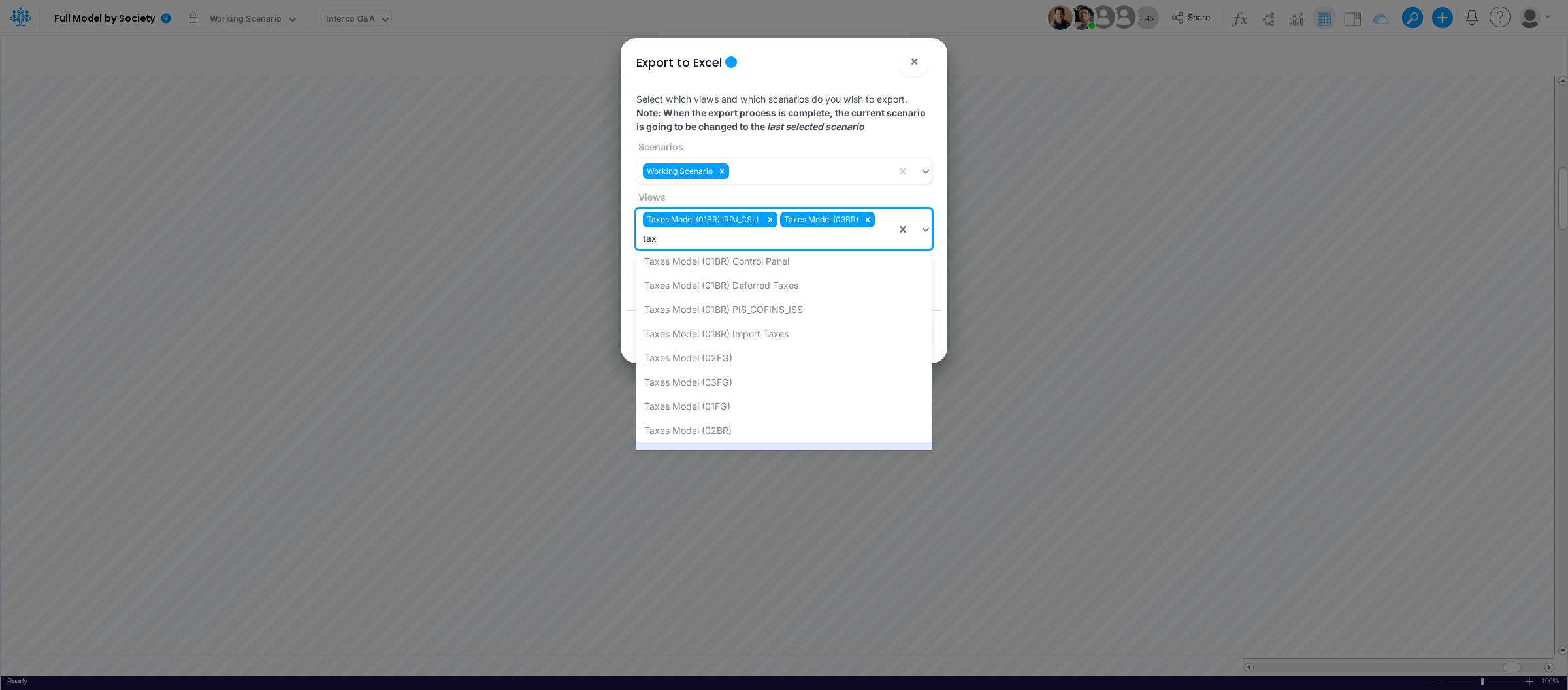
scroll to position [81, 0]
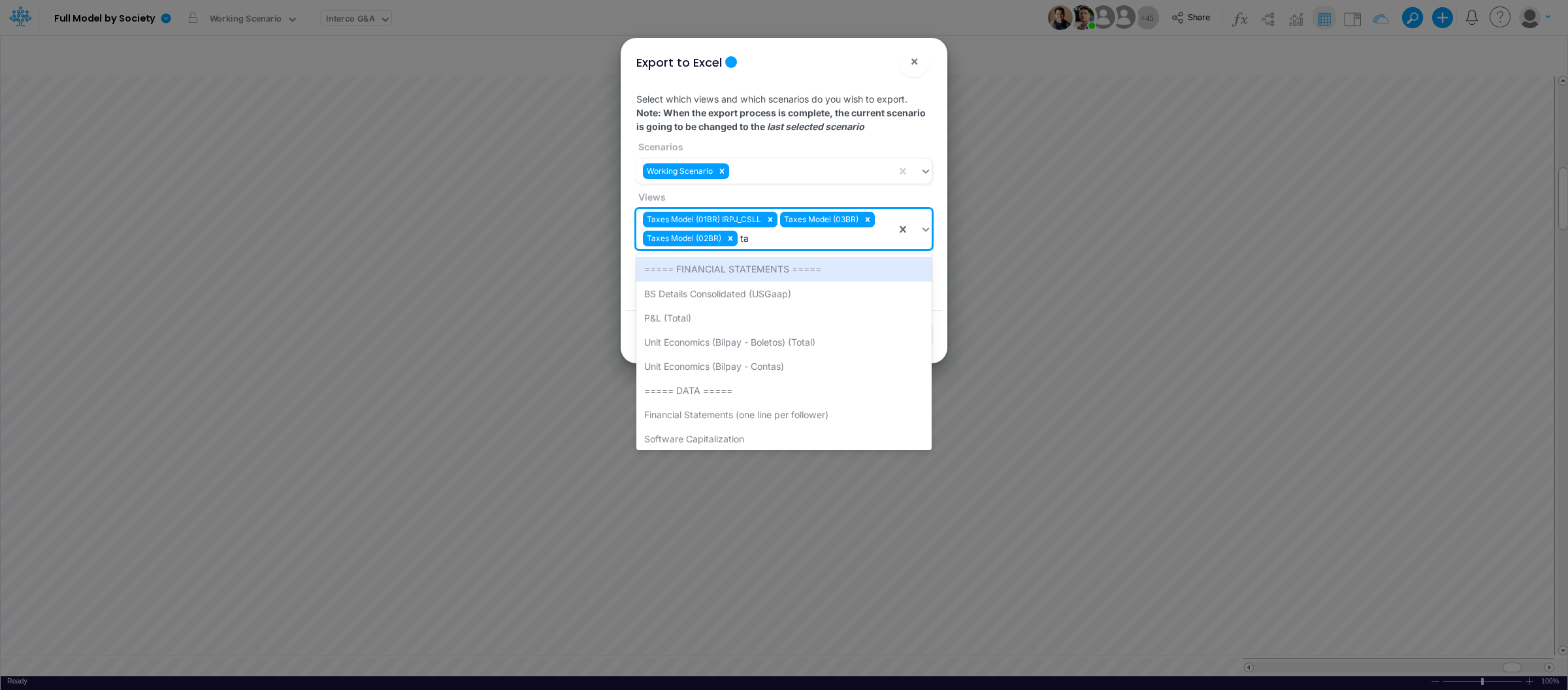
type input "tax"
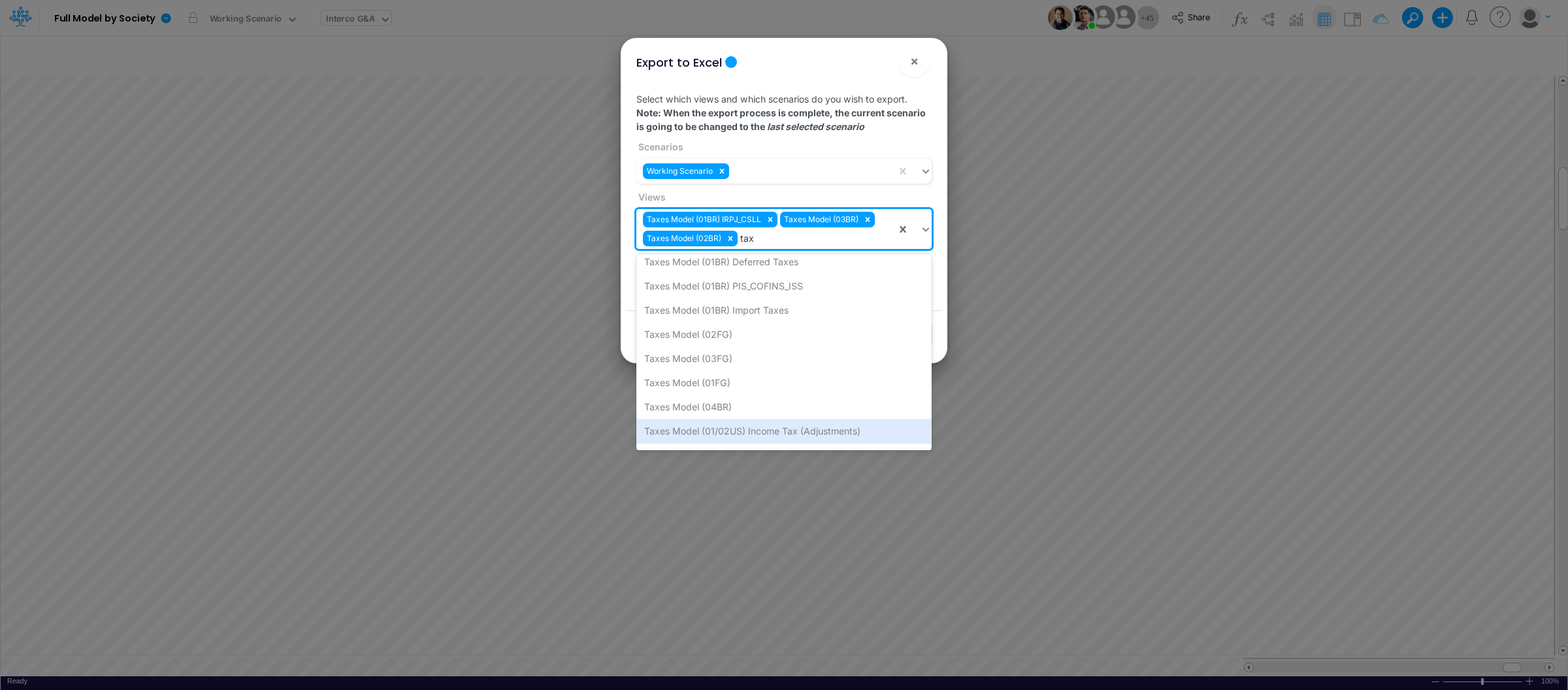
scroll to position [105, 0]
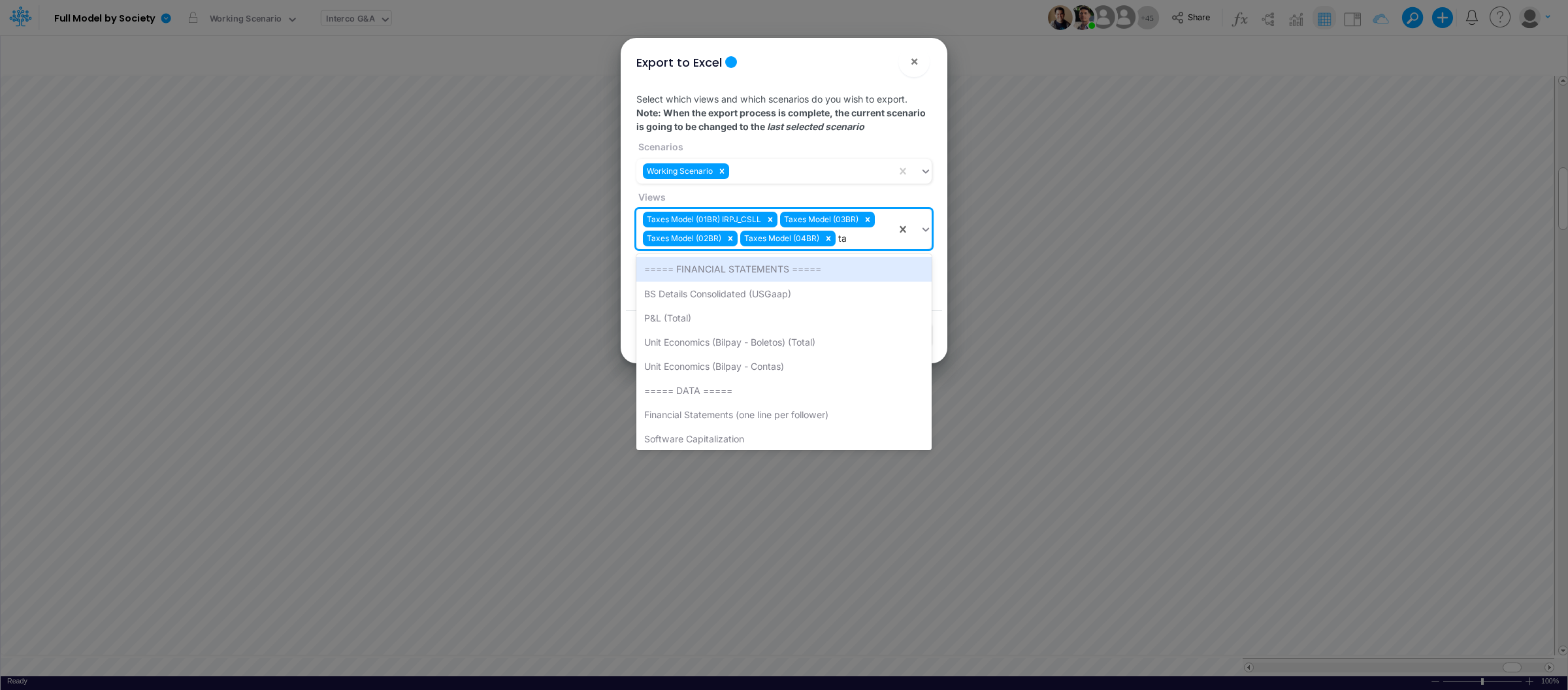
type input "tax"
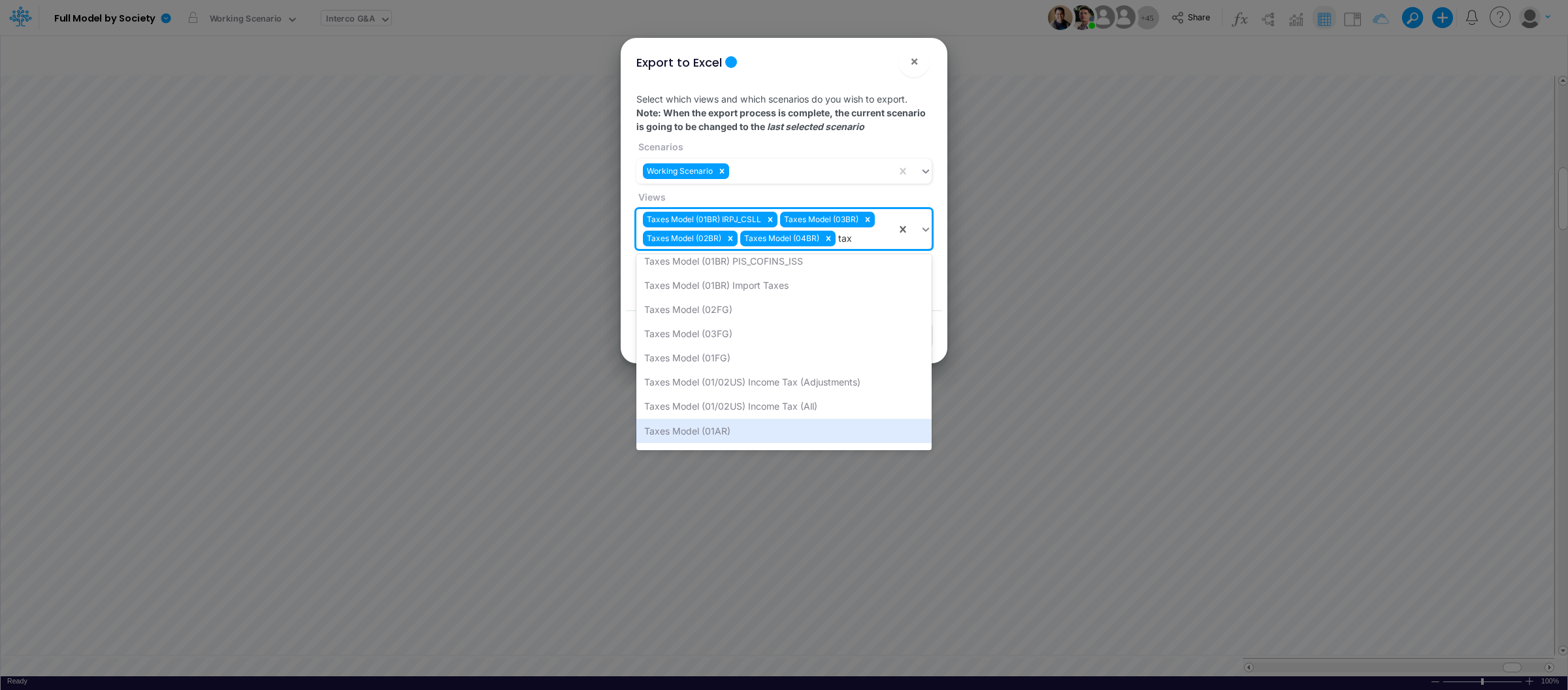
scroll to position [129, 0]
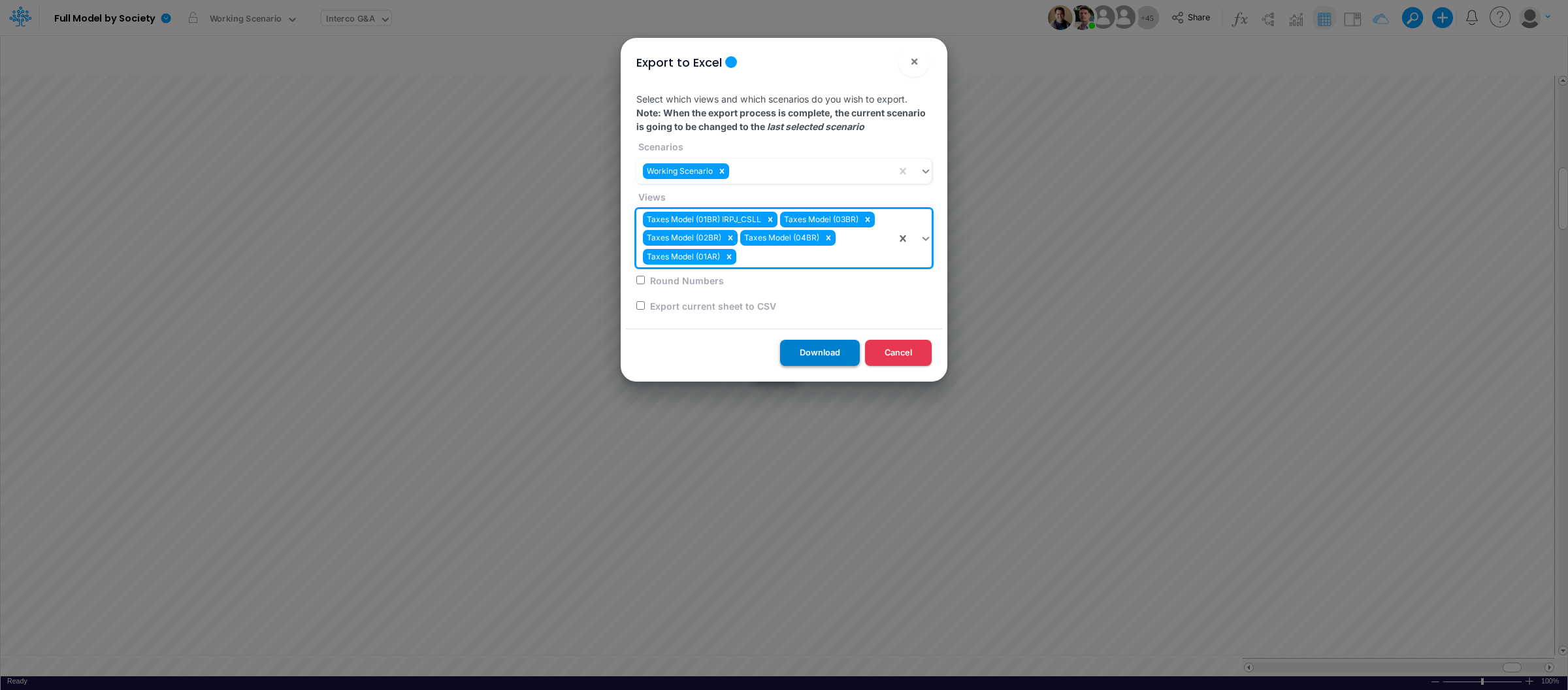
click at [826, 350] on button "Download" at bounding box center [820, 352] width 80 height 25
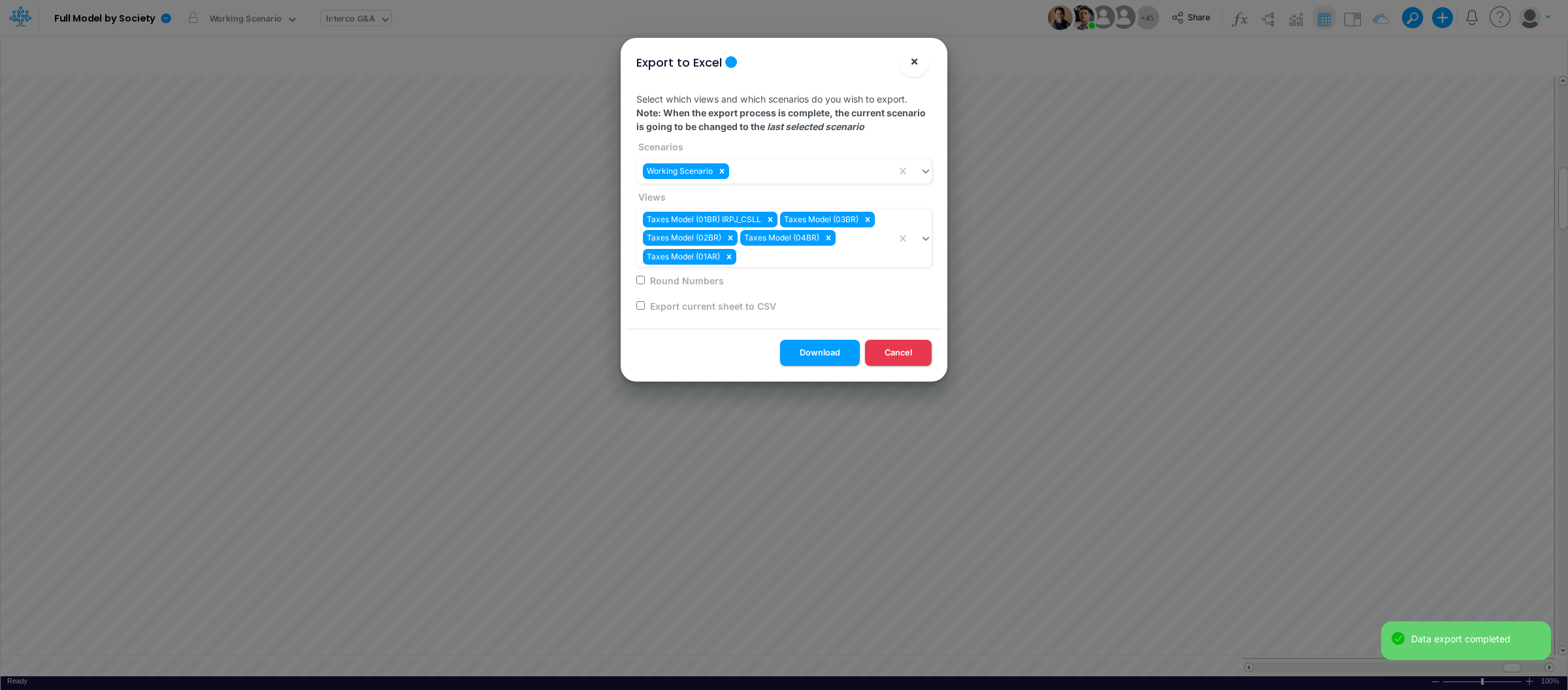
click at [912, 62] on span "×" at bounding box center [915, 61] width 9 height 16
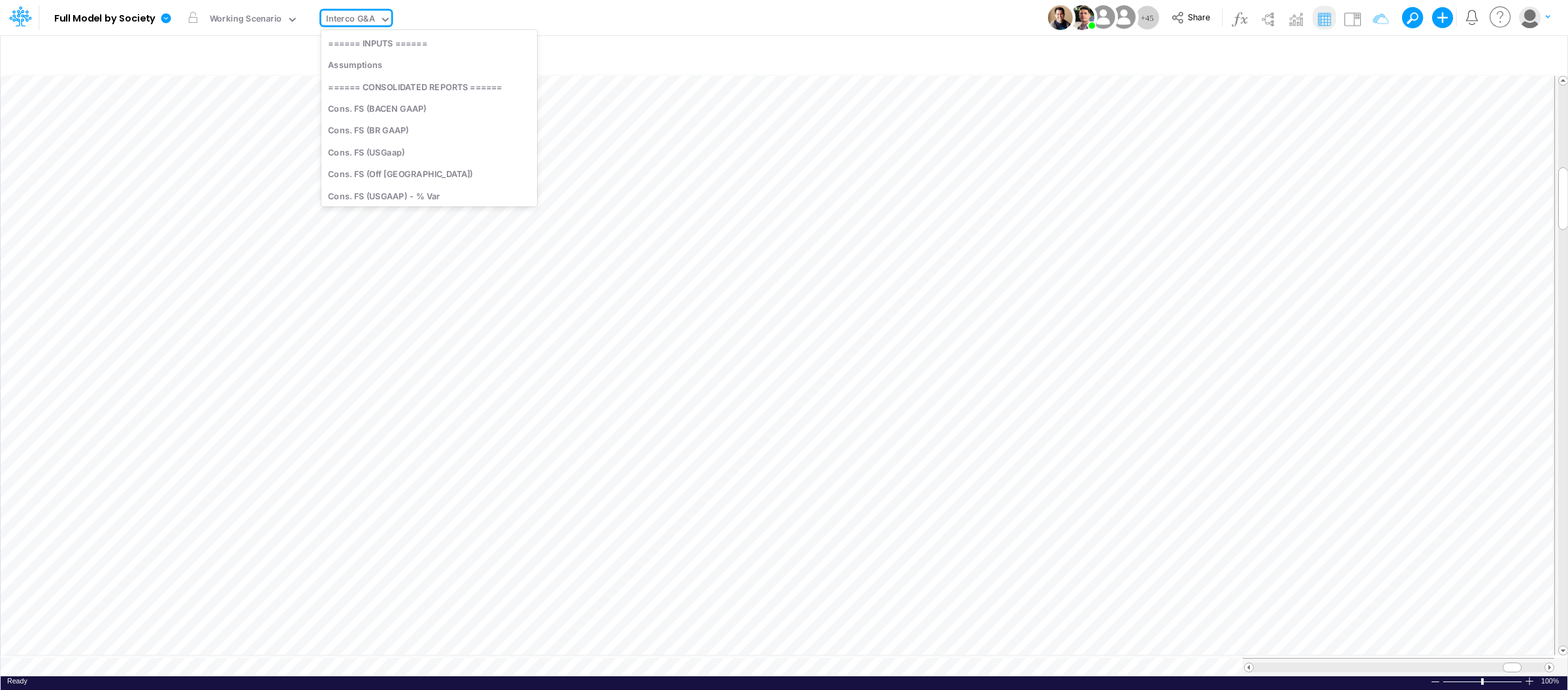
click at [362, 23] on div "Interco G&A" at bounding box center [350, 19] width 49 height 15
type input "impo"
click at [349, 39] on div "Taxes Model (01BR) Import Taxes" at bounding box center [409, 43] width 176 height 22
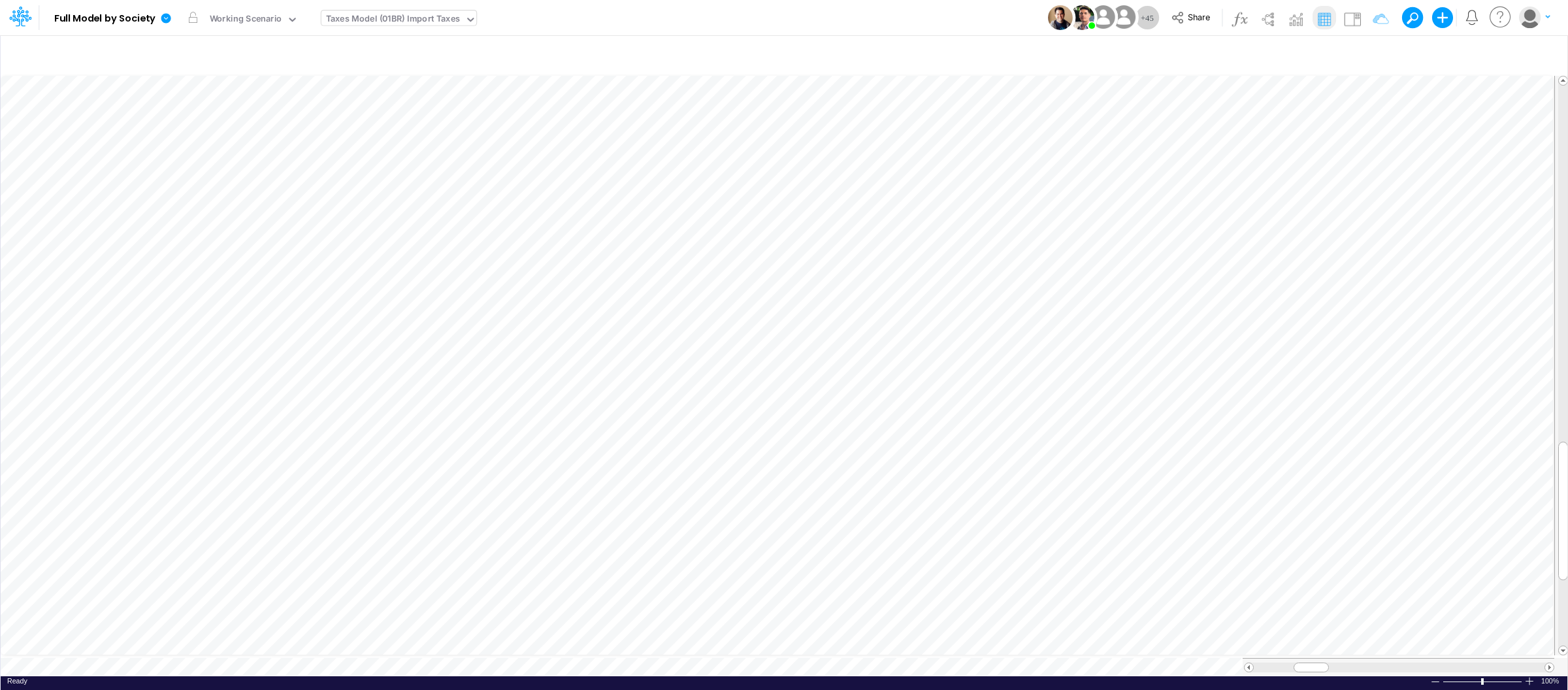
scroll to position [0, 1]
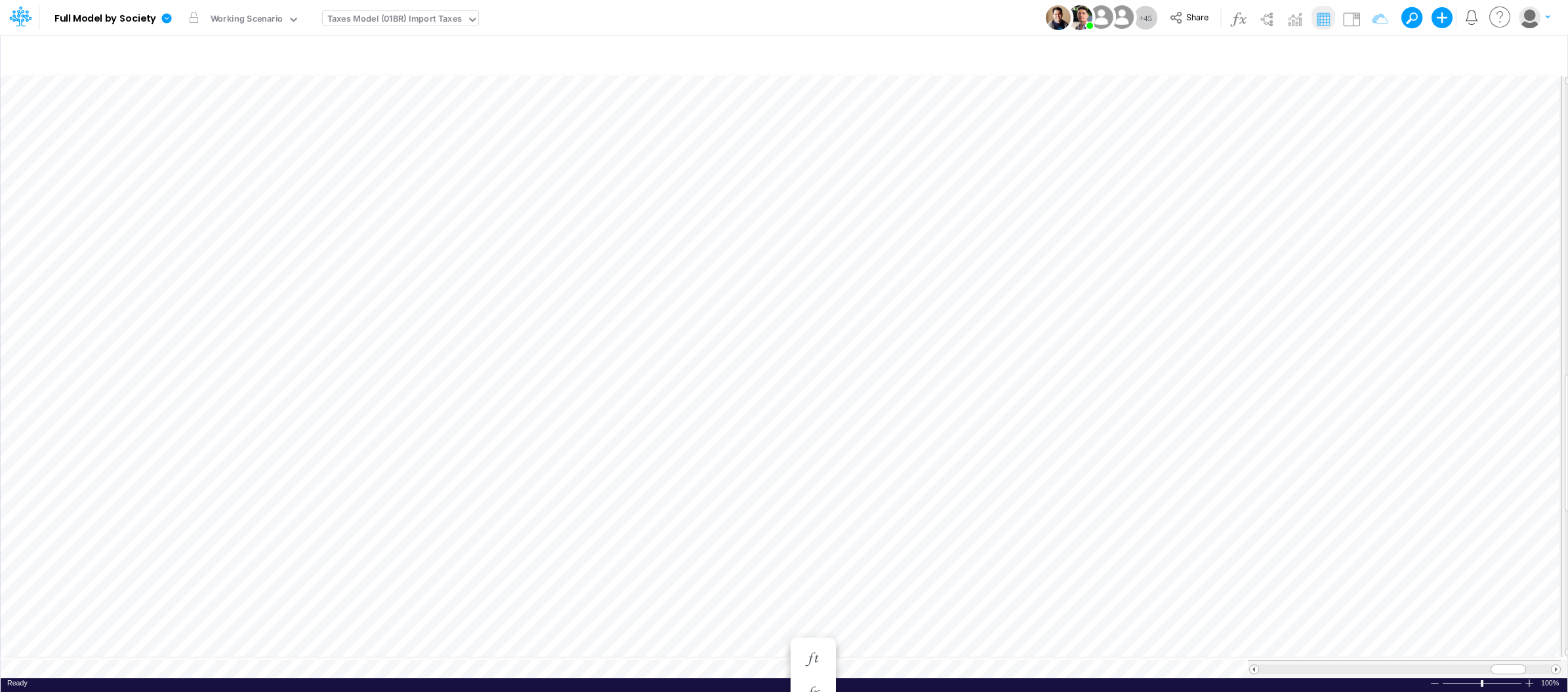
scroll to position [0, 1]
